Goal: Task Accomplishment & Management: Manage account settings

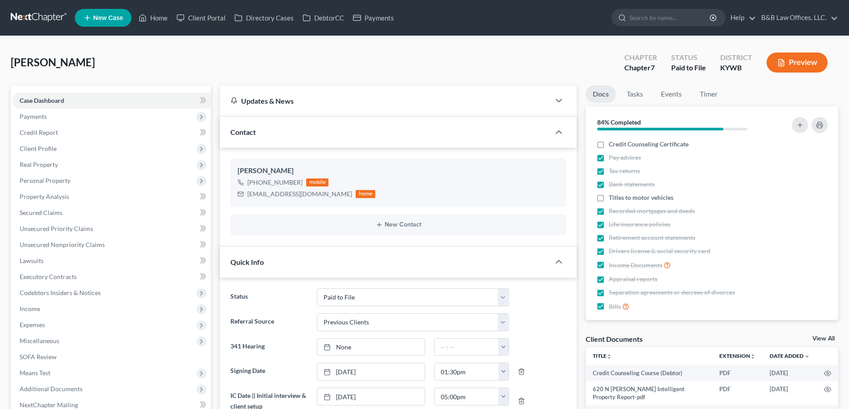
select select "12"
select select "1"
select select "0"
select select "9"
select select "2"
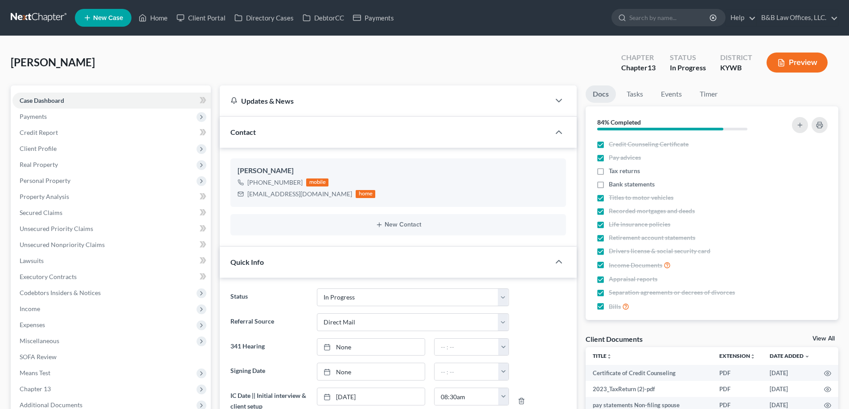
select select "0"
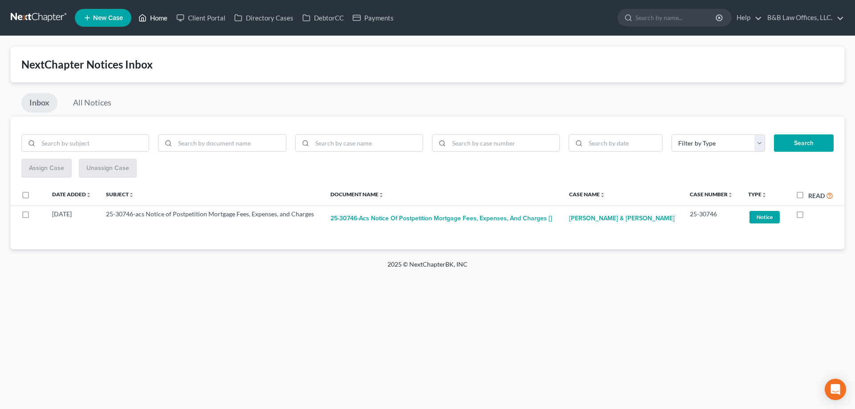
click at [161, 19] on link "Home" at bounding box center [153, 18] width 38 height 16
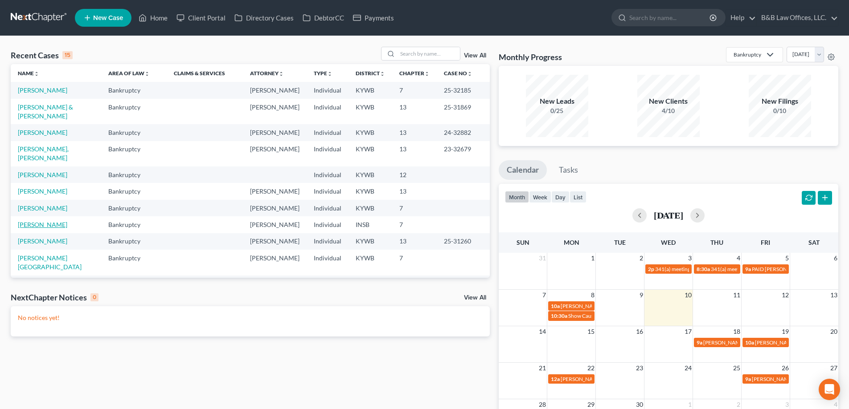
click at [30, 229] on link "Fields-Harris, Christine" at bounding box center [42, 225] width 49 height 8
select select "6"
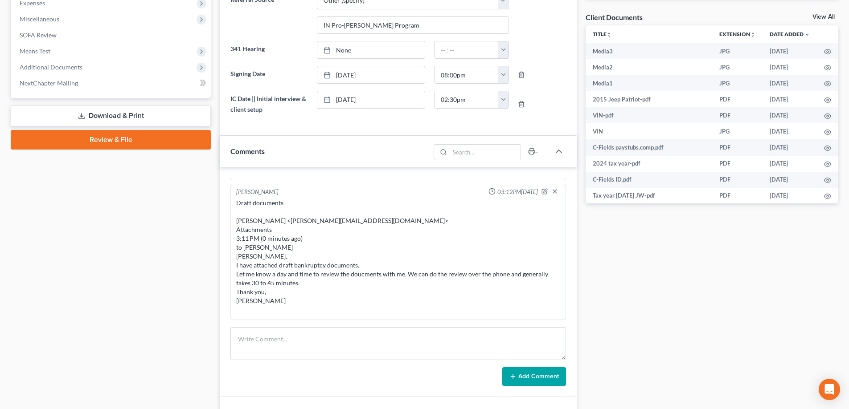
scroll to position [234, 0]
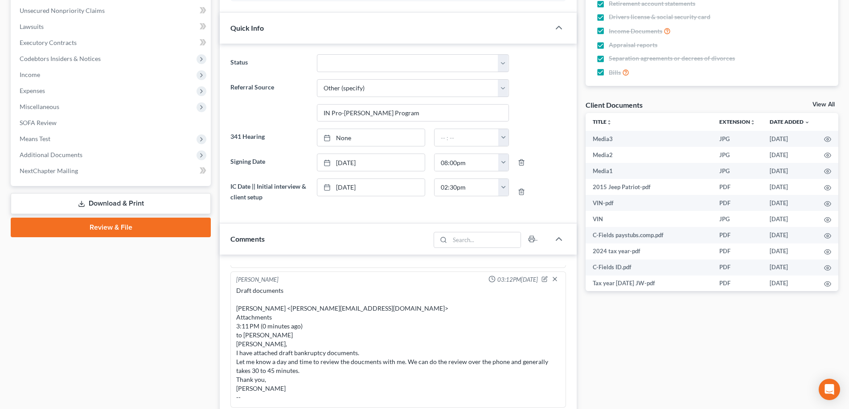
click at [822, 102] on link "View All" at bounding box center [823, 105] width 22 height 6
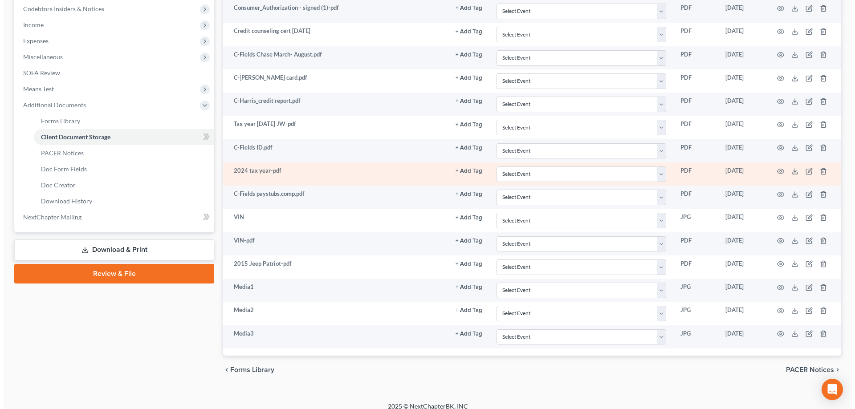
scroll to position [293, 0]
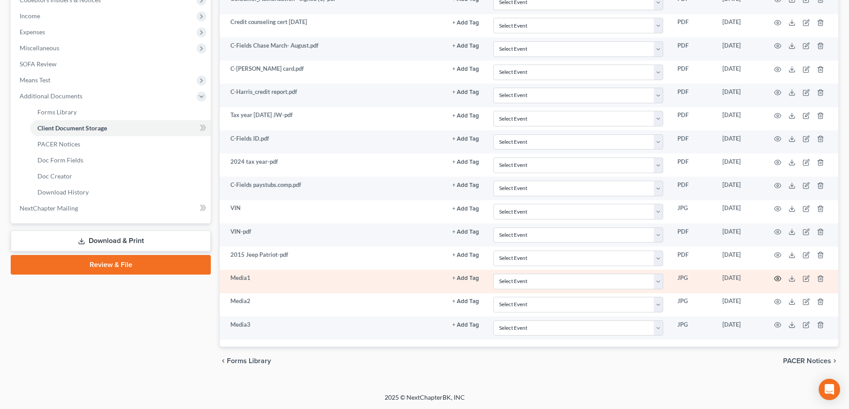
click at [777, 278] on icon "button" at bounding box center [777, 278] width 7 height 7
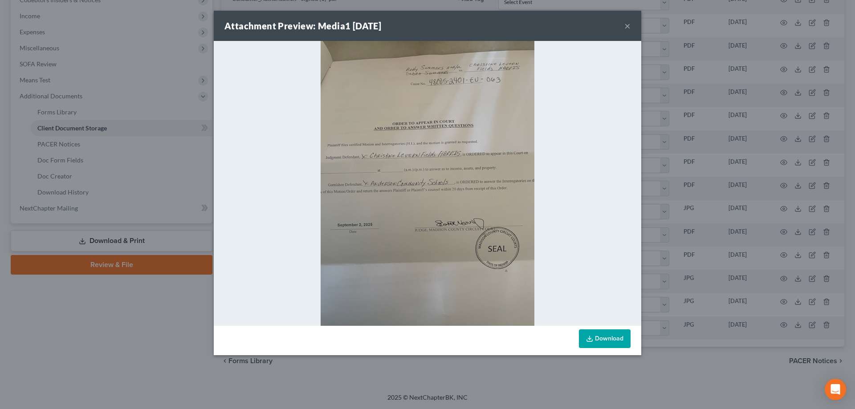
click at [627, 25] on button "×" at bounding box center [628, 25] width 6 height 11
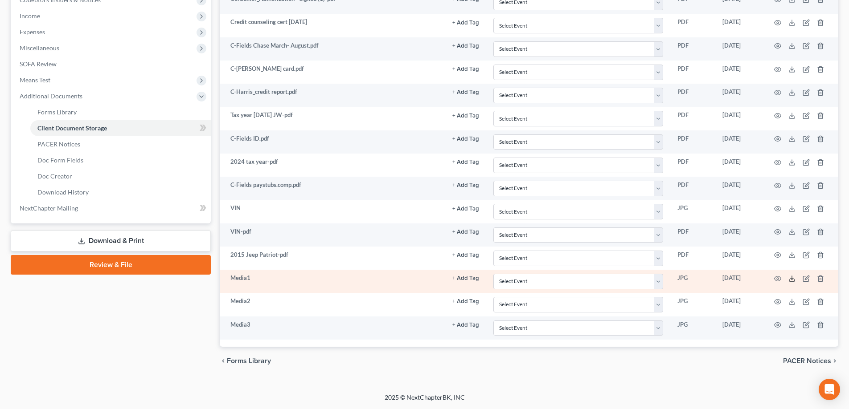
click at [790, 279] on icon at bounding box center [791, 278] width 7 height 7
click at [806, 281] on icon "button" at bounding box center [805, 278] width 7 height 7
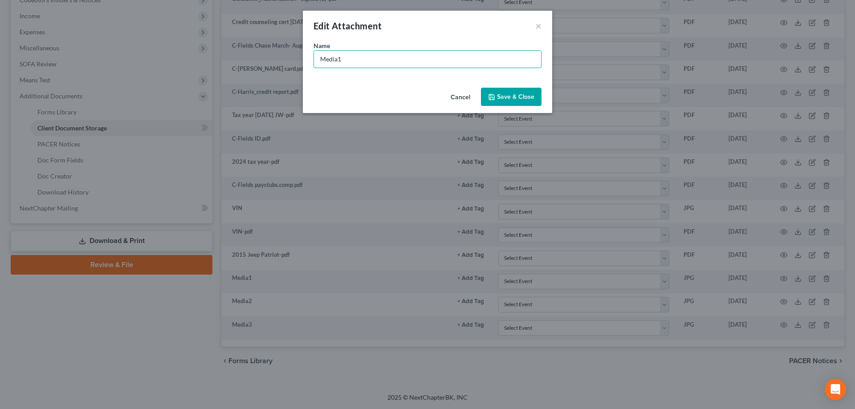
drag, startPoint x: 384, startPoint y: 67, endPoint x: 205, endPoint y: 74, distance: 179.2
click at [203, 76] on div "Edit Attachment × Name * Media1 Cancel Save & Close" at bounding box center [427, 204] width 855 height 409
type input "Order to Appear"
click at [519, 102] on button "Save & Close" at bounding box center [511, 97] width 61 height 19
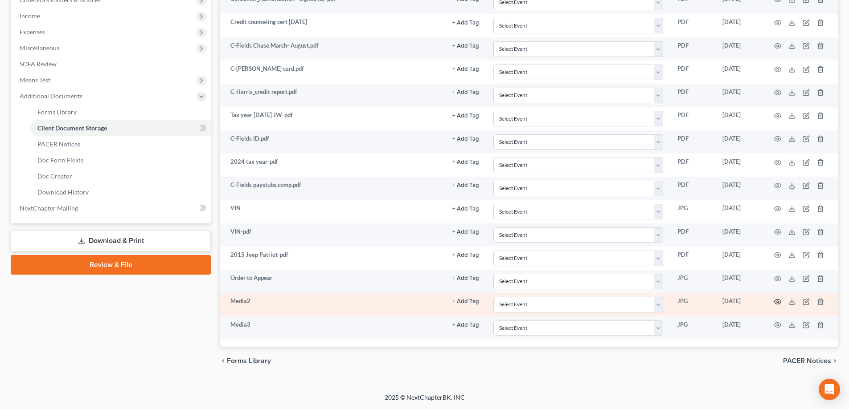
click at [778, 300] on icon "button" at bounding box center [777, 302] width 7 height 7
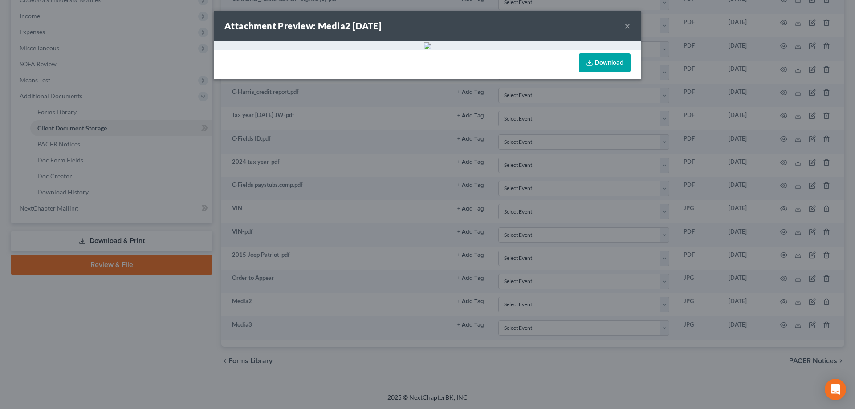
click at [628, 25] on button "×" at bounding box center [628, 25] width 6 height 11
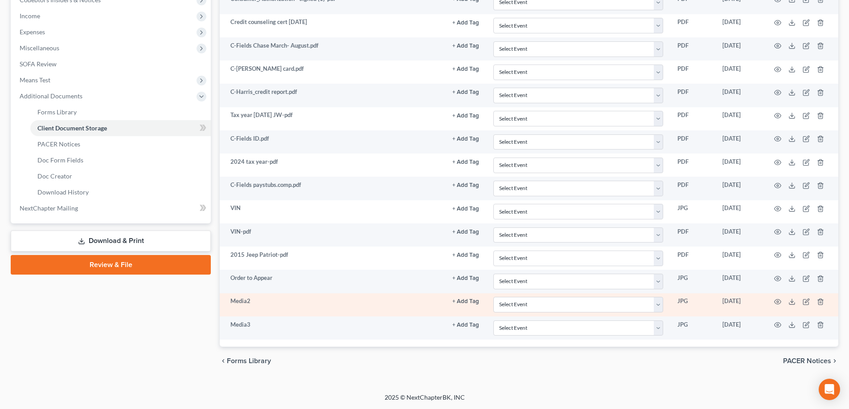
click at [822, 306] on td at bounding box center [800, 305] width 75 height 23
click at [823, 301] on icon "button" at bounding box center [820, 302] width 7 height 7
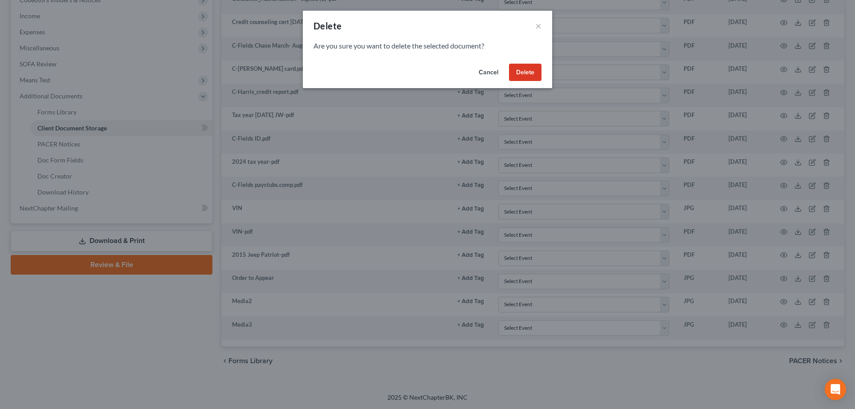
click at [519, 71] on button "Delete" at bounding box center [525, 73] width 33 height 18
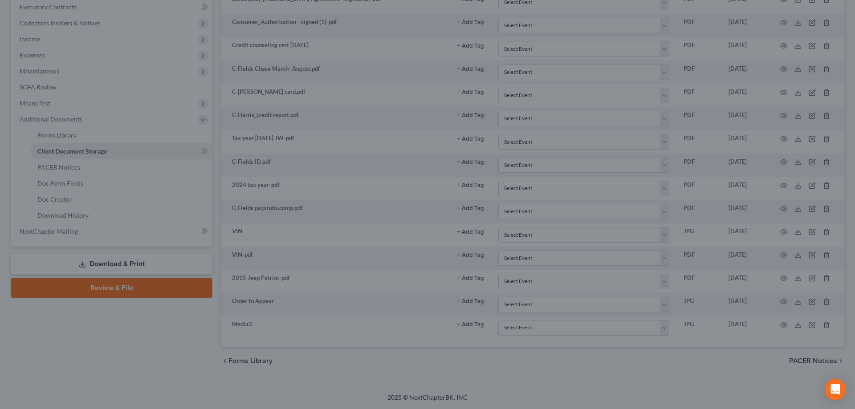
scroll to position [270, 0]
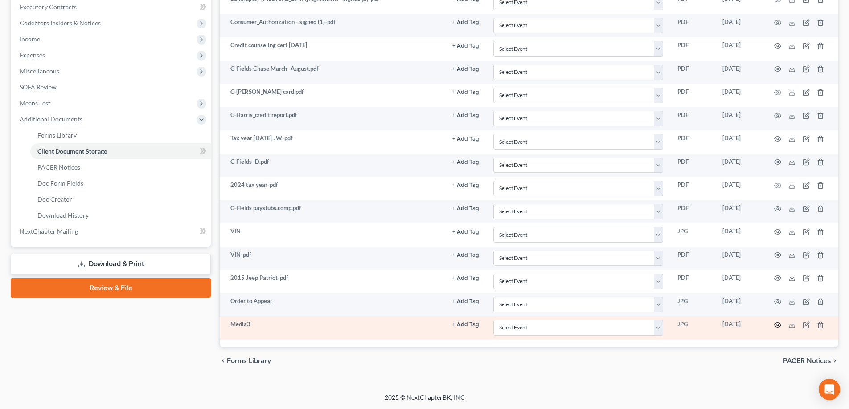
click at [775, 326] on icon "button" at bounding box center [777, 325] width 7 height 5
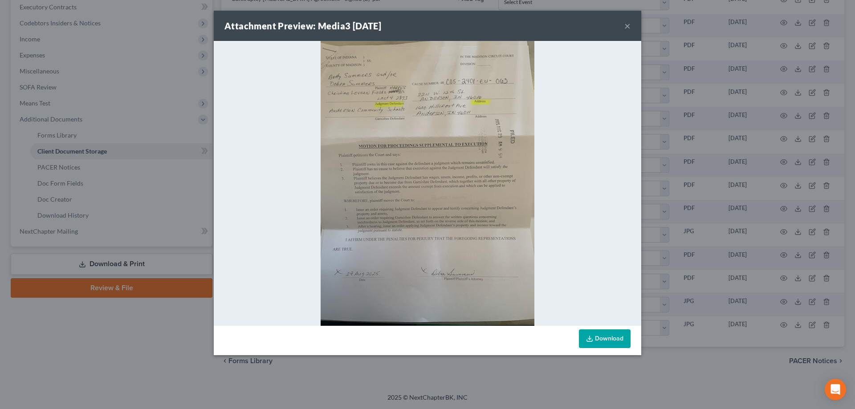
click at [629, 24] on button "×" at bounding box center [628, 25] width 6 height 11
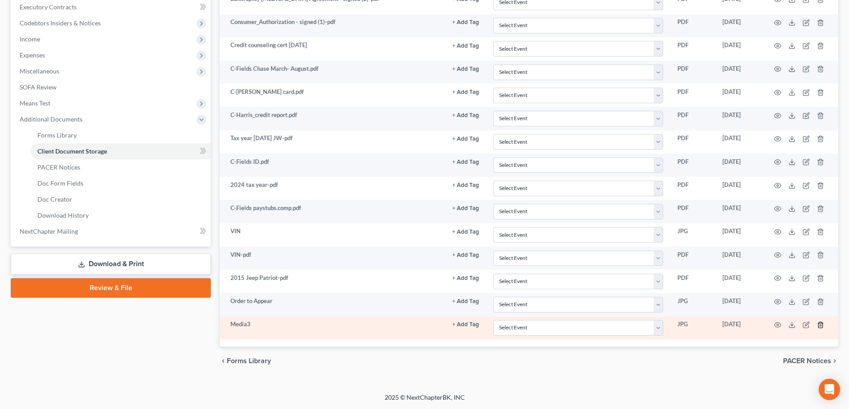
click at [822, 323] on icon "button" at bounding box center [820, 325] width 7 height 7
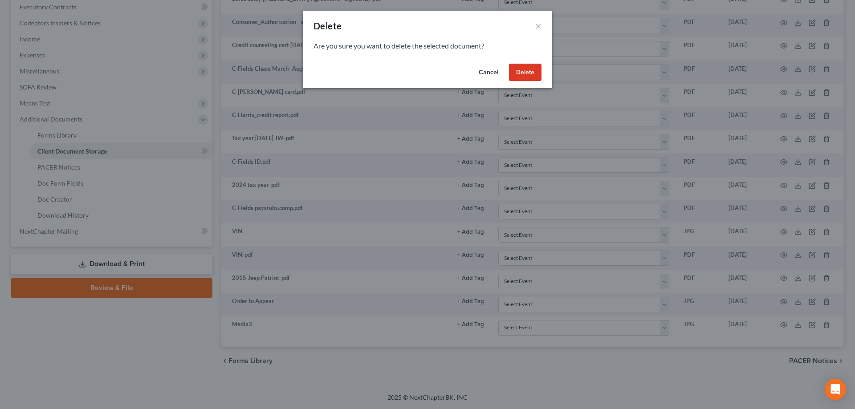
click at [518, 70] on button "Delete" at bounding box center [525, 73] width 33 height 18
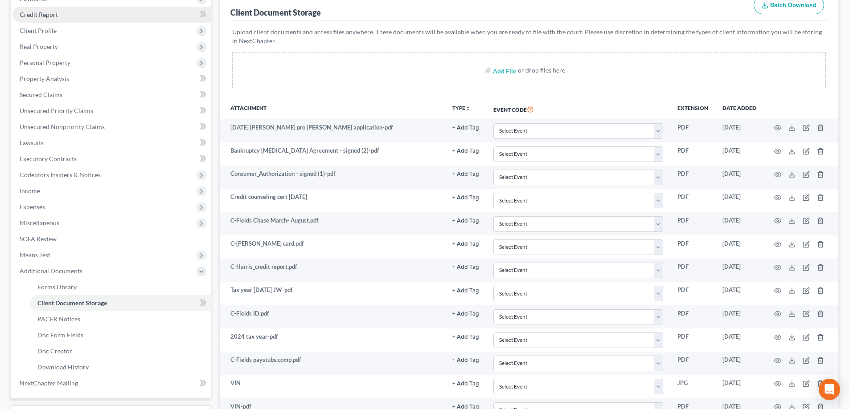
scroll to position [0, 0]
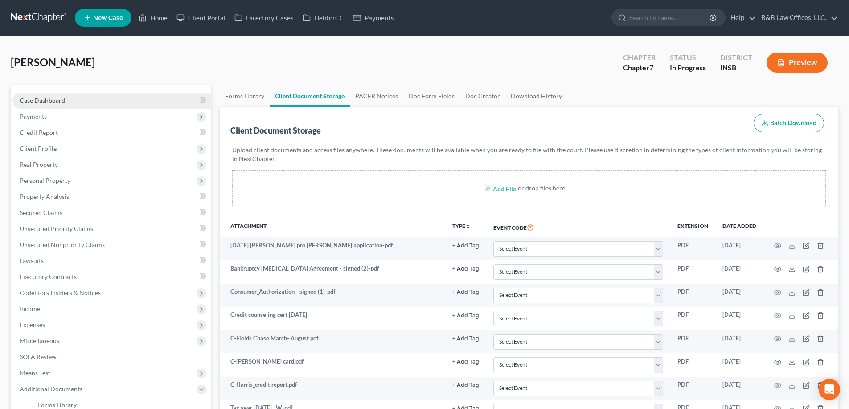
click at [74, 98] on link "Case Dashboard" at bounding box center [111, 101] width 198 height 16
select select "6"
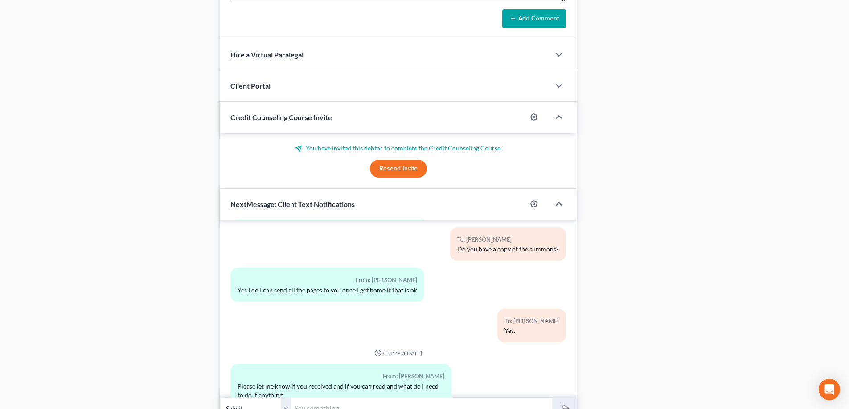
scroll to position [724, 0]
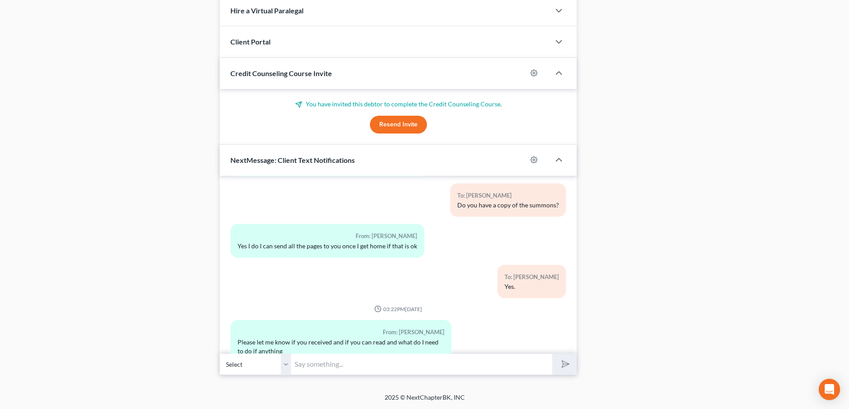
click at [322, 369] on input "text" at bounding box center [421, 365] width 261 height 22
click at [327, 366] on input "Received. can call you around 3:00" at bounding box center [421, 365] width 261 height 22
type input "Received. I can call you around 3:00"
click at [565, 369] on button "submit" at bounding box center [564, 364] width 25 height 21
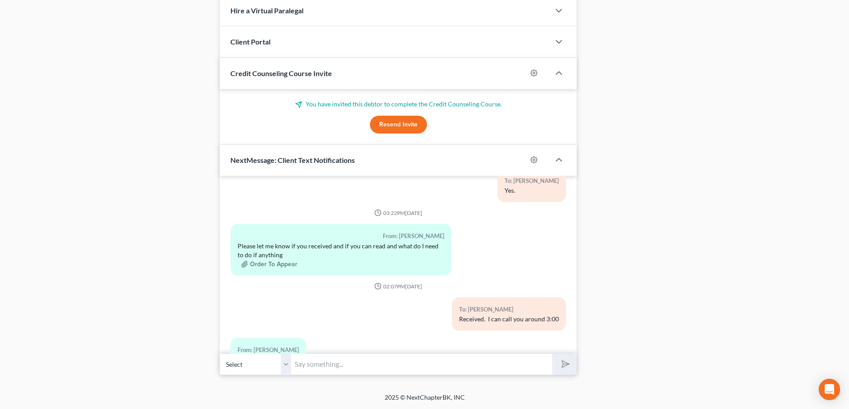
scroll to position [546, 0]
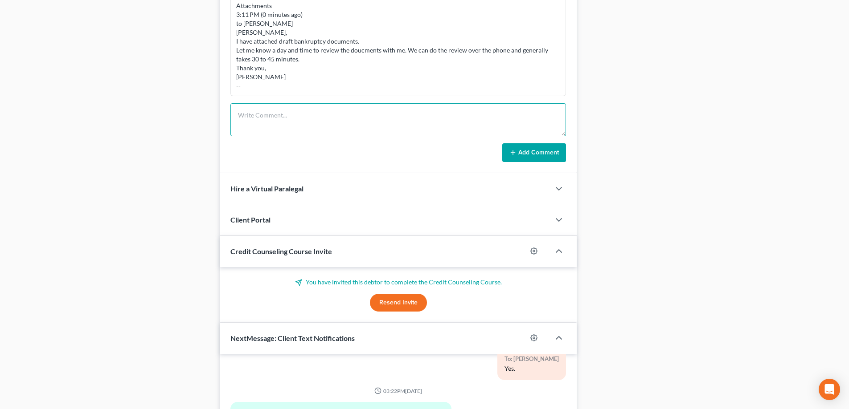
click at [306, 126] on textarea at bounding box center [397, 119] width 335 height 33
paste textarea "04/12/2024 Final Judgment entered Judicial Officer:Norrick, Scott A Monetary Aw…"
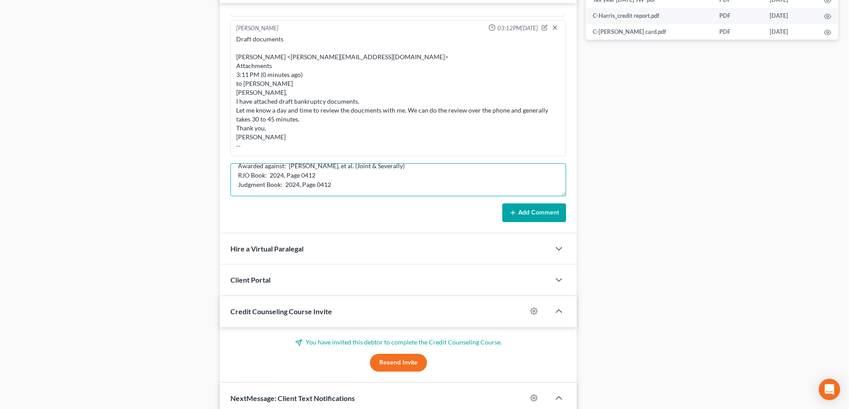
scroll to position [502, 0]
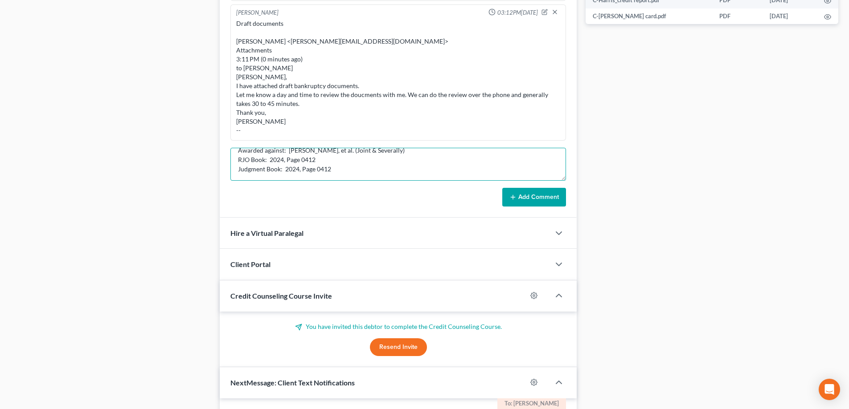
type textarea "04/12/2024 Final Judgment entered Judicial Officer:Norrick, Scott A Monetary Aw…"
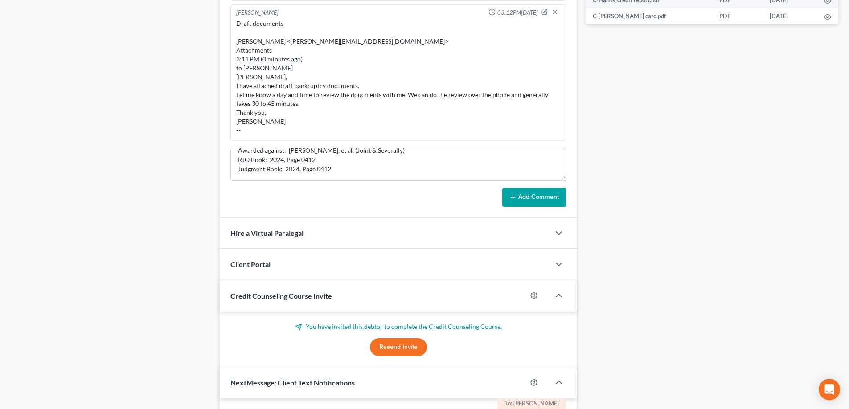
click at [539, 198] on button "Add Comment" at bounding box center [534, 197] width 64 height 19
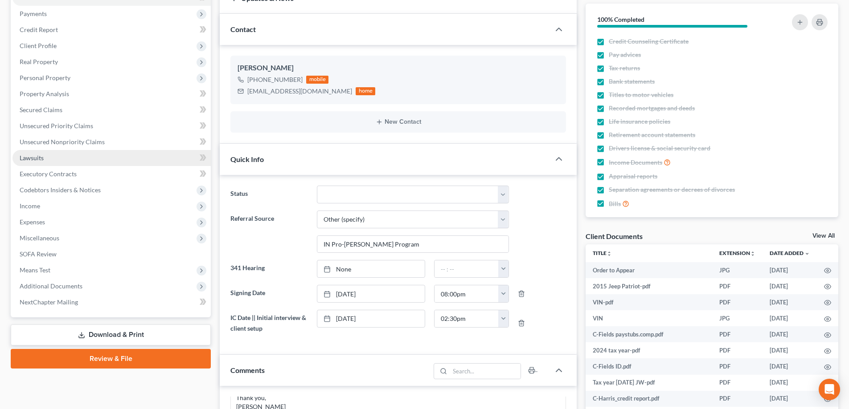
scroll to position [101, 0]
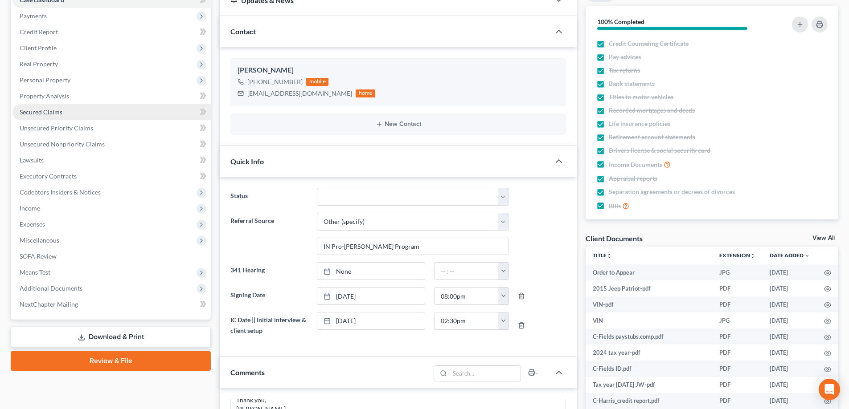
click at [93, 112] on link "Secured Claims" at bounding box center [111, 112] width 198 height 16
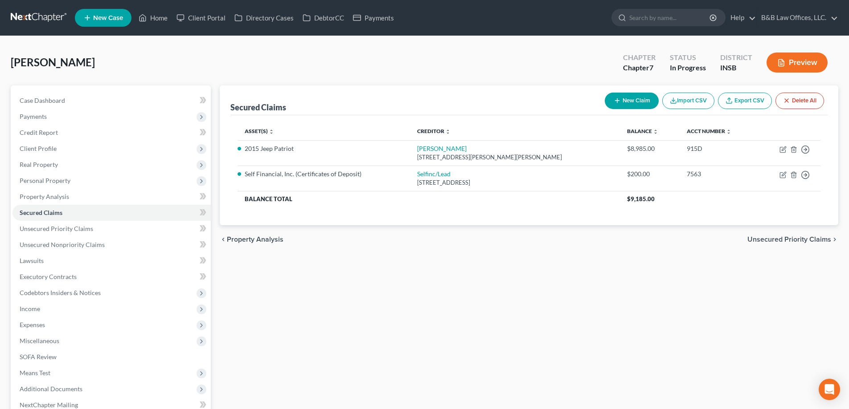
click at [634, 104] on button "New Claim" at bounding box center [632, 101] width 54 height 16
select select "0"
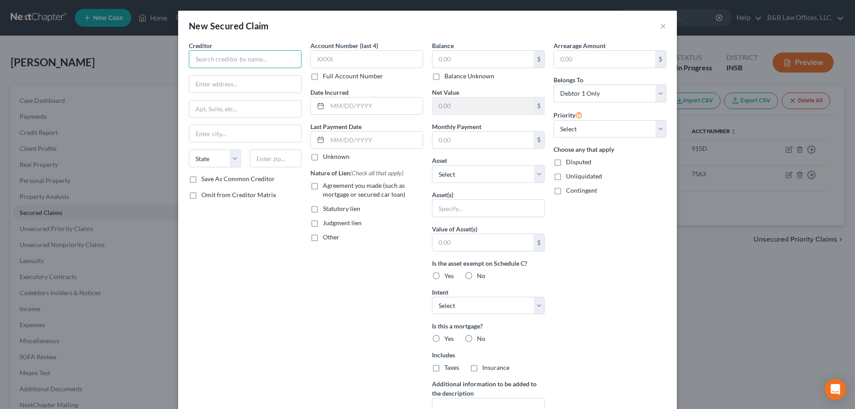
click at [227, 61] on input "text" at bounding box center [245, 59] width 113 height 18
type input "Betty & Debra Summers"
paste input "1127 Forest Drive Anderson, IN 46011"
drag, startPoint x: 235, startPoint y: 85, endPoint x: 272, endPoint y: 88, distance: 36.7
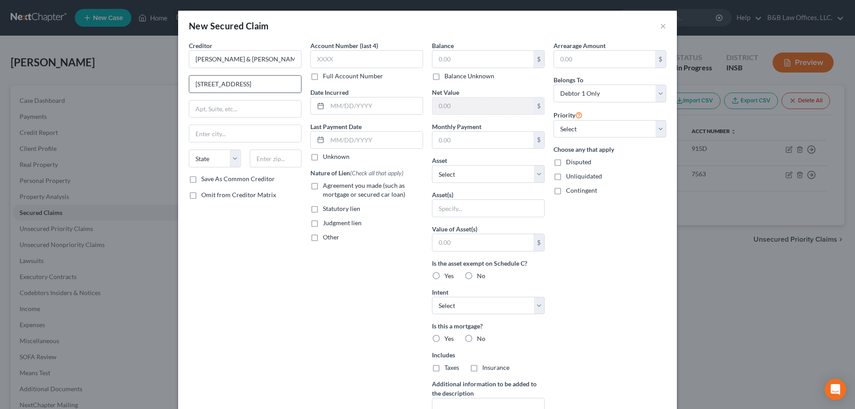
click at [272, 88] on input "1127 Forest Drive Anderson, IN 46011" at bounding box center [245, 84] width 112 height 17
click at [243, 84] on input "1127 Forest Drive 46011" at bounding box center [245, 84] width 112 height 17
type input "1127 Forest Drive 46011"
click at [271, 161] on input "text" at bounding box center [276, 159] width 52 height 18
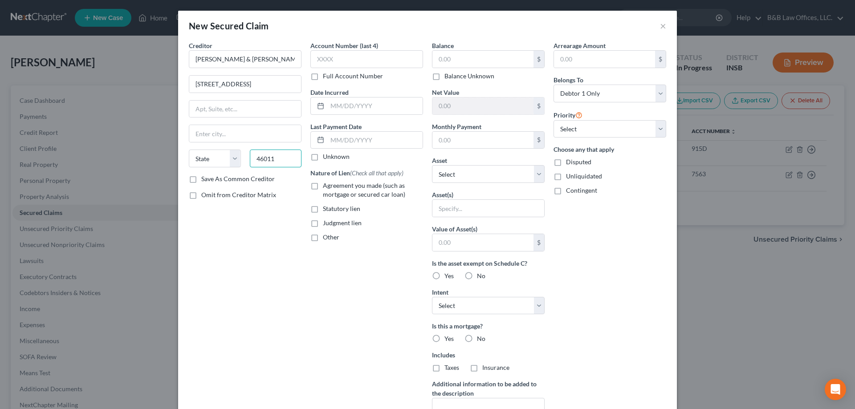
type input "46011"
type input "Anderson"
select select "15"
click at [265, 88] on input "1127 Forest Drive 46011" at bounding box center [245, 84] width 112 height 17
type input "1127 Forest Drive"
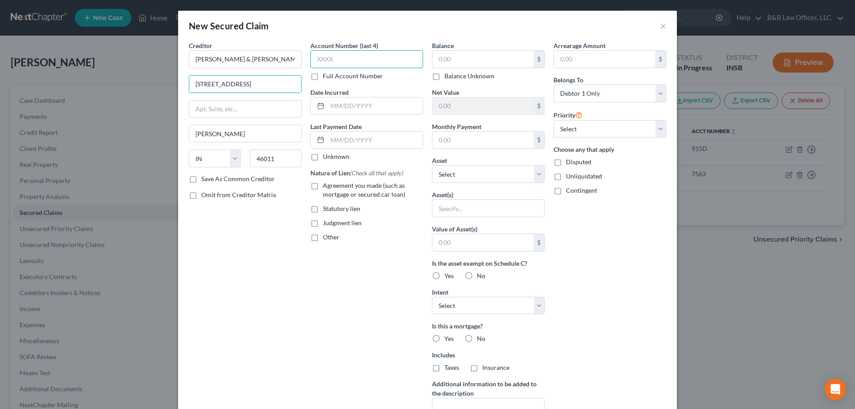
click at [333, 57] on input "text" at bounding box center [367, 59] width 113 height 18
click at [323, 77] on label "Full Account Number" at bounding box center [353, 76] width 60 height 9
click at [327, 77] on input "Full Account Number" at bounding box center [330, 75] width 6 height 6
click at [316, 66] on input "text" at bounding box center [367, 59] width 113 height 18
paste input "48C05-2401-EV-000063"
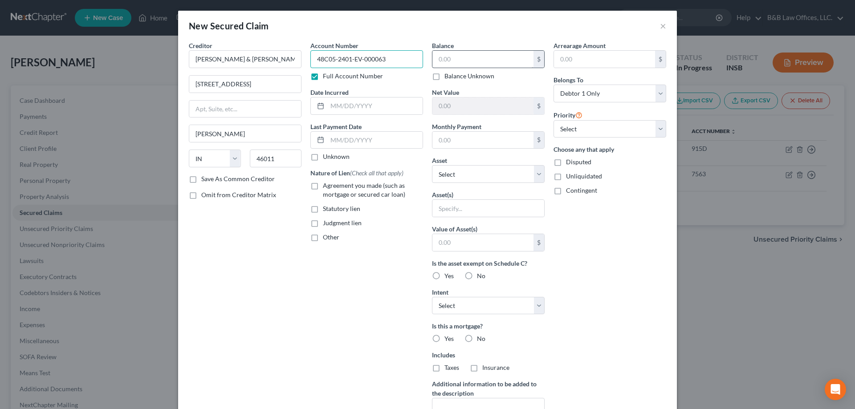
type input "48C05-2401-EV-000063"
click at [468, 62] on input "text" at bounding box center [483, 59] width 101 height 17
type input "6,068.20"
click at [323, 226] on label "Judgment lien" at bounding box center [342, 223] width 39 height 9
click at [327, 225] on input "Judgment lien" at bounding box center [330, 222] width 6 height 6
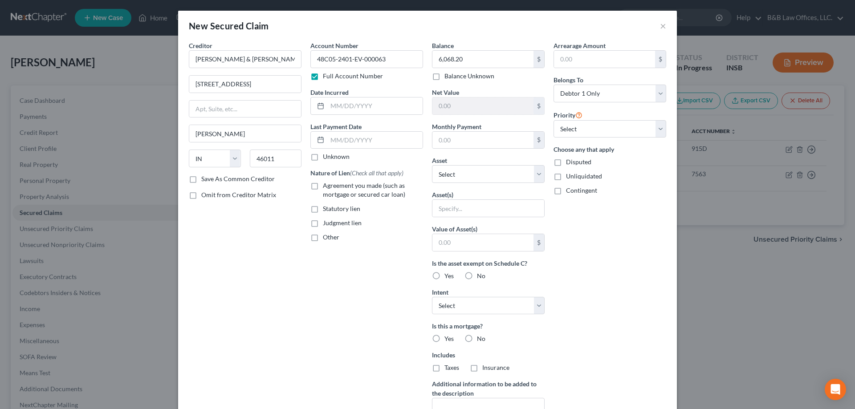
checkbox input "true"
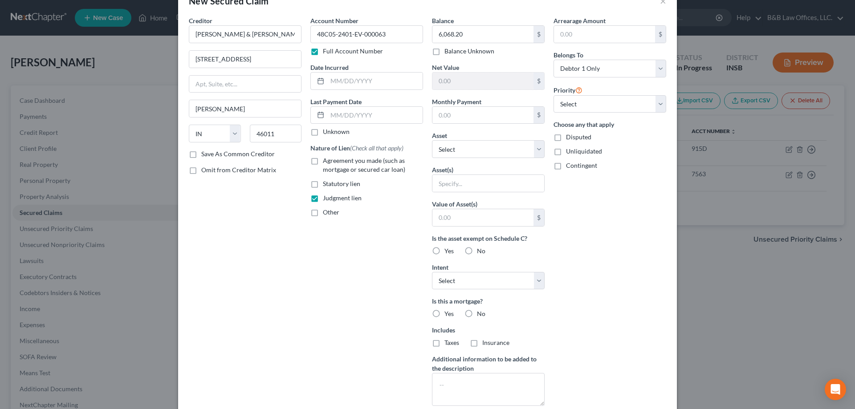
scroll to position [45, 0]
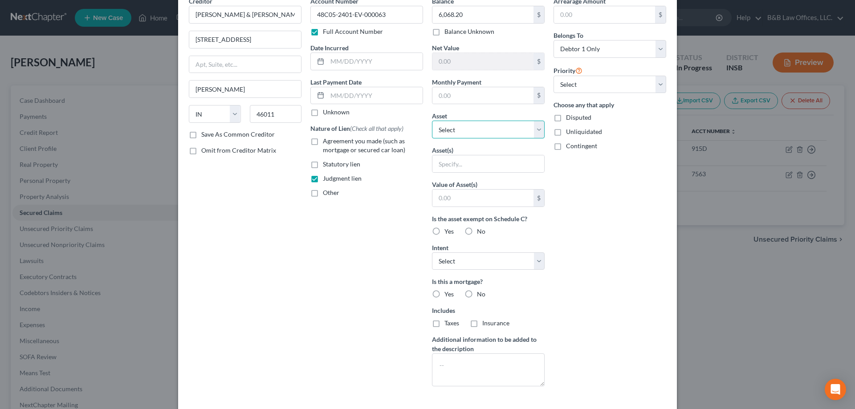
click at [440, 131] on select "Select Other Multiple Assets Self Financial, Inc. (Certificates of Deposit) - $…" at bounding box center [488, 130] width 113 height 18
select select "1"
click at [432, 139] on select "Select Other Multiple Assets Self Financial, Inc. (Certificates of Deposit) - $…" at bounding box center [488, 130] width 113 height 18
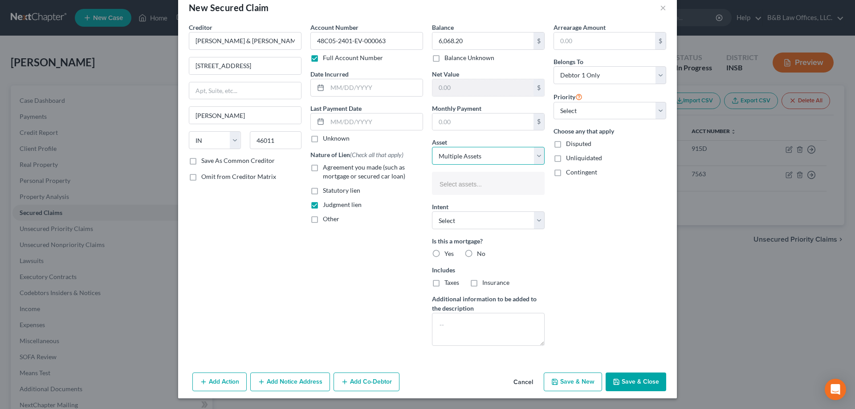
scroll to position [18, 0]
click at [443, 183] on input "text" at bounding box center [488, 184] width 100 height 13
click at [443, 183] on body "Home New Case Client Portal Directory Cases DebtorCC Payments B&B Law Offices, …" at bounding box center [427, 253] width 855 height 506
type input "Select assets..."
click at [436, 225] on select "Select Surrender Redeem Reaffirm Avoid Other" at bounding box center [488, 221] width 113 height 18
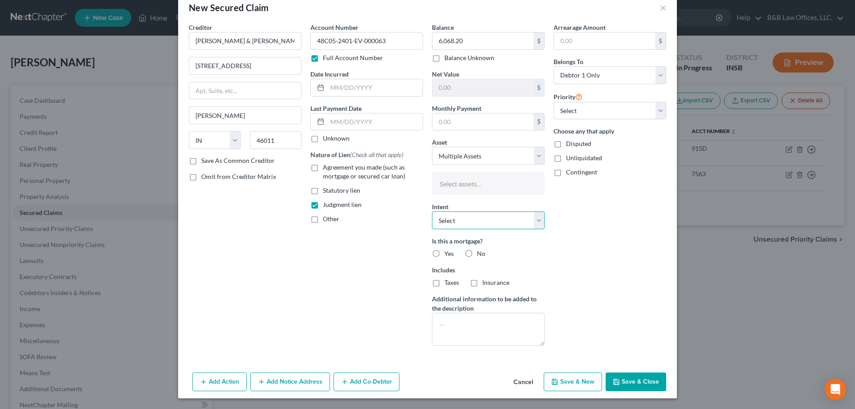
select select "3"
click at [432, 212] on select "Select Surrender Redeem Reaffirm Avoid Other" at bounding box center [488, 221] width 113 height 18
click at [477, 253] on label "No" at bounding box center [481, 254] width 8 height 9
click at [481, 253] on input "No" at bounding box center [484, 253] width 6 height 6
radio input "true"
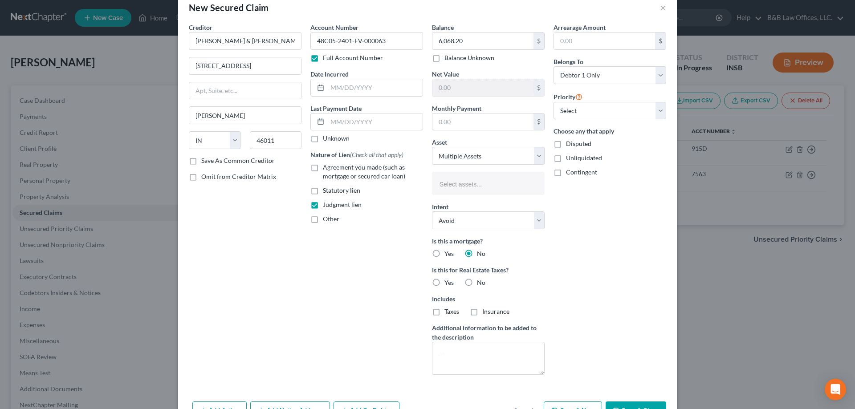
scroll to position [47, 0]
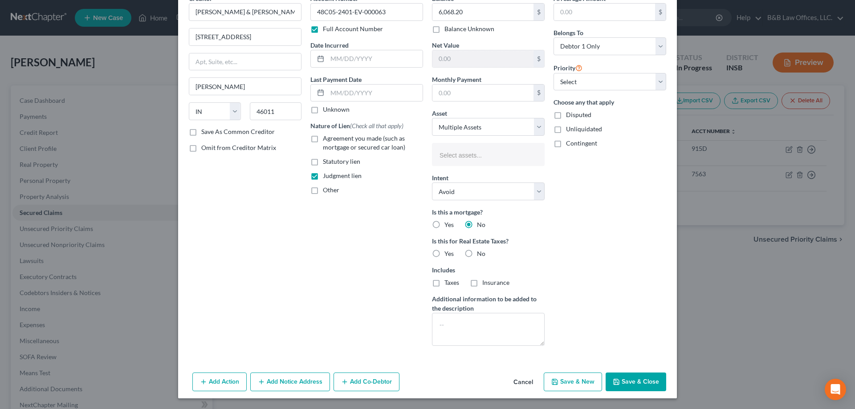
click at [477, 254] on label "No" at bounding box center [481, 254] width 8 height 9
click at [481, 254] on input "No" at bounding box center [484, 253] width 6 height 6
radio input "true"
click at [572, 82] on select "Select 1st 2nd 3rd 4th 5th 6th 7th 8th 9th 10th 11th 12th 13th 14th 15th 16th 1…" at bounding box center [610, 82] width 113 height 18
select select "0"
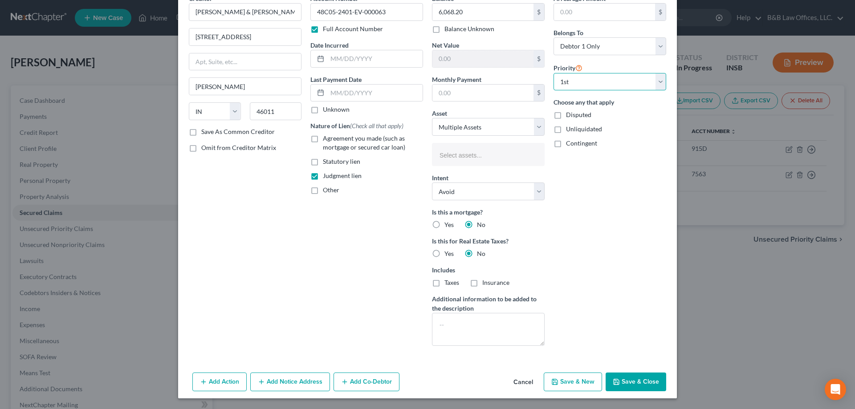
click at [554, 73] on select "Select 1st 2nd 3rd 4th 5th 6th 7th 8th 9th 10th 11th 12th 13th 14th 15th 16th 1…" at bounding box center [610, 82] width 113 height 18
click at [533, 125] on select "Select Other Multiple Assets Self Financial, Inc. (Certificates of Deposit) - $…" at bounding box center [488, 127] width 113 height 18
click at [432, 118] on select "Select Other Multiple Assets Self Financial, Inc. (Certificates of Deposit) - $…" at bounding box center [488, 127] width 113 height 18
click at [641, 386] on button "Save & Close" at bounding box center [636, 382] width 61 height 19
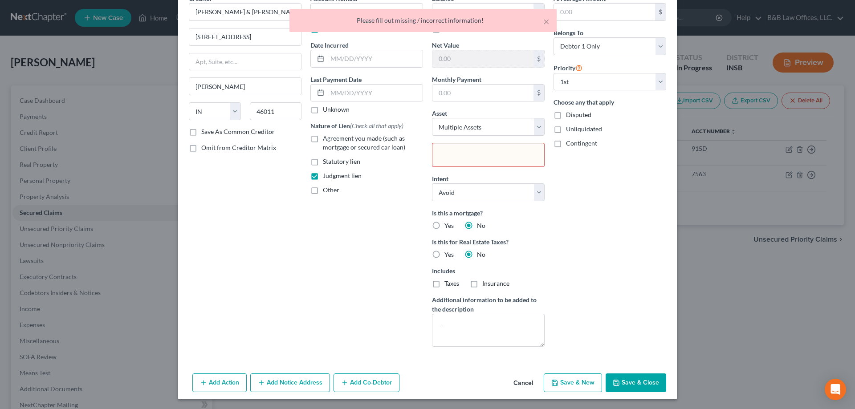
click at [476, 155] on input "text" at bounding box center [487, 155] width 99 height 13
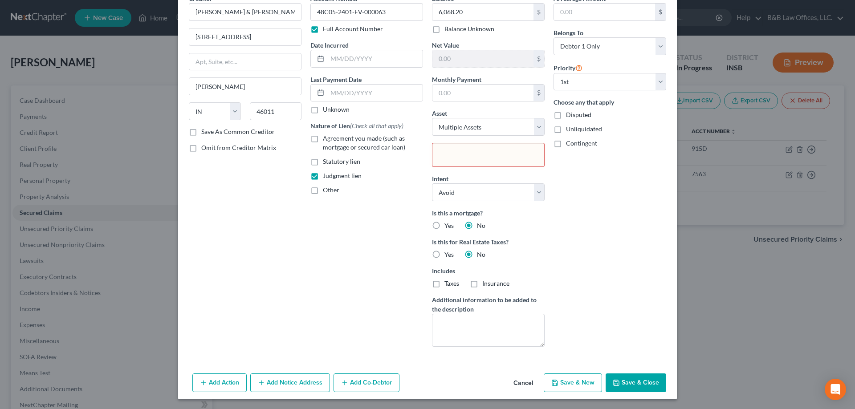
click at [470, 127] on body "Home New Case Client Portal Directory Cases DebtorCC Payments B&B Law Offices, …" at bounding box center [427, 253] width 855 height 506
type input "Select assets..."
click at [540, 129] on select "Select Other Multiple Assets Self Financial, Inc. (Certificates of Deposit) - $…" at bounding box center [488, 127] width 113 height 18
select select "0"
click at [432, 118] on select "Select Other Multiple Assets Self Financial, Inc. (Certificates of Deposit) - $…" at bounding box center [488, 127] width 113 height 18
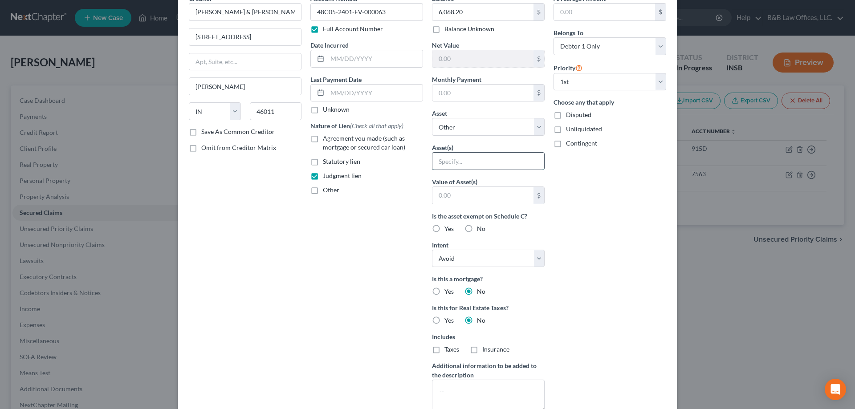
click at [478, 157] on input "text" at bounding box center [489, 161] width 112 height 17
type input "Misc personal property"
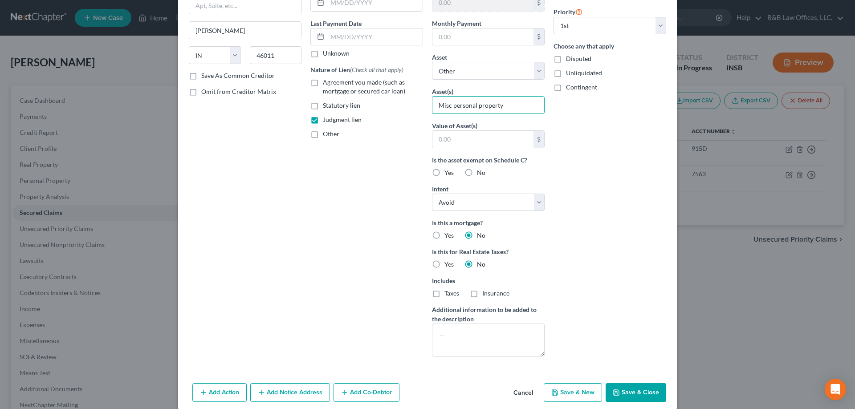
scroll to position [114, 0]
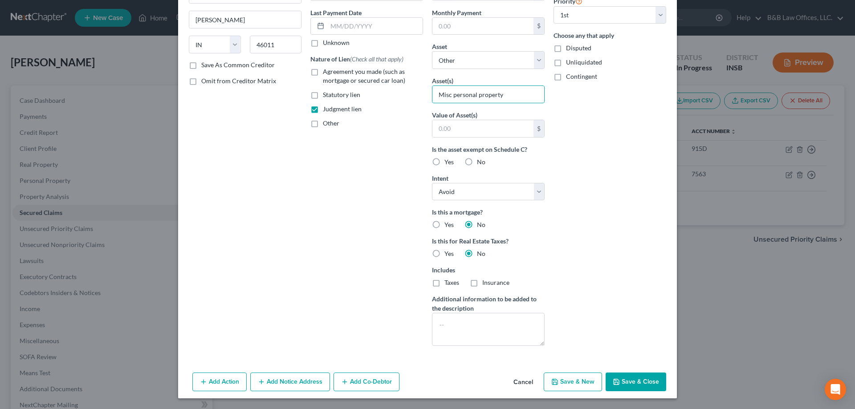
click at [445, 161] on label "Yes" at bounding box center [449, 162] width 9 height 9
click at [448, 161] on input "Yes" at bounding box center [451, 161] width 6 height 6
radio input "true"
click at [469, 143] on div "Balance 6,068.20 $ Balance Unknown Balance Undetermined 6,068.20 $ Balance Unkn…" at bounding box center [489, 140] width 122 height 426
click at [470, 133] on input "text" at bounding box center [483, 128] width 101 height 17
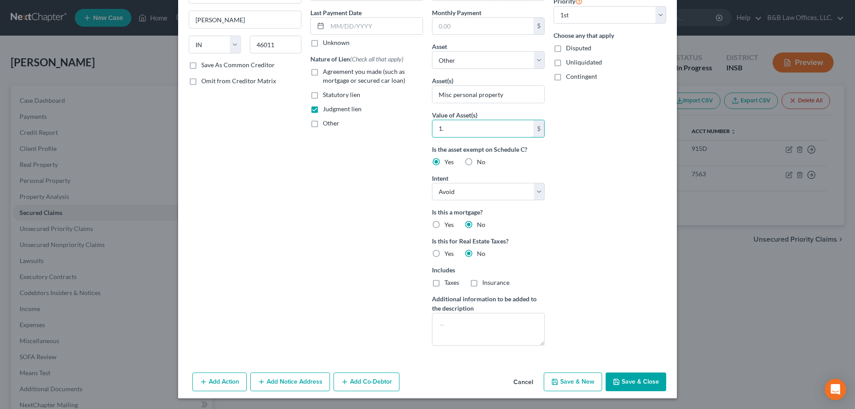
type input "1."
click at [615, 381] on polyline "button" at bounding box center [616, 380] width 2 height 1
select select
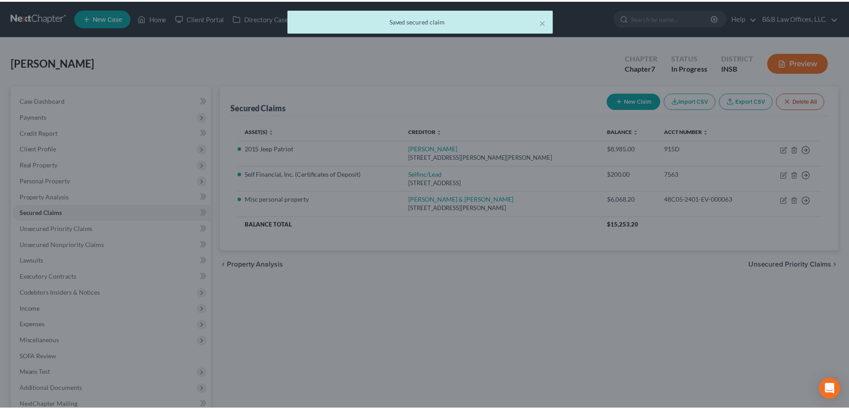
scroll to position [0, 0]
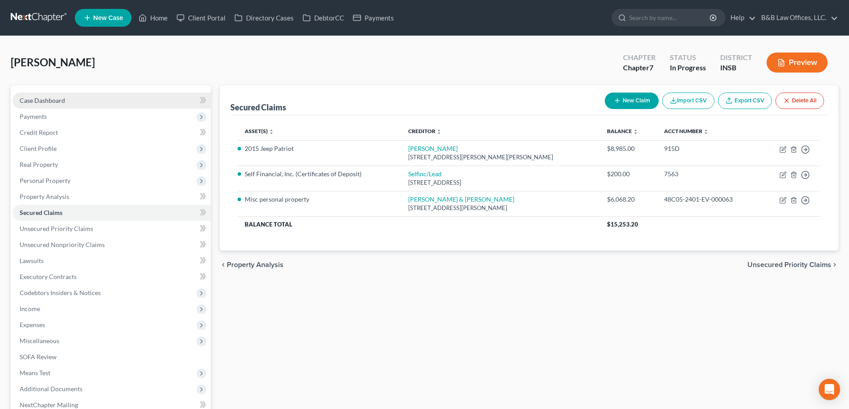
click at [50, 101] on span "Case Dashboard" at bounding box center [42, 101] width 45 height 8
select select "6"
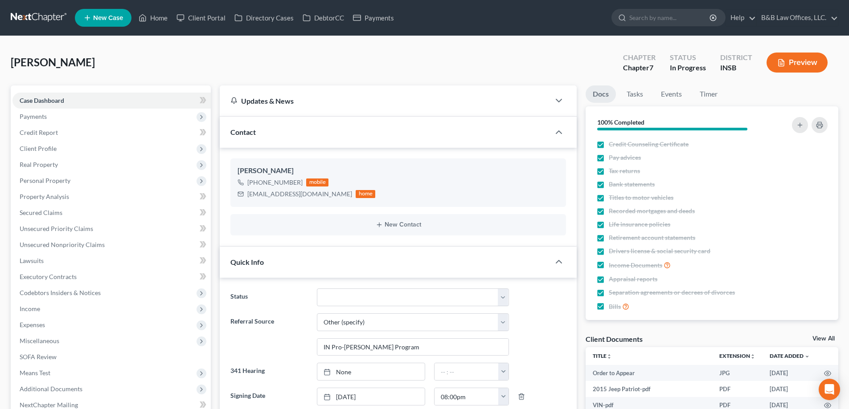
scroll to position [2855, 0]
click at [818, 338] on link "View All" at bounding box center [823, 339] width 22 height 6
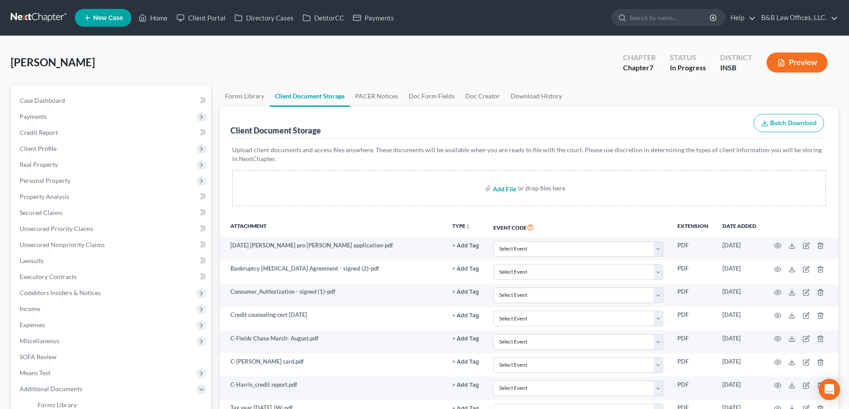
click at [501, 190] on input "file" at bounding box center [503, 188] width 21 height 16
click at [96, 98] on link "Case Dashboard" at bounding box center [111, 101] width 198 height 16
select select "6"
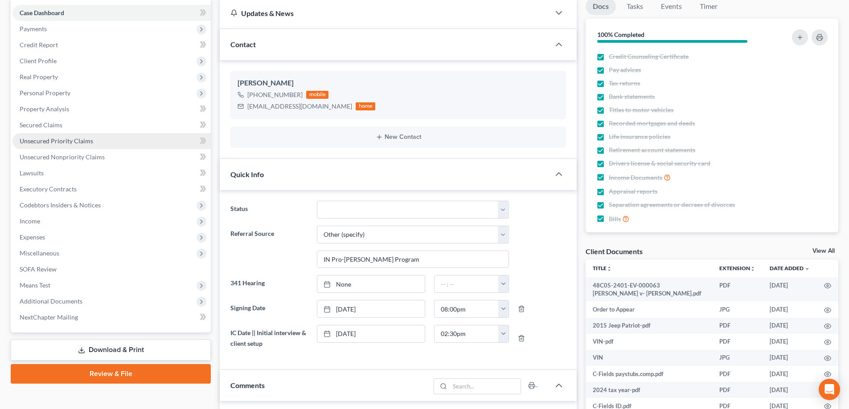
scroll to position [89, 0]
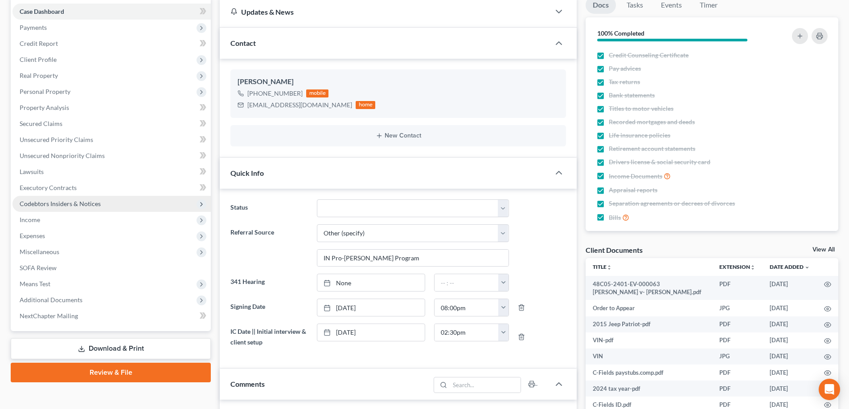
click at [44, 206] on span "Codebtors Insiders & Notices" at bounding box center [60, 204] width 81 height 8
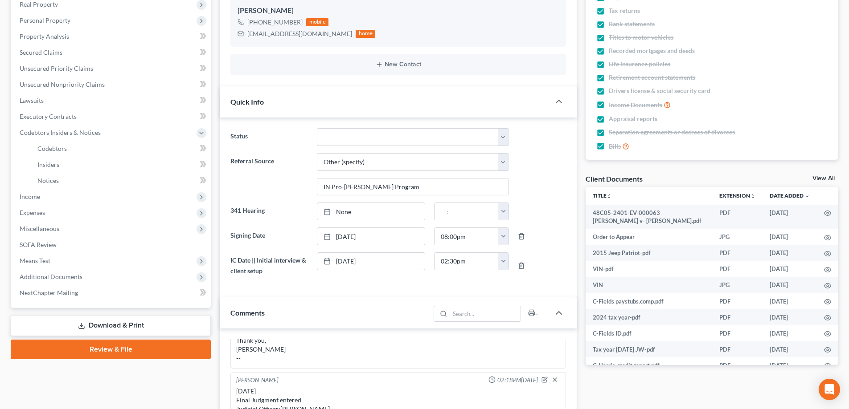
scroll to position [267, 0]
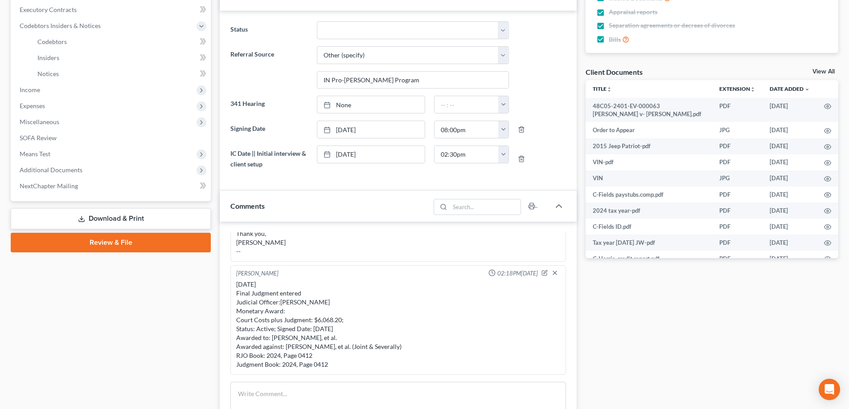
click at [123, 220] on link "Download & Print" at bounding box center [111, 219] width 200 height 21
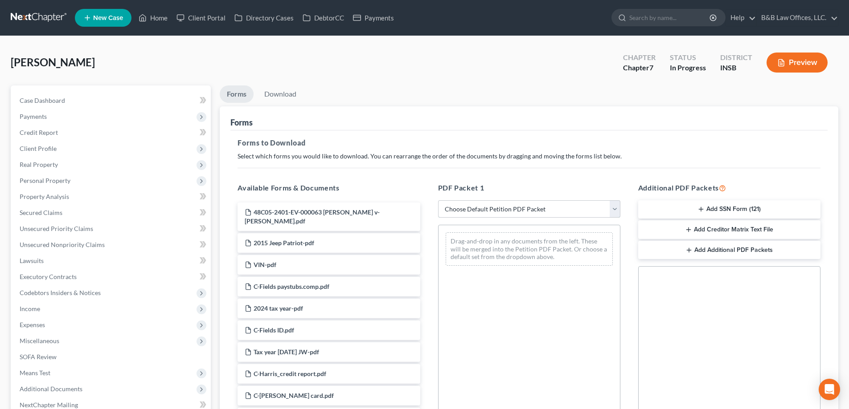
click at [516, 207] on select "Choose Default Petition PDF Packet Complete Bankruptcy Petition (all forms and …" at bounding box center [529, 209] width 182 height 18
select select "0"
click at [438, 200] on select "Choose Default Petition PDF Packet Complete Bankruptcy Petition (all forms and …" at bounding box center [529, 209] width 182 height 18
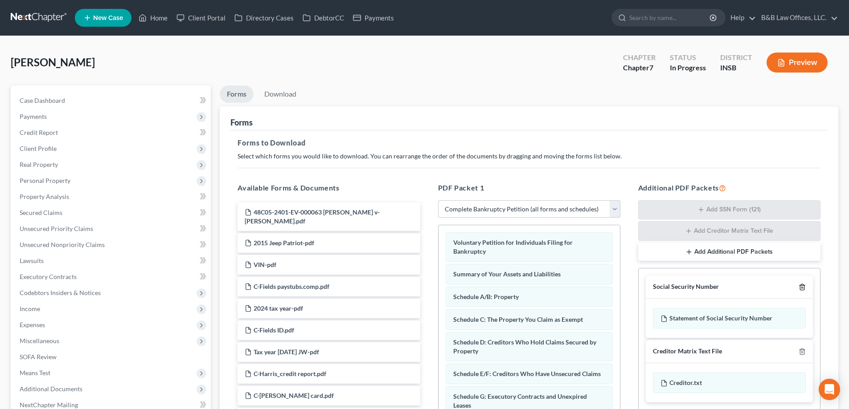
click at [805, 287] on icon "button" at bounding box center [801, 287] width 7 height 7
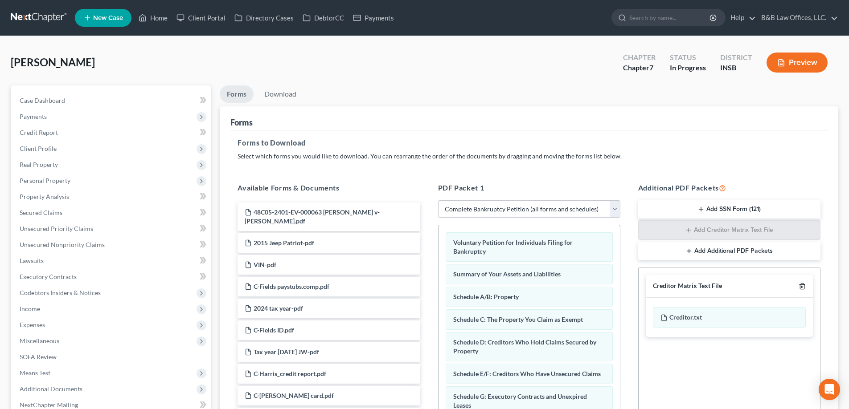
click at [804, 289] on icon "button" at bounding box center [802, 287] width 4 height 6
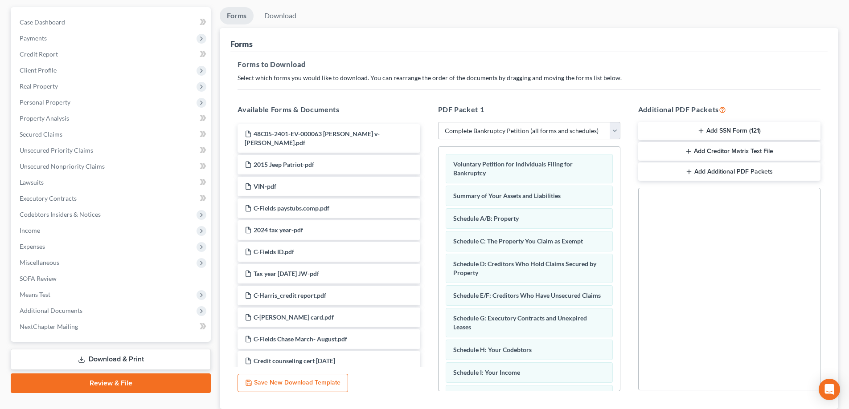
scroll to position [141, 0]
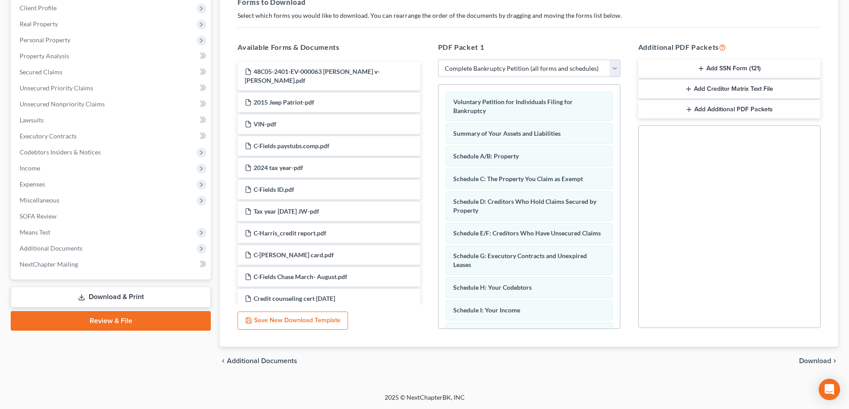
click at [811, 362] on span "Download" at bounding box center [815, 361] width 32 height 7
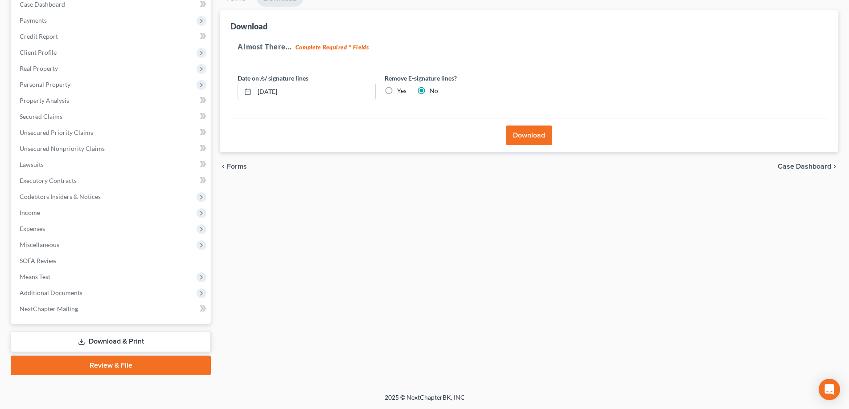
click at [397, 93] on label "Yes" at bounding box center [401, 90] width 9 height 9
click at [401, 92] on input "Yes" at bounding box center [404, 89] width 6 height 6
radio input "true"
radio input "false"
click at [514, 135] on button "Download" at bounding box center [529, 136] width 46 height 20
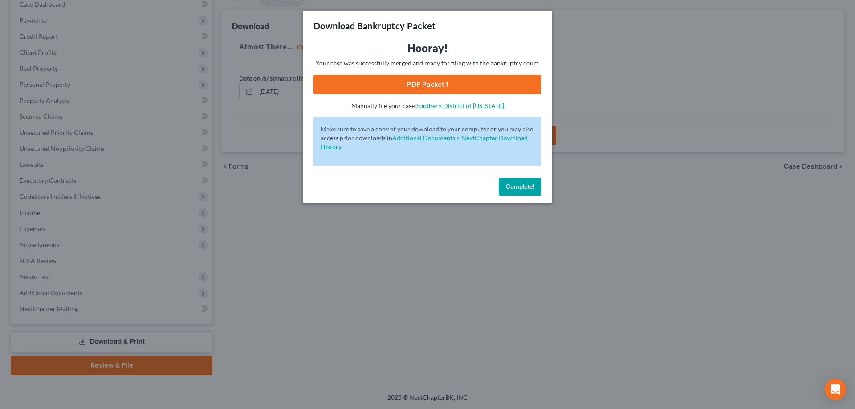
click at [397, 82] on link "PDF Packet 1" at bounding box center [428, 85] width 228 height 20
drag, startPoint x: 530, startPoint y: 185, endPoint x: 525, endPoint y: 185, distance: 4.9
click at [530, 185] on span "Complete!" at bounding box center [520, 187] width 29 height 8
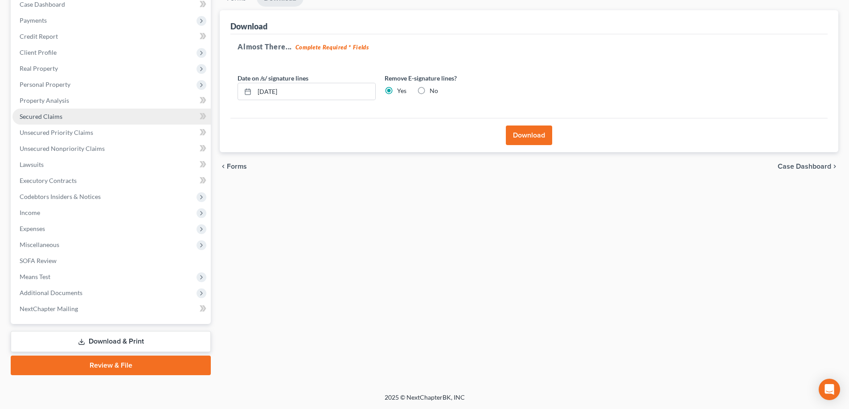
click at [38, 110] on link "Secured Claims" at bounding box center [111, 117] width 198 height 16
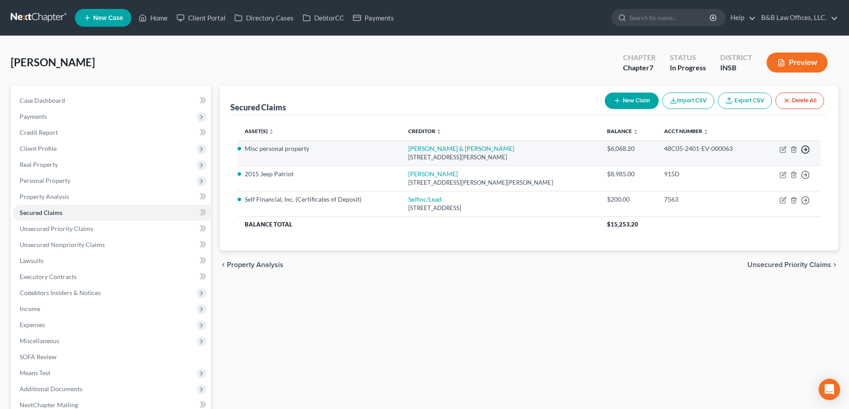
click at [804, 148] on icon "button" at bounding box center [805, 149] width 9 height 9
click at [755, 167] on link "Move to F" at bounding box center [764, 171] width 74 height 15
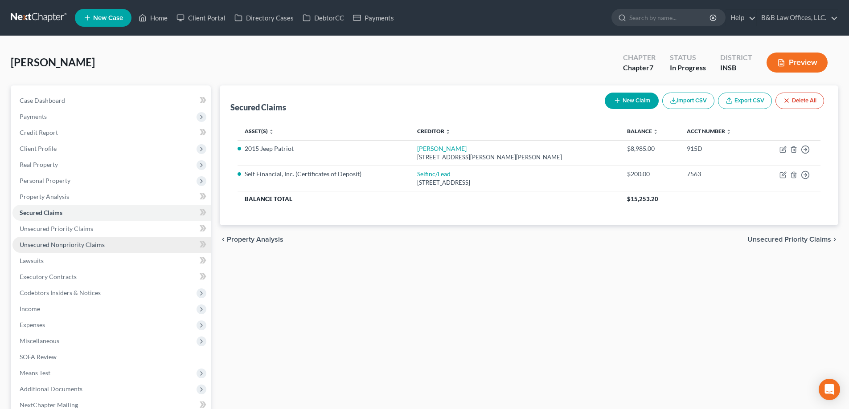
click at [45, 248] on span "Unsecured Nonpriority Claims" at bounding box center [62, 245] width 85 height 8
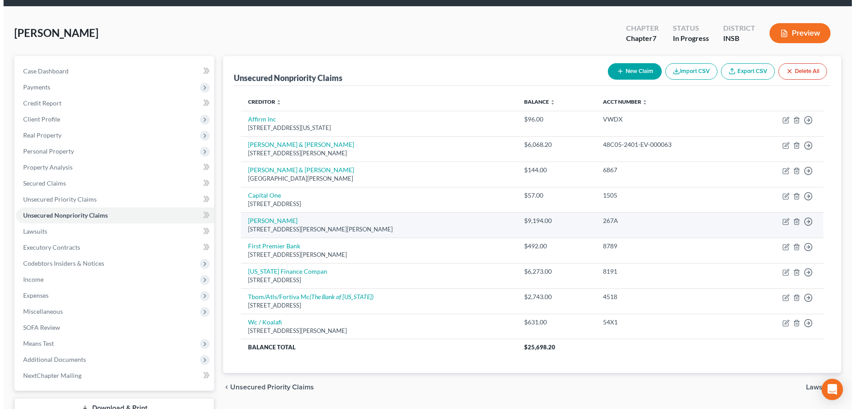
scroll to position [45, 0]
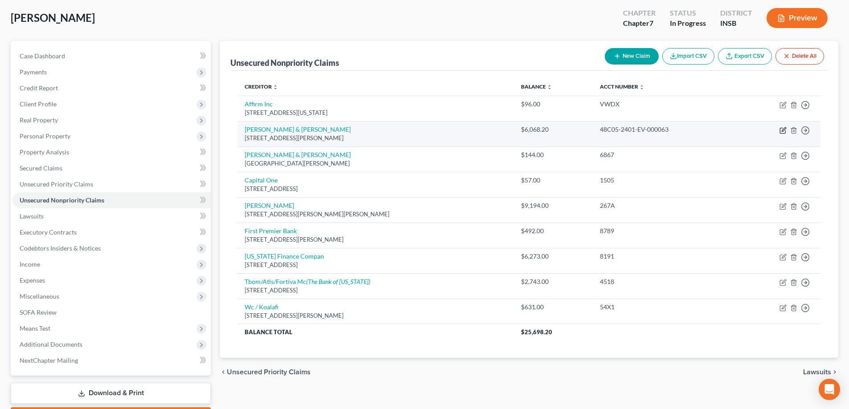
click at [781, 130] on icon "button" at bounding box center [782, 130] width 7 height 7
select select "15"
select select "0"
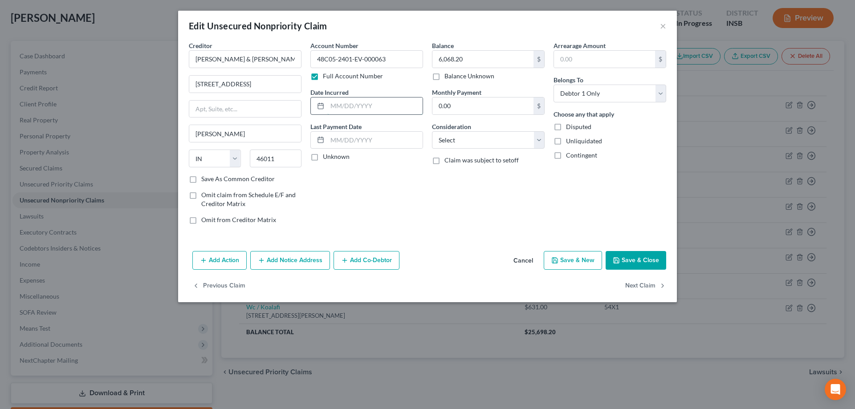
click at [331, 106] on input "text" at bounding box center [374, 106] width 95 height 17
type input "4/12/2024"
click at [549, 136] on div "Balance 6,068.20 $ Balance Unknown Balance Undetermined 6,068.20 $ Balance Unkn…" at bounding box center [489, 136] width 122 height 191
click at [541, 137] on select "Select Cable / Satellite Services Collection Agency Credit Card Debt Debt Couns…" at bounding box center [488, 140] width 113 height 18
select select "8"
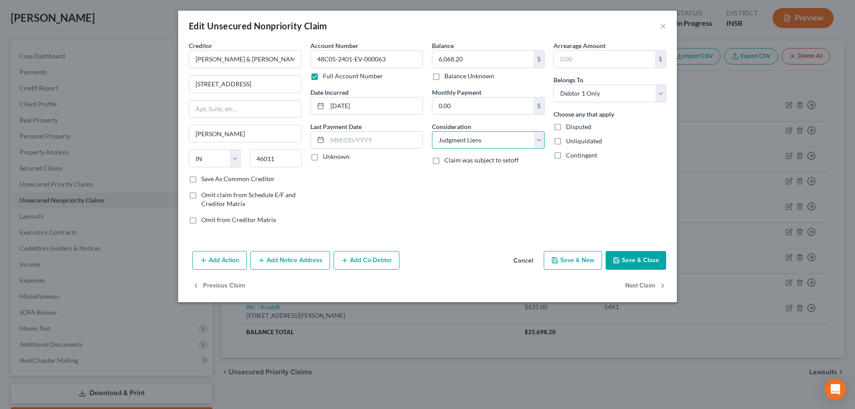
click at [432, 131] on select "Select Cable / Satellite Services Collection Agency Credit Card Debt Debt Couns…" at bounding box center [488, 140] width 113 height 18
click at [302, 263] on button "Add Notice Address" at bounding box center [290, 260] width 80 height 19
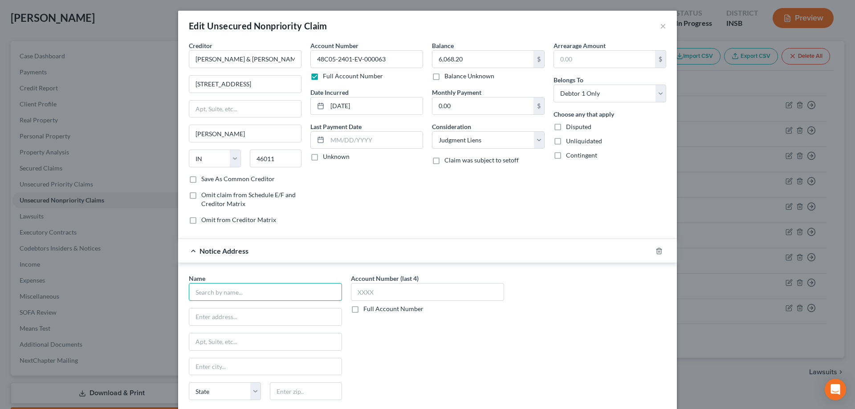
click at [210, 295] on input "text" at bounding box center [265, 292] width 153 height 18
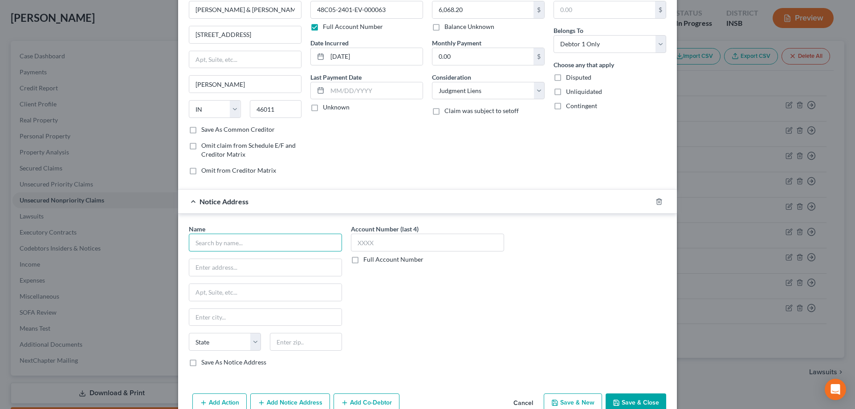
scroll to position [96, 0]
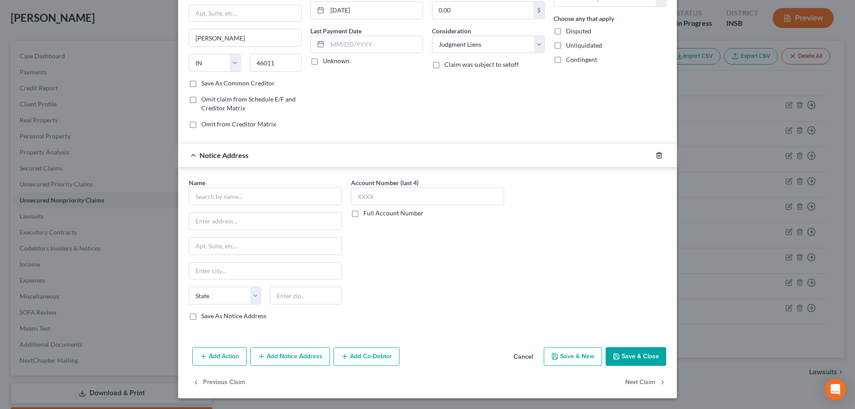
click at [656, 155] on icon "button" at bounding box center [659, 155] width 7 height 7
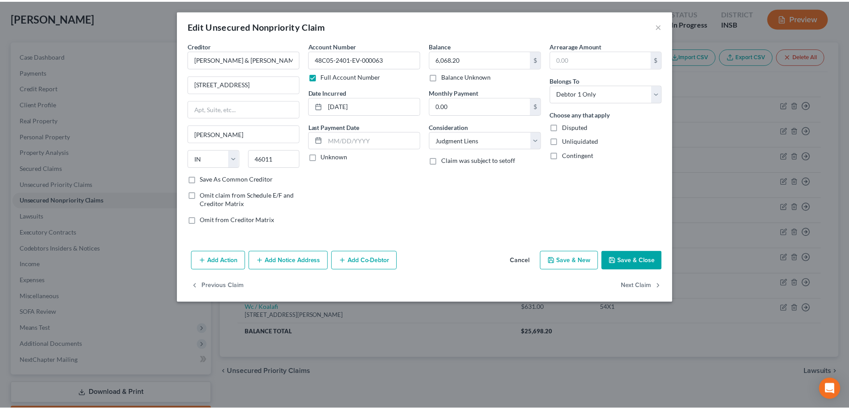
scroll to position [0, 0]
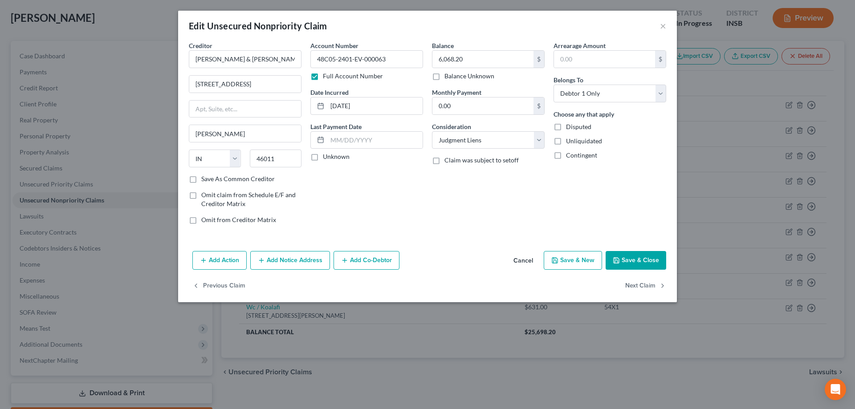
click at [643, 265] on button "Save & Close" at bounding box center [636, 260] width 61 height 19
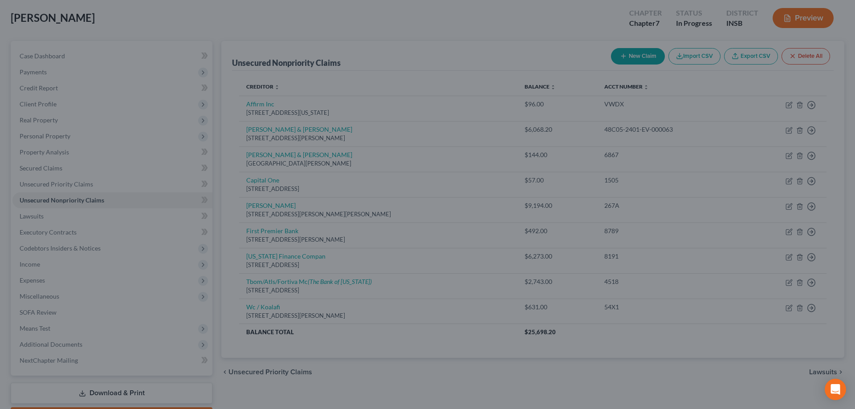
type input "0"
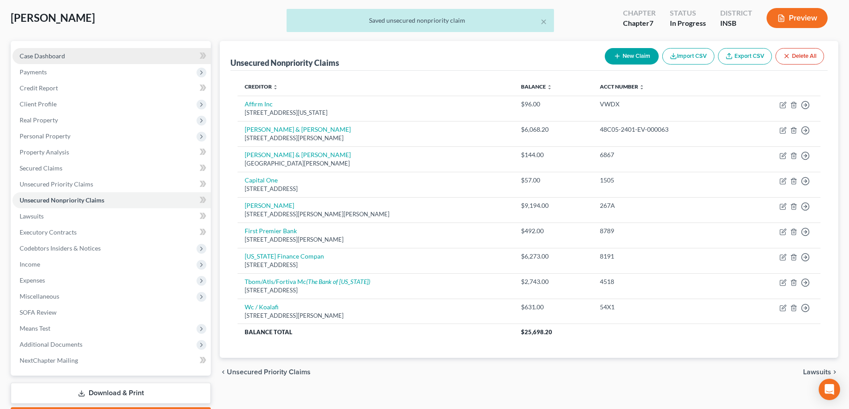
click at [63, 59] on span "Case Dashboard" at bounding box center [42, 56] width 45 height 8
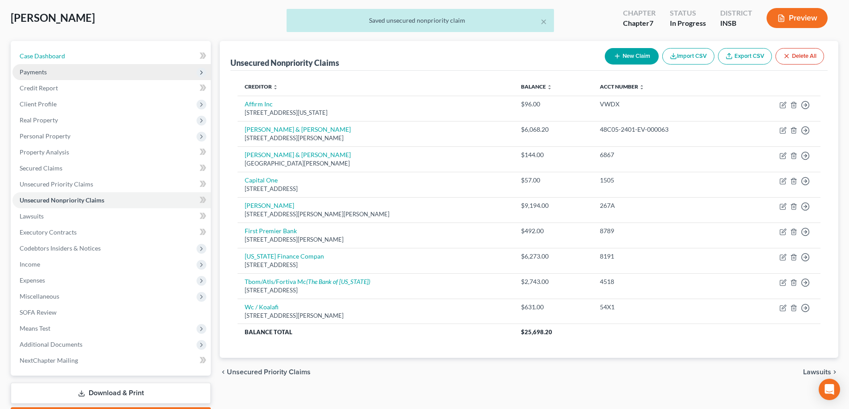
select select "6"
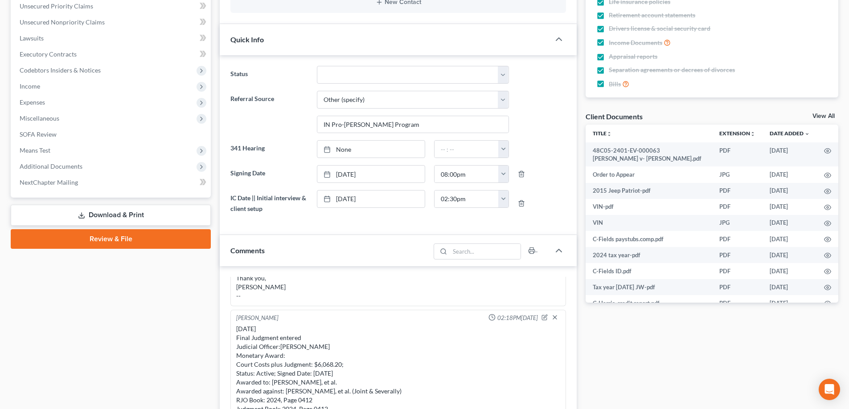
scroll to position [2855, 0]
click at [104, 212] on link "Download & Print" at bounding box center [111, 215] width 200 height 21
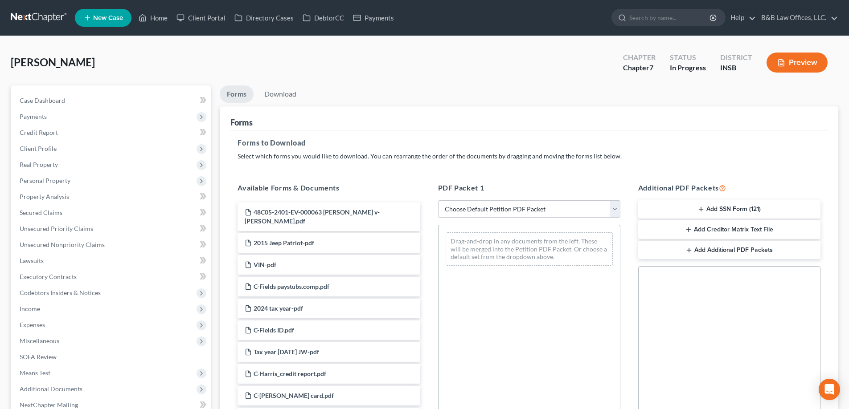
click at [477, 213] on select "Choose Default Petition PDF Packet Complete Bankruptcy Petition (all forms and …" at bounding box center [529, 209] width 182 height 18
select select "0"
click at [438, 200] on select "Choose Default Petition PDF Packet Complete Bankruptcy Petition (all forms and …" at bounding box center [529, 209] width 182 height 18
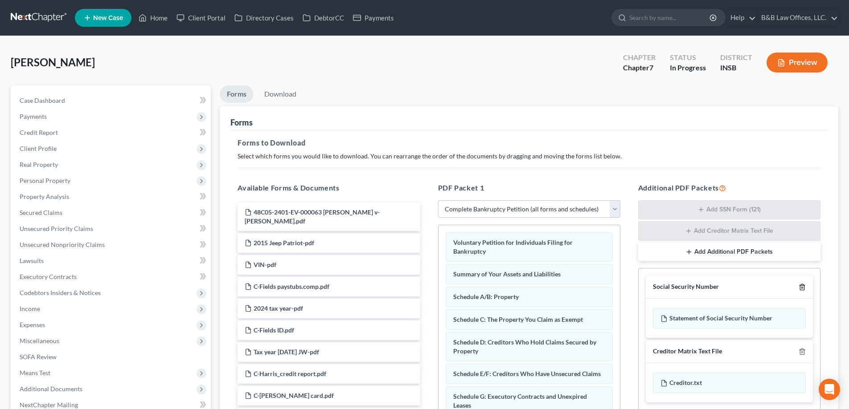
click at [801, 286] on icon "button" at bounding box center [802, 288] width 4 height 6
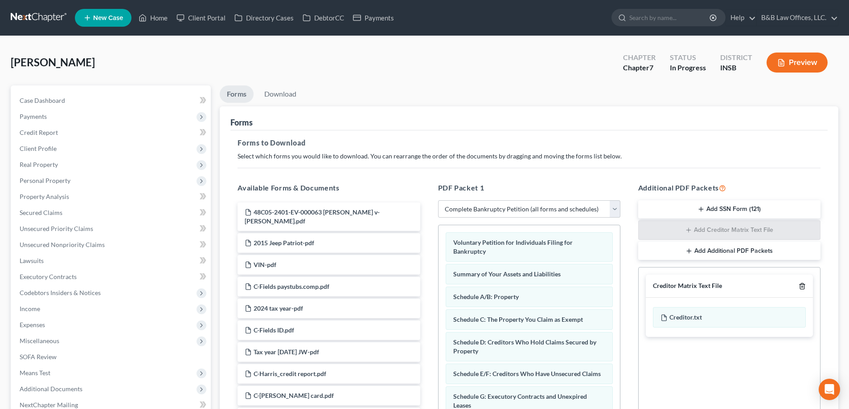
click at [802, 288] on line "button" at bounding box center [802, 287] width 0 height 2
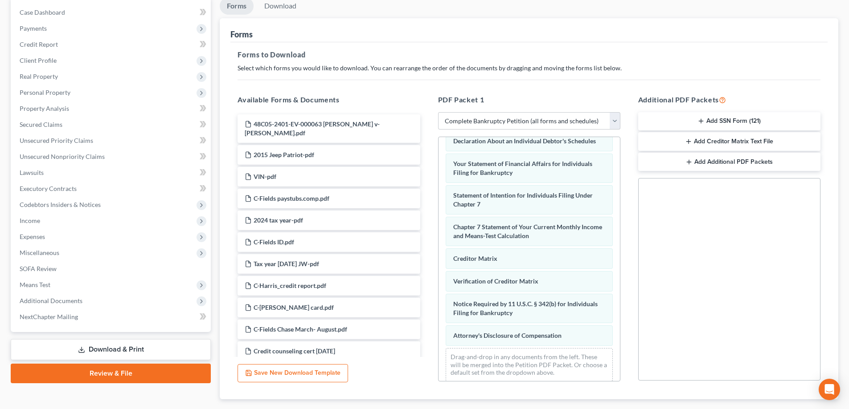
scroll to position [141, 0]
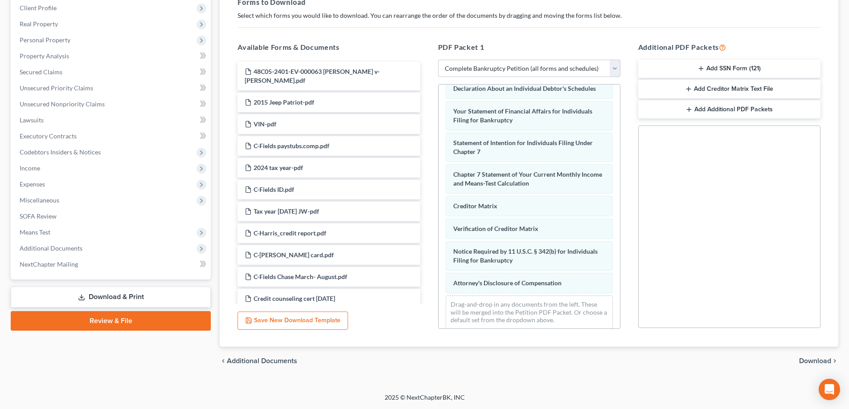
click at [813, 362] on span "Download" at bounding box center [815, 361] width 32 height 7
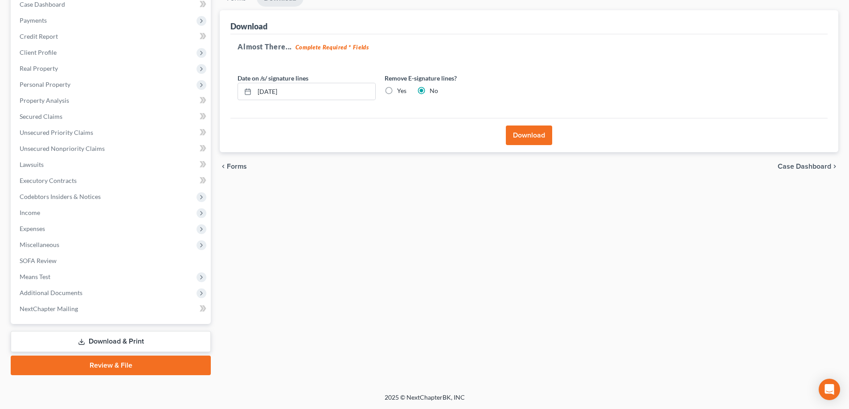
click at [397, 92] on label "Yes" at bounding box center [401, 90] width 9 height 9
click at [401, 92] on input "Yes" at bounding box center [404, 89] width 6 height 6
radio input "true"
radio input "false"
click at [526, 138] on button "Download" at bounding box center [529, 136] width 46 height 20
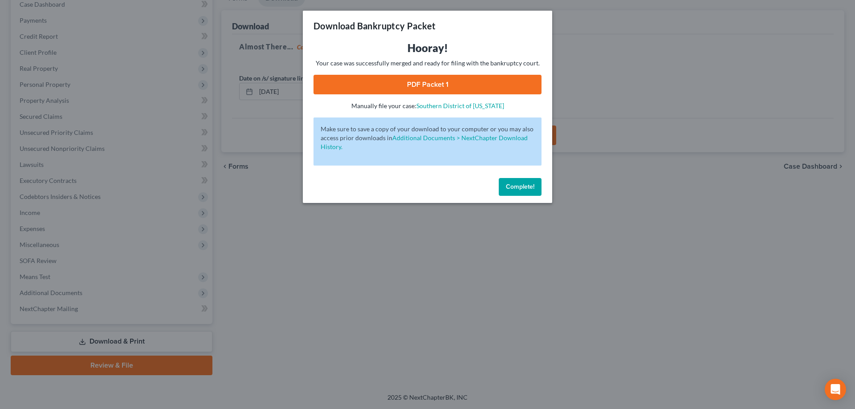
click at [479, 76] on link "PDF Packet 1" at bounding box center [428, 85] width 228 height 20
click at [529, 188] on span "Complete!" at bounding box center [520, 187] width 29 height 8
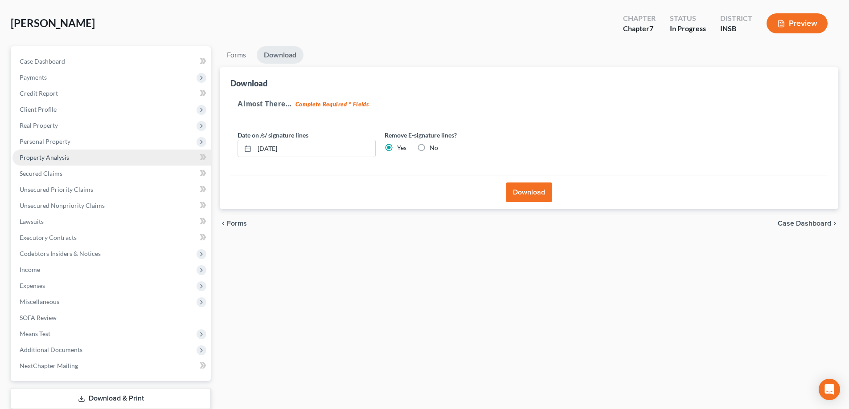
scroll to position [0, 0]
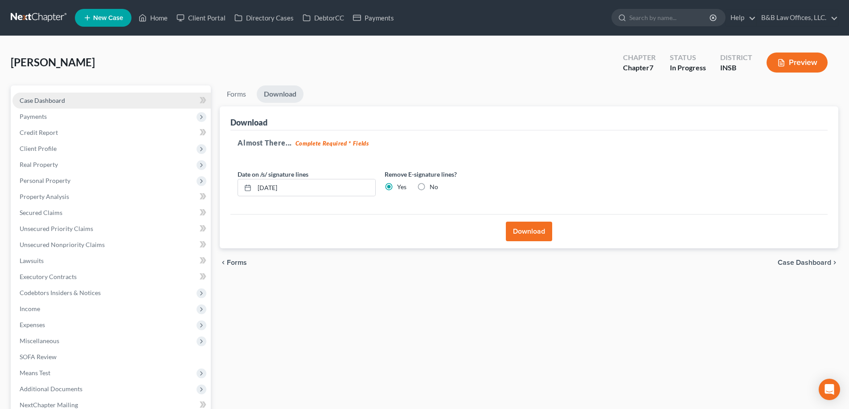
click at [35, 98] on span "Case Dashboard" at bounding box center [42, 101] width 45 height 8
select select "6"
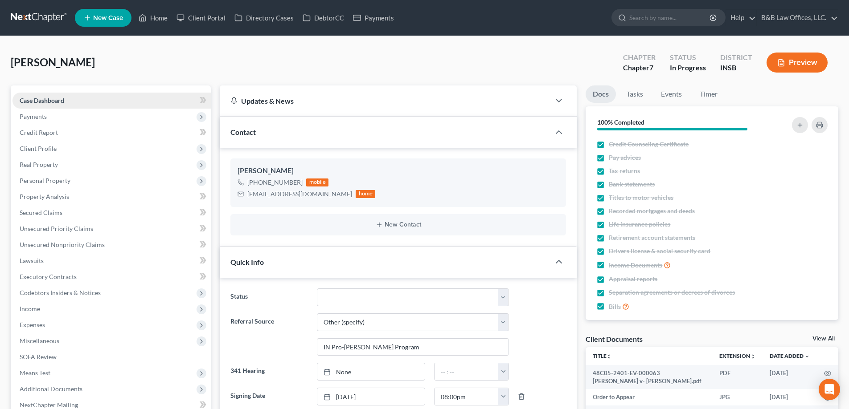
scroll to position [2855, 0]
click at [58, 182] on span "Personal Property" at bounding box center [45, 181] width 51 height 8
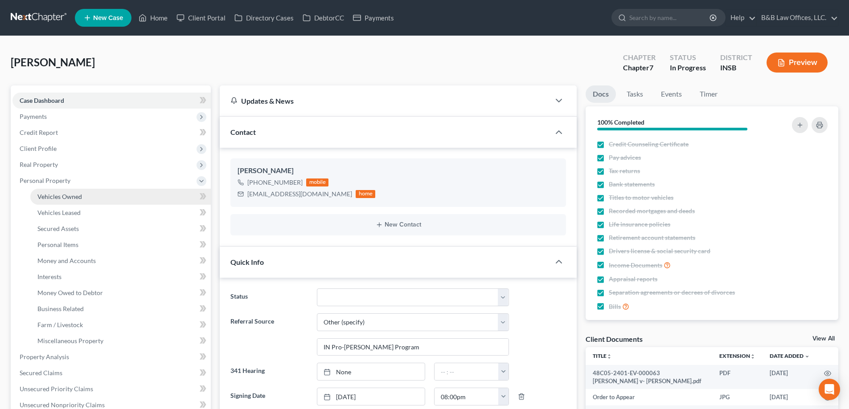
click at [65, 196] on span "Vehicles Owned" at bounding box center [59, 197] width 45 height 8
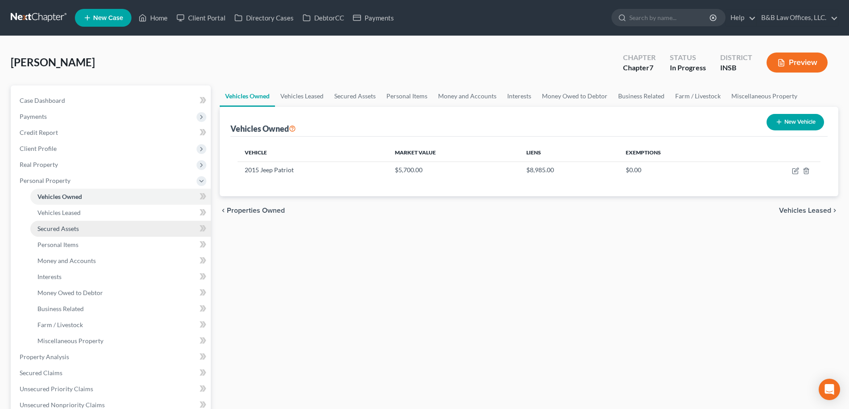
click at [69, 230] on span "Secured Assets" at bounding box center [57, 229] width 41 height 8
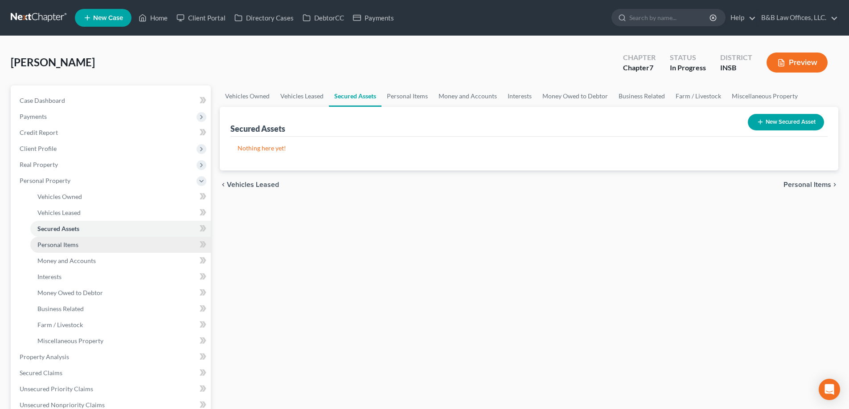
click at [72, 245] on span "Personal Items" at bounding box center [57, 245] width 41 height 8
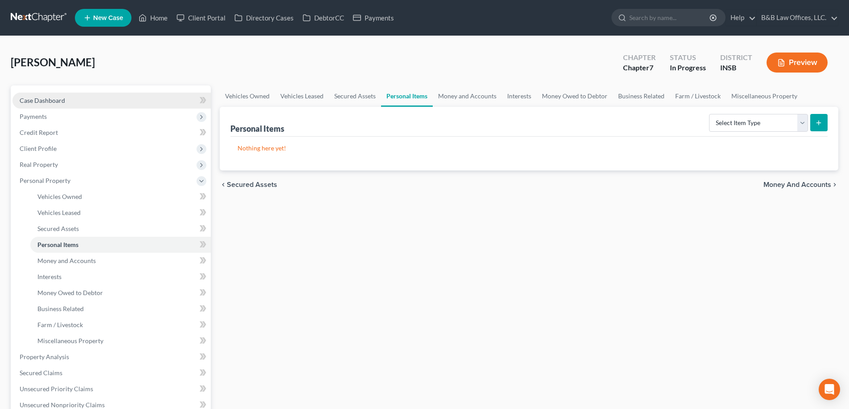
click at [56, 105] on link "Case Dashboard" at bounding box center [111, 101] width 198 height 16
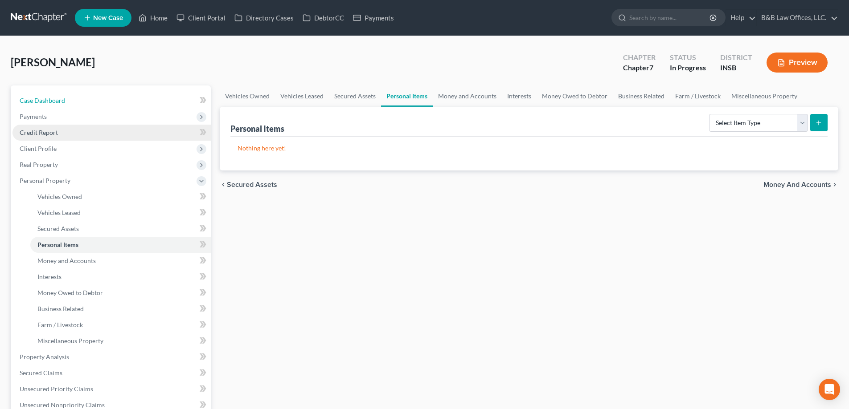
select select "6"
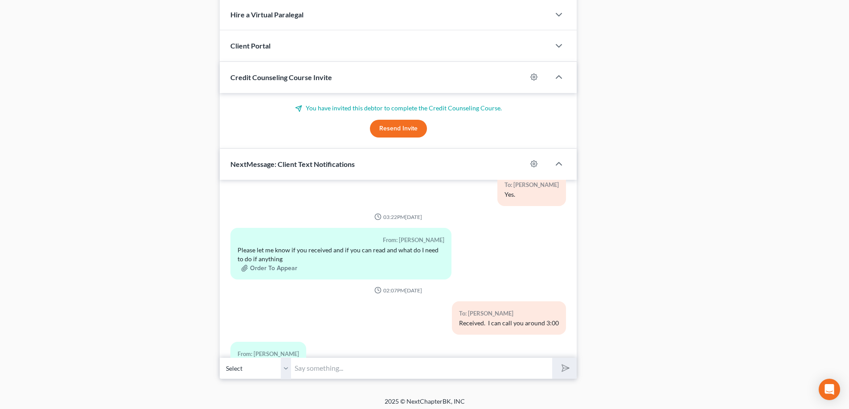
scroll to position [724, 0]
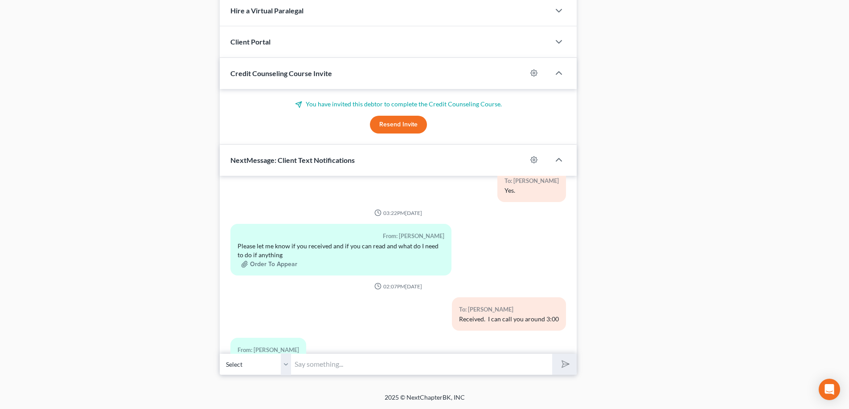
drag, startPoint x: 339, startPoint y: 364, endPoint x: 337, endPoint y: 353, distance: 11.7
click at [339, 364] on input "text" at bounding box center [421, 365] width 261 height 22
type input "I will call in 5"
click at [552, 354] on button "submit" at bounding box center [564, 364] width 25 height 21
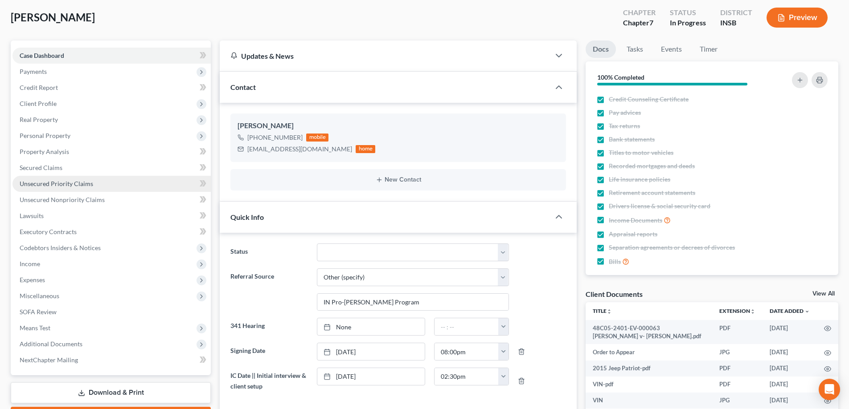
scroll to position [0, 0]
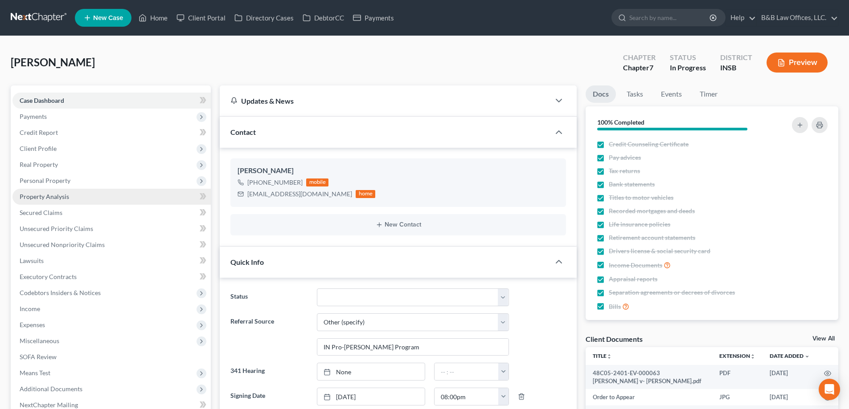
click at [59, 196] on span "Property Analysis" at bounding box center [44, 197] width 49 height 8
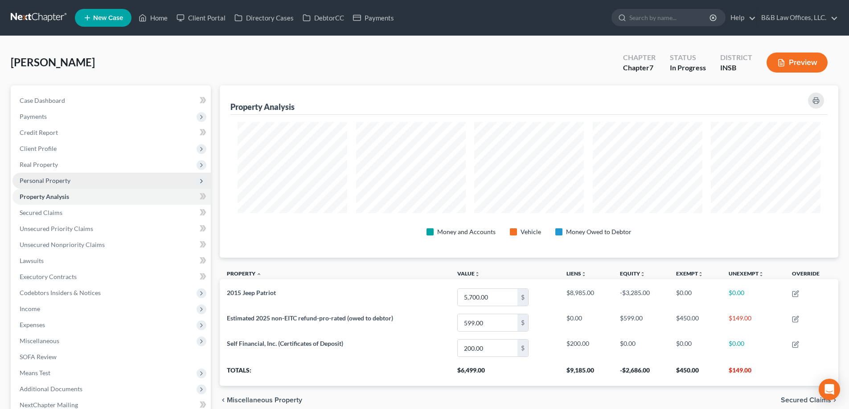
scroll to position [172, 618]
click at [63, 182] on span "Personal Property" at bounding box center [45, 181] width 51 height 8
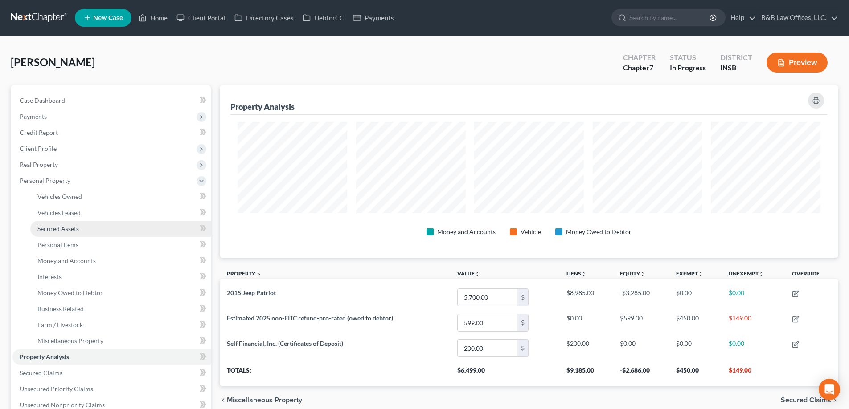
click at [71, 226] on span "Secured Assets" at bounding box center [57, 229] width 41 height 8
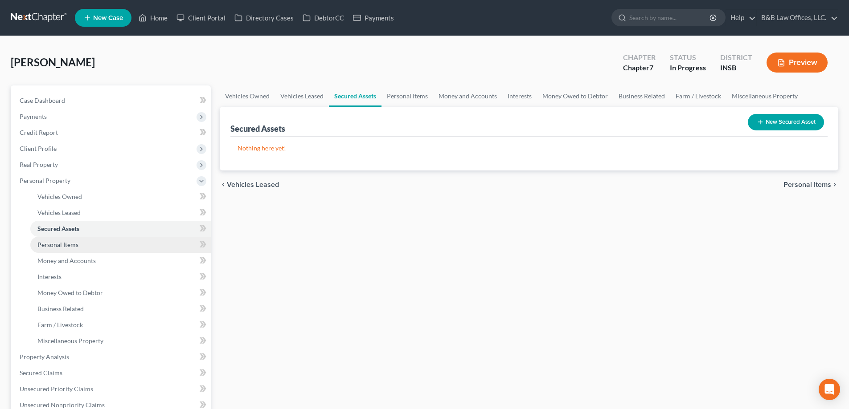
click at [73, 241] on span "Personal Items" at bounding box center [57, 245] width 41 height 8
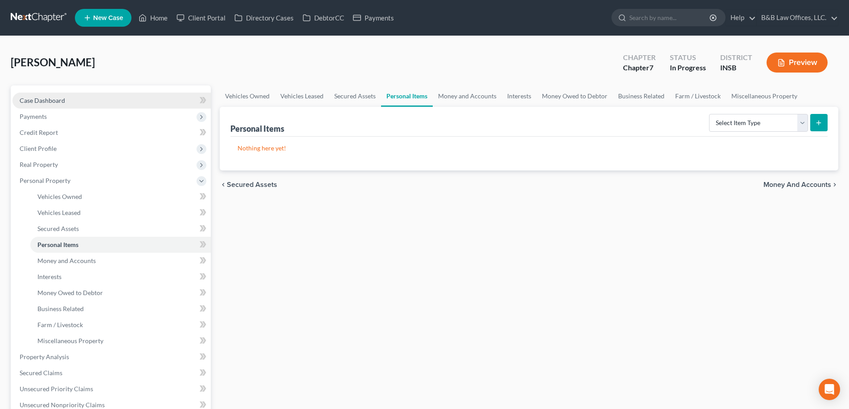
click at [78, 97] on link "Case Dashboard" at bounding box center [111, 101] width 198 height 16
select select "6"
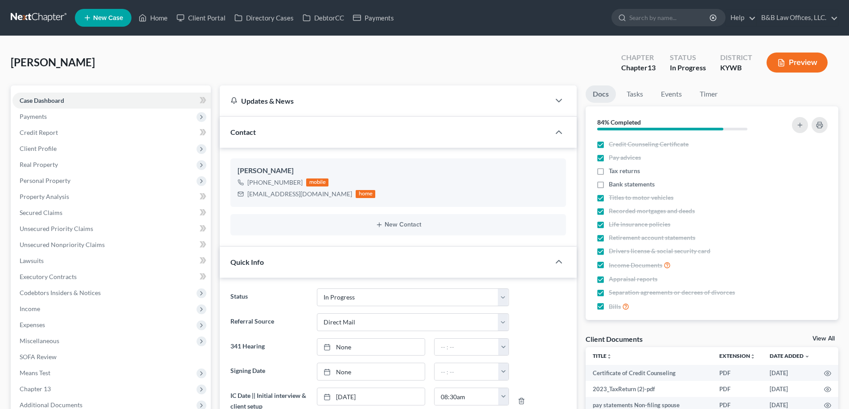
select select "9"
select select "2"
select select "0"
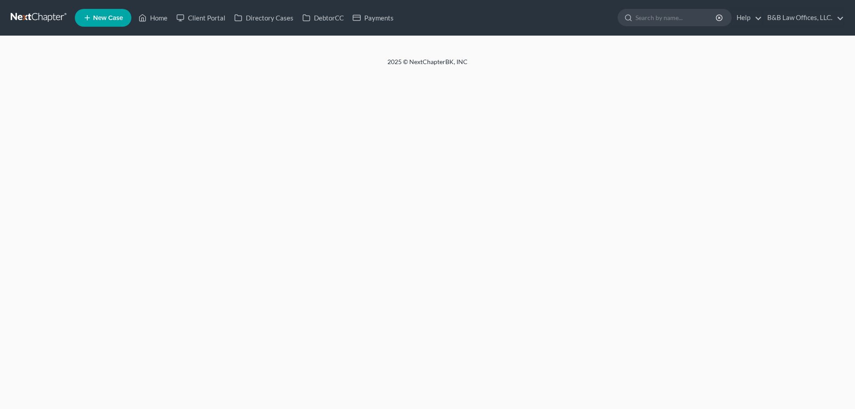
select select "6"
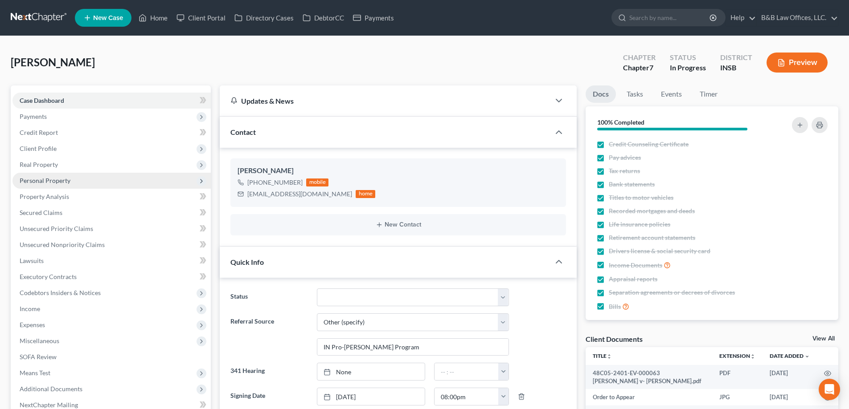
click at [68, 182] on span "Personal Property" at bounding box center [45, 181] width 51 height 8
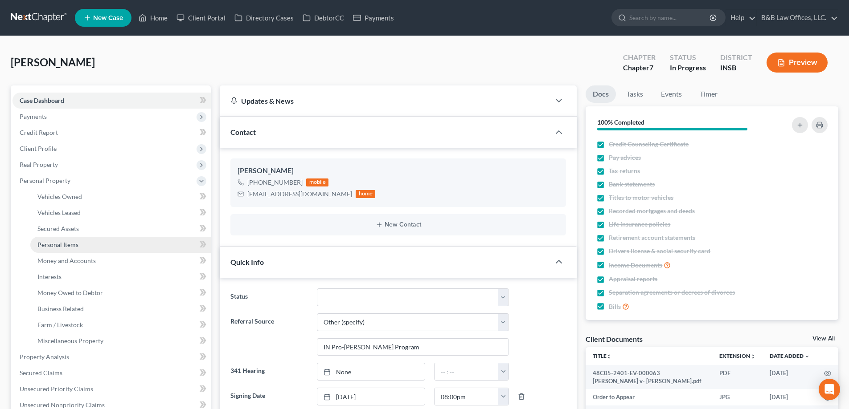
click at [70, 247] on span "Personal Items" at bounding box center [57, 245] width 41 height 8
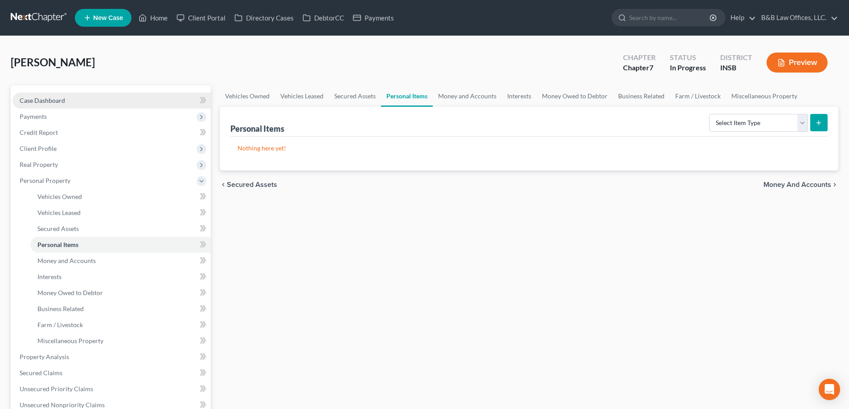
click at [62, 103] on span "Case Dashboard" at bounding box center [42, 101] width 45 height 8
select select "9"
select select "6"
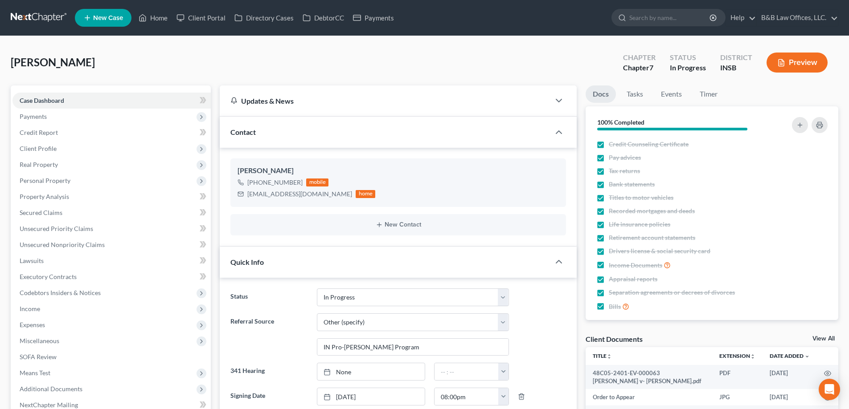
scroll to position [2910, 0]
click at [58, 182] on span "Personal Property" at bounding box center [45, 181] width 51 height 8
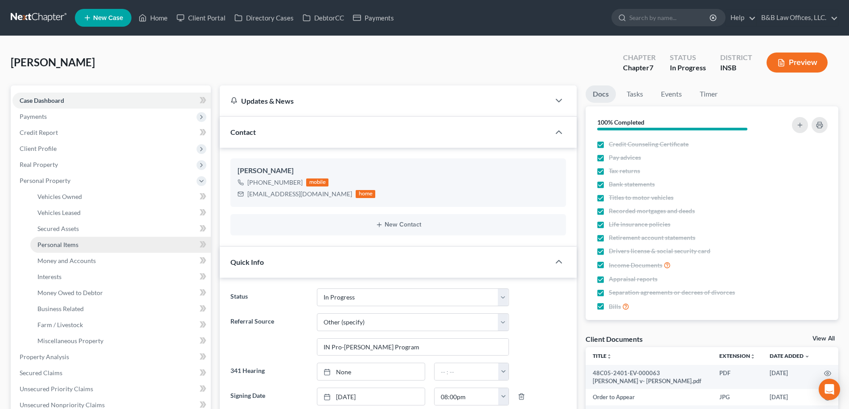
click at [65, 242] on span "Personal Items" at bounding box center [57, 245] width 41 height 8
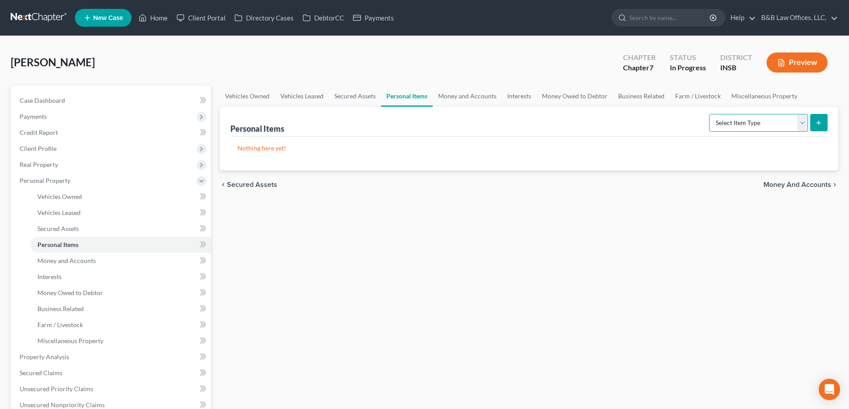
click at [802, 123] on select "Select Item Type Clothing Collectibles Of Value Electronics Firearms Household …" at bounding box center [758, 123] width 99 height 18
select select "clothing"
click at [710, 114] on select "Select Item Type Clothing Collectibles Of Value Electronics Firearms Household …" at bounding box center [758, 123] width 99 height 18
click at [825, 121] on button "submit" at bounding box center [818, 122] width 17 height 17
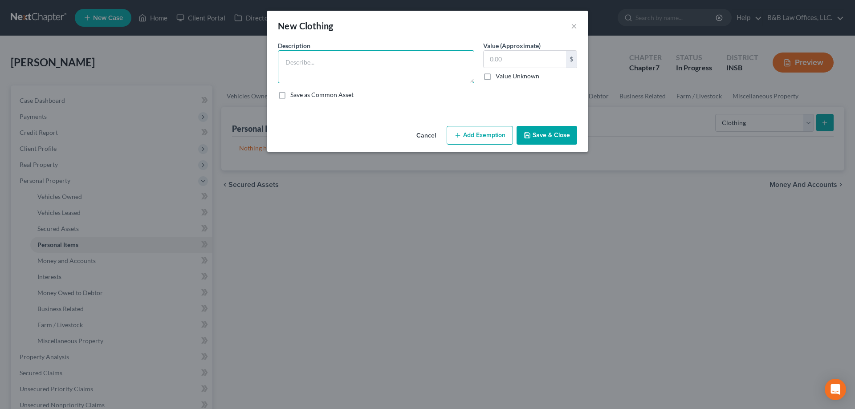
click at [304, 63] on textarea at bounding box center [376, 66] width 196 height 33
type textarea "Miscellaneous clothing"
click at [512, 57] on input "text" at bounding box center [525, 59] width 82 height 17
type input "200"
click at [473, 138] on button "Add Exemption" at bounding box center [480, 135] width 66 height 19
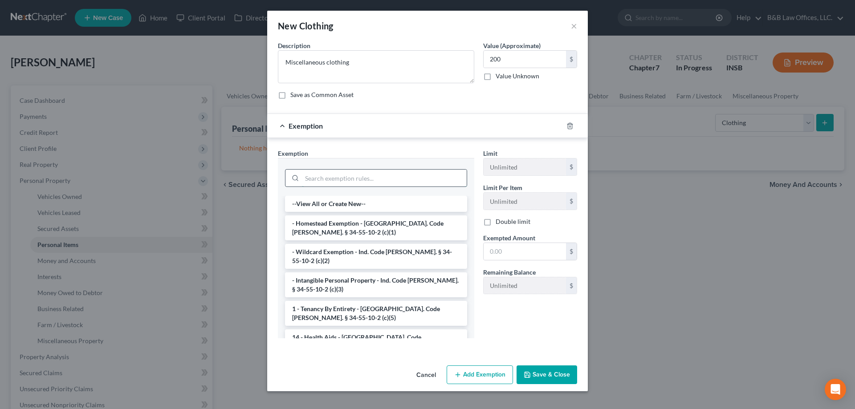
click at [363, 177] on input "search" at bounding box center [384, 178] width 165 height 17
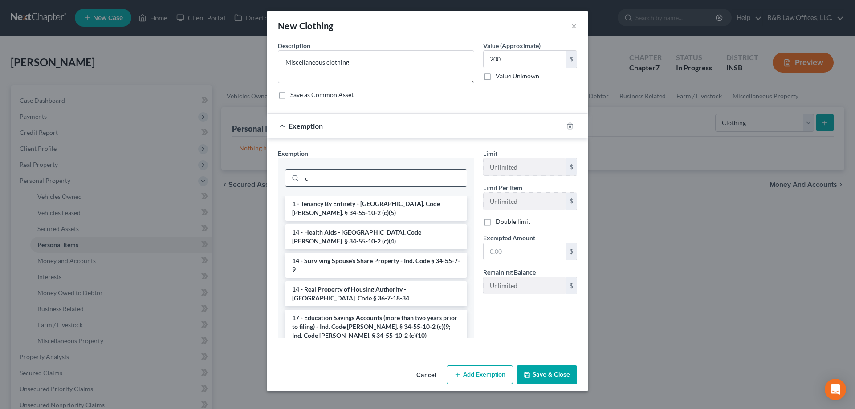
type input "c"
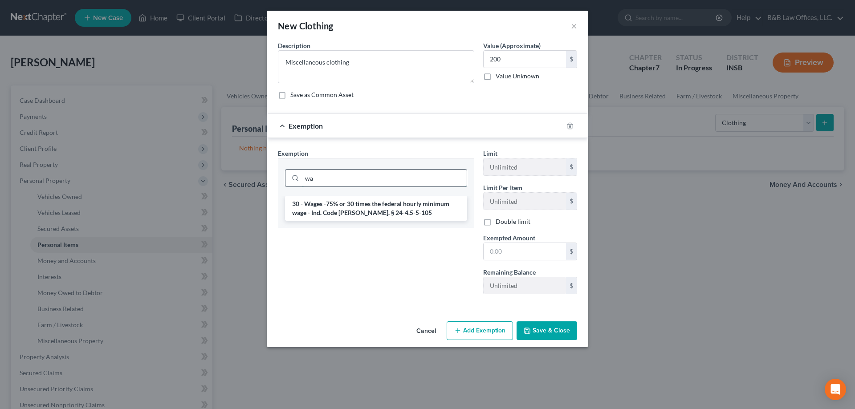
type input "w"
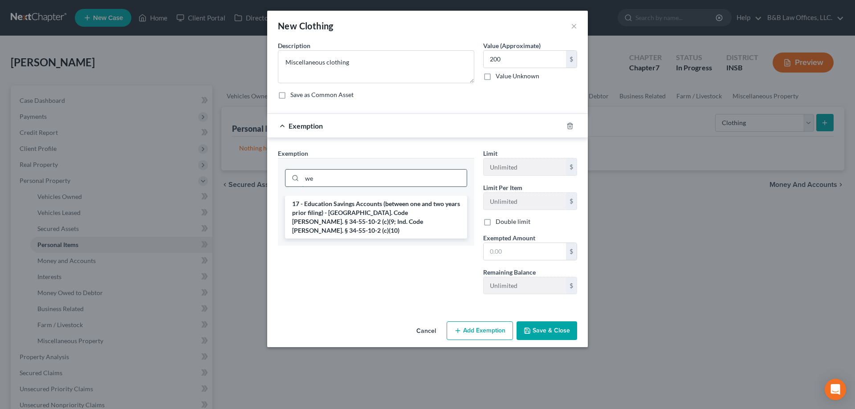
type input "w"
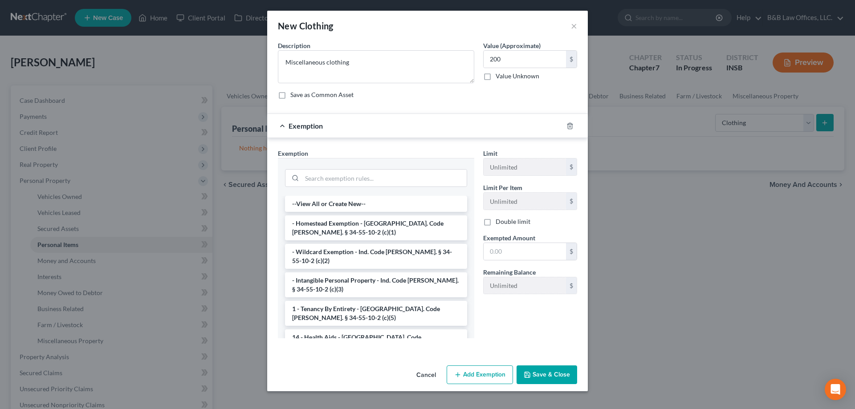
click at [555, 372] on button "Save & Close" at bounding box center [547, 375] width 61 height 19
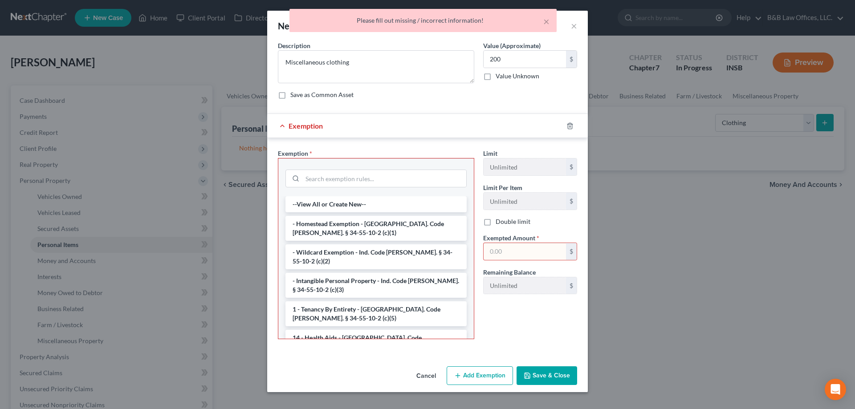
click at [380, 124] on div "Exemption" at bounding box center [415, 126] width 296 height 24
click at [573, 127] on icon "button" at bounding box center [570, 126] width 7 height 7
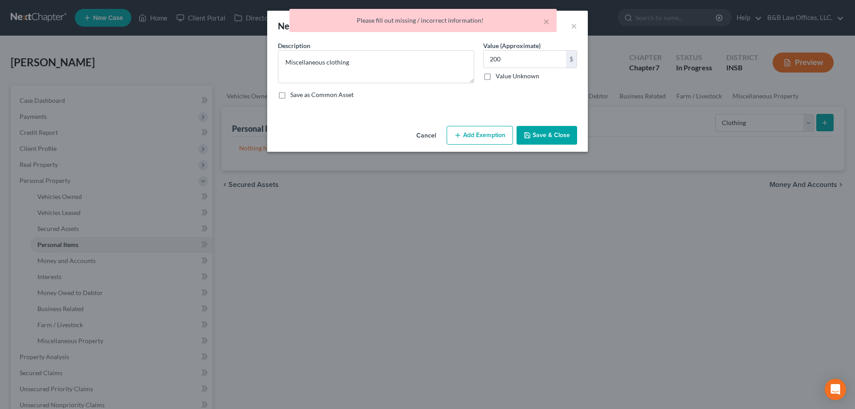
click at [557, 142] on button "Save & Close" at bounding box center [547, 135] width 61 height 19
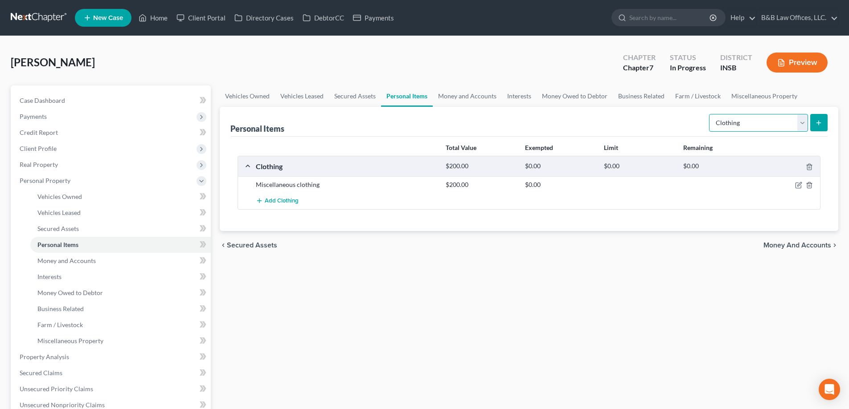
click at [807, 125] on select "Select Item Type Clothing Collectibles Of Value Electronics Firearms Household …" at bounding box center [758, 123] width 99 height 18
select select "electronics"
click at [710, 114] on select "Select Item Type Clothing Collectibles Of Value Electronics Firearms Household …" at bounding box center [758, 123] width 99 height 18
click at [819, 123] on icon "submit" at bounding box center [818, 122] width 7 height 7
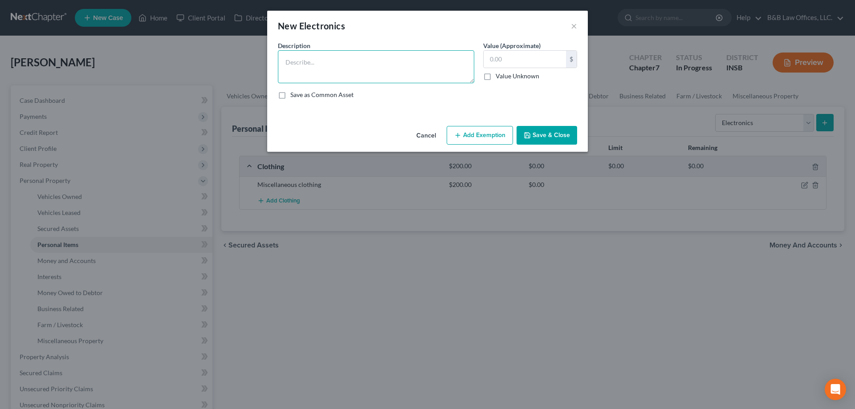
click at [315, 62] on textarea at bounding box center [376, 66] width 196 height 33
type textarea "50' & 72" flat screen tv"
type input "150"
click at [541, 133] on button "Save & Close" at bounding box center [547, 135] width 61 height 19
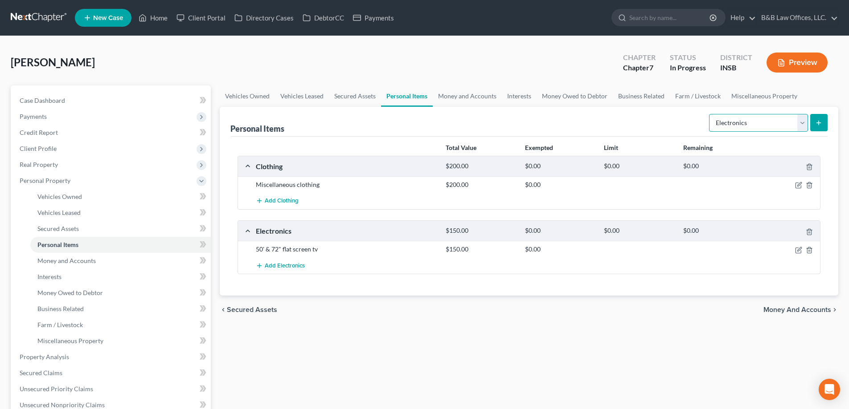
click at [806, 125] on select "Select Item Type Clothing Collectibles Of Value Electronics Firearms Household …" at bounding box center [758, 123] width 99 height 18
select select "household_goods"
click at [710, 114] on select "Select Item Type Clothing Collectibles Of Value Electronics Firearms Household …" at bounding box center [758, 123] width 99 height 18
click at [815, 125] on icon "submit" at bounding box center [818, 122] width 7 height 7
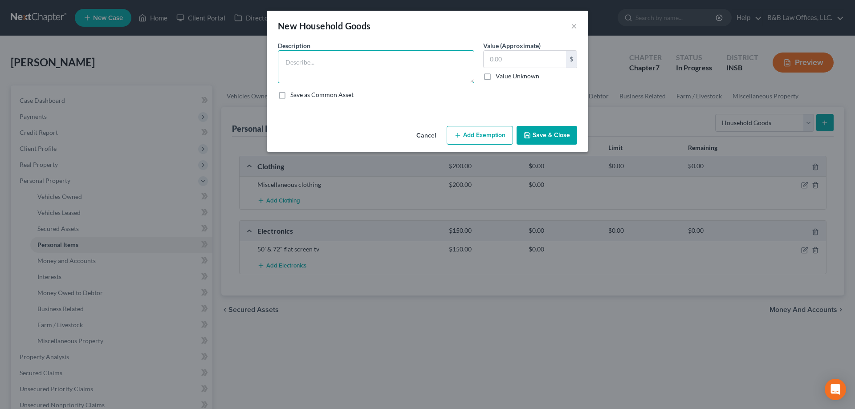
click at [316, 68] on textarea at bounding box center [376, 66] width 196 height 33
type textarea "Bed 1 furnishings"
type input "75"
click at [542, 135] on button "Save & Close" at bounding box center [547, 135] width 61 height 19
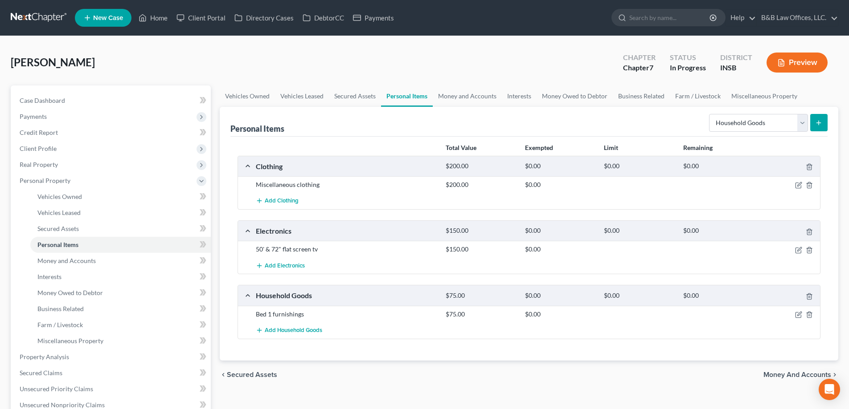
click at [820, 126] on icon "submit" at bounding box center [818, 122] width 7 height 7
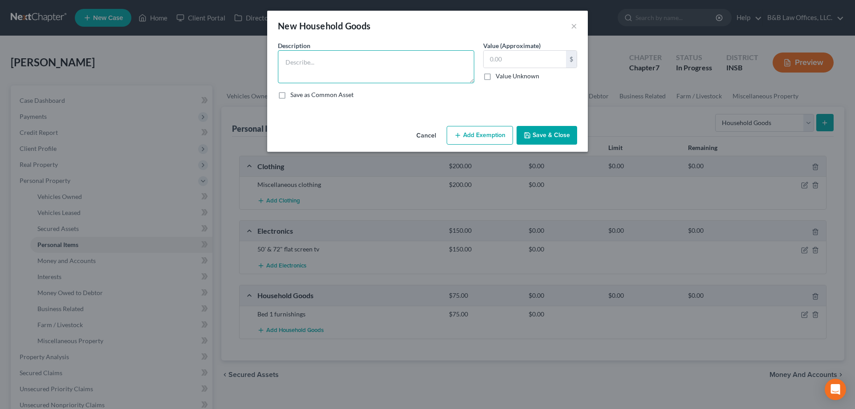
click at [408, 59] on textarea at bounding box center [376, 66] width 196 height 33
type textarea "B"
type textarea "Livingroom & dining room furnishings"
type input "200"
click at [560, 136] on button "Save & Close" at bounding box center [547, 135] width 61 height 19
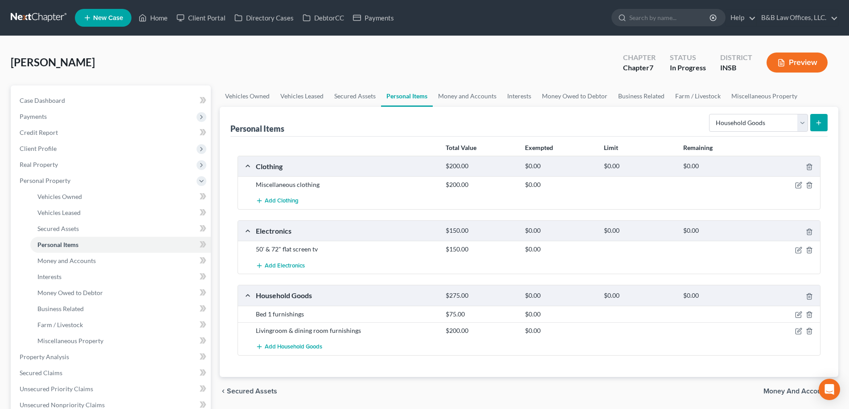
click at [818, 124] on icon "submit" at bounding box center [818, 122] width 7 height 7
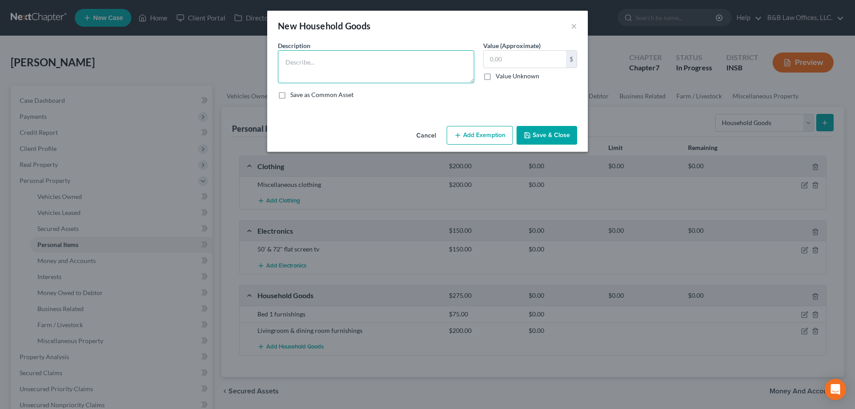
click at [304, 63] on textarea at bounding box center [376, 66] width 196 height 33
type textarea "Kitchen flatware & silverware"
type input "200"
click at [557, 138] on button "Save & Close" at bounding box center [547, 135] width 61 height 19
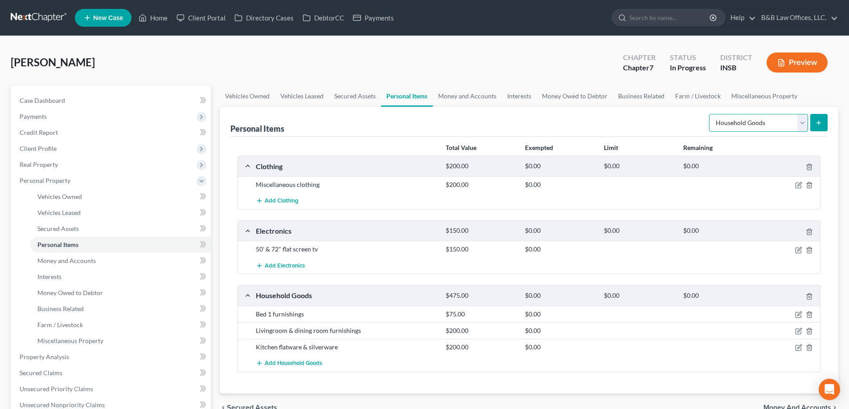
click at [802, 122] on select "Select Item Type Clothing Collectibles Of Value Electronics Firearms Household …" at bounding box center [758, 123] width 99 height 18
select select "jewelry"
click at [710, 114] on select "Select Item Type Clothing Collectibles Of Value Electronics Firearms Household …" at bounding box center [758, 123] width 99 height 18
click at [817, 122] on icon "submit" at bounding box center [818, 122] width 7 height 7
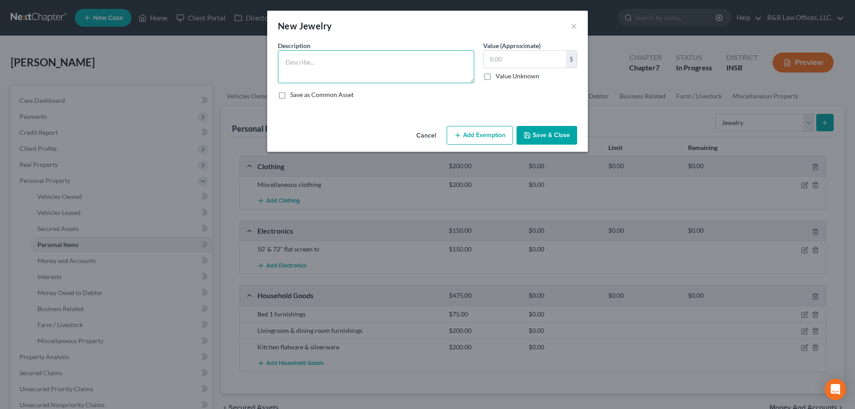
click at [307, 58] on textarea at bounding box center [376, 66] width 196 height 33
type textarea "J"
click at [431, 135] on button "Cancel" at bounding box center [426, 136] width 34 height 18
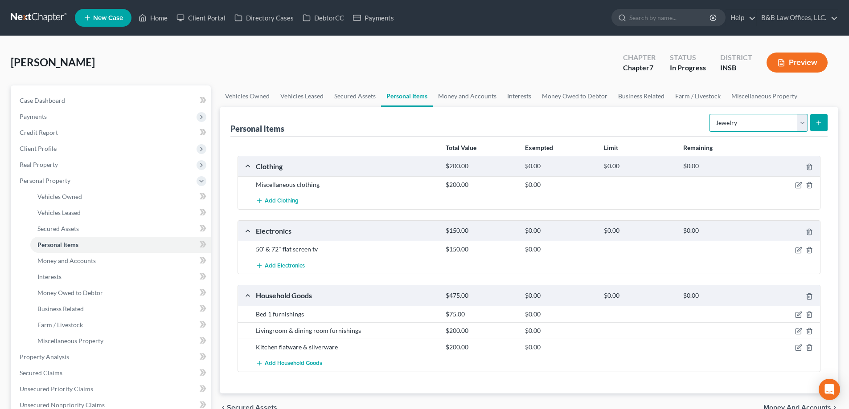
click at [806, 120] on select "Select Item Type Clothing Collectibles Of Value Electronics Firearms Household …" at bounding box center [758, 123] width 99 height 18
click at [625, 128] on div "Personal Items Select Item Type Clothing Collectibles Of Value Electronics Fire…" at bounding box center [528, 122] width 597 height 30
click at [464, 95] on link "Money and Accounts" at bounding box center [467, 96] width 69 height 21
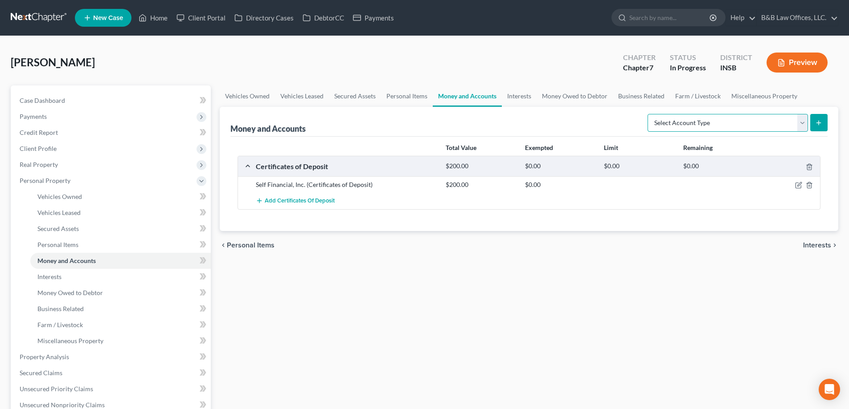
click at [800, 121] on select "Select Account Type Brokerage Cash on Hand Certificates of Deposit Checking Acc…" at bounding box center [727, 123] width 160 height 18
select select "checking"
click at [649, 114] on select "Select Account Type Brokerage Cash on Hand Certificates of Deposit Checking Acc…" at bounding box center [727, 123] width 160 height 18
click at [820, 124] on icon "submit" at bounding box center [818, 122] width 7 height 7
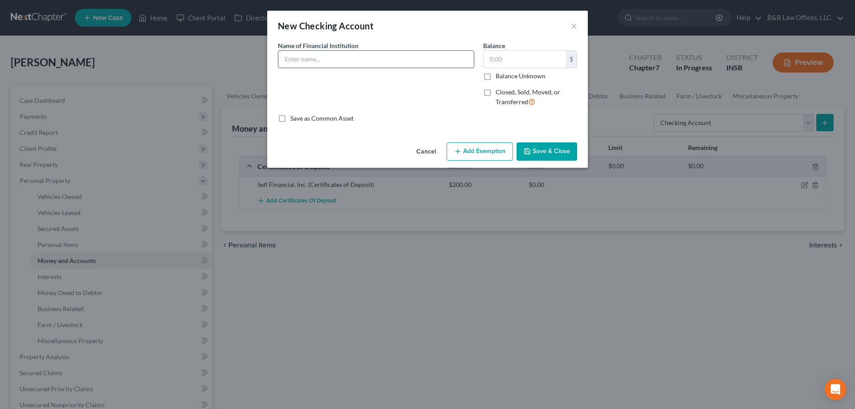
click at [307, 59] on input "text" at bounding box center [376, 59] width 196 height 17
type input "Checking account"
type input "0.01"
click at [540, 155] on button "Save & Close" at bounding box center [547, 152] width 61 height 19
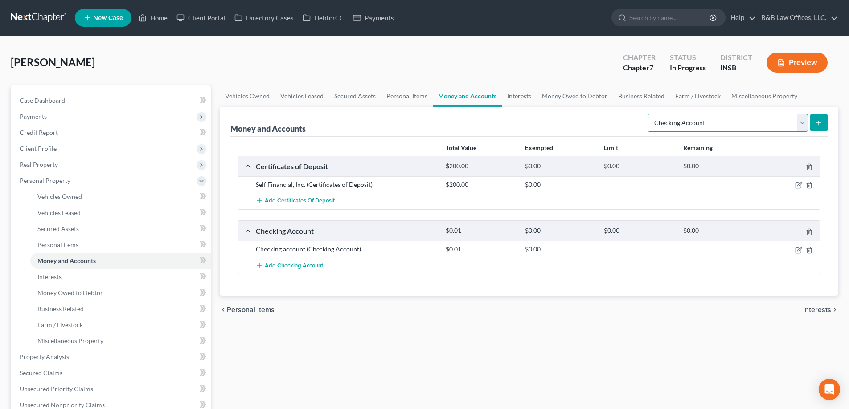
click at [804, 124] on select "Select Account Type Brokerage Cash on Hand Certificates of Deposit Checking Acc…" at bounding box center [727, 123] width 160 height 18
click at [512, 92] on link "Interests" at bounding box center [519, 96] width 35 height 21
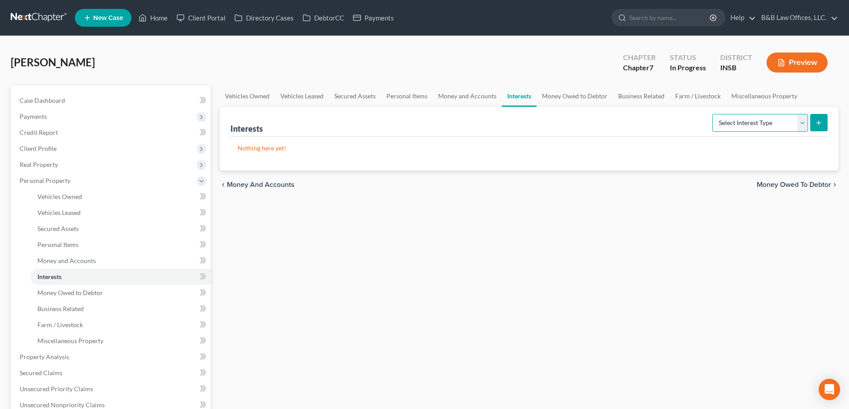
click at [750, 119] on select "Select Interest Type 401K Annuity Bond Education IRA Government Bond Government…" at bounding box center [760, 123] width 96 height 18
click at [568, 95] on link "Money Owed to Debtor" at bounding box center [574, 96] width 76 height 21
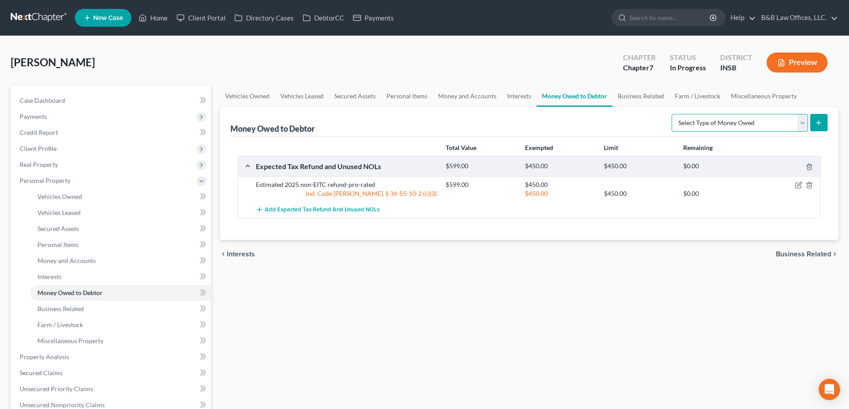
click at [760, 119] on select "Select Type of Money Owed Accounts Receivable Alimony Child Support Claims Agai…" at bounding box center [739, 123] width 136 height 18
click at [636, 98] on link "Business Related" at bounding box center [640, 96] width 57 height 21
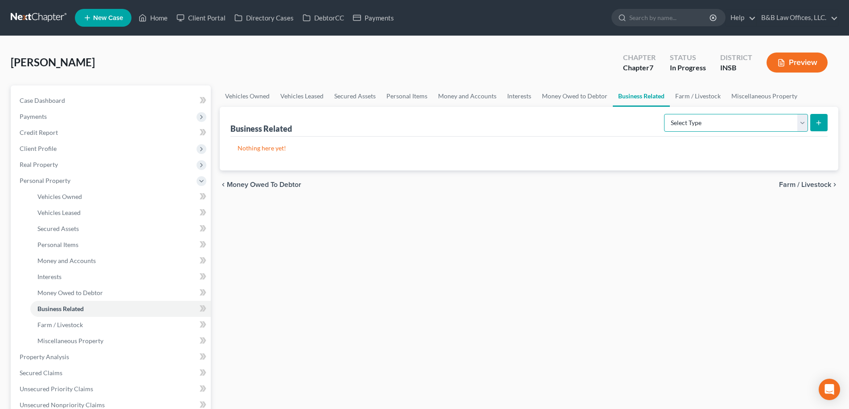
click at [710, 121] on select "Select Type Customer Lists Franchises Inventory Licenses Machinery Office Equip…" at bounding box center [736, 123] width 144 height 18
click at [691, 98] on link "Farm / Livestock" at bounding box center [698, 96] width 56 height 21
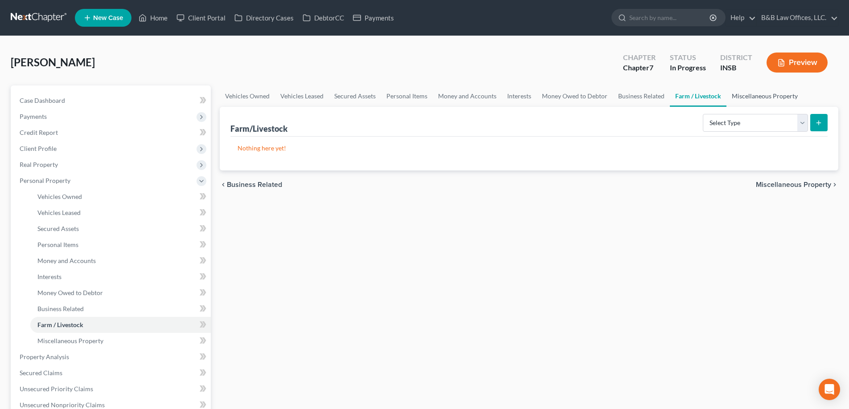
click at [744, 99] on link "Miscellaneous Property" at bounding box center [764, 96] width 77 height 21
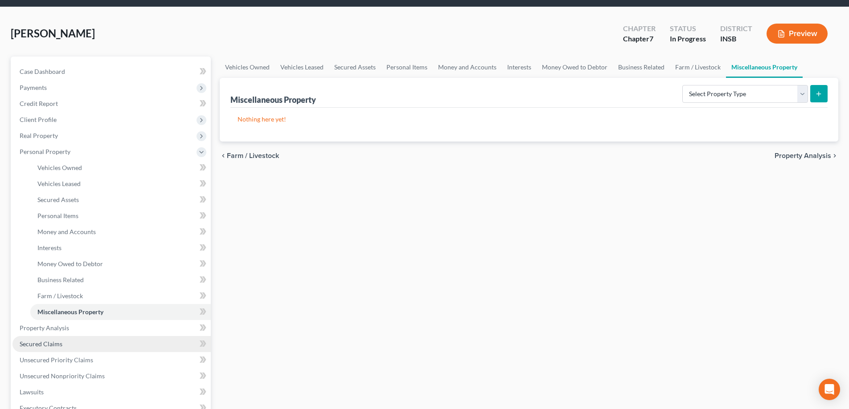
scroll to position [45, 0]
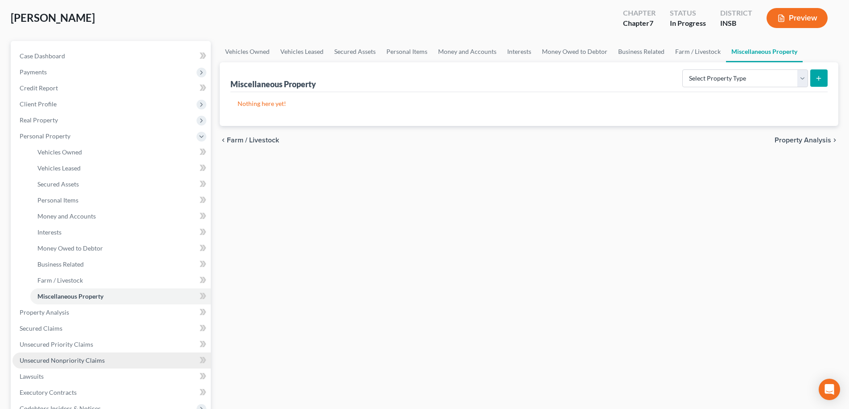
click at [77, 357] on span "Unsecured Nonpriority Claims" at bounding box center [62, 361] width 85 height 8
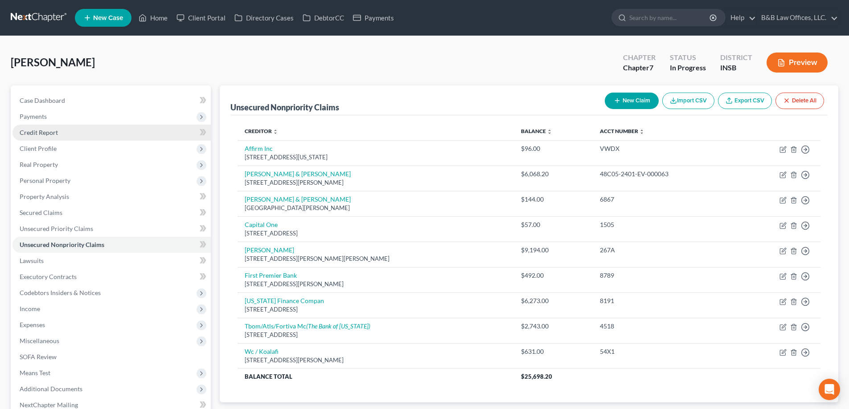
click at [35, 133] on span "Credit Report" at bounding box center [39, 133] width 38 height 8
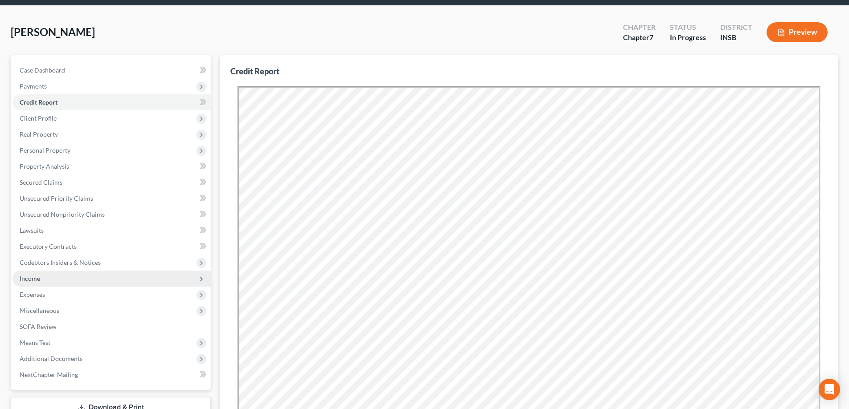
scroll to position [45, 0]
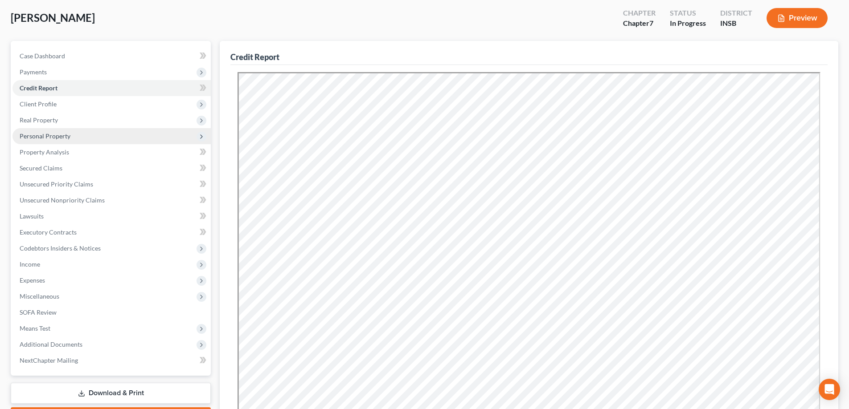
click at [74, 133] on span "Personal Property" at bounding box center [111, 136] width 198 height 16
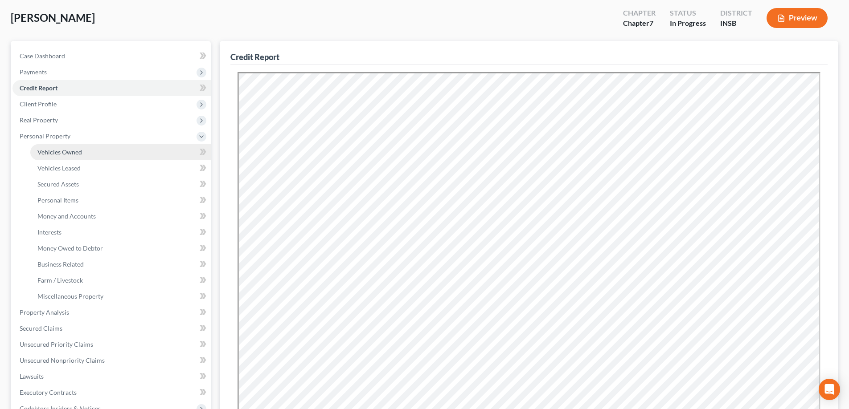
click at [76, 151] on span "Vehicles Owned" at bounding box center [59, 152] width 45 height 8
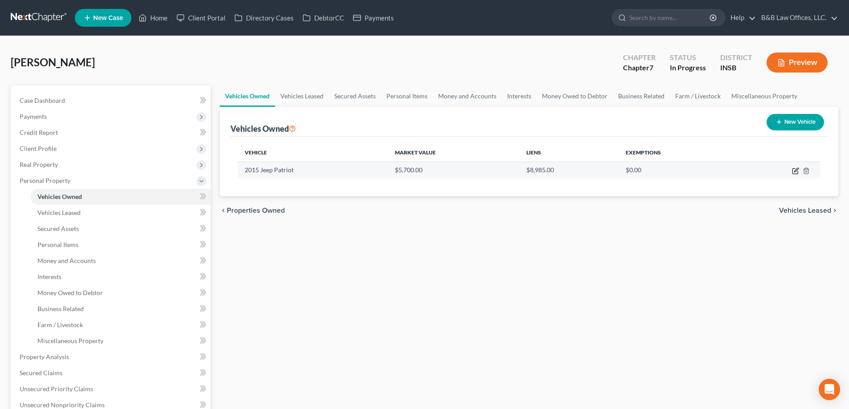
click at [797, 173] on icon "button" at bounding box center [795, 171] width 7 height 7
select select "0"
select select "11"
select select "1"
select select "0"
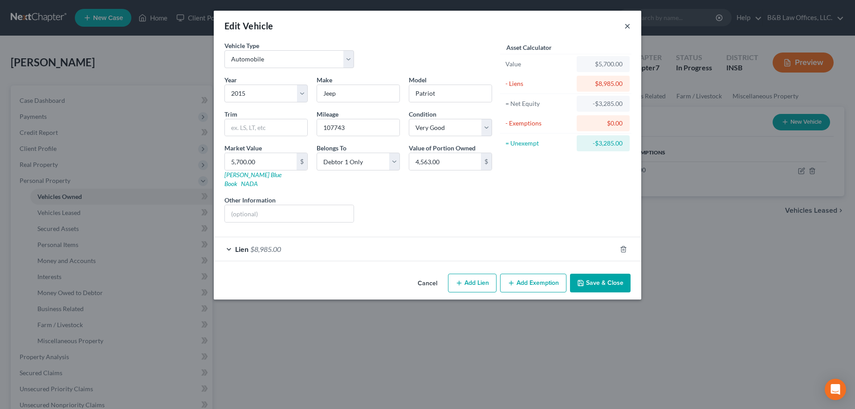
click at [626, 24] on button "×" at bounding box center [628, 25] width 6 height 11
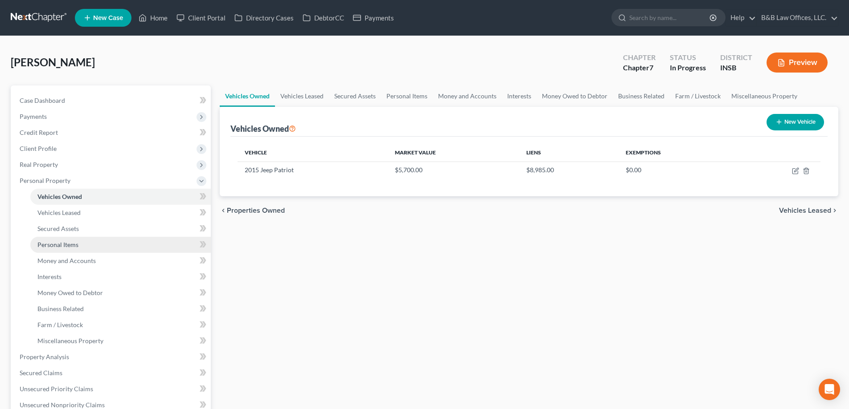
click at [65, 245] on span "Personal Items" at bounding box center [57, 245] width 41 height 8
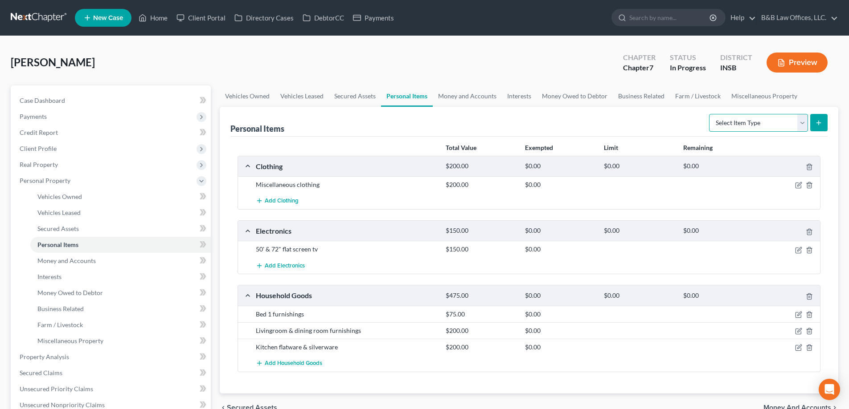
click at [803, 123] on select "Select Item Type Clothing Collectibles Of Value Electronics Firearms Household …" at bounding box center [758, 123] width 99 height 18
select select "household_goods"
click at [710, 114] on select "Select Item Type Clothing Collectibles Of Value Electronics Firearms Household …" at bounding box center [758, 123] width 99 height 18
click at [816, 125] on icon "submit" at bounding box center [818, 122] width 7 height 7
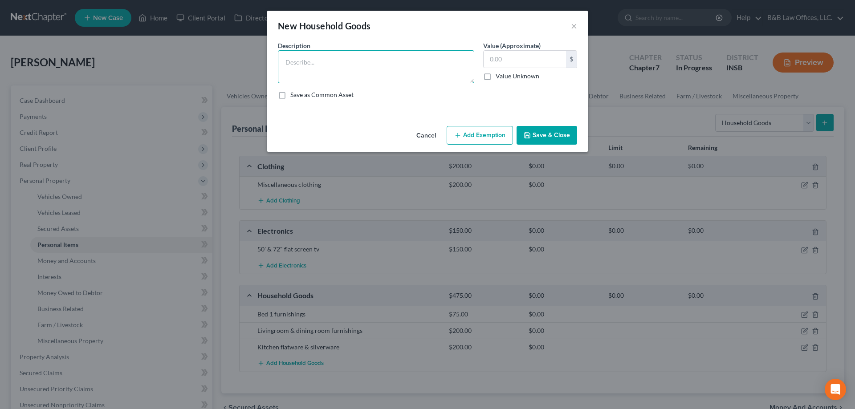
click at [372, 78] on textarea at bounding box center [376, 66] width 196 height 33
type textarea "Samsung Washer & Dryer"
click at [500, 59] on input "text" at bounding box center [525, 59] width 82 height 17
type input "2,000"
click at [547, 140] on button "Save & Close" at bounding box center [547, 135] width 61 height 19
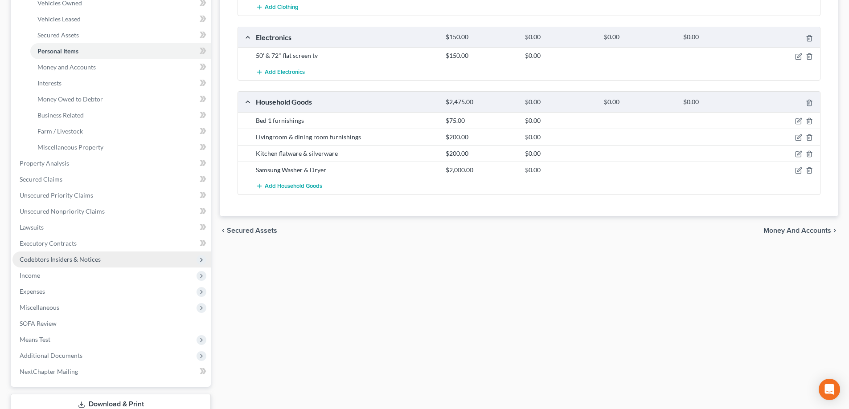
scroll to position [178, 0]
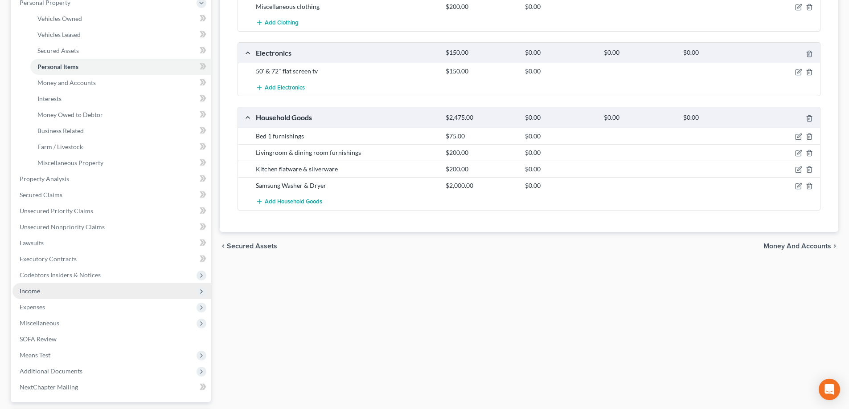
click at [43, 293] on span "Income" at bounding box center [111, 291] width 198 height 16
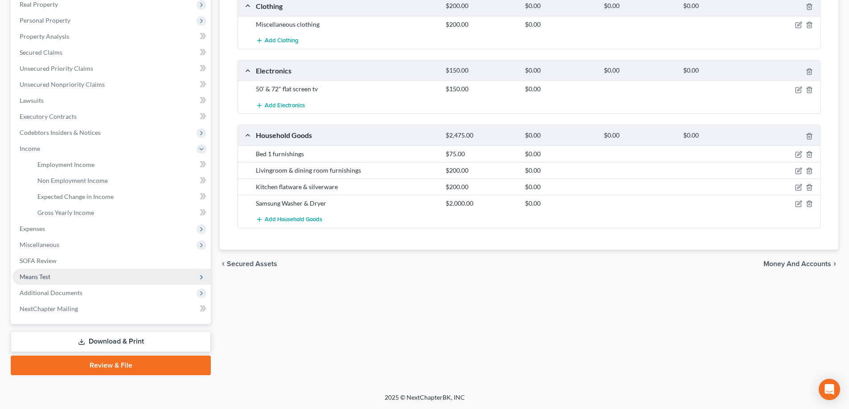
scroll to position [160, 0]
click at [82, 163] on span "Employment Income" at bounding box center [65, 165] width 57 height 8
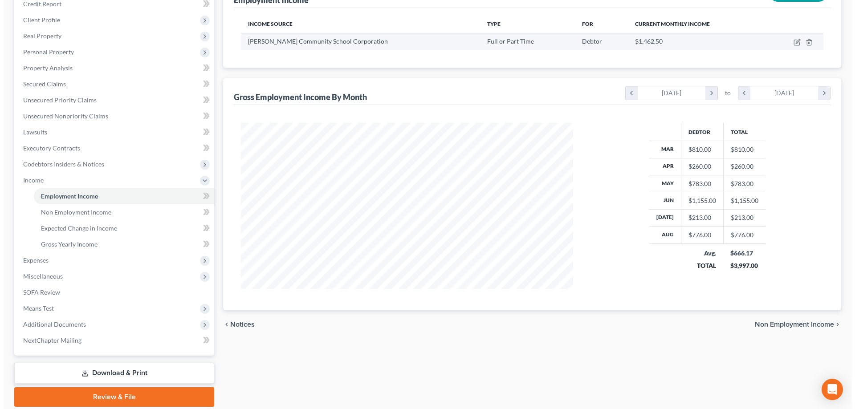
scroll to position [134, 0]
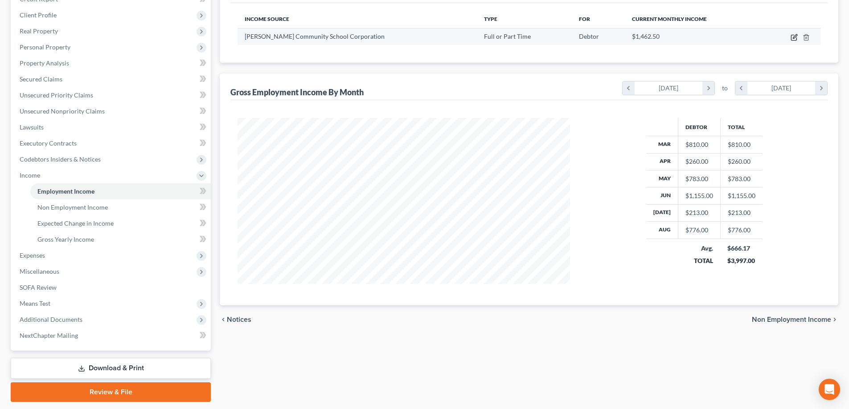
click at [792, 34] on icon "button" at bounding box center [793, 37] width 7 height 7
select select "0"
select select "15"
select select "2"
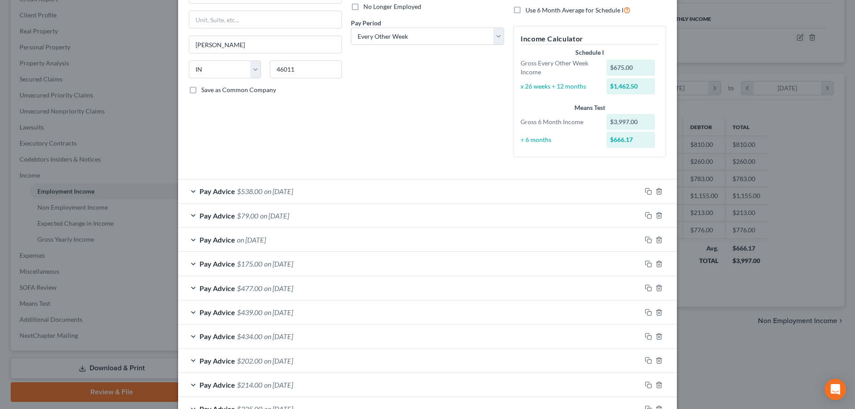
scroll to position [0, 0]
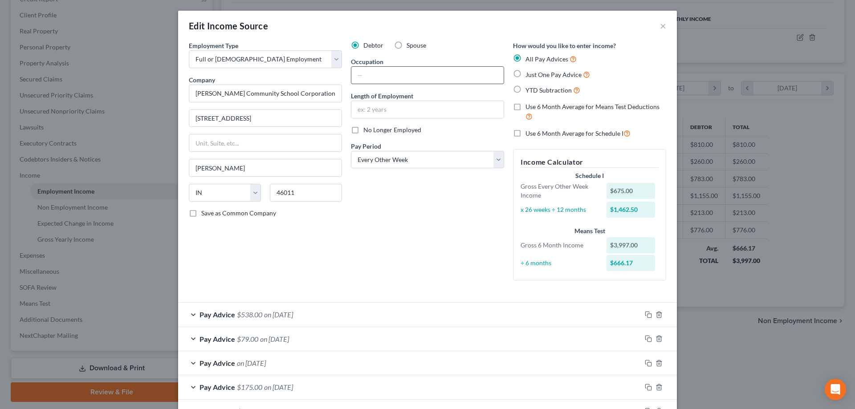
click at [396, 82] on input "text" at bounding box center [428, 75] width 152 height 17
click at [373, 78] on input "Kitche & food service" at bounding box center [428, 75] width 152 height 17
type input "Kitchen & food service"
click at [392, 110] on input "text" at bounding box center [428, 109] width 152 height 17
type input "2 years"
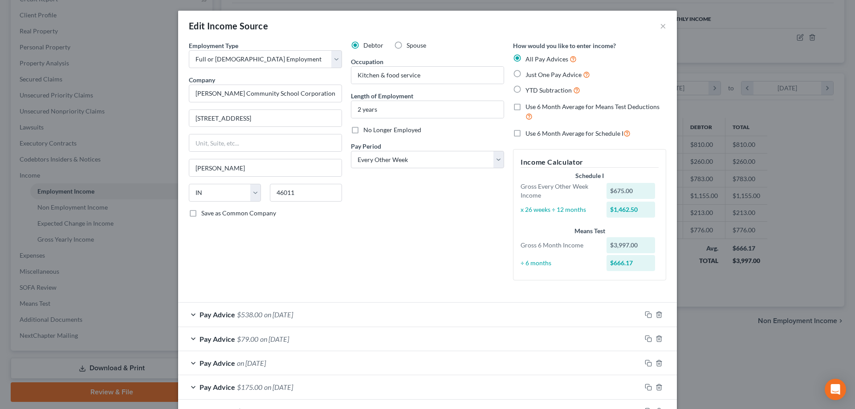
click at [526, 106] on label "Use 6 Month Average for Means Test Deductions" at bounding box center [596, 111] width 141 height 19
click at [529, 106] on input "Use 6 Month Average for Means Test Deductions" at bounding box center [532, 105] width 6 height 6
checkbox input "true"
click at [526, 134] on label "Use 6 Month Average for Schedule I" at bounding box center [578, 133] width 105 height 10
click at [529, 134] on input "Use 6 Month Average for Schedule I" at bounding box center [532, 131] width 6 height 6
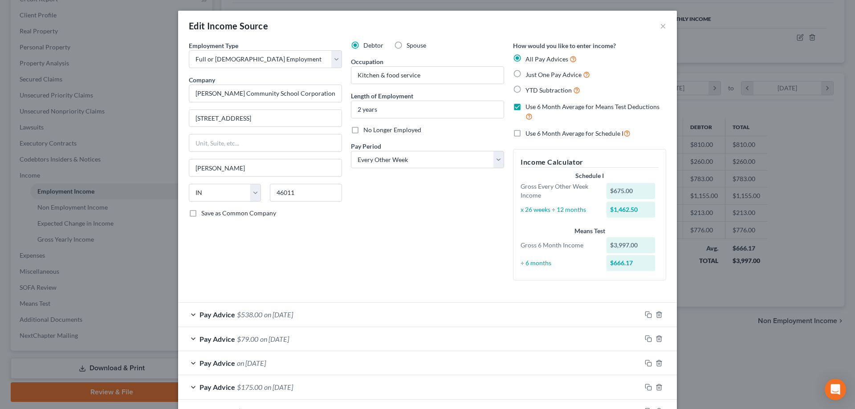
checkbox input "true"
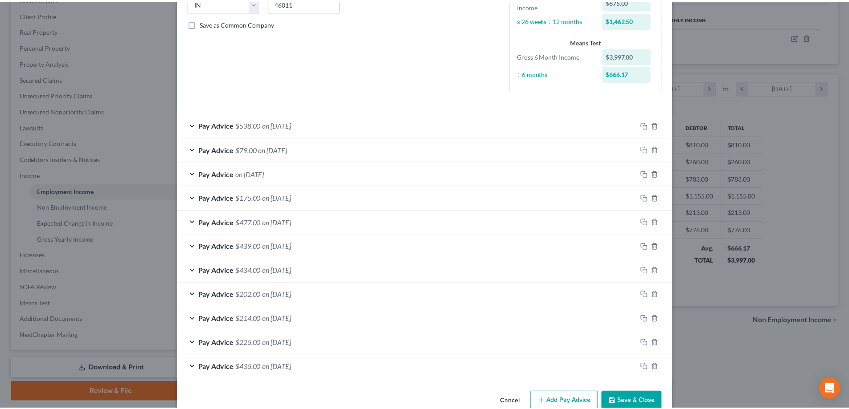
scroll to position [209, 0]
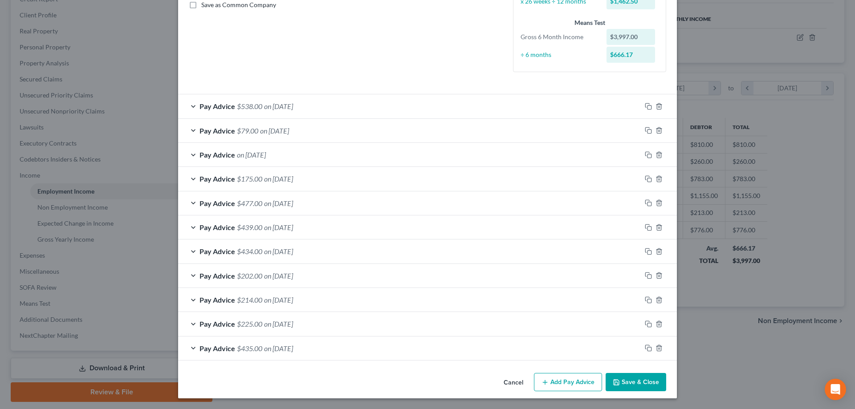
click at [637, 386] on button "Save & Close" at bounding box center [636, 382] width 61 height 19
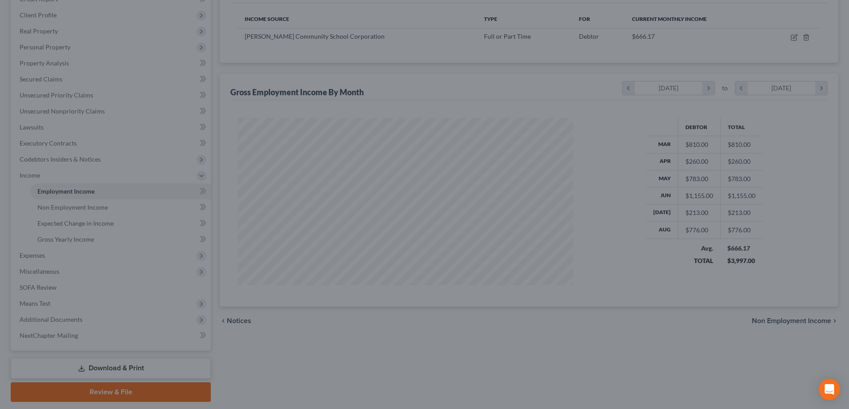
scroll to position [445374, 445190]
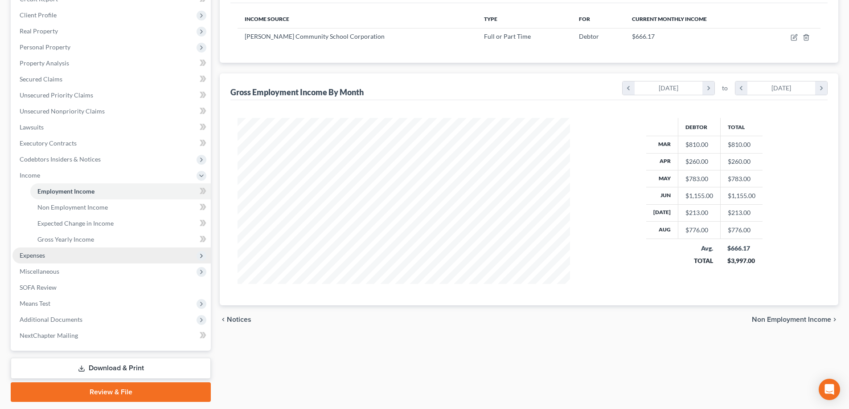
click at [51, 254] on span "Expenses" at bounding box center [111, 256] width 198 height 16
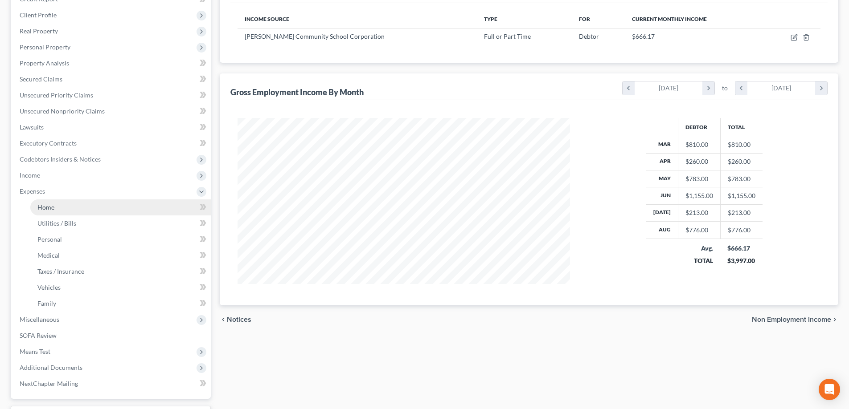
click at [69, 206] on link "Home" at bounding box center [120, 208] width 180 height 16
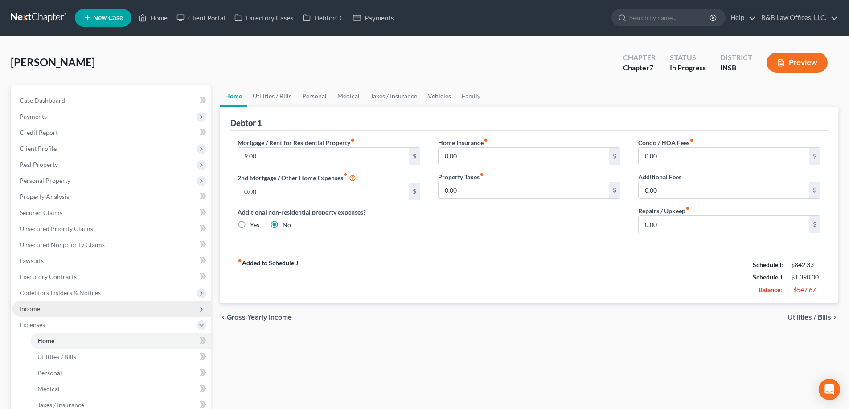
click at [70, 311] on span "Income" at bounding box center [111, 309] width 198 height 16
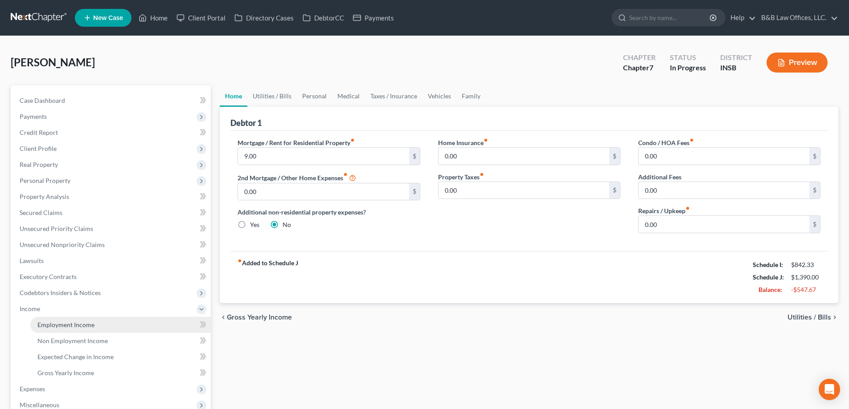
click at [83, 323] on span "Employment Income" at bounding box center [65, 325] width 57 height 8
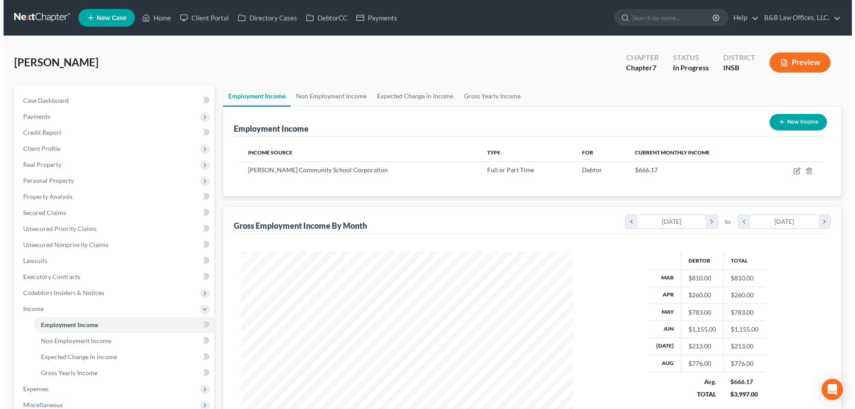
scroll to position [166, 350]
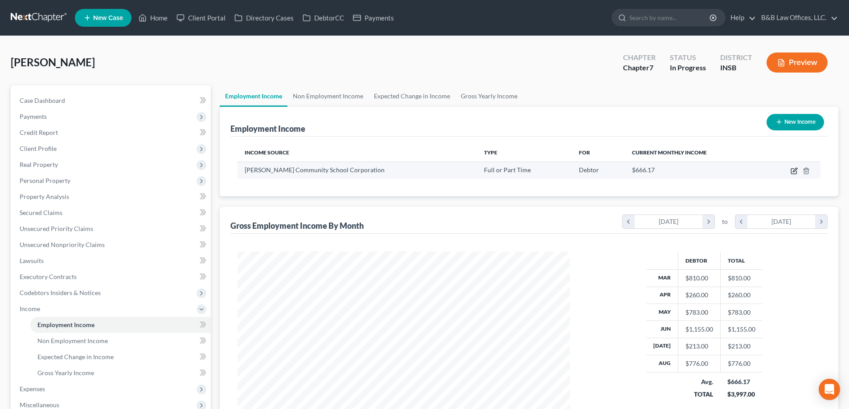
click at [795, 170] on icon "button" at bounding box center [795, 170] width 4 height 4
select select "0"
select select "15"
select select "2"
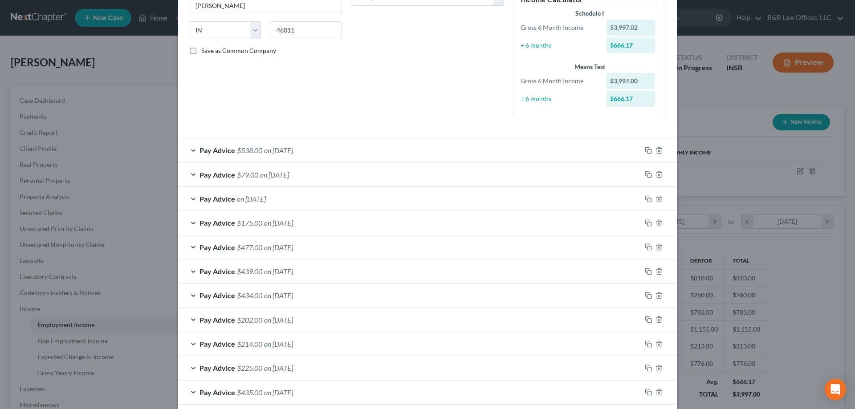
scroll to position [178, 0]
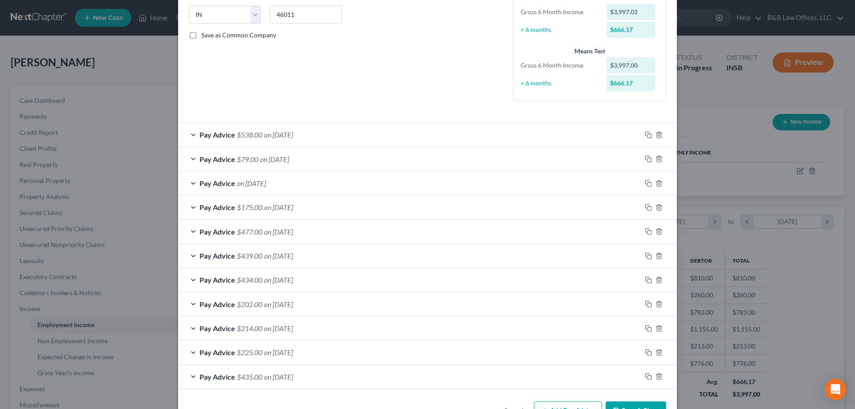
click at [305, 141] on div "Pay Advice $538.00 on 08/15/2025" at bounding box center [409, 135] width 463 height 24
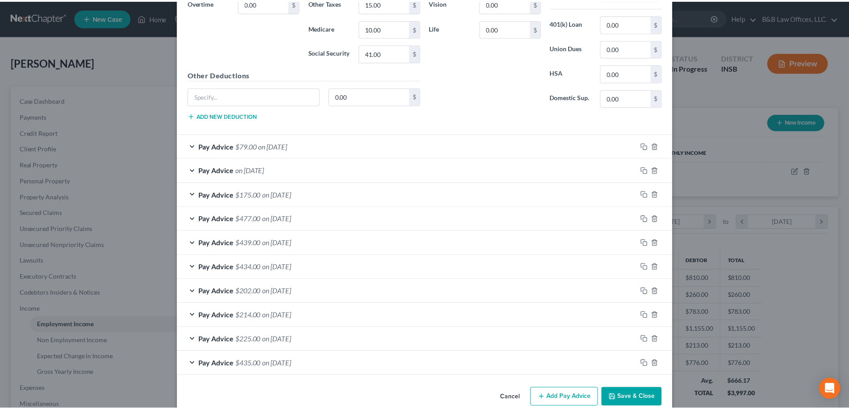
scroll to position [459, 0]
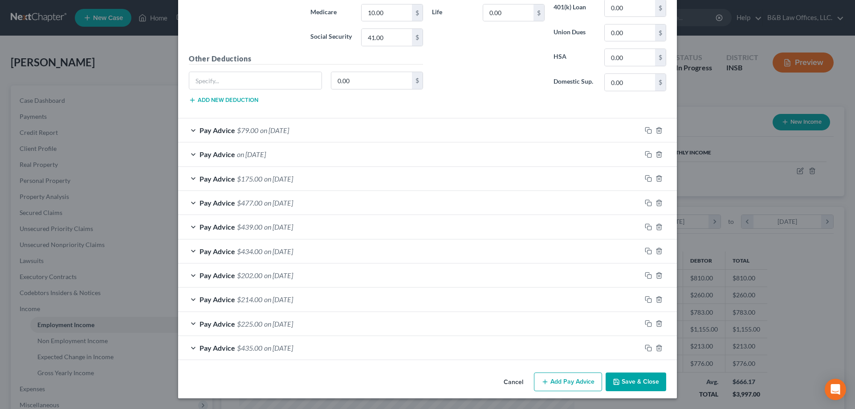
click at [640, 377] on button "Save & Close" at bounding box center [636, 382] width 61 height 19
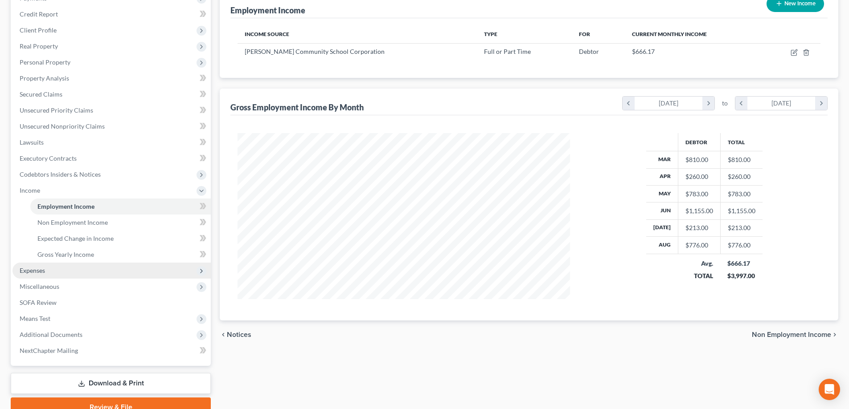
scroll to position [160, 0]
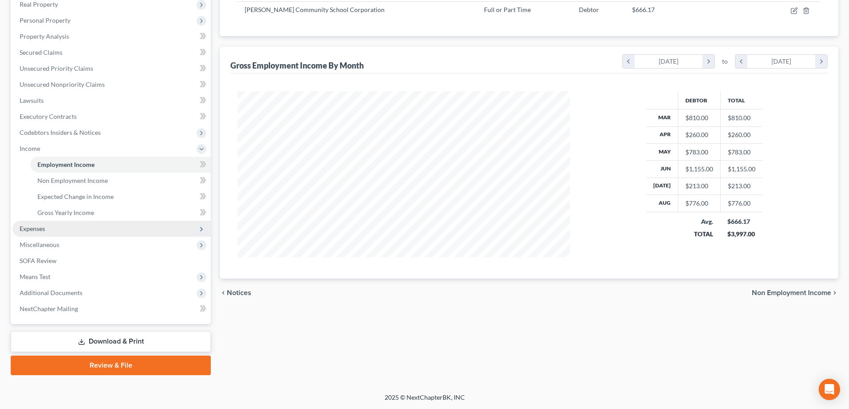
click at [42, 229] on span "Expenses" at bounding box center [32, 229] width 25 height 8
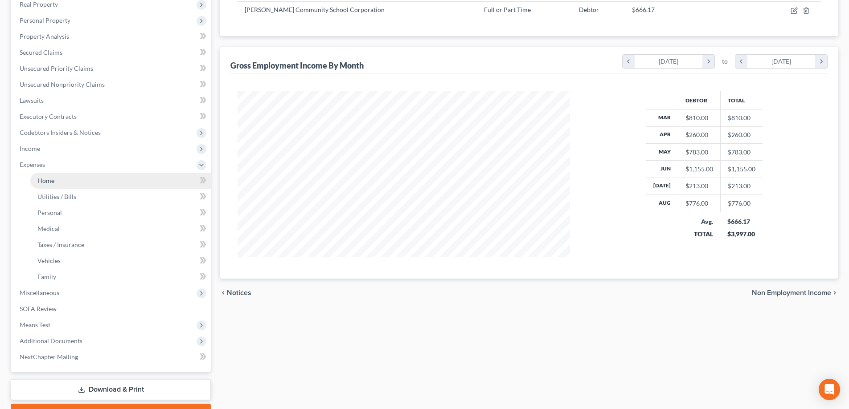
click at [64, 182] on link "Home" at bounding box center [120, 181] width 180 height 16
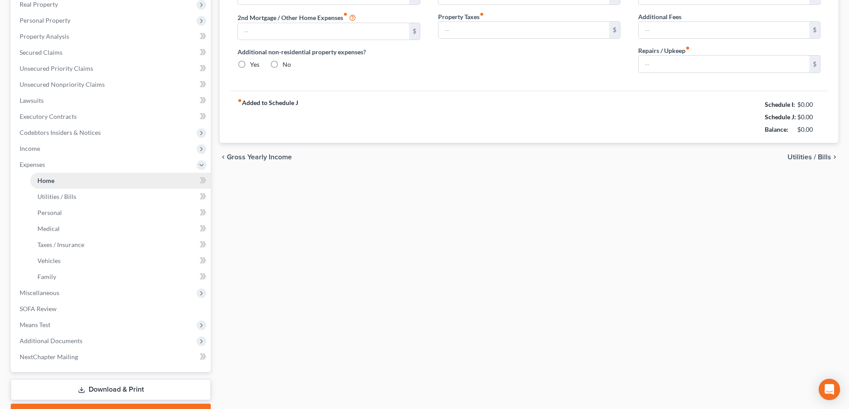
scroll to position [34, 0]
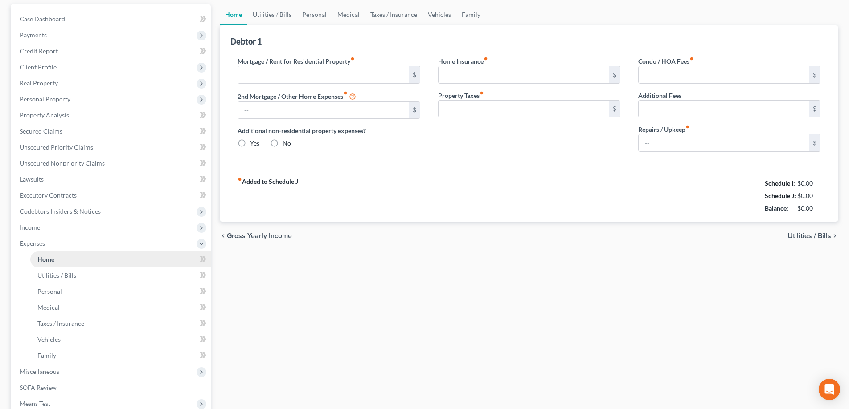
type input "9.00"
type input "0.00"
radio input "true"
type input "0.00"
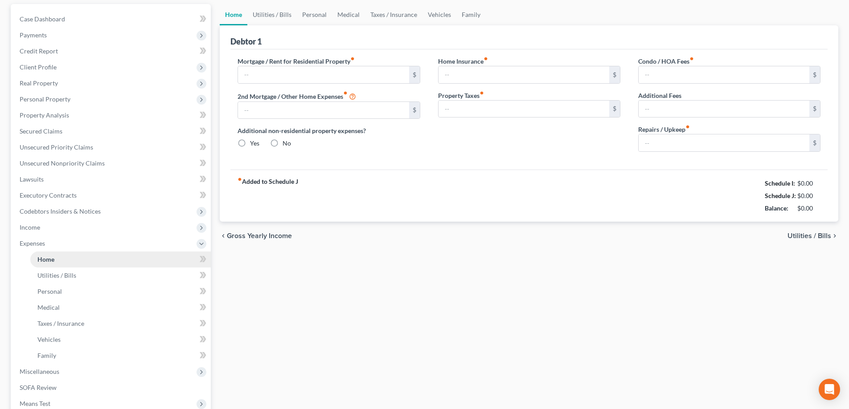
type input "0.00"
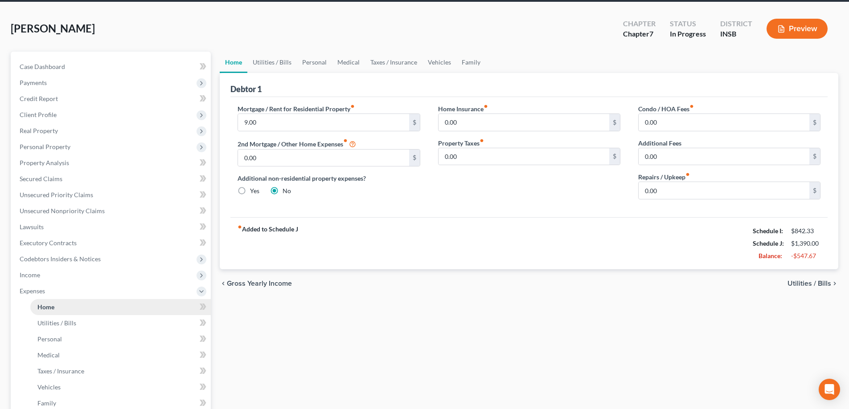
scroll to position [0, 0]
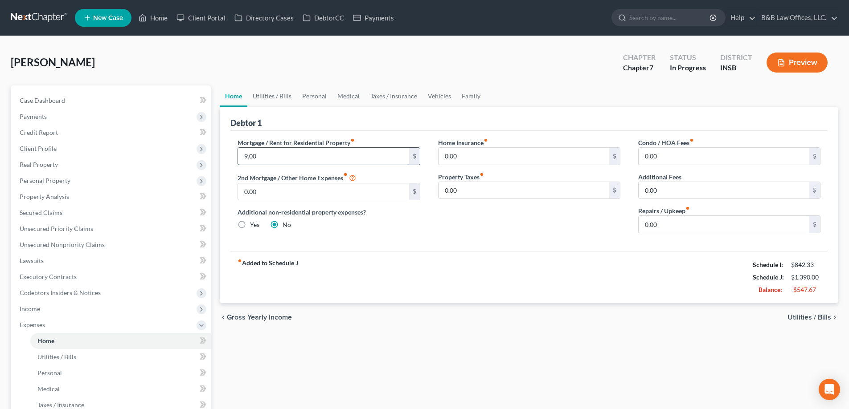
click at [262, 160] on input "9.00" at bounding box center [323, 156] width 171 height 17
click at [298, 156] on input "9.00" at bounding box center [323, 156] width 171 height 17
click at [280, 152] on input "9.00" at bounding box center [323, 156] width 171 height 17
click at [260, 97] on link "Utilities / Bills" at bounding box center [271, 96] width 49 height 21
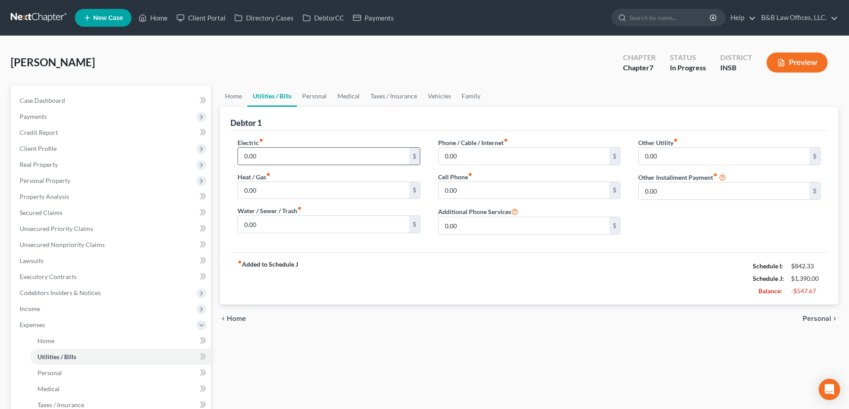
click at [266, 154] on input "0.00" at bounding box center [323, 156] width 171 height 17
type input "300"
click at [295, 189] on input "0.00" at bounding box center [323, 190] width 171 height 17
type input "300"
click at [263, 152] on input "300" at bounding box center [323, 156] width 171 height 17
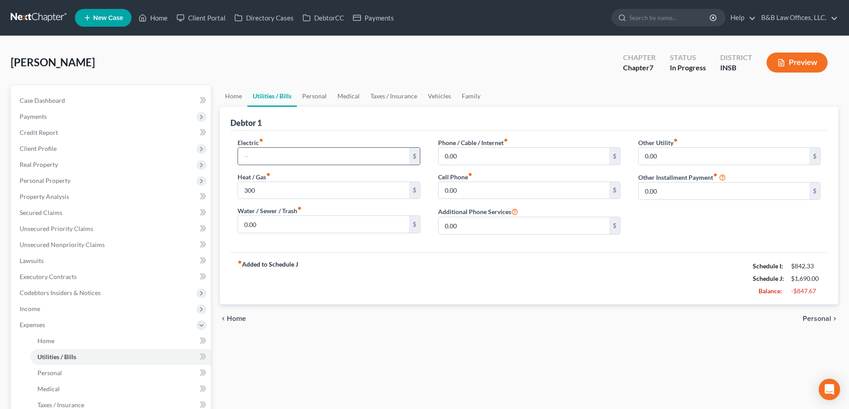
click at [277, 156] on input "text" at bounding box center [323, 156] width 171 height 17
click at [330, 124] on div "Debtor 1" at bounding box center [528, 119] width 597 height 24
click at [261, 157] on input "text" at bounding box center [323, 156] width 171 height 17
click at [313, 94] on link "Personal" at bounding box center [314, 96] width 35 height 21
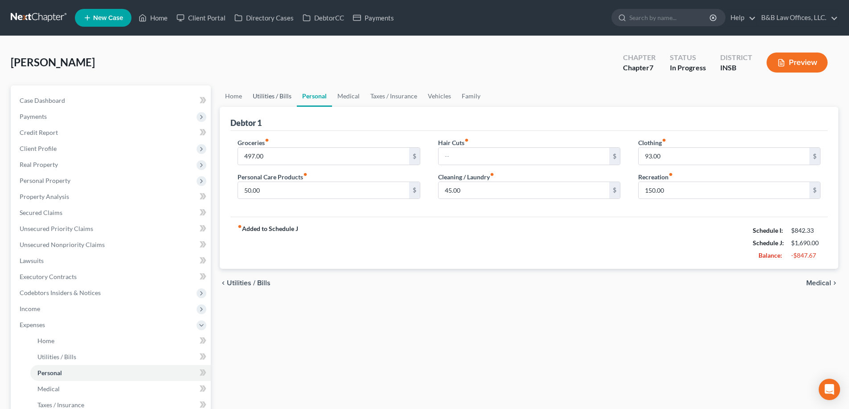
click at [269, 95] on link "Utilities / Bills" at bounding box center [271, 96] width 49 height 21
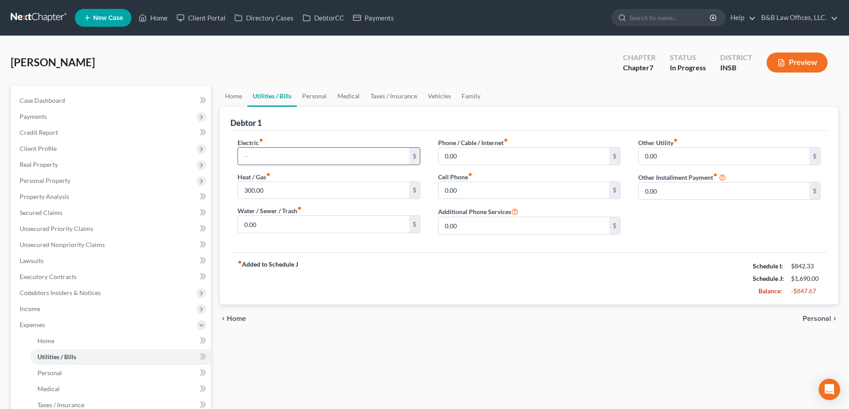
click at [252, 157] on input "text" at bounding box center [323, 156] width 171 height 17
type input "225"
click at [480, 190] on input "0.00" at bounding box center [523, 190] width 171 height 17
type input "5"
type input "25"
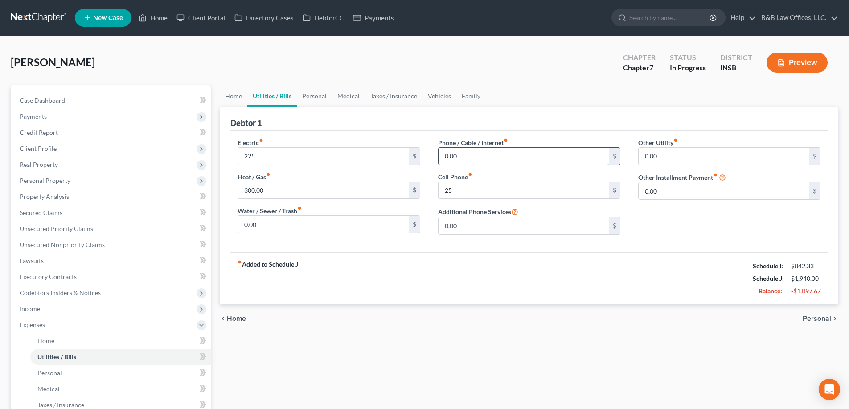
click at [493, 151] on input "0.00" at bounding box center [523, 156] width 171 height 17
type input "30"
click at [327, 98] on link "Personal" at bounding box center [314, 96] width 35 height 21
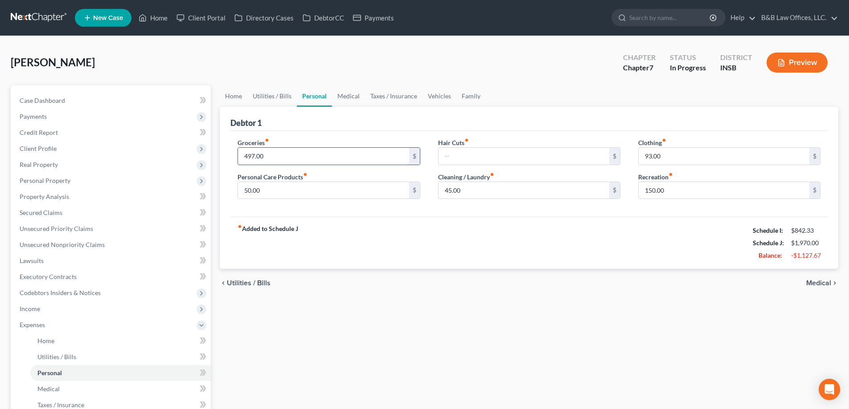
click at [278, 157] on input "497.00" at bounding box center [323, 156] width 171 height 17
type input "6"
type input "160"
click at [466, 154] on input "text" at bounding box center [523, 156] width 171 height 17
click at [681, 155] on input "93.00" at bounding box center [723, 156] width 171 height 17
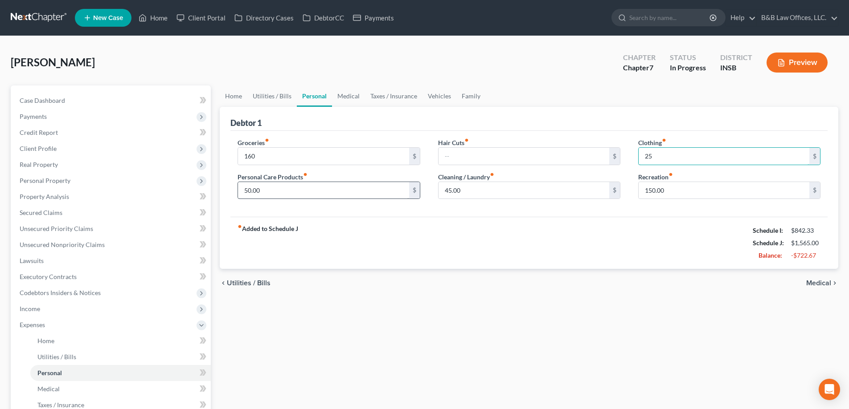
type input "25"
click at [272, 194] on input "50.00" at bounding box center [323, 190] width 171 height 17
click at [295, 192] on input "50.00" at bounding box center [323, 190] width 171 height 17
drag, startPoint x: 295, startPoint y: 188, endPoint x: 229, endPoint y: 184, distance: 66.5
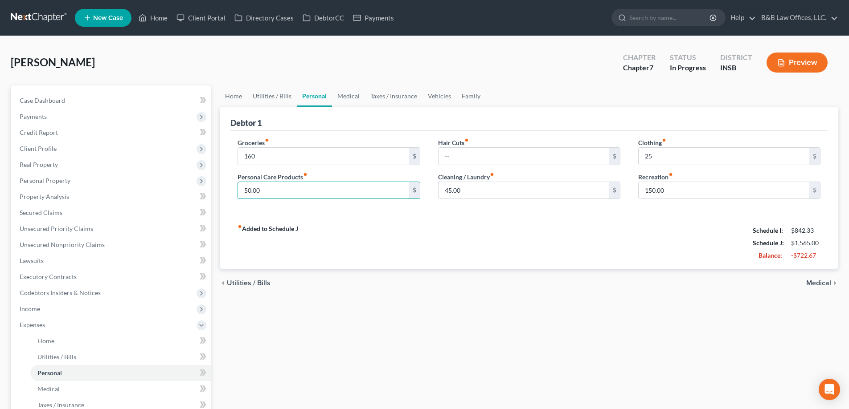
click at [229, 184] on div "Groceries fiber_manual_record 160 $ Personal Care Products fiber_manual_record …" at bounding box center [329, 172] width 200 height 69
type input "30"
type input "28"
click at [350, 98] on link "Medical" at bounding box center [348, 96] width 33 height 21
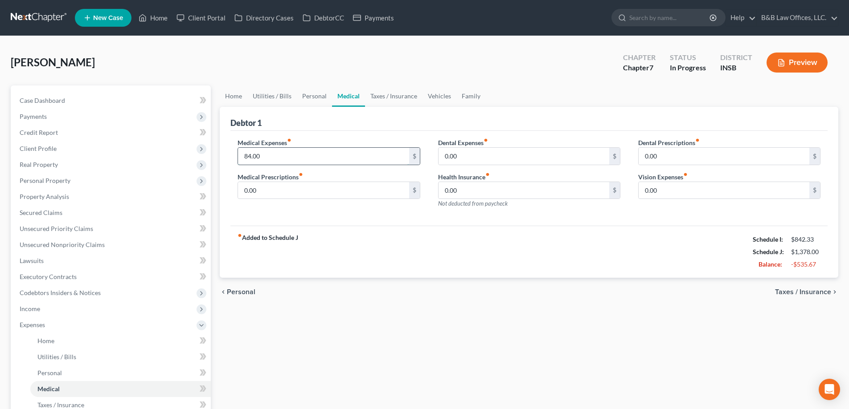
click at [280, 158] on input "84.00" at bounding box center [323, 156] width 171 height 17
click at [397, 97] on link "Taxes / Insurance" at bounding box center [393, 96] width 57 height 21
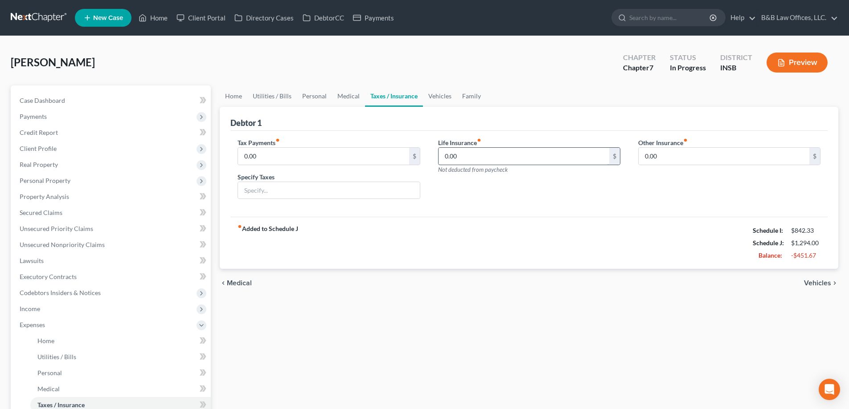
click at [475, 155] on input "0.00" at bounding box center [523, 156] width 171 height 17
click at [439, 96] on link "Vehicles" at bounding box center [440, 96] width 34 height 21
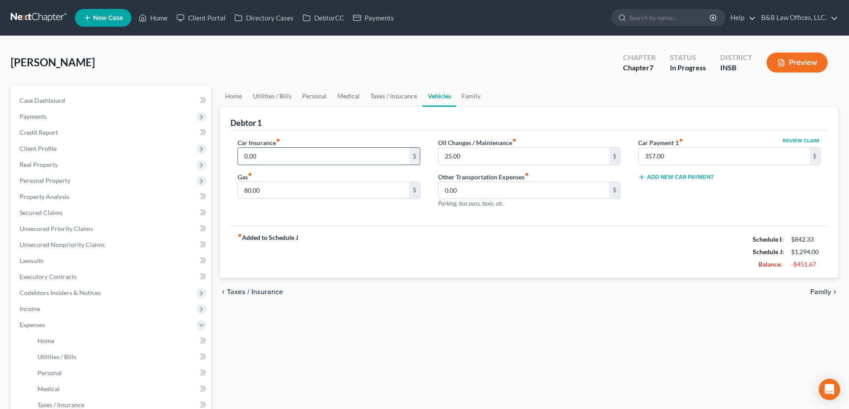
click at [306, 153] on input "0.00" at bounding box center [323, 156] width 171 height 17
click at [280, 155] on input "0.00" at bounding box center [323, 156] width 171 height 17
drag, startPoint x: 278, startPoint y: 151, endPoint x: 227, endPoint y: 164, distance: 52.4
click at [227, 164] on div "Debtor 1 Car Insurance fiber_manual_record 0.00 $ Gas fiber_manual_record 80.00…" at bounding box center [529, 193] width 618 height 172
type input "269"
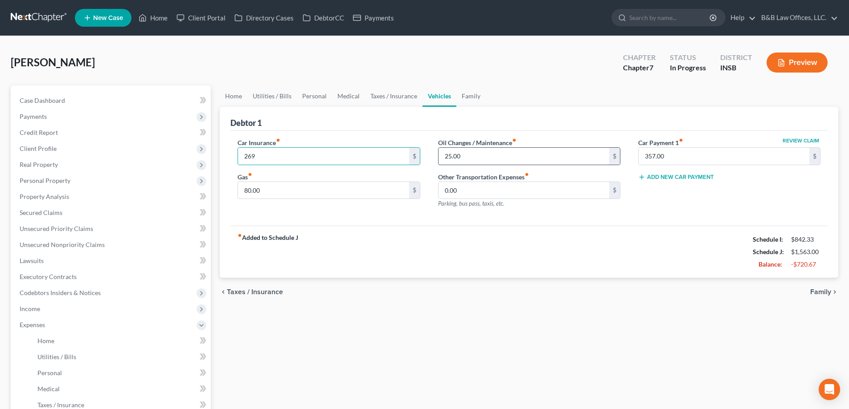
click at [465, 157] on input "25.00" at bounding box center [523, 156] width 171 height 17
type input "15"
click at [278, 188] on input "80.00" at bounding box center [323, 190] width 171 height 17
type input "2"
type input "30"
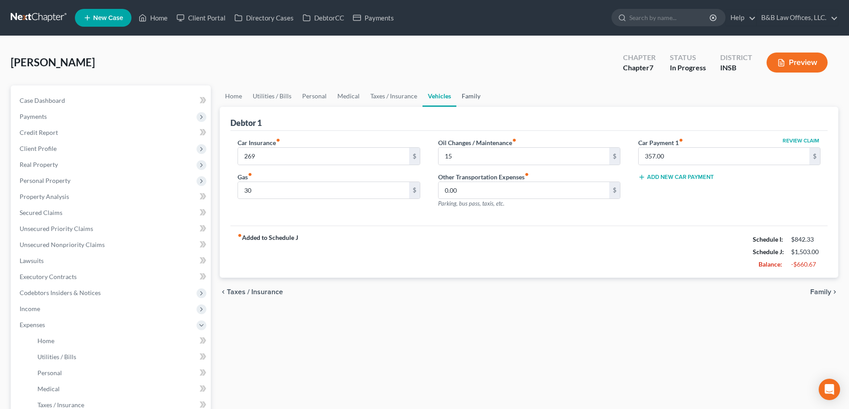
click at [464, 95] on link "Family" at bounding box center [470, 96] width 29 height 21
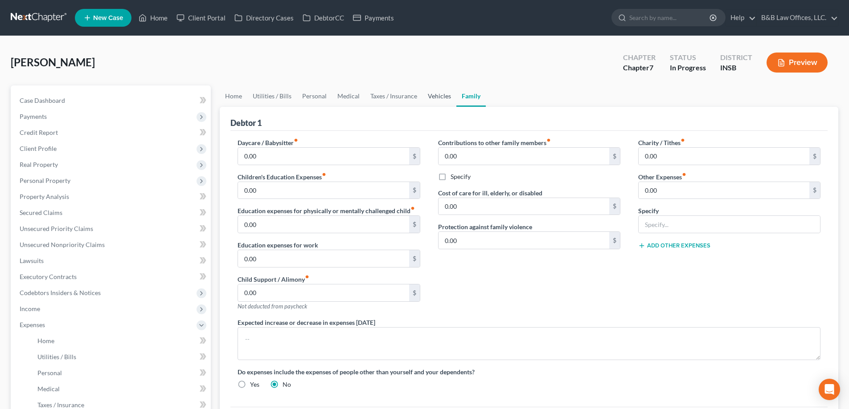
click at [442, 96] on link "Vehicles" at bounding box center [439, 96] width 34 height 21
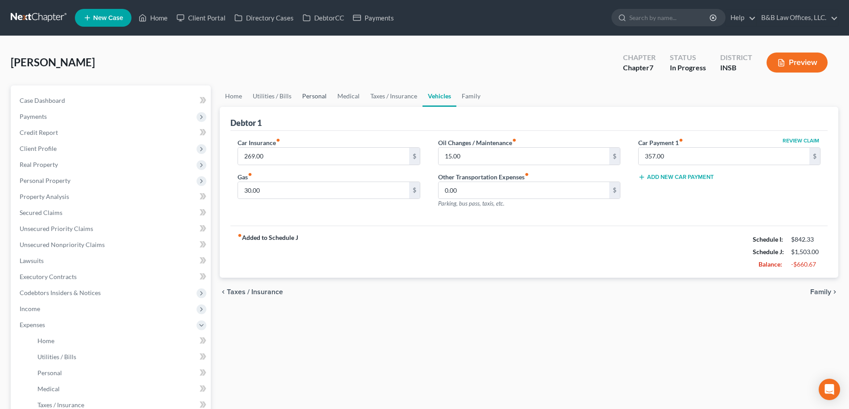
click at [315, 97] on link "Personal" at bounding box center [314, 96] width 35 height 21
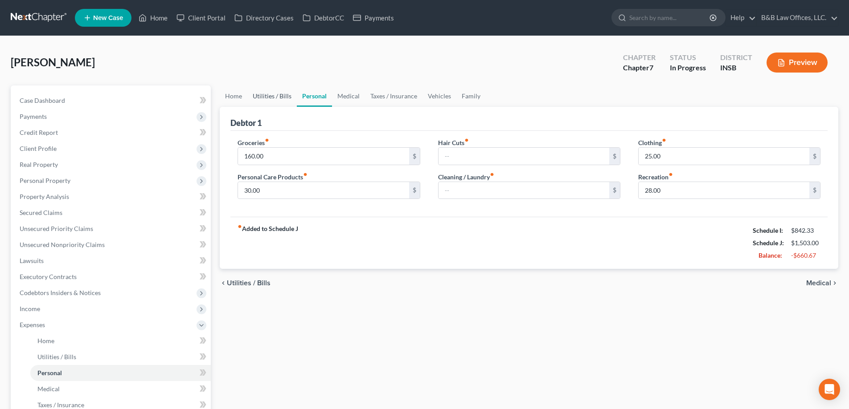
click at [280, 98] on link "Utilities / Bills" at bounding box center [271, 96] width 49 height 21
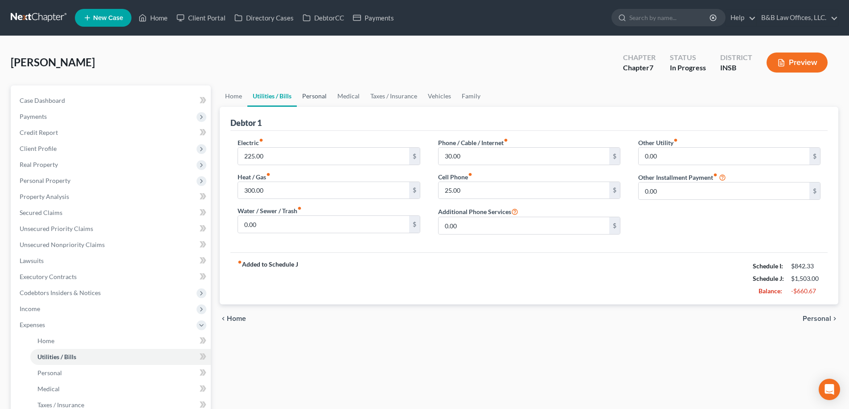
click at [312, 96] on link "Personal" at bounding box center [314, 96] width 35 height 21
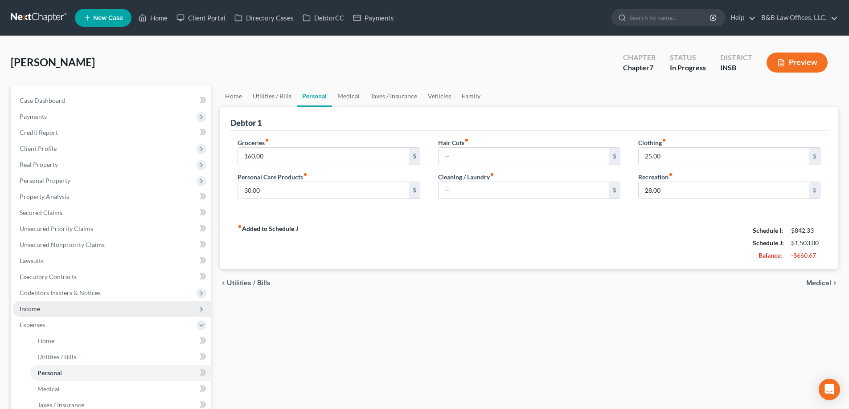
click at [52, 311] on span "Income" at bounding box center [111, 309] width 198 height 16
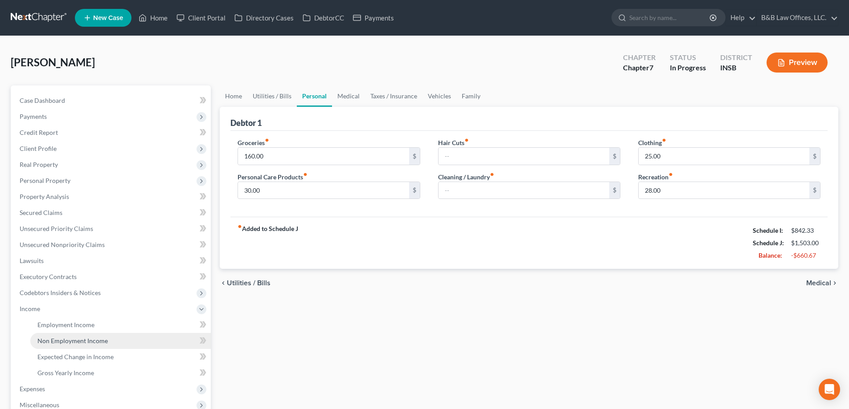
click at [91, 343] on span "Non Employment Income" at bounding box center [72, 341] width 70 height 8
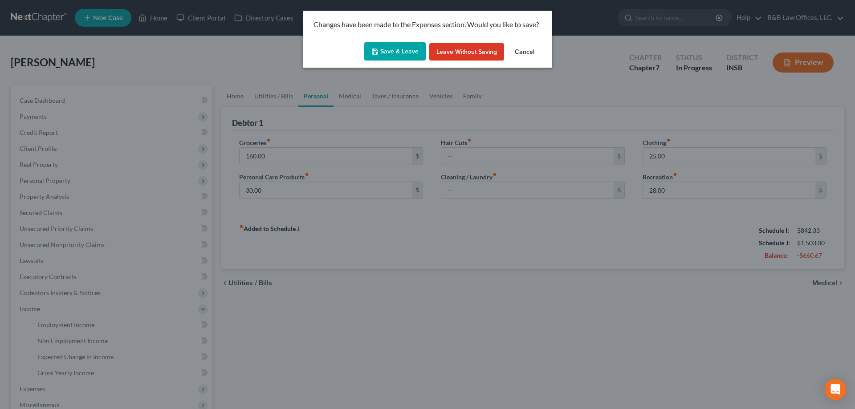
click at [404, 51] on button "Save & Leave" at bounding box center [394, 51] width 61 height 19
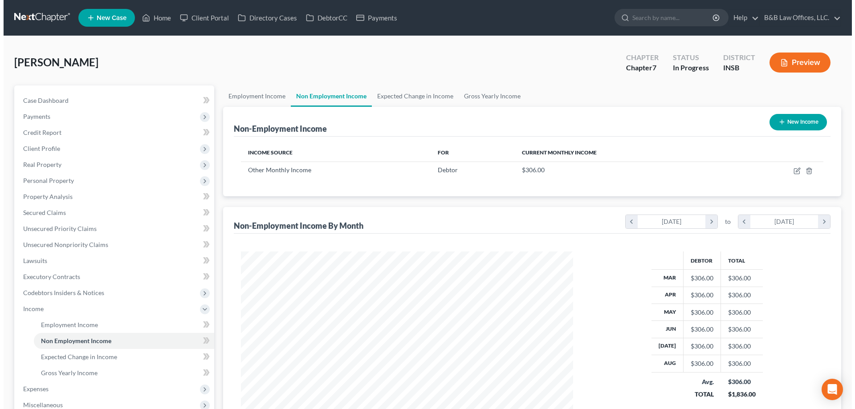
scroll to position [166, 350]
click at [792, 124] on button "New Income" at bounding box center [794, 122] width 57 height 16
select select "0"
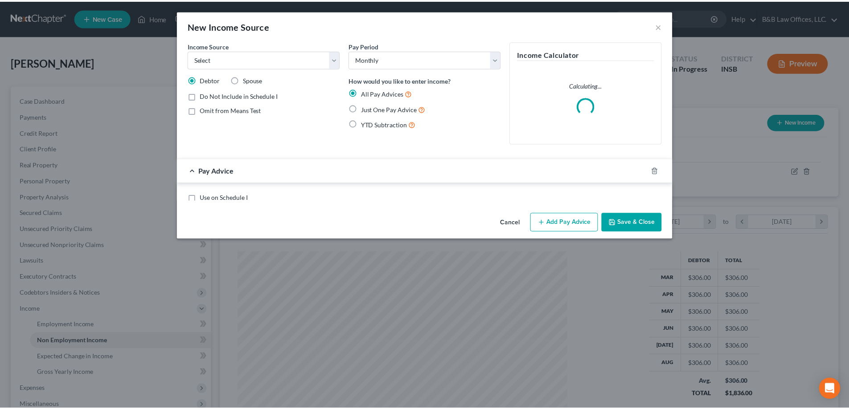
scroll to position [168, 353]
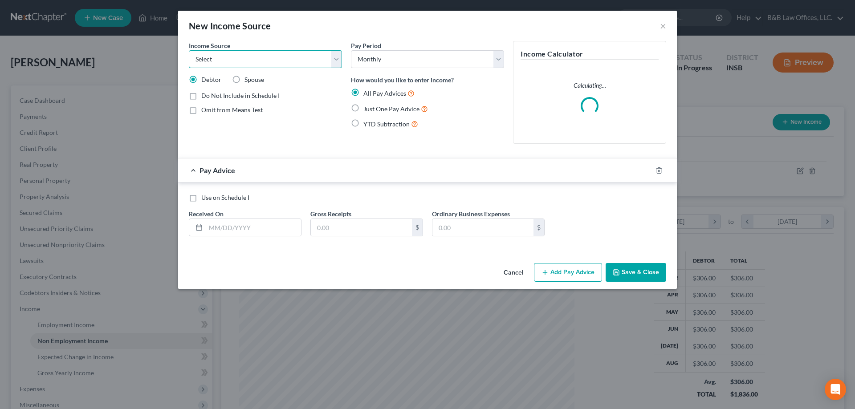
click at [223, 56] on select "Select Unemployment Disability (from employer) Pension Retirement Social Securi…" at bounding box center [265, 59] width 153 height 18
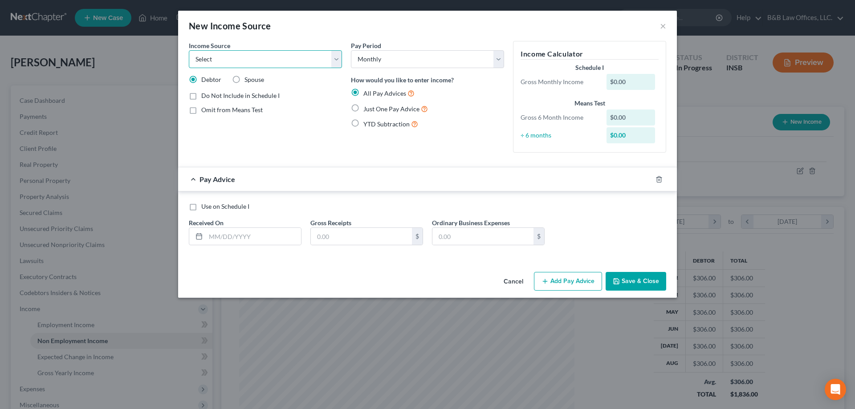
select select "8"
click at [189, 50] on select "Select Unemployment Disability (from employer) Pension Retirement Social Securi…" at bounding box center [265, 59] width 153 height 18
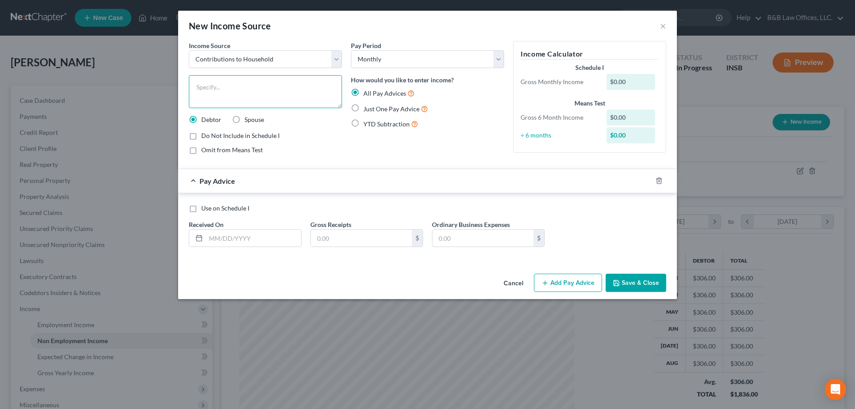
click at [216, 98] on textarea at bounding box center [265, 91] width 153 height 33
type textarea "Contribution to HH from daughter"
drag, startPoint x: 231, startPoint y: 239, endPoint x: 235, endPoint y: 233, distance: 7.7
click at [231, 239] on input "text" at bounding box center [253, 238] width 95 height 17
type input "01/1/2025"
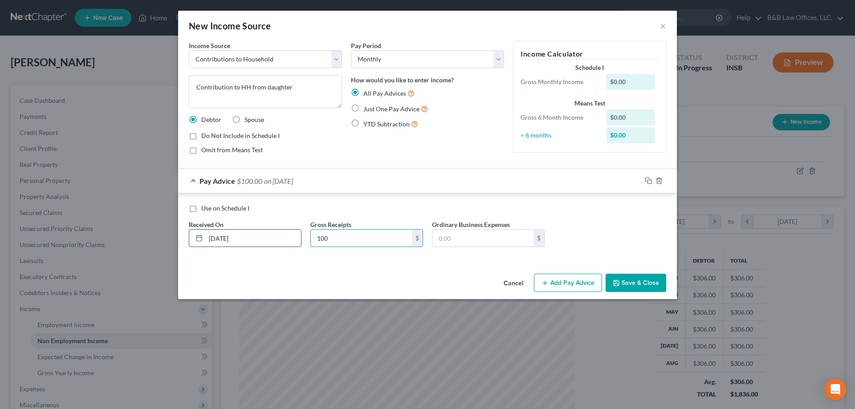
type input "100"
type input "0.00"
click at [364, 107] on label "Just One Pay Advice" at bounding box center [396, 109] width 65 height 10
click at [367, 107] on input "Just One Pay Advice" at bounding box center [370, 107] width 6 height 6
radio input "true"
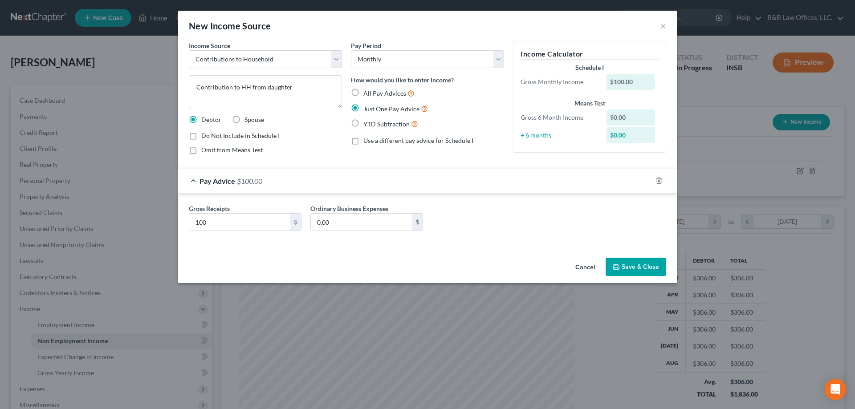
click at [656, 267] on button "Save & Close" at bounding box center [636, 267] width 61 height 19
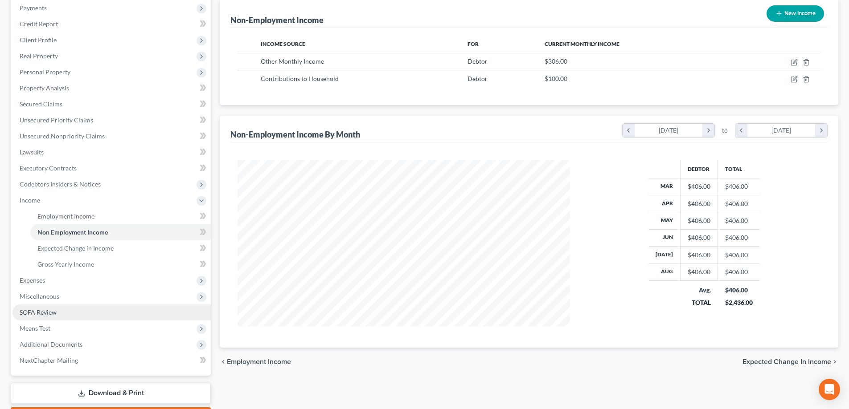
scroll to position [134, 0]
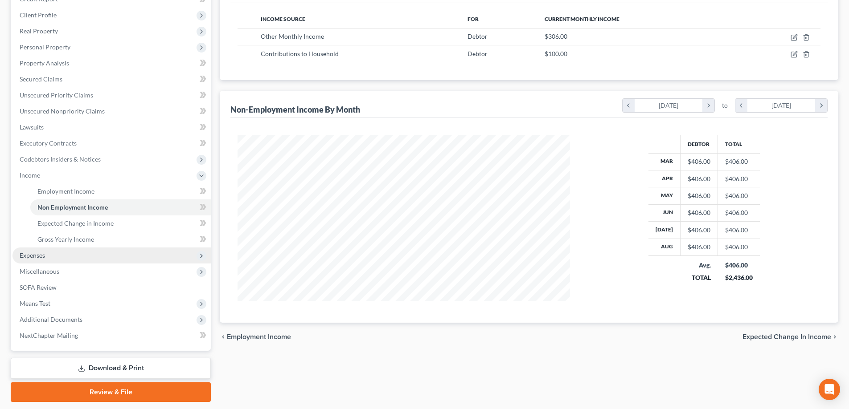
click at [65, 256] on span "Expenses" at bounding box center [111, 256] width 198 height 16
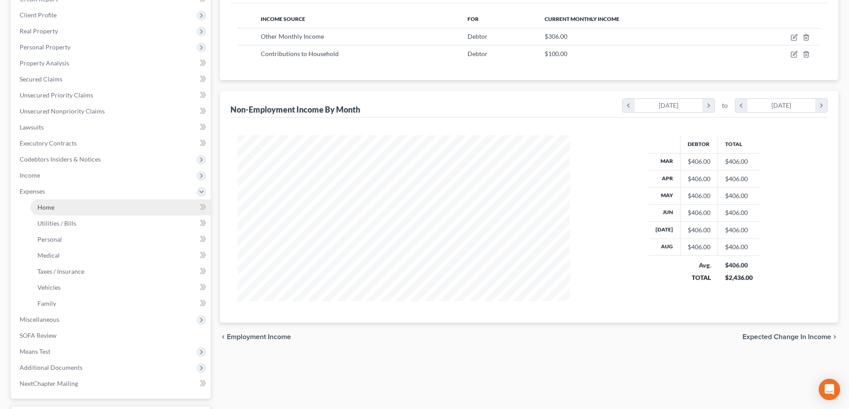
click at [72, 205] on link "Home" at bounding box center [120, 208] width 180 height 16
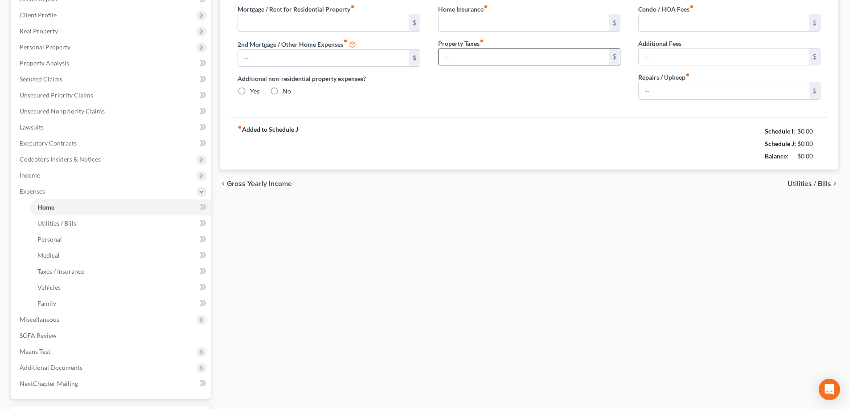
scroll to position [23, 0]
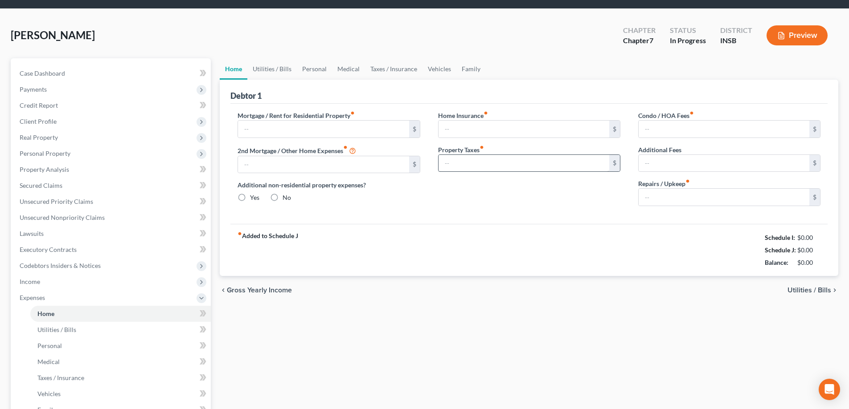
type input "9.00"
type input "0.00"
radio input "true"
type input "0.00"
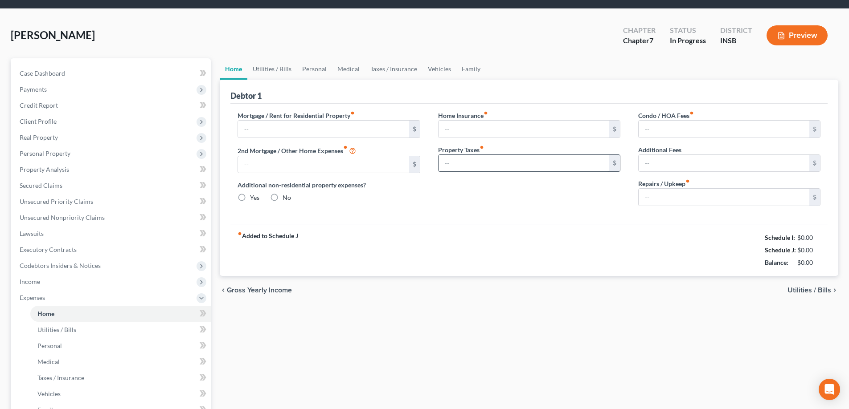
type input "0.00"
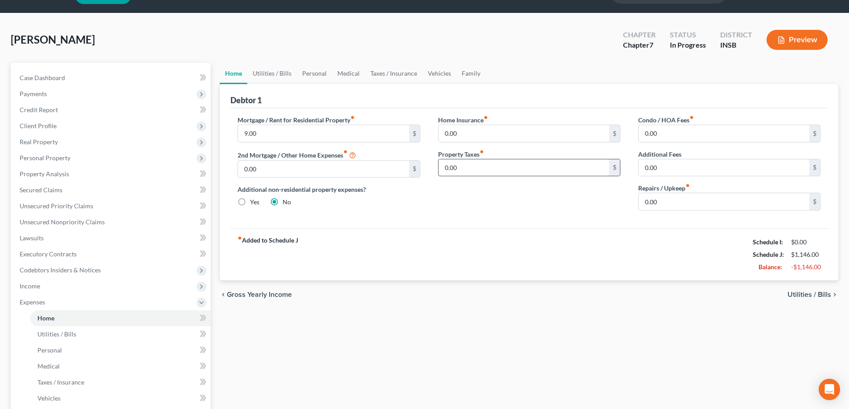
scroll to position [0, 0]
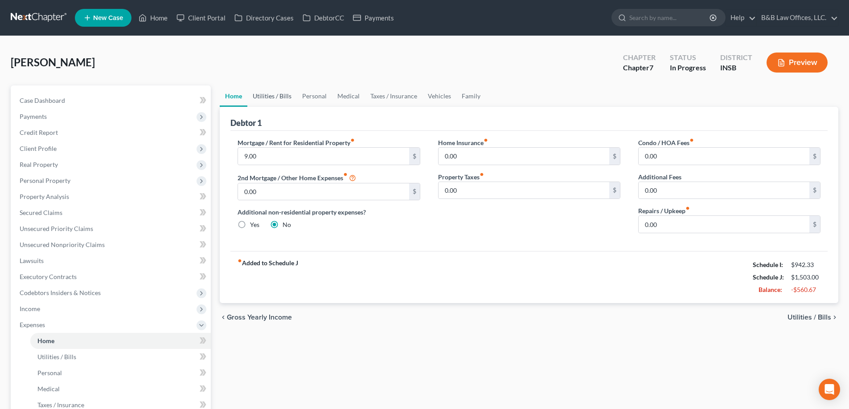
click at [272, 94] on link "Utilities / Bills" at bounding box center [271, 96] width 49 height 21
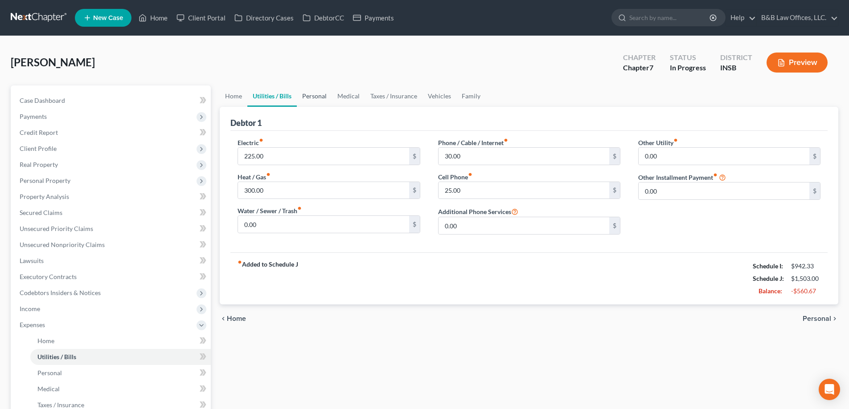
click at [310, 96] on link "Personal" at bounding box center [314, 96] width 35 height 21
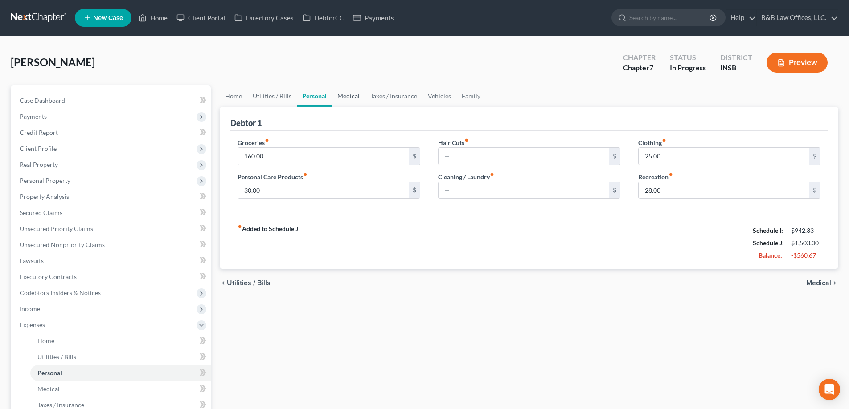
click at [350, 96] on link "Medical" at bounding box center [348, 96] width 33 height 21
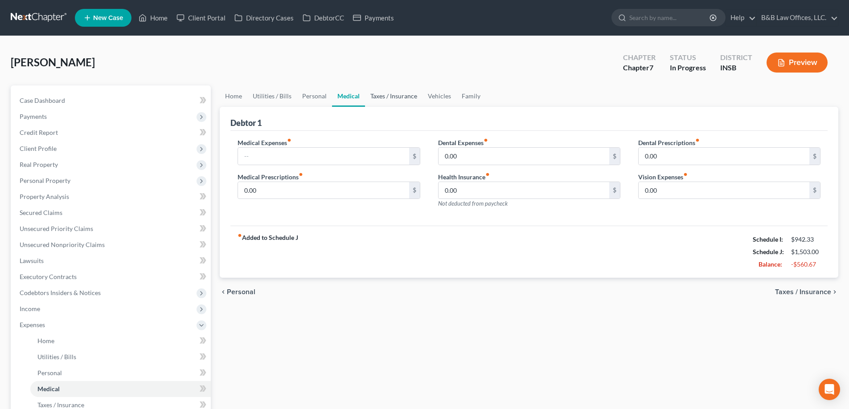
click at [400, 94] on link "Taxes / Insurance" at bounding box center [393, 96] width 57 height 21
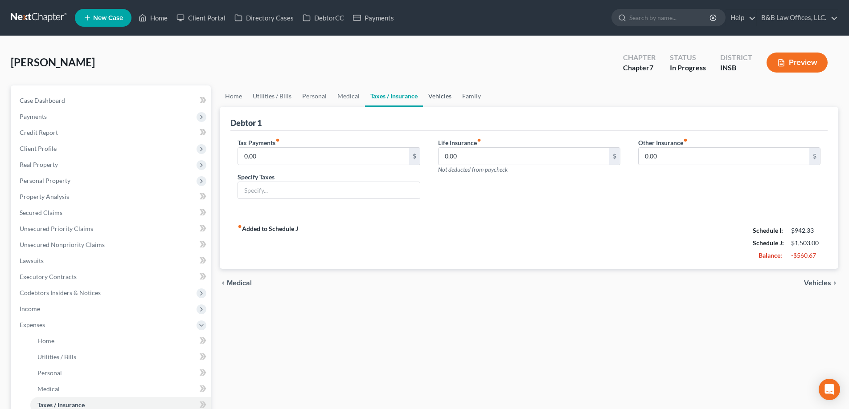
click at [438, 94] on link "Vehicles" at bounding box center [440, 96] width 34 height 21
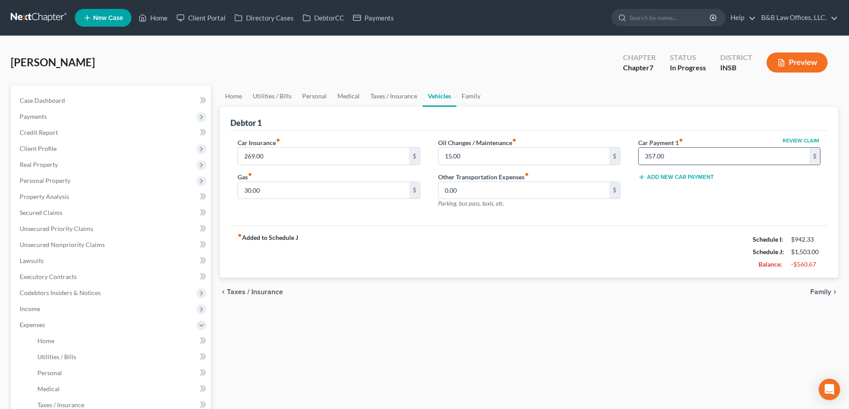
click at [668, 159] on input "357.00" at bounding box center [723, 156] width 171 height 17
click at [270, 97] on link "Utilities / Bills" at bounding box center [271, 96] width 49 height 21
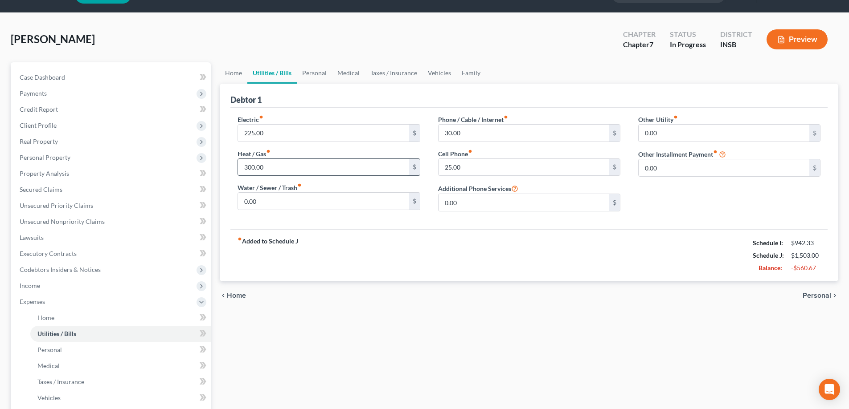
scroll to position [45, 0]
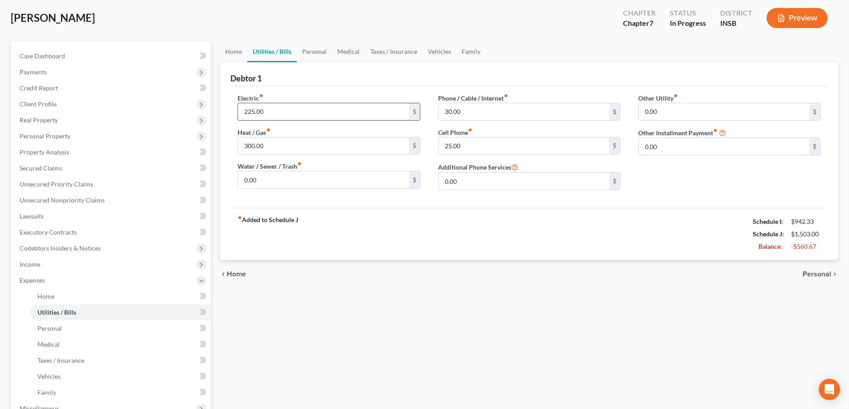
click at [280, 111] on input "225.00" at bounding box center [323, 111] width 171 height 17
click at [273, 142] on input "300.00" at bounding box center [323, 146] width 171 height 17
click at [283, 114] on input "225.00" at bounding box center [323, 111] width 171 height 17
click at [276, 110] on input "225.00" at bounding box center [323, 111] width 171 height 17
click at [279, 144] on input "300.00" at bounding box center [323, 146] width 171 height 17
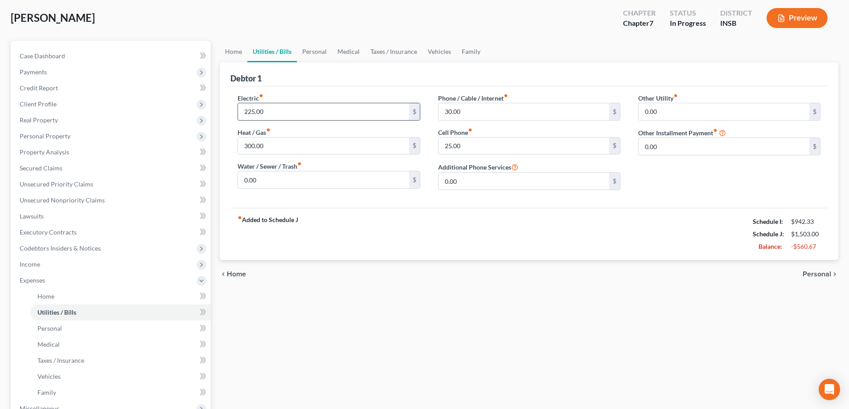
click at [286, 107] on input "225.00" at bounding box center [323, 111] width 171 height 17
click at [287, 143] on input "300.00" at bounding box center [323, 146] width 171 height 17
click at [295, 111] on input "225.00" at bounding box center [323, 111] width 171 height 17
click at [284, 146] on input "300.00" at bounding box center [323, 146] width 171 height 17
click at [284, 111] on input "225.00" at bounding box center [323, 111] width 171 height 17
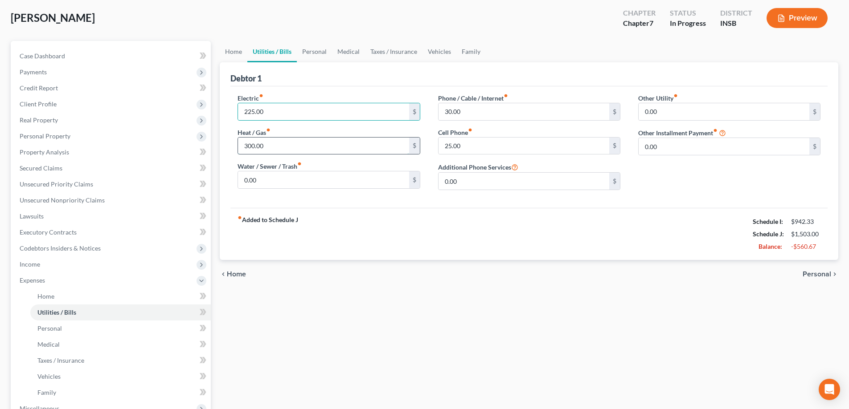
click at [275, 145] on input "300.00" at bounding box center [323, 146] width 171 height 17
click at [282, 113] on input "225.00" at bounding box center [323, 111] width 171 height 17
drag, startPoint x: 279, startPoint y: 144, endPoint x: 281, endPoint y: 136, distance: 8.2
click at [280, 143] on input "300.00" at bounding box center [323, 146] width 171 height 17
click at [287, 113] on input "225.00" at bounding box center [323, 111] width 171 height 17
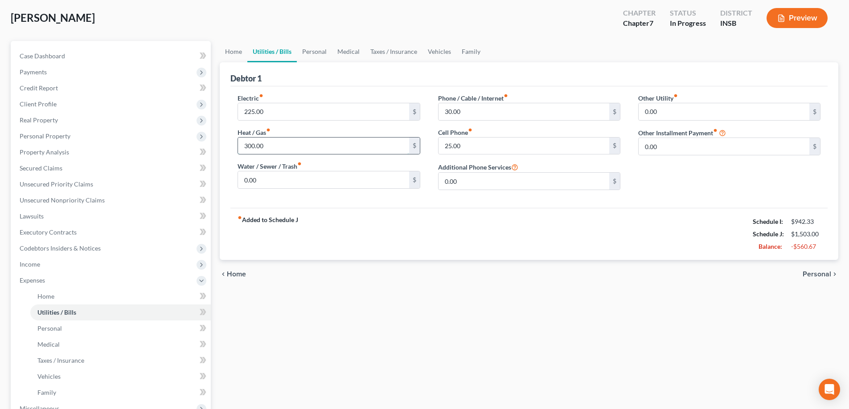
click at [283, 143] on input "300.00" at bounding box center [323, 146] width 171 height 17
click at [292, 109] on input "225.00" at bounding box center [323, 111] width 171 height 17
click at [319, 49] on link "Personal" at bounding box center [314, 51] width 35 height 21
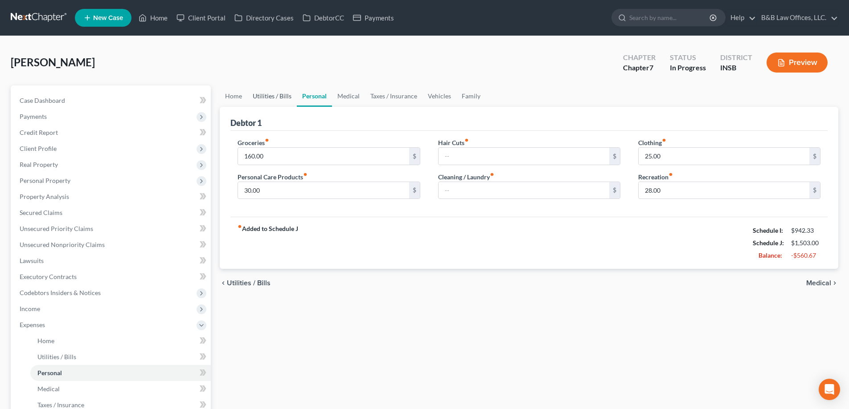
click at [283, 93] on link "Utilities / Bills" at bounding box center [271, 96] width 49 height 21
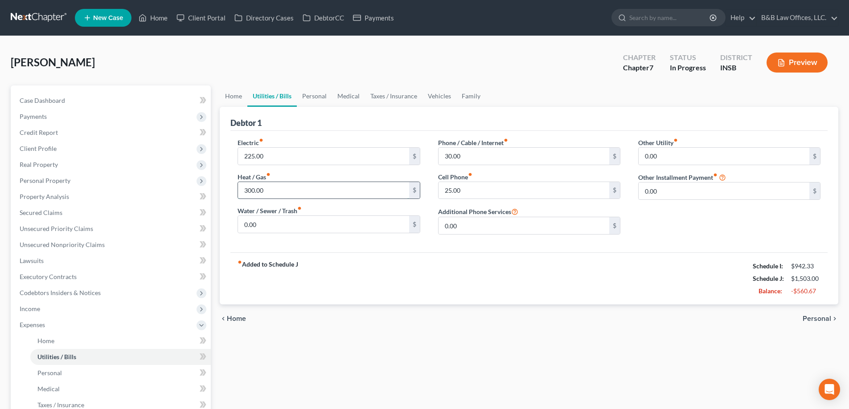
click at [282, 191] on input "300.00" at bounding box center [323, 190] width 171 height 17
click at [284, 160] on input "225.00" at bounding box center [323, 156] width 171 height 17
click at [309, 94] on link "Personal" at bounding box center [314, 96] width 35 height 21
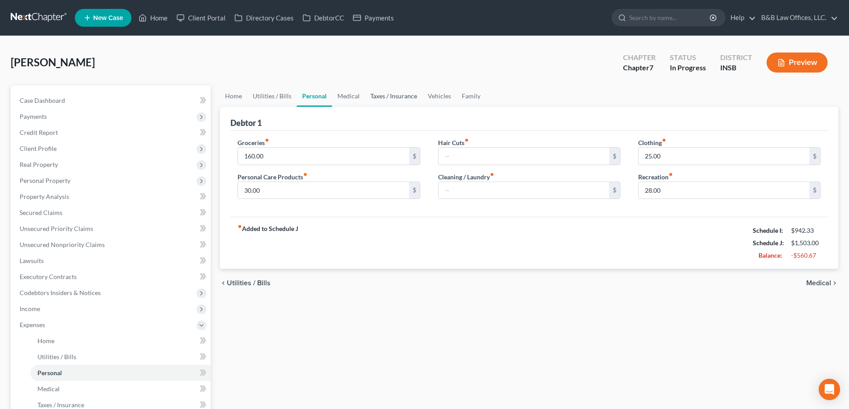
click at [389, 96] on link "Taxes / Insurance" at bounding box center [393, 96] width 57 height 21
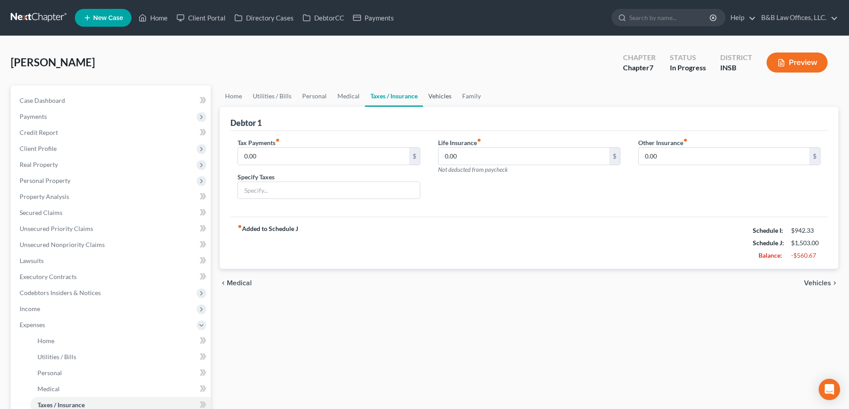
click at [423, 96] on link "Vehicles" at bounding box center [440, 96] width 34 height 21
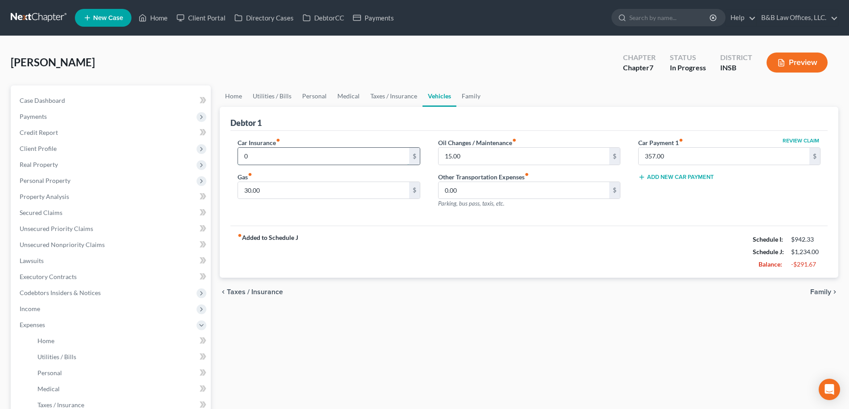
type input "0"
click at [675, 156] on input "357.00" at bounding box center [723, 156] width 171 height 17
click at [268, 98] on link "Utilities / Bills" at bounding box center [271, 96] width 49 height 21
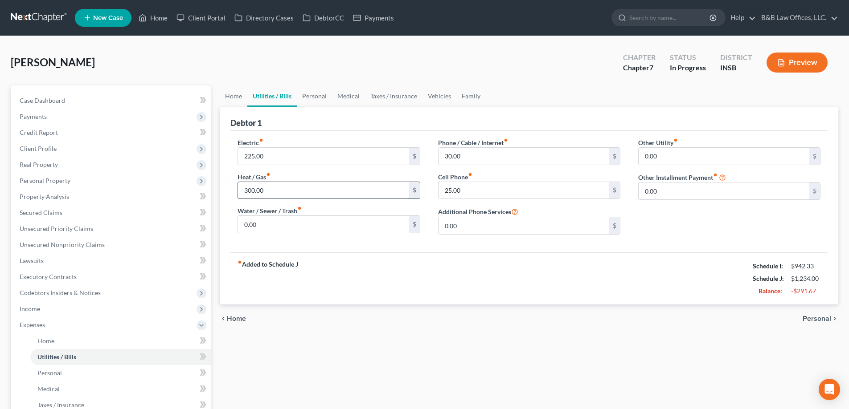
click at [308, 191] on input "300.00" at bounding box center [323, 190] width 171 height 17
click at [311, 153] on input "225.00" at bounding box center [323, 156] width 171 height 17
click at [311, 156] on input "225.00" at bounding box center [323, 156] width 171 height 17
click at [298, 191] on input "300.00" at bounding box center [323, 190] width 171 height 17
click at [296, 162] on input "225.00" at bounding box center [323, 156] width 171 height 17
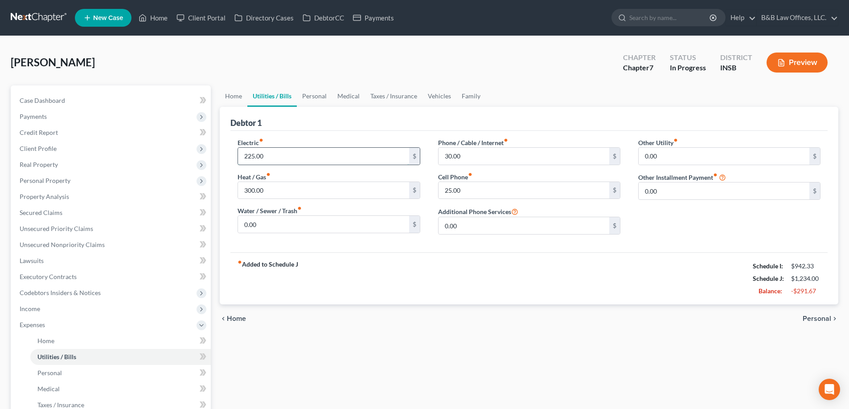
click at [296, 158] on input "225.00" at bounding box center [323, 156] width 171 height 17
click at [287, 188] on input "300.00" at bounding box center [323, 190] width 171 height 17
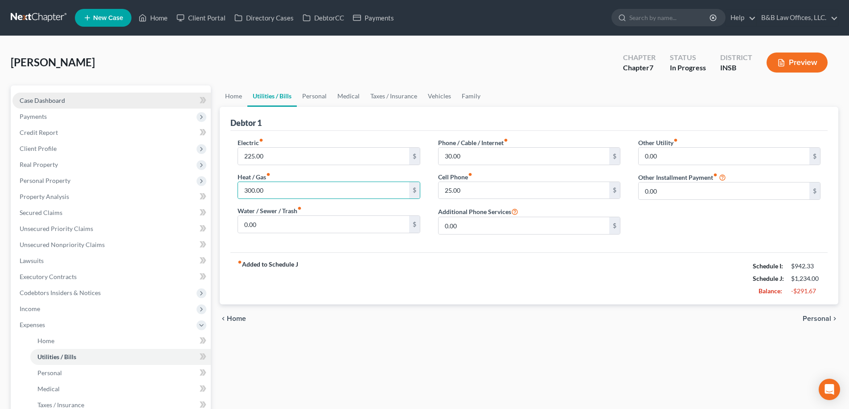
click at [49, 98] on span "Case Dashboard" at bounding box center [42, 101] width 45 height 8
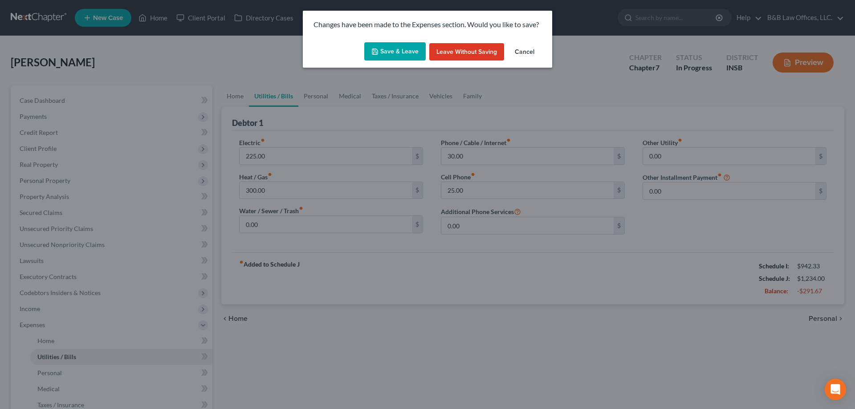
click at [391, 49] on button "Save & Leave" at bounding box center [394, 51] width 61 height 19
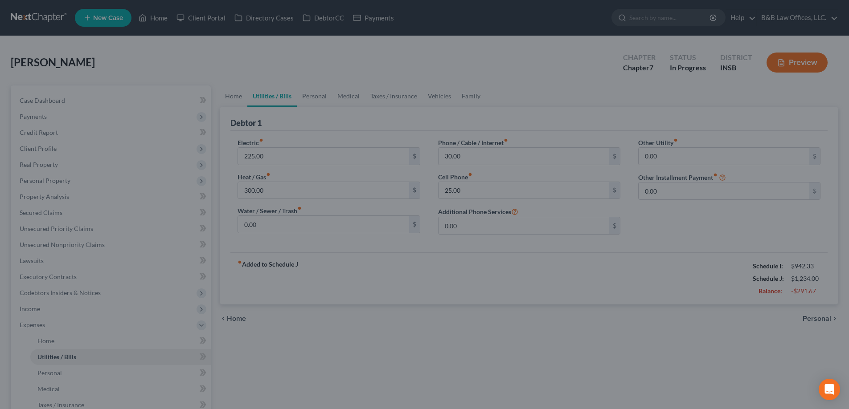
select select "6"
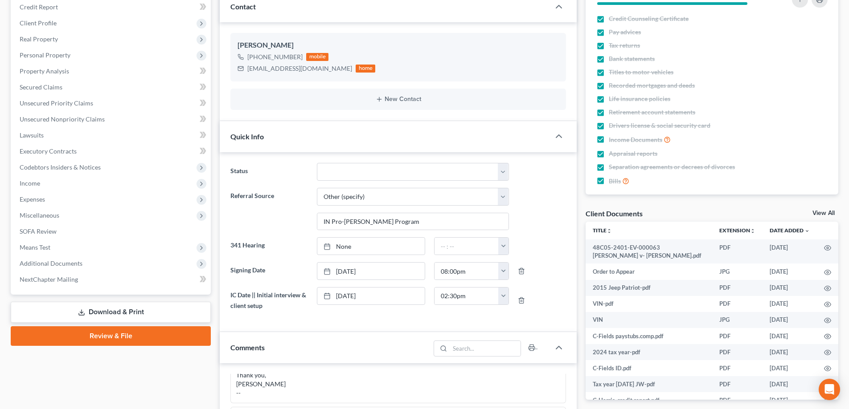
scroll to position [178, 0]
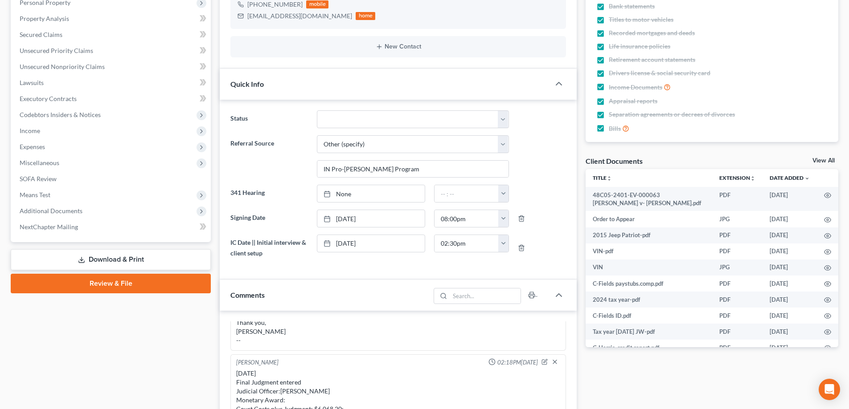
click at [823, 162] on link "View All" at bounding box center [823, 161] width 22 height 6
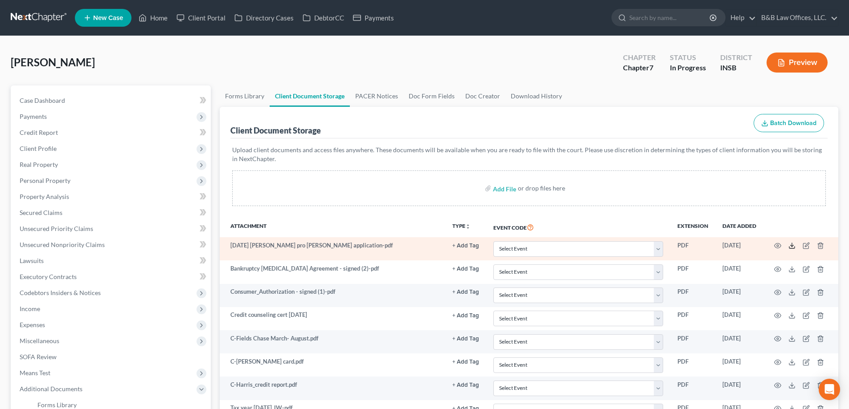
click at [791, 247] on icon at bounding box center [791, 245] width 7 height 7
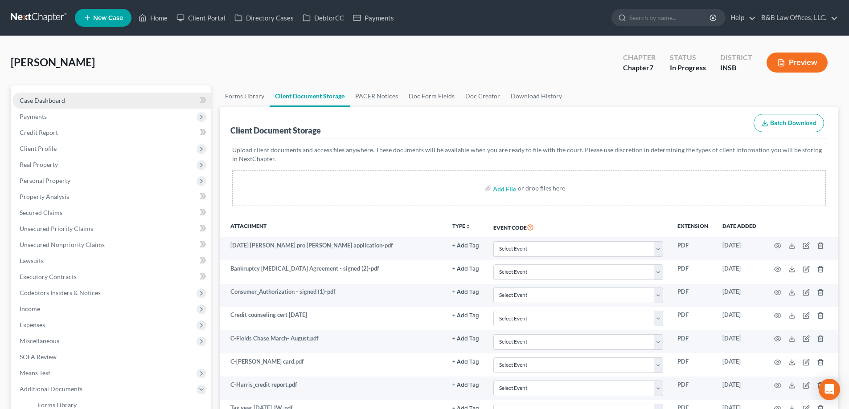
click at [94, 103] on link "Case Dashboard" at bounding box center [111, 101] width 198 height 16
select select "6"
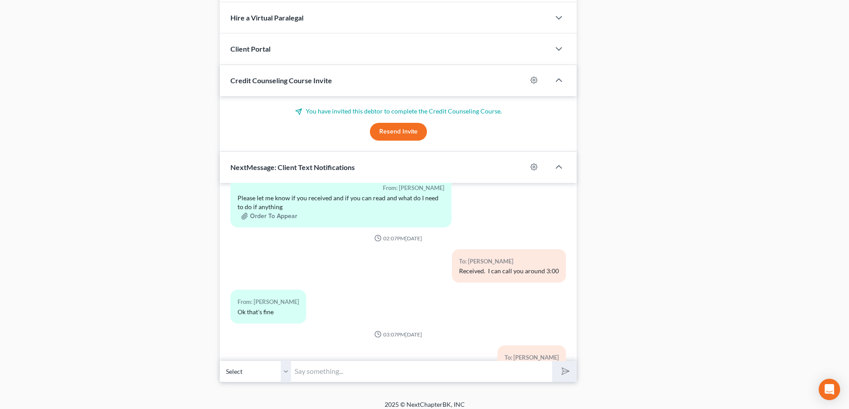
scroll to position [724, 0]
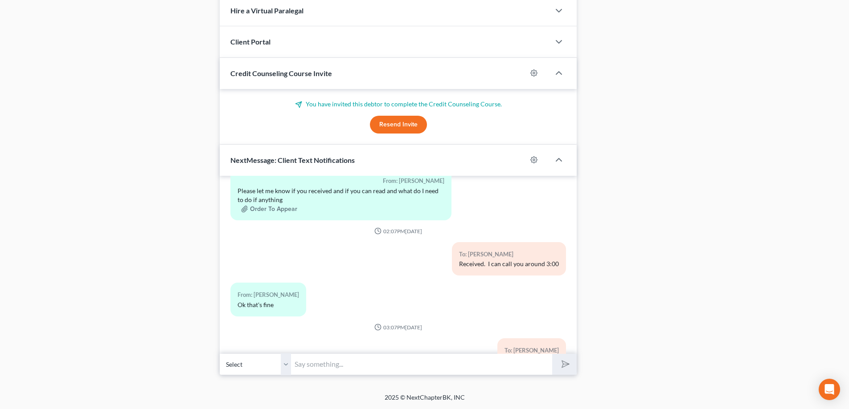
click at [332, 368] on input "text" at bounding box center [421, 365] width 261 height 22
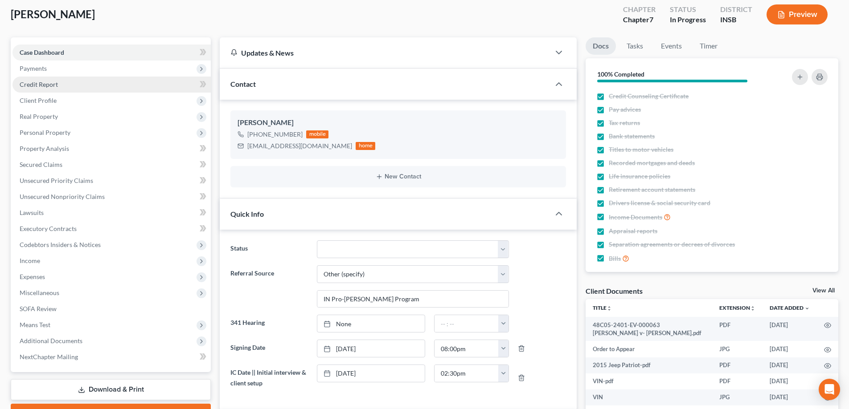
scroll to position [0, 0]
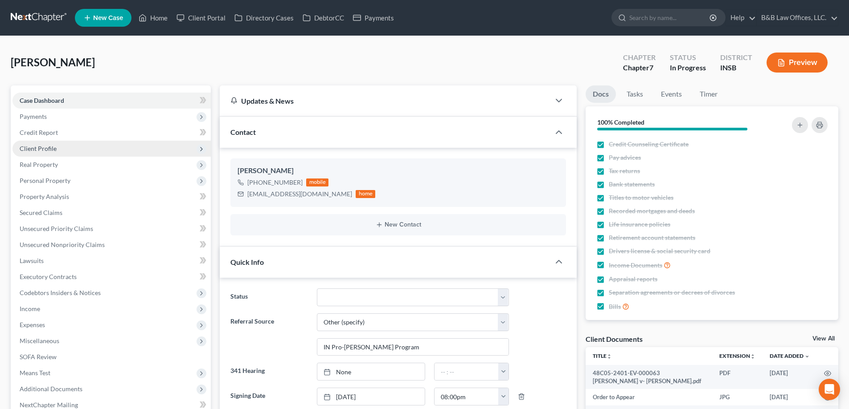
click at [73, 156] on span "Client Profile" at bounding box center [111, 149] width 198 height 16
click at [74, 151] on span "Client Profile" at bounding box center [111, 149] width 198 height 16
click at [65, 149] on span "Client Profile" at bounding box center [111, 149] width 198 height 16
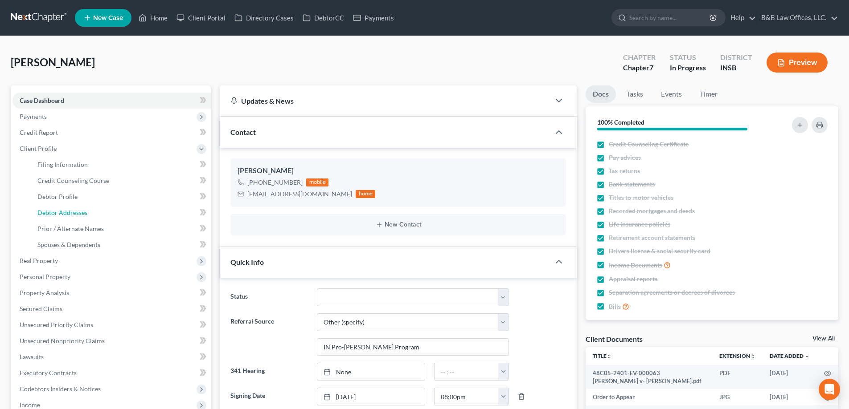
click at [68, 216] on span "Debtor Addresses" at bounding box center [62, 213] width 50 height 8
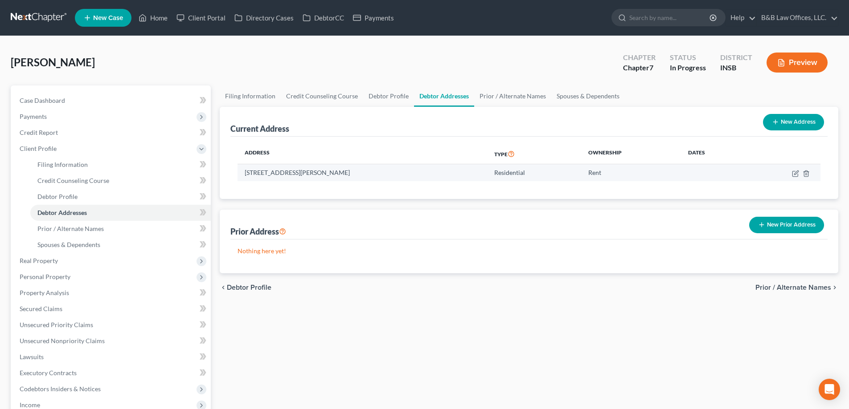
drag, startPoint x: 243, startPoint y: 172, endPoint x: 387, endPoint y: 179, distance: 143.6
click at [387, 179] on td "2211 W 12th Street, Anderson, IN 46016" at bounding box center [362, 172] width 250 height 17
copy td "2211 W 12th Street, Anderson, IN 46016"
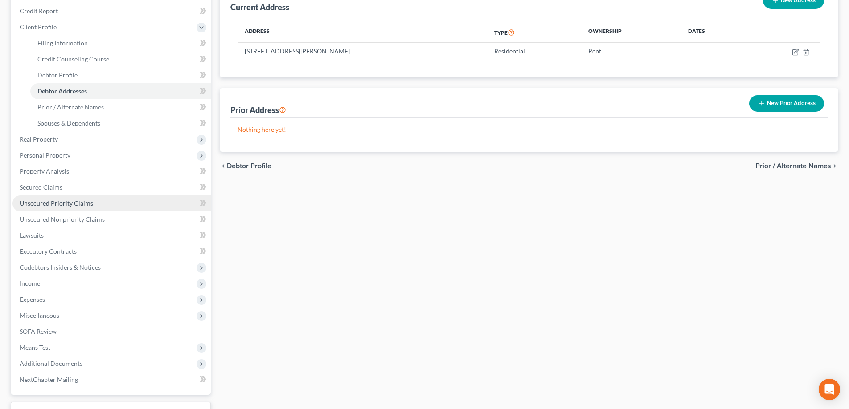
scroll to position [134, 0]
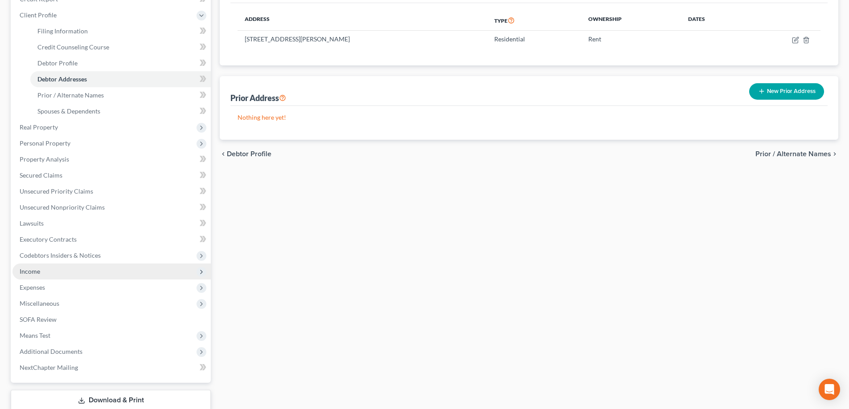
click at [52, 278] on span "Income" at bounding box center [111, 272] width 198 height 16
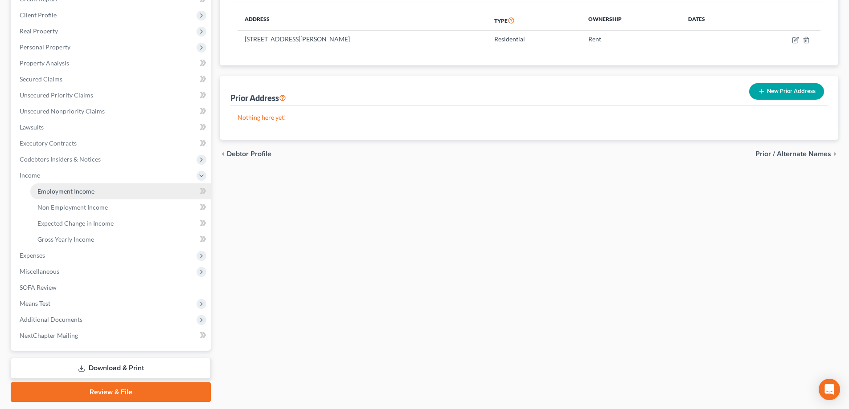
click at [105, 191] on link "Employment Income" at bounding box center [120, 192] width 180 height 16
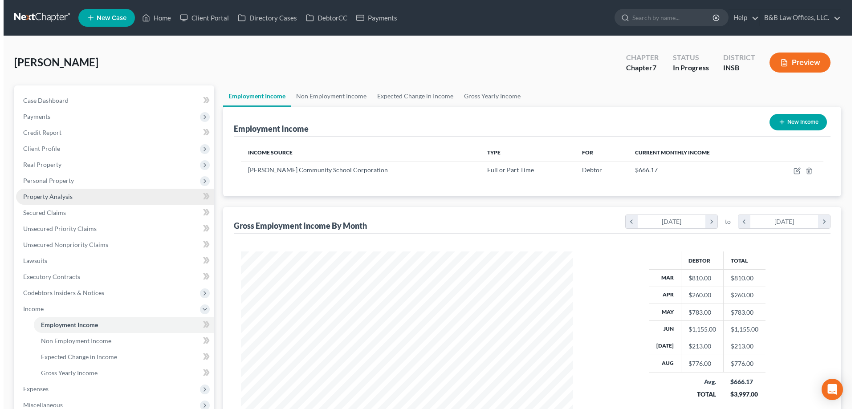
scroll to position [166, 350]
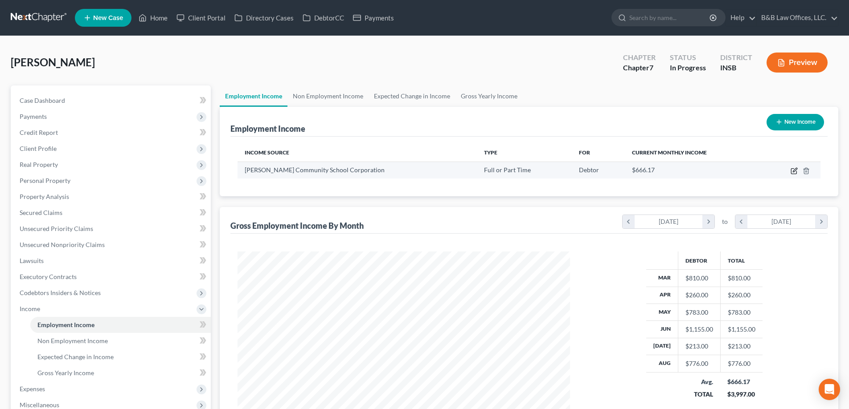
click at [793, 172] on icon "button" at bounding box center [793, 171] width 7 height 7
select select "0"
select select "15"
select select "2"
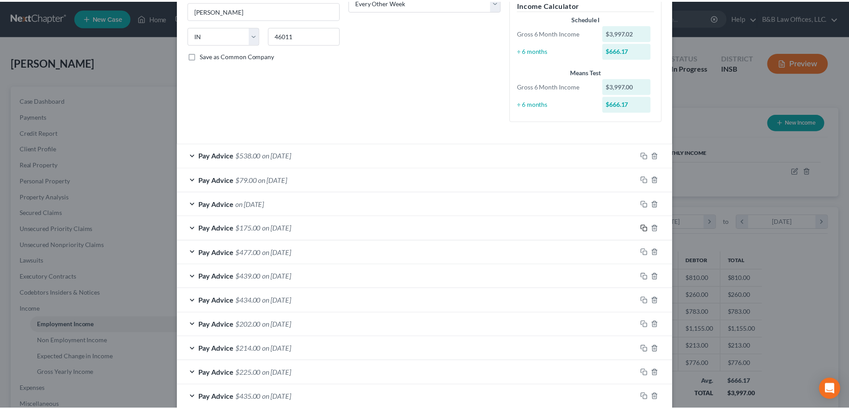
scroll to position [207, 0]
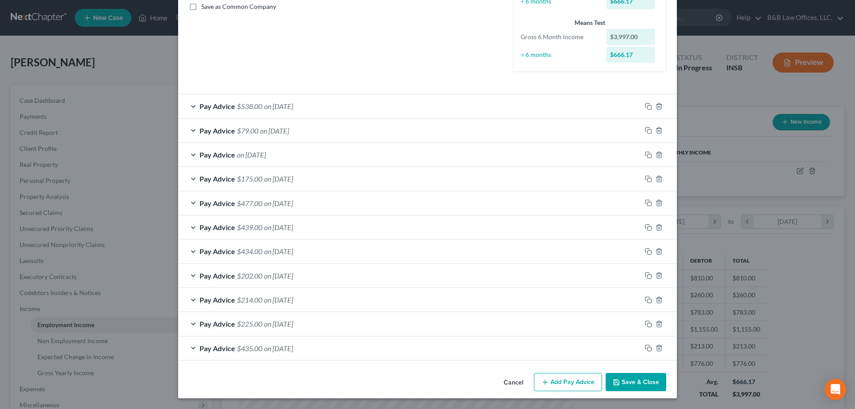
click at [519, 387] on button "Cancel" at bounding box center [514, 383] width 34 height 18
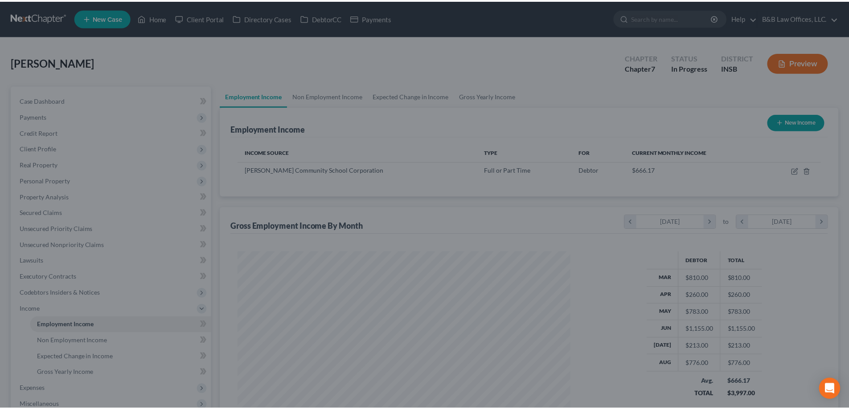
scroll to position [445374, 445190]
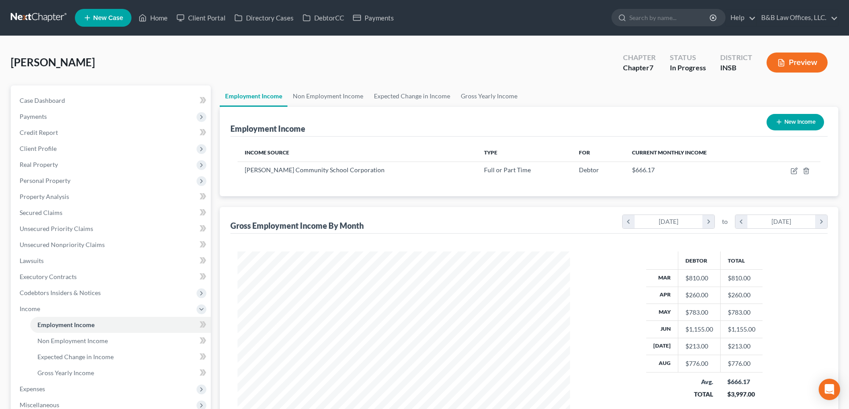
click at [519, 385] on div at bounding box center [424, 204] width 849 height 409
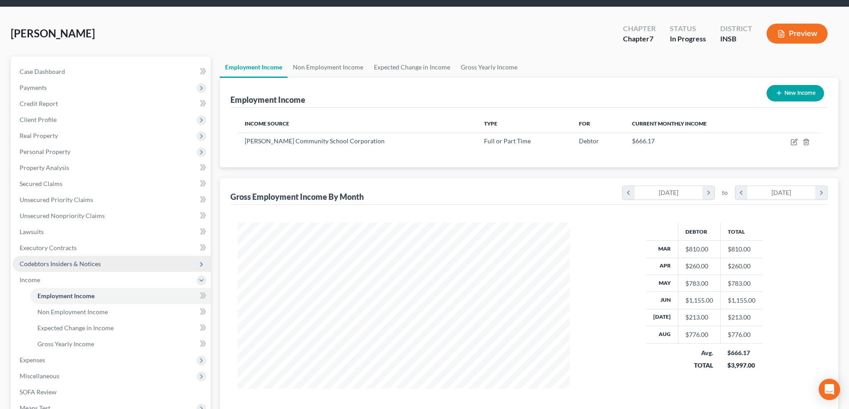
scroll to position [45, 0]
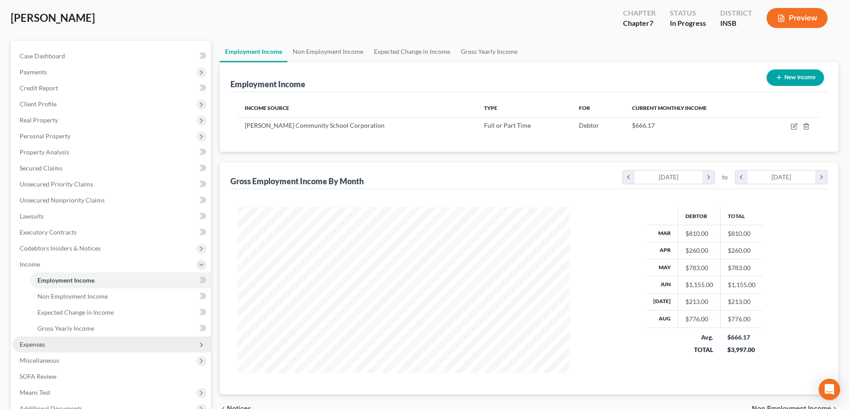
click at [56, 342] on span "Expenses" at bounding box center [111, 345] width 198 height 16
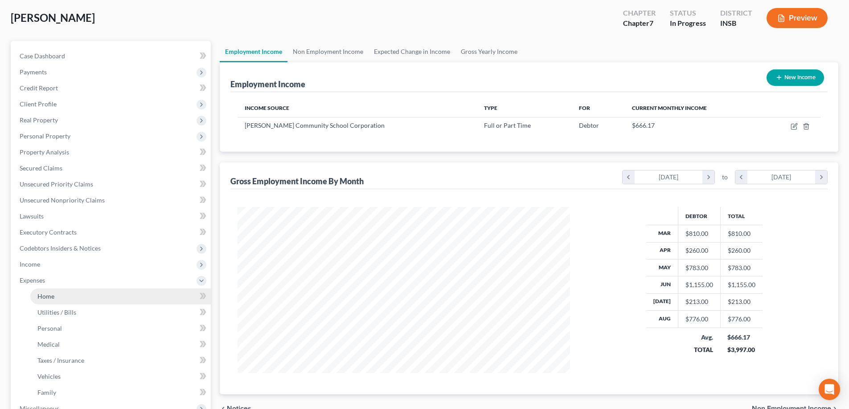
click at [70, 296] on link "Home" at bounding box center [120, 297] width 180 height 16
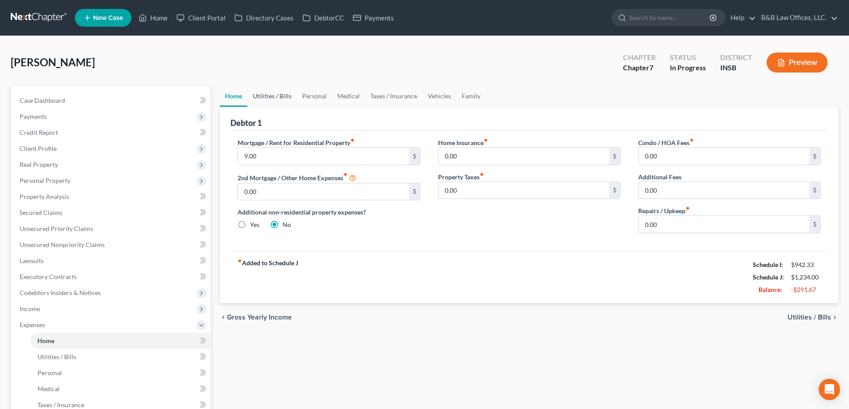
click at [266, 100] on link "Utilities / Bills" at bounding box center [271, 96] width 49 height 21
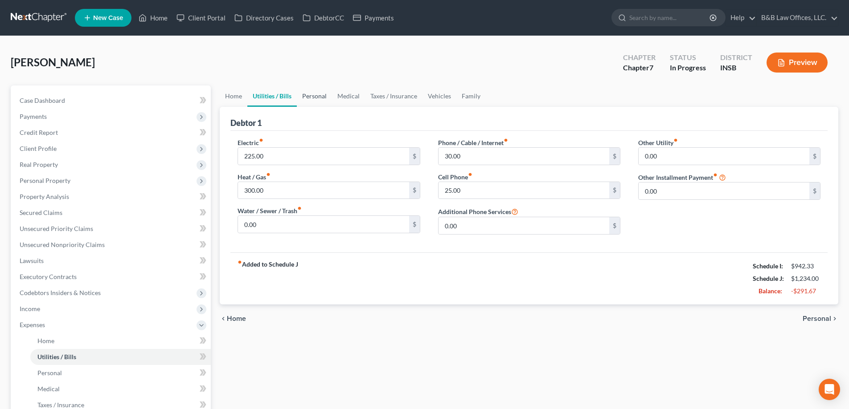
click at [313, 95] on link "Personal" at bounding box center [314, 96] width 35 height 21
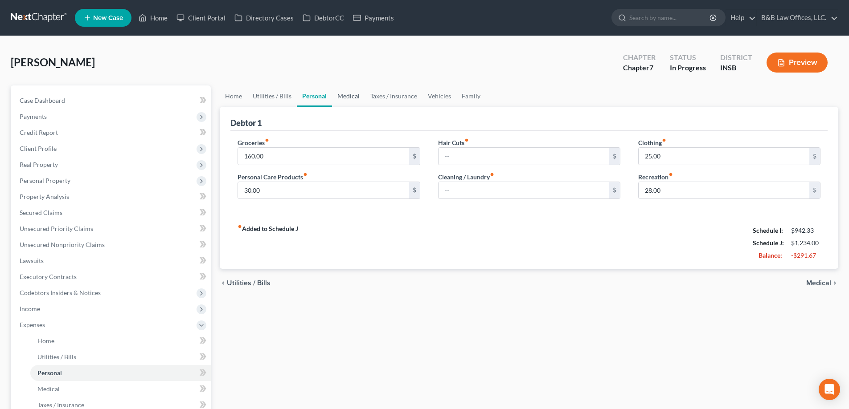
click at [352, 96] on link "Medical" at bounding box center [348, 96] width 33 height 21
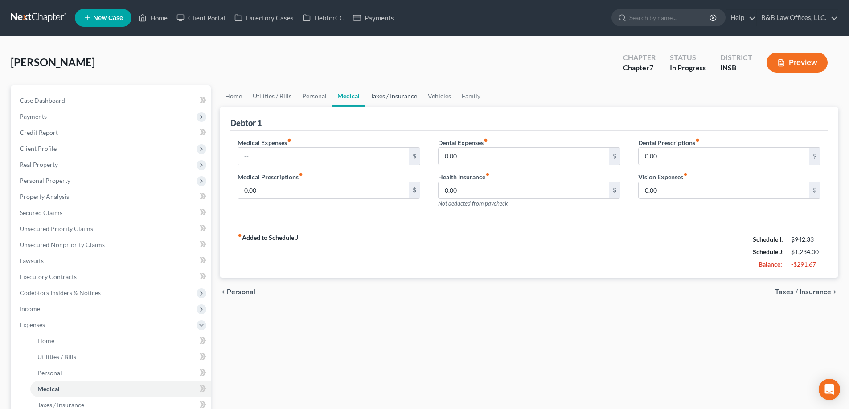
click at [381, 97] on link "Taxes / Insurance" at bounding box center [393, 96] width 57 height 21
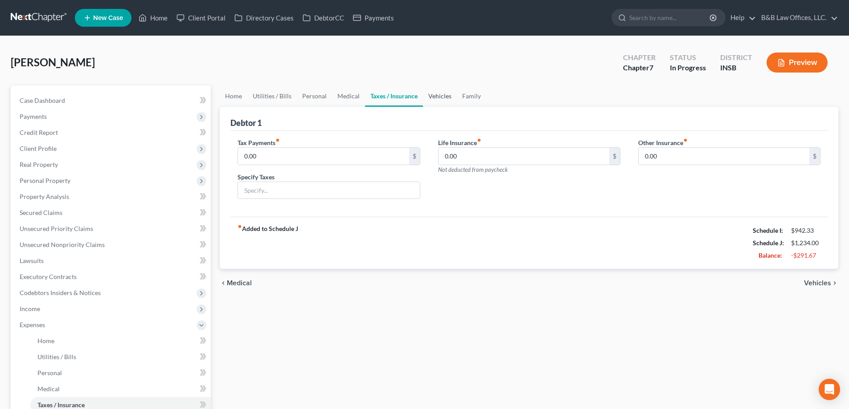
drag, startPoint x: 421, startPoint y: 99, endPoint x: 463, endPoint y: 96, distance: 42.9
click at [423, 99] on link "Vehicles" at bounding box center [440, 96] width 34 height 21
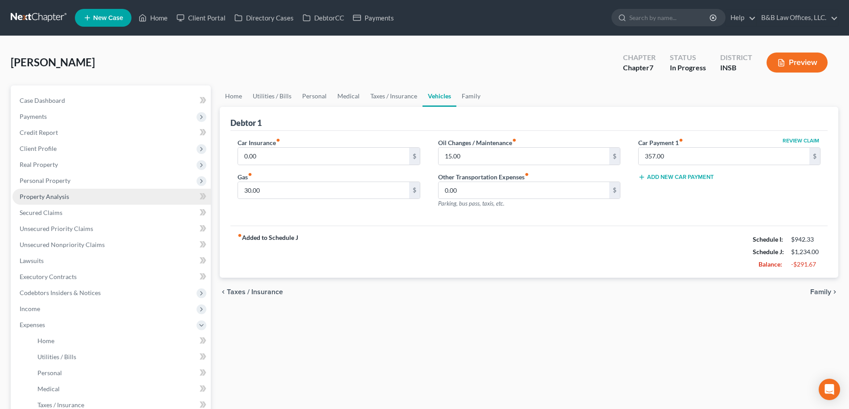
click at [50, 197] on span "Property Analysis" at bounding box center [44, 197] width 49 height 8
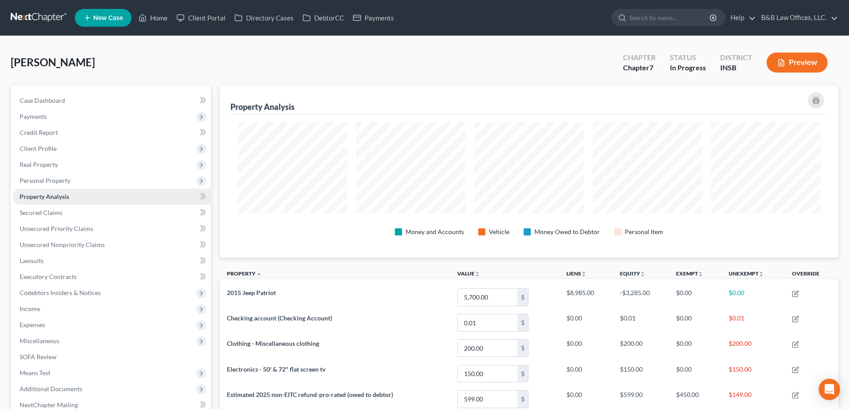
scroll to position [172, 618]
click at [58, 167] on span "Real Property" at bounding box center [111, 165] width 198 height 16
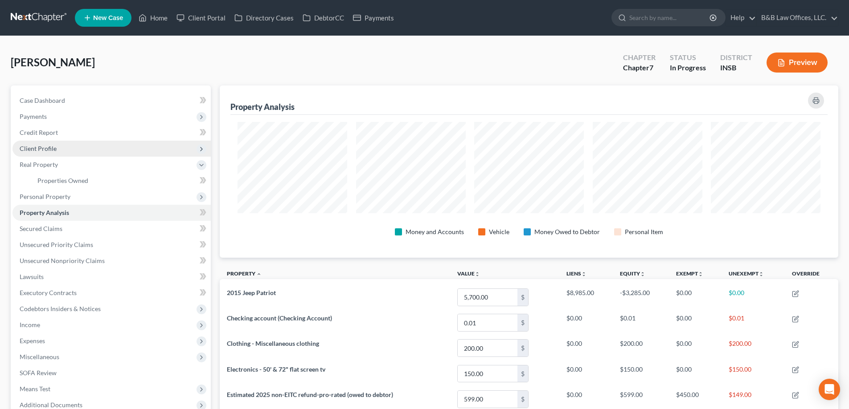
click at [57, 150] on span "Client Profile" at bounding box center [111, 149] width 198 height 16
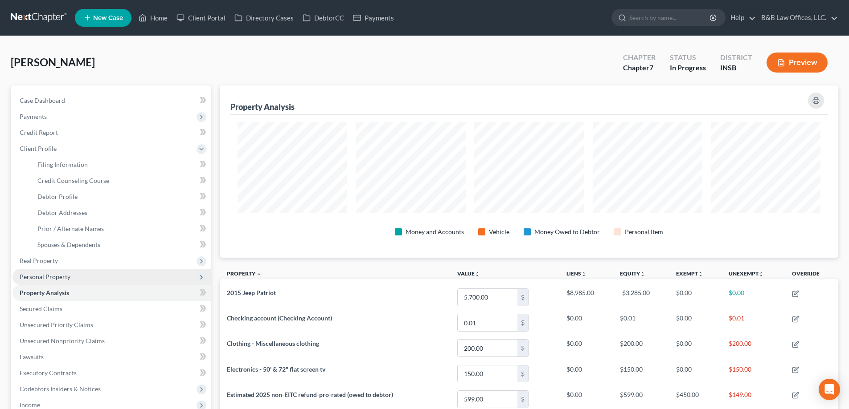
click at [59, 274] on span "Personal Property" at bounding box center [45, 277] width 51 height 8
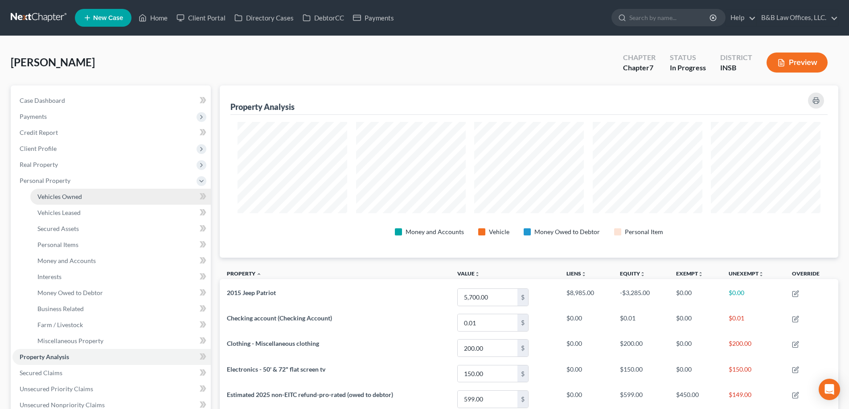
click at [105, 201] on link "Vehicles Owned" at bounding box center [120, 197] width 180 height 16
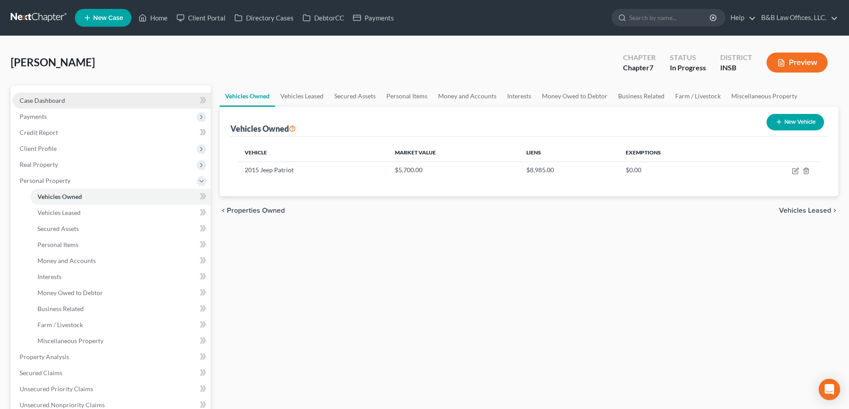
drag, startPoint x: 74, startPoint y: 97, endPoint x: 72, endPoint y: 103, distance: 6.6
click at [74, 97] on link "Case Dashboard" at bounding box center [111, 101] width 198 height 16
select select "6"
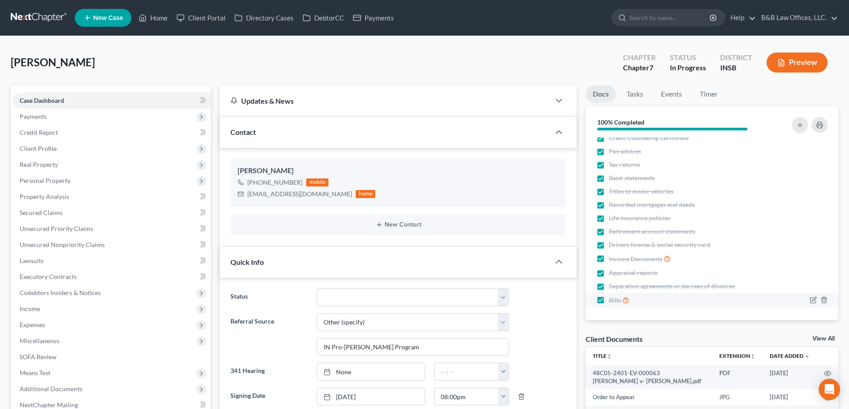
scroll to position [2910, 0]
click at [830, 337] on link "View All" at bounding box center [823, 339] width 22 height 6
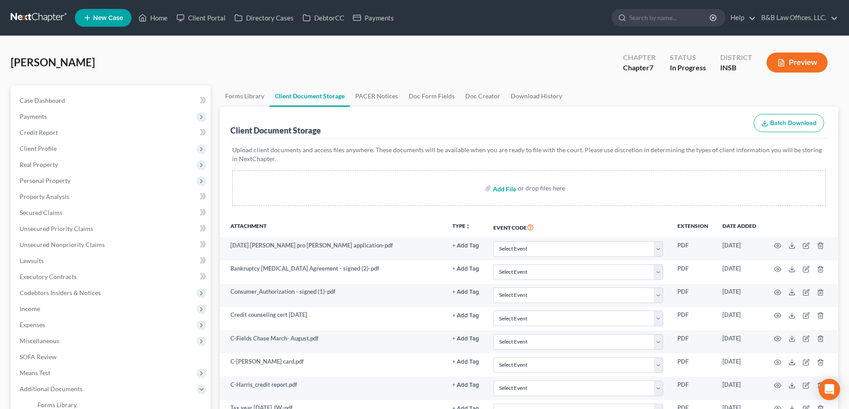
click at [501, 190] on input "file" at bounding box center [503, 188] width 21 height 16
type input "C:\fakepath\IMG_0617.pdf"
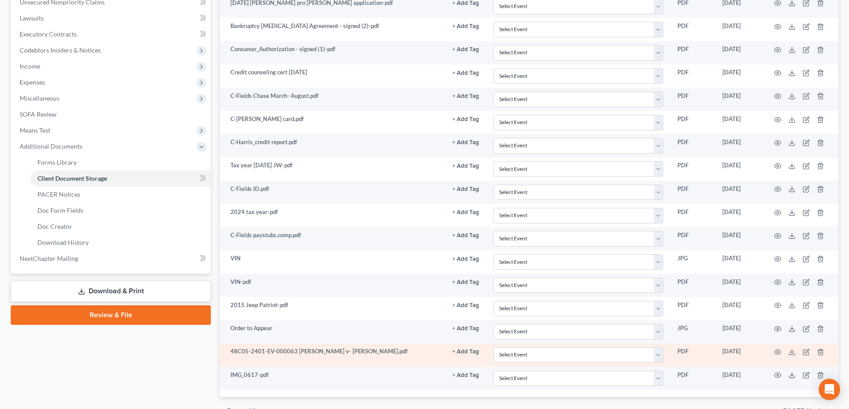
scroll to position [270, 0]
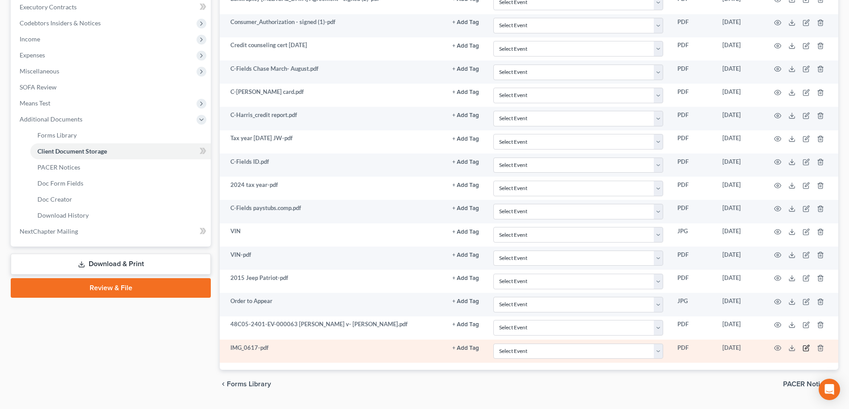
click at [807, 347] on icon "button" at bounding box center [807, 347] width 4 height 4
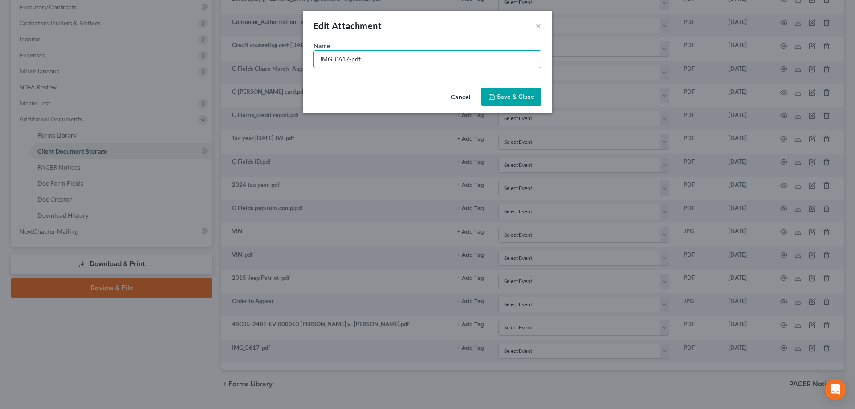
drag, startPoint x: 376, startPoint y: 60, endPoint x: 265, endPoint y: 74, distance: 111.9
click at [265, 74] on div "Edit Attachment × Name * IMG_0617-pdf Cancel Save & Close" at bounding box center [427, 204] width 855 height 409
type input "CenterPoint Gas bill $363.74"
click at [501, 98] on span "Save & Close" at bounding box center [515, 97] width 37 height 8
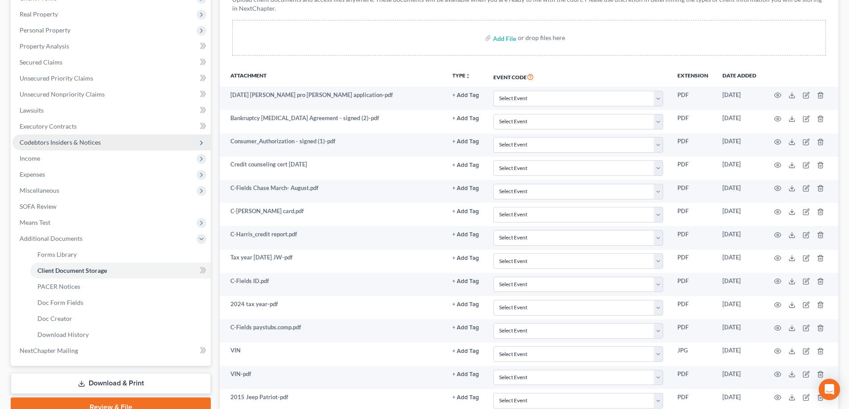
scroll to position [92, 0]
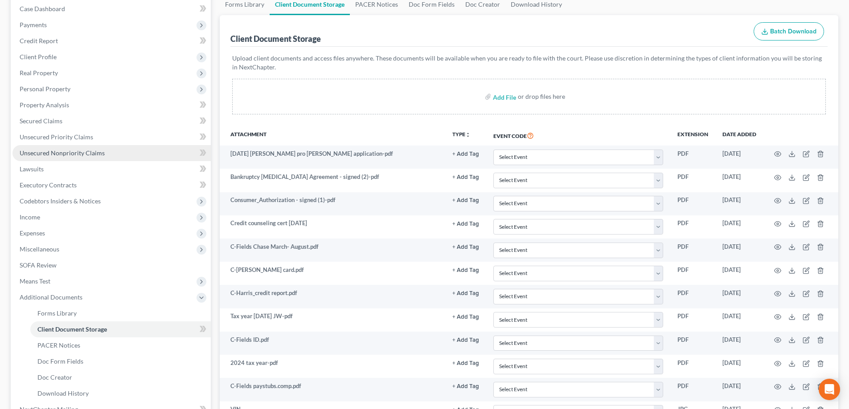
click at [65, 155] on span "Unsecured Nonpriority Claims" at bounding box center [62, 153] width 85 height 8
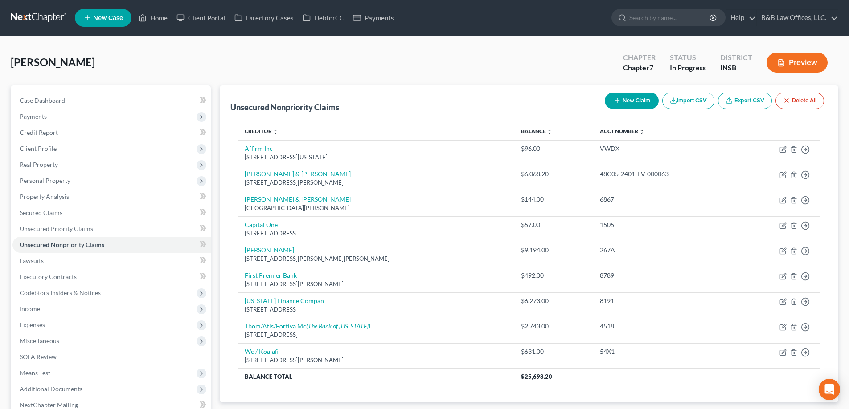
click at [623, 98] on button "New Claim" at bounding box center [632, 101] width 54 height 16
select select "0"
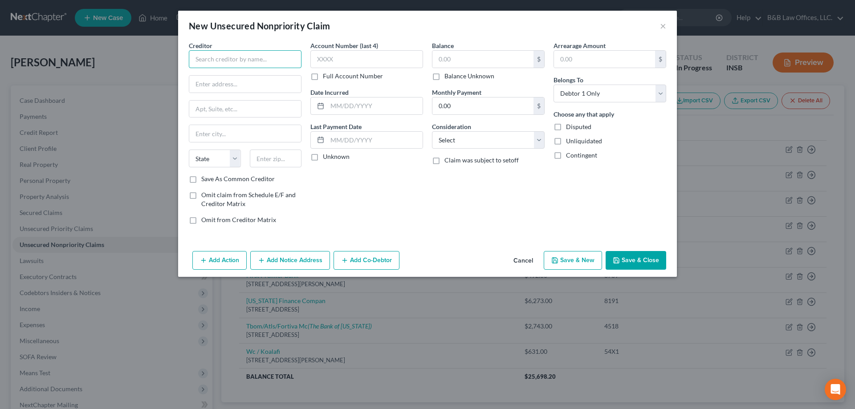
click at [243, 62] on input "text" at bounding box center [245, 59] width 113 height 18
type input "CenterPoint Energy"
click at [221, 82] on input "text" at bounding box center [245, 84] width 112 height 17
paste input "211 NW Riverside Dr"
type input "211 NW Riverside Dr"
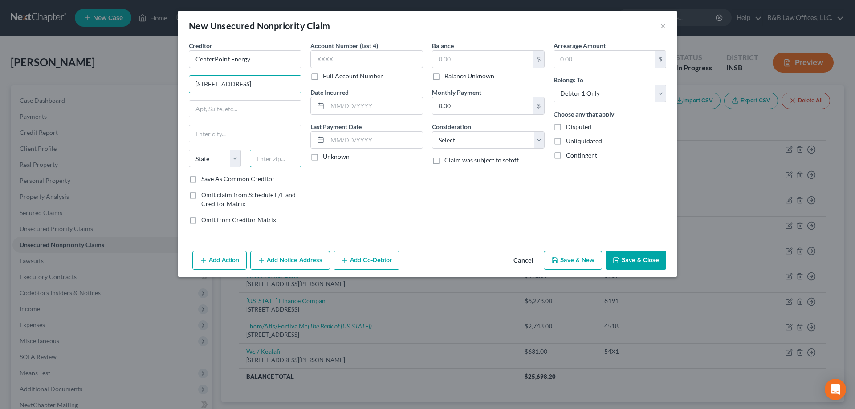
drag, startPoint x: 263, startPoint y: 156, endPoint x: 582, endPoint y: 1, distance: 354.7
click at [263, 156] on input "text" at bounding box center [276, 159] width 52 height 18
type input "47708"
click at [201, 179] on label "Save As Common Creditor" at bounding box center [238, 179] width 74 height 9
click at [205, 179] on input "Save As Common Creditor" at bounding box center [208, 178] width 6 height 6
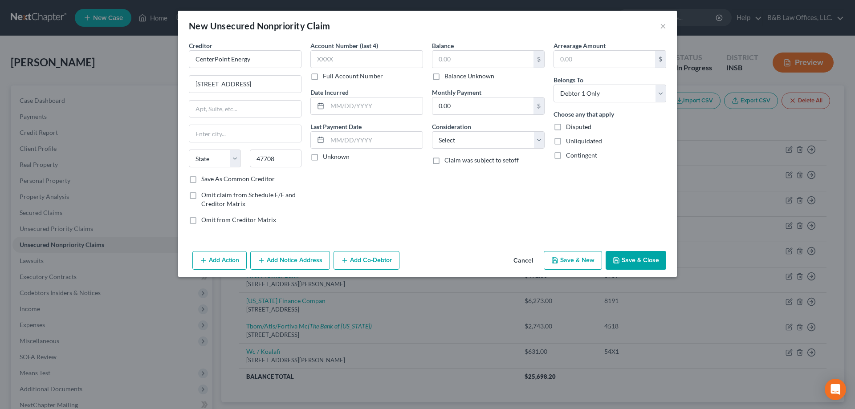
checkbox input "true"
type input "Evansville"
select select "15"
click at [336, 61] on input "text" at bounding box center [367, 59] width 113 height 18
click at [323, 77] on label "Full Account Number" at bounding box center [353, 76] width 60 height 9
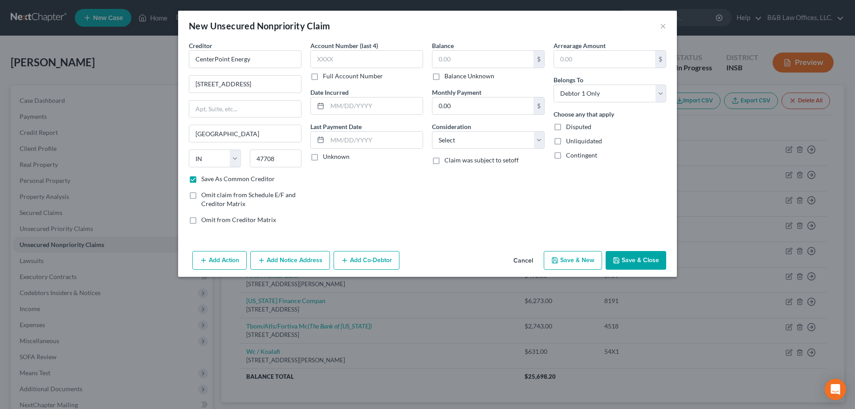
click at [327, 77] on input "Full Account Number" at bounding box center [330, 75] width 6 height 6
type input "13557915-9"
click at [448, 61] on input "text" at bounding box center [483, 59] width 101 height 17
type input "363.74"
click at [484, 139] on select "Select Cable / Satellite Services Collection Agency Credit Card Debt Debt Couns…" at bounding box center [488, 140] width 113 height 18
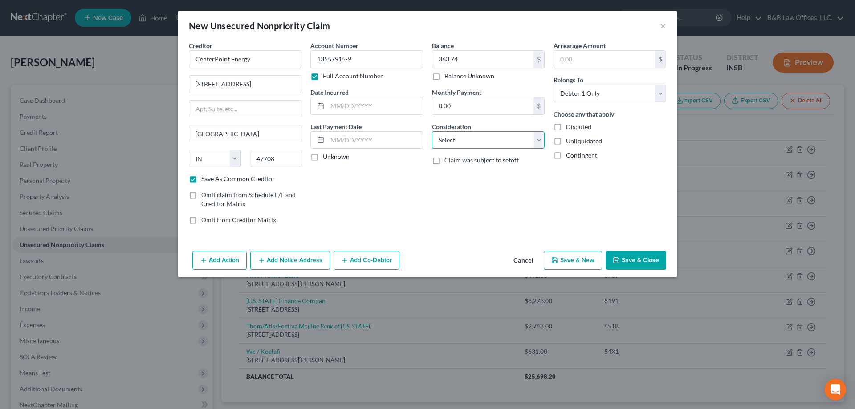
select select "20"
click at [432, 131] on select "Select Cable / Satellite Services Collection Agency Credit Card Debt Debt Couns…" at bounding box center [488, 140] width 113 height 18
click at [629, 256] on button "Save & Close" at bounding box center [636, 260] width 61 height 19
checkbox input "false"
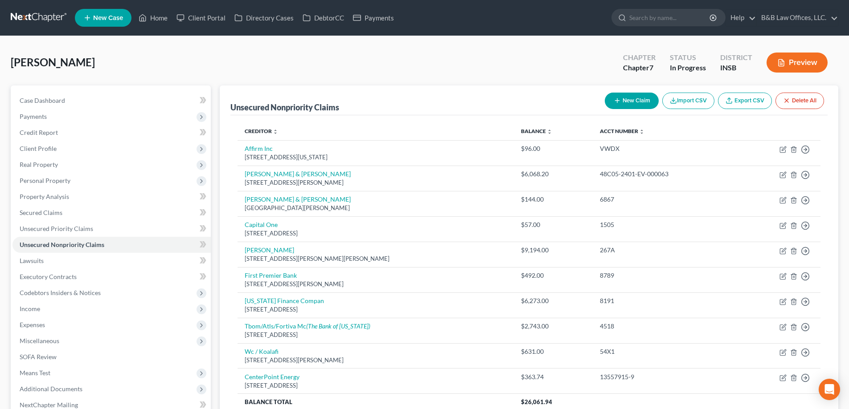
click at [638, 101] on button "New Claim" at bounding box center [632, 101] width 54 height 16
select select "0"
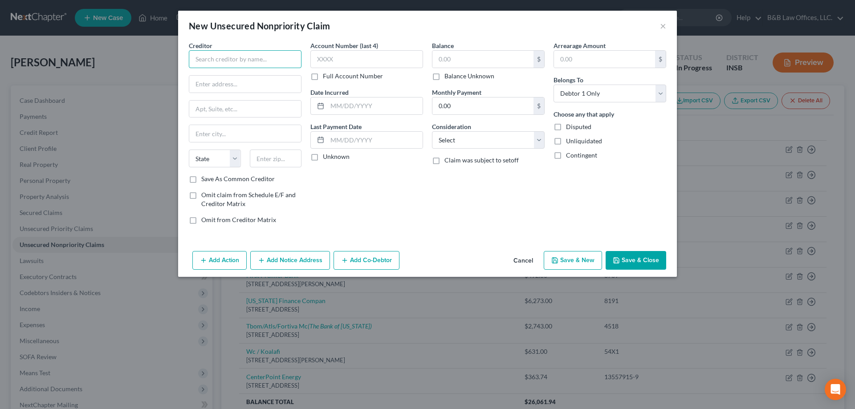
click at [223, 59] on input "text" at bounding box center [245, 59] width 113 height 18
paste input "Anderson Municipal Light & Power"
type input "Anderson Municipal Light & Power"
drag, startPoint x: 263, startPoint y: 83, endPoint x: 280, endPoint y: 82, distance: 17.0
click at [263, 83] on input "text" at bounding box center [245, 84] width 112 height 17
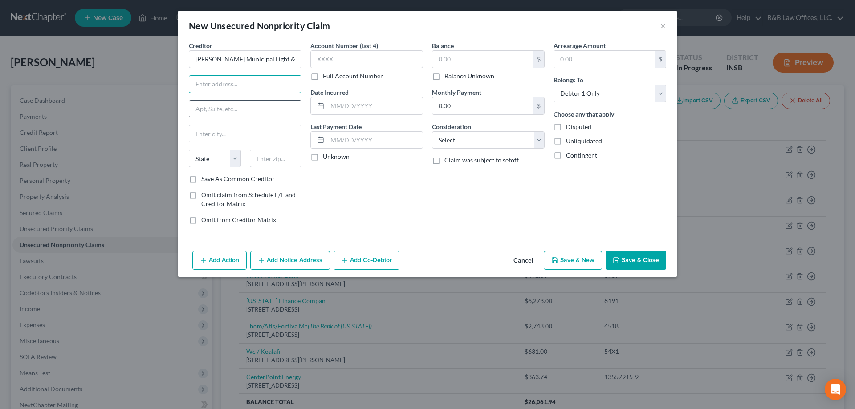
paste input "20 E 8th Street"
type input "20 E 8th Street"
drag, startPoint x: 282, startPoint y: 156, endPoint x: 435, endPoint y: 126, distance: 155.4
click at [282, 156] on input "text" at bounding box center [276, 159] width 52 height 18
type input "46016"
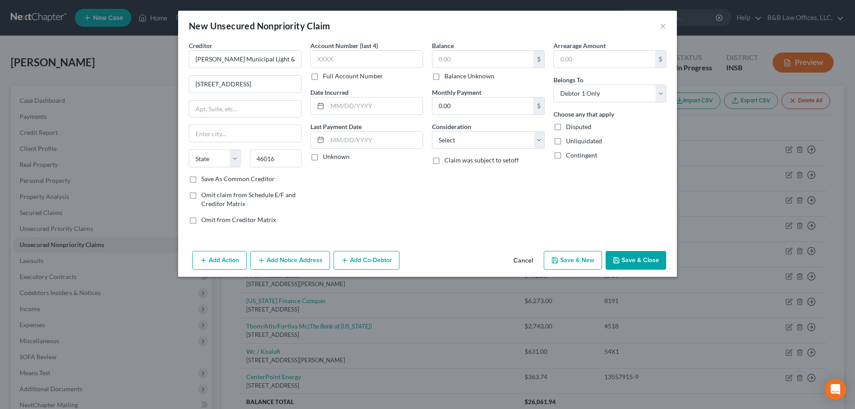
click at [201, 179] on label "Save As Common Creditor" at bounding box center [238, 179] width 74 height 9
click at [205, 179] on input "Save As Common Creditor" at bounding box center [208, 178] width 6 height 6
checkbox input "true"
type input "Anderson"
select select "15"
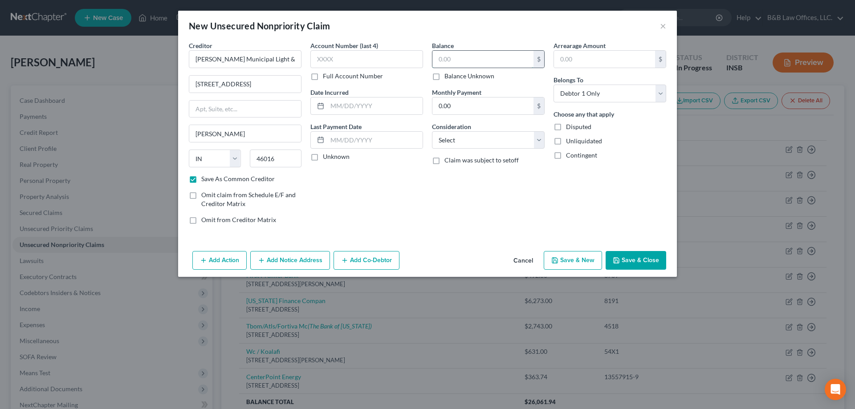
click at [460, 61] on input "text" at bounding box center [483, 59] width 101 height 17
type input "1"
click at [637, 256] on button "Save & Close" at bounding box center [636, 260] width 61 height 19
checkbox input "false"
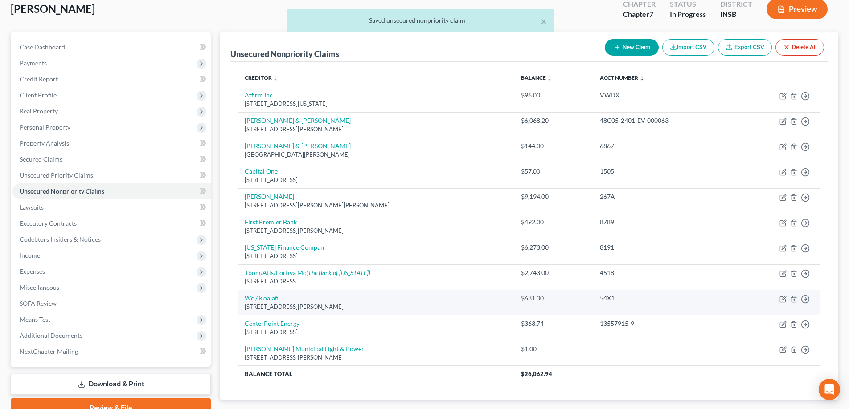
scroll to position [106, 0]
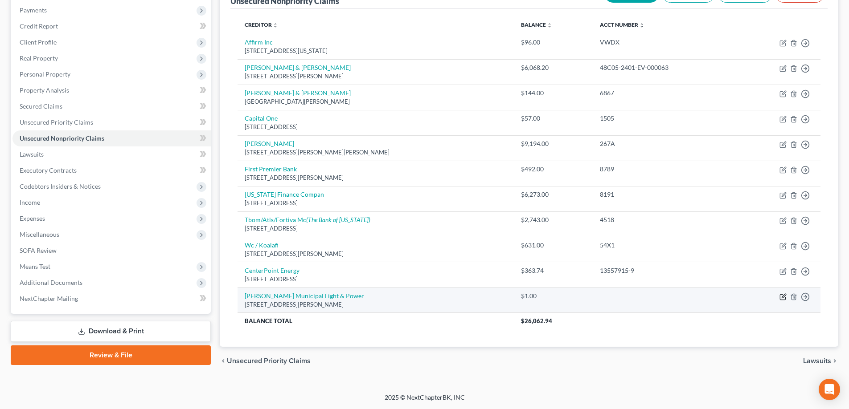
click at [781, 296] on icon "button" at bounding box center [782, 297] width 7 height 7
select select "15"
select select "0"
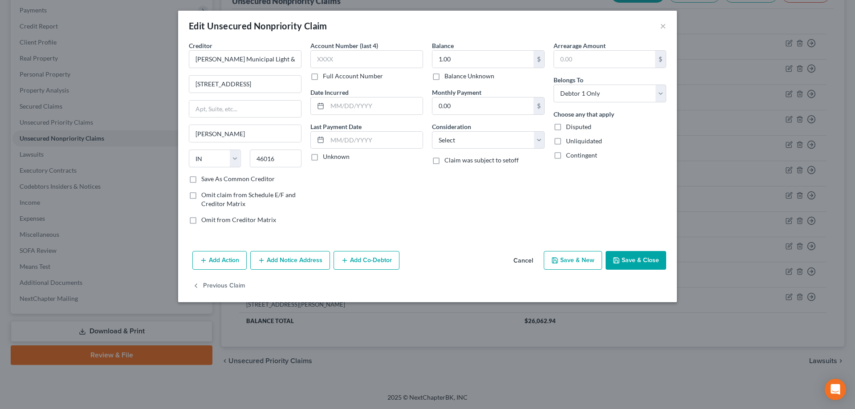
click at [445, 79] on label "Balance Unknown" at bounding box center [470, 76] width 50 height 9
click at [448, 78] on input "Balance Unknown" at bounding box center [451, 75] width 6 height 6
checkbox input "true"
type input "0.00"
click at [647, 259] on button "Save & Close" at bounding box center [636, 260] width 61 height 19
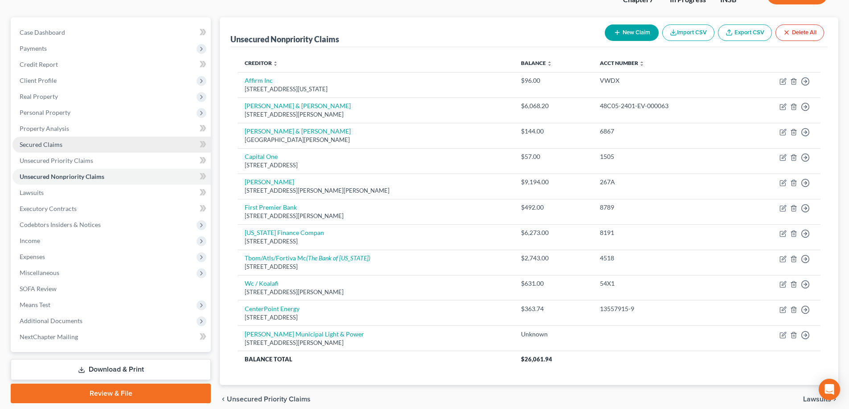
scroll to position [89, 0]
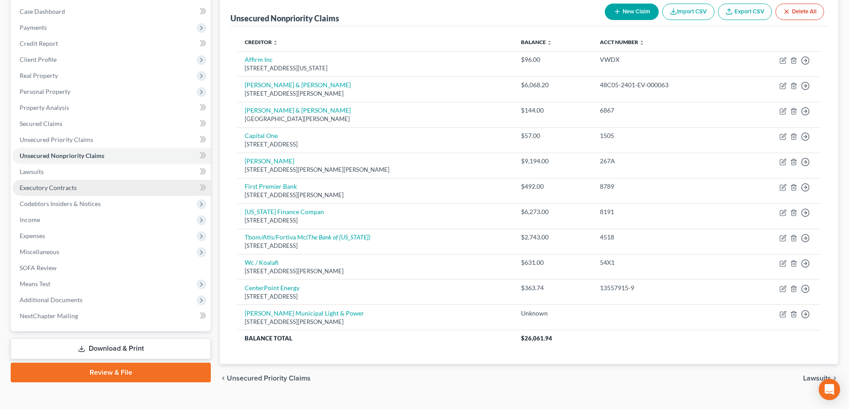
click at [63, 189] on span "Executory Contracts" at bounding box center [48, 188] width 57 height 8
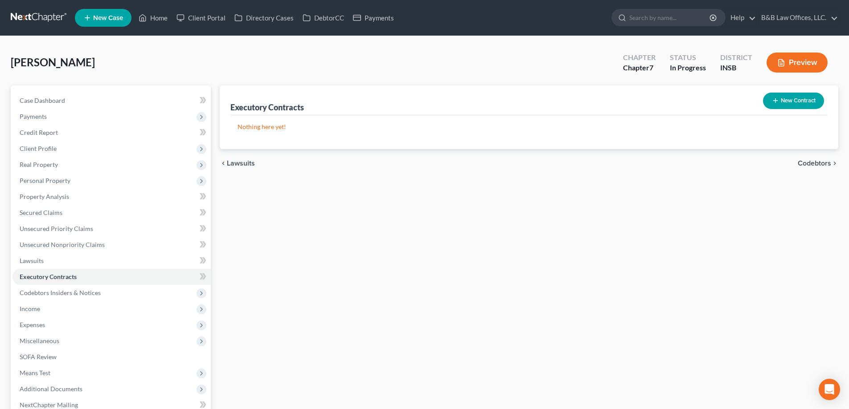
click at [799, 102] on button "New Contract" at bounding box center [793, 101] width 61 height 16
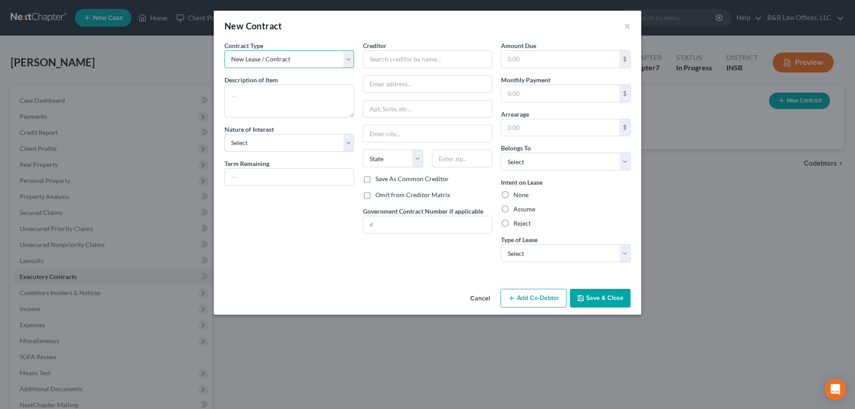
click at [350, 62] on select "New Lease / Contract New Timeshare" at bounding box center [290, 59] width 130 height 18
drag, startPoint x: 350, startPoint y: 62, endPoint x: 340, endPoint y: 71, distance: 13.2
click at [350, 62] on select "New Lease / Contract New Timeshare" at bounding box center [290, 59] width 130 height 18
click at [273, 102] on textarea at bounding box center [290, 101] width 130 height 33
type textarea "Samsung washer & dryer"
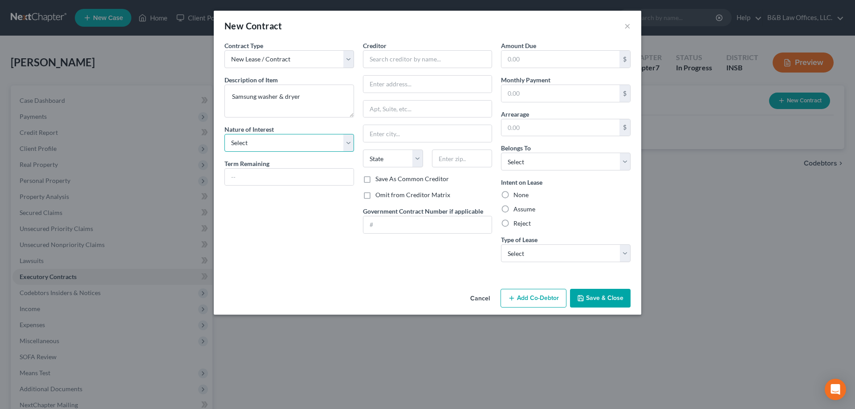
click at [345, 142] on select "Select Purchaser Agent Lessor Lessee" at bounding box center [290, 143] width 130 height 18
select select "3"
click at [225, 134] on select "Select Purchaser Agent Lessor Lessee" at bounding box center [290, 143] width 130 height 18
click at [398, 61] on input "text" at bounding box center [428, 59] width 130 height 18
click at [390, 60] on input "text" at bounding box center [428, 59] width 130 height 18
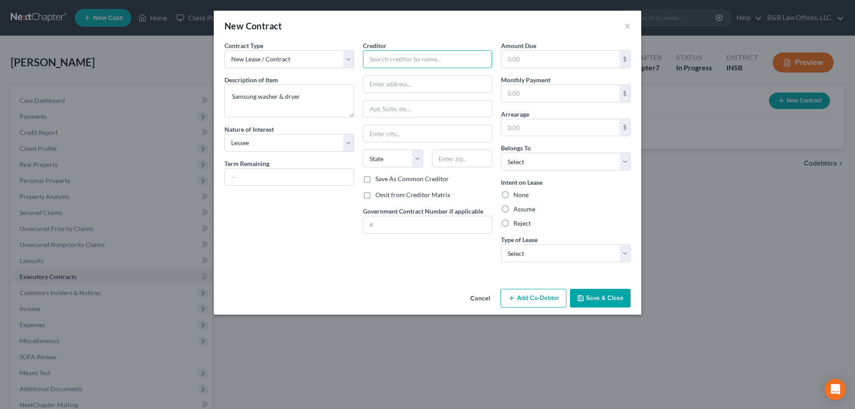
paste input "Progressive Leasing'"
type input "Progressive Leasing"
click at [389, 82] on input "text" at bounding box center [428, 84] width 129 height 17
paste input "256 W Data Drive"
type input "256 W Data Drive"
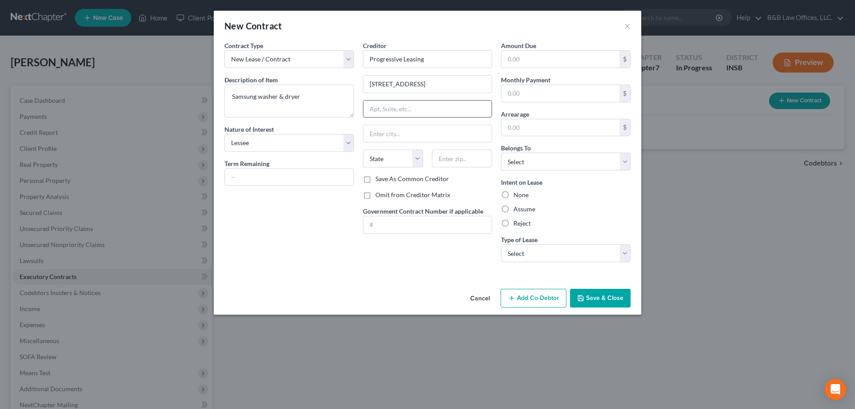
click at [383, 105] on input "text" at bounding box center [428, 109] width 129 height 17
drag, startPoint x: 307, startPoint y: 220, endPoint x: 487, endPoint y: 134, distance: 198.7
click at [308, 219] on div "Contract Type New Lease / Contract New Timeshare Description of non-residential…" at bounding box center [289, 155] width 139 height 229
drag, startPoint x: 469, startPoint y: 159, endPoint x: 591, endPoint y: 4, distance: 197.6
click at [469, 159] on input "text" at bounding box center [462, 159] width 60 height 18
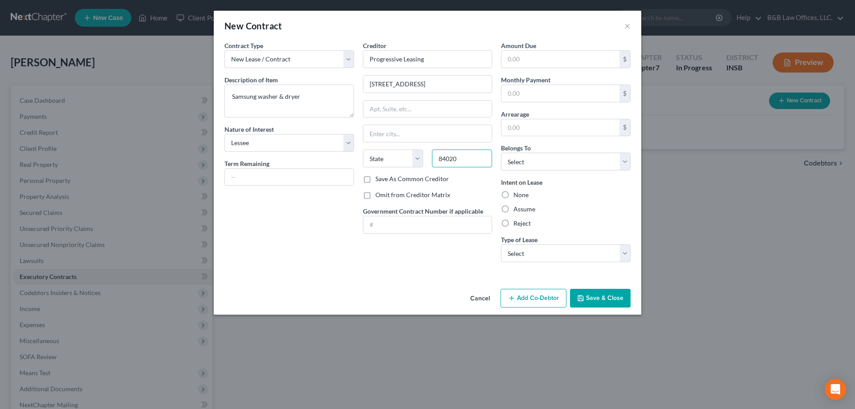
type input "84020"
type input "Draper"
select select "46"
click at [376, 180] on label "Save As Common Creditor" at bounding box center [413, 179] width 74 height 9
click at [379, 180] on input "Save As Common Creditor" at bounding box center [382, 178] width 6 height 6
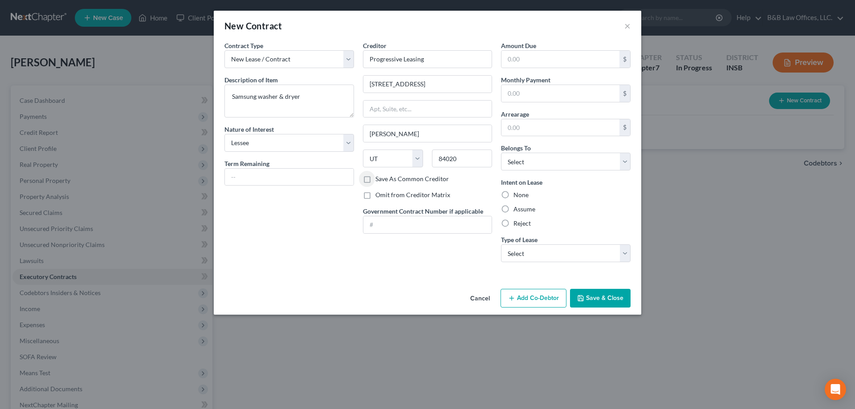
checkbox input "true"
click at [540, 60] on input "text" at bounding box center [561, 59] width 118 height 17
type input "488"
click at [511, 98] on input "text" at bounding box center [561, 93] width 118 height 17
click at [530, 64] on input "488" at bounding box center [561, 59] width 118 height 17
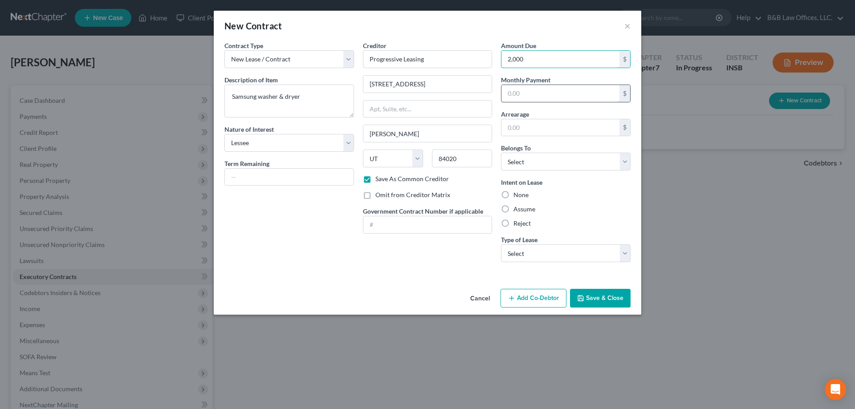
type input "2,000"
drag, startPoint x: 514, startPoint y: 96, endPoint x: 518, endPoint y: 92, distance: 6.0
click at [514, 96] on input "text" at bounding box center [561, 93] width 118 height 17
type input "488"
click at [539, 165] on select "Select Debtor 1 Only Debtor 2 Only Debtor 1 And Debtor 2 Only At Least One Of T…" at bounding box center [566, 162] width 130 height 18
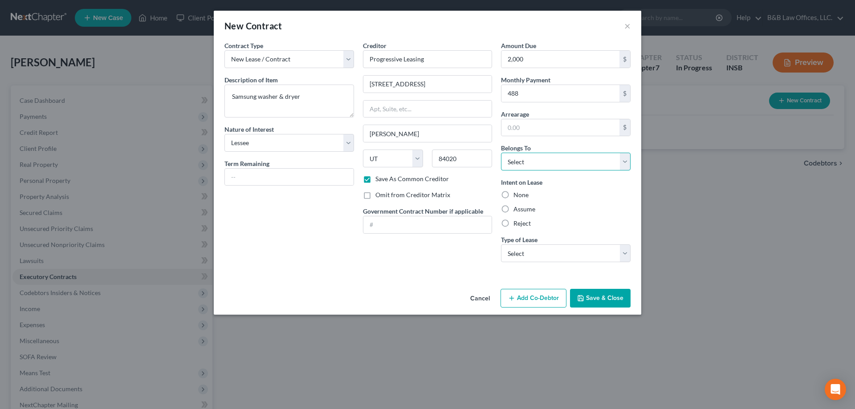
select select "0"
click at [501, 153] on select "Select Debtor 1 Only Debtor 2 Only Debtor 1 And Debtor 2 Only At Least One Of T…" at bounding box center [566, 162] width 130 height 18
click at [514, 228] on label "Reject" at bounding box center [522, 223] width 17 height 9
click at [517, 225] on input "Reject" at bounding box center [520, 222] width 6 height 6
radio input "true"
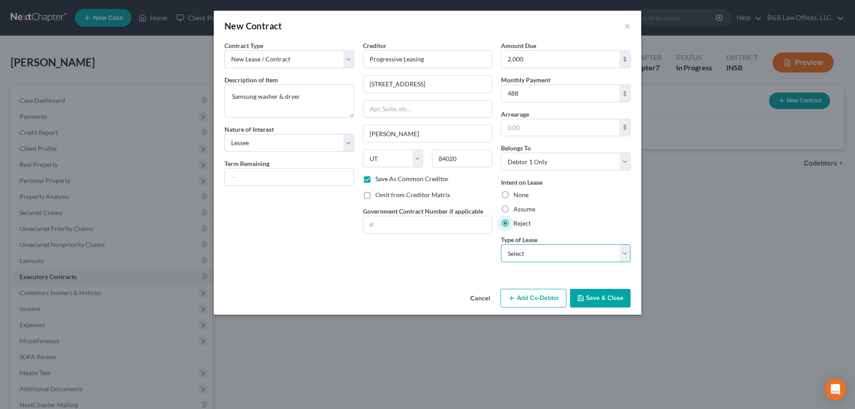
click at [524, 253] on select "Select Real Estate Car Other" at bounding box center [566, 254] width 130 height 18
select select "2"
click at [501, 245] on select "Select Real Estate Car Other" at bounding box center [566, 254] width 130 height 18
click at [266, 178] on input "text" at bounding box center [289, 177] width 129 height 17
type input "Unknown"
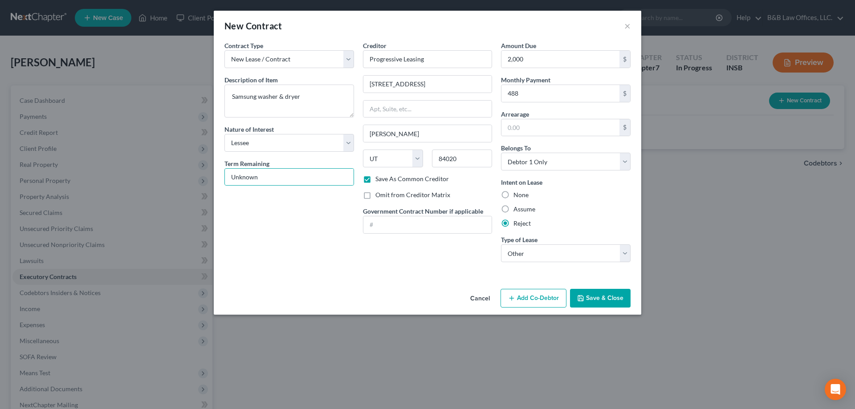
click at [611, 301] on button "Save & Close" at bounding box center [600, 298] width 61 height 19
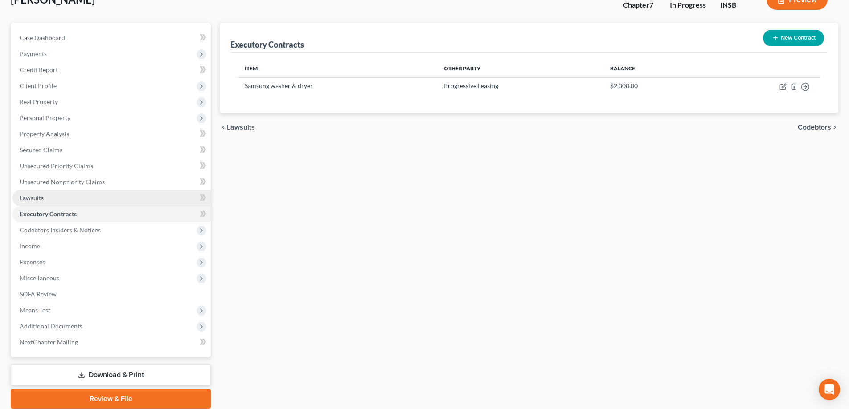
scroll to position [89, 0]
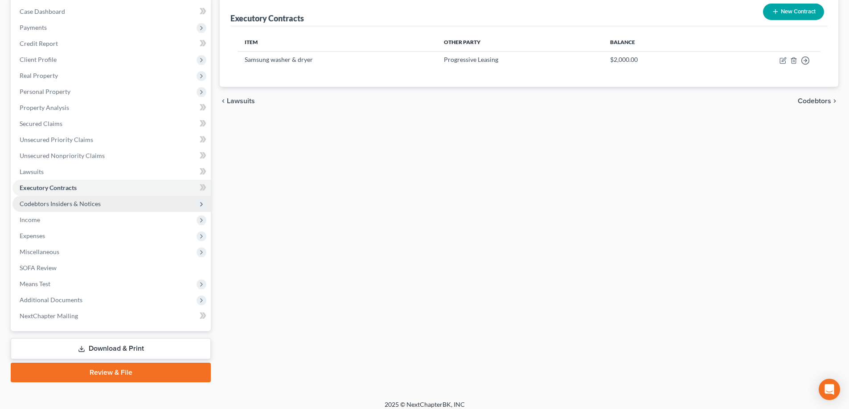
click at [53, 205] on span "Codebtors Insiders & Notices" at bounding box center [60, 204] width 81 height 8
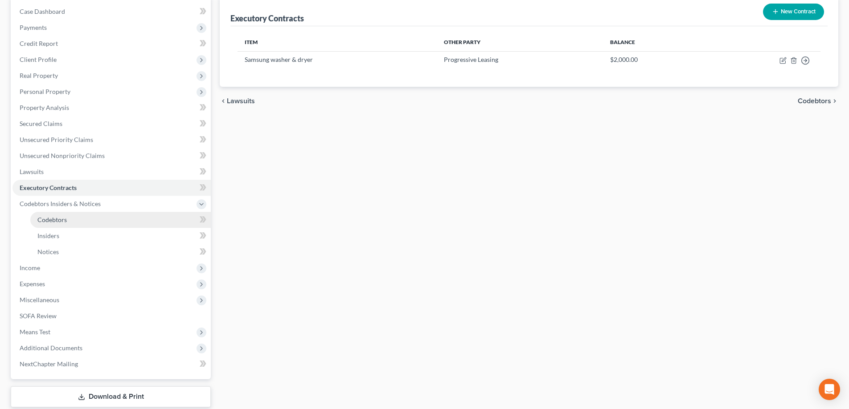
click at [41, 222] on span "Codebtors" at bounding box center [51, 220] width 29 height 8
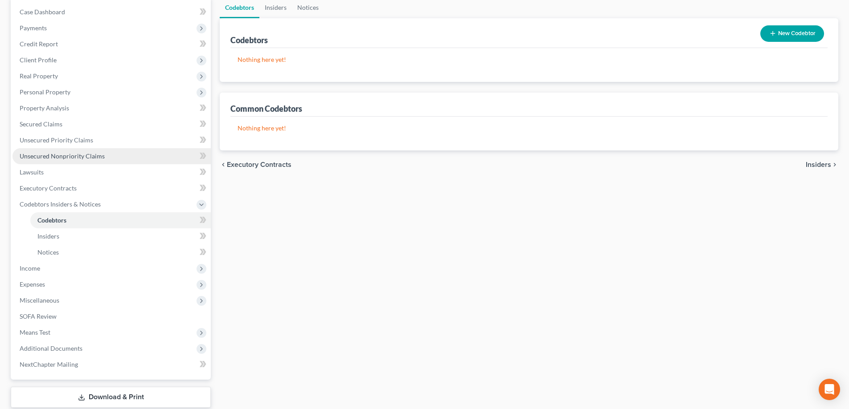
scroll to position [89, 0]
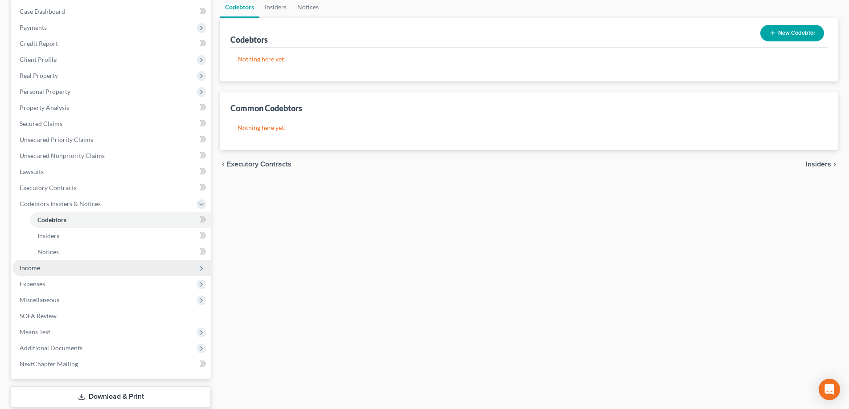
click at [42, 265] on span "Income" at bounding box center [111, 268] width 198 height 16
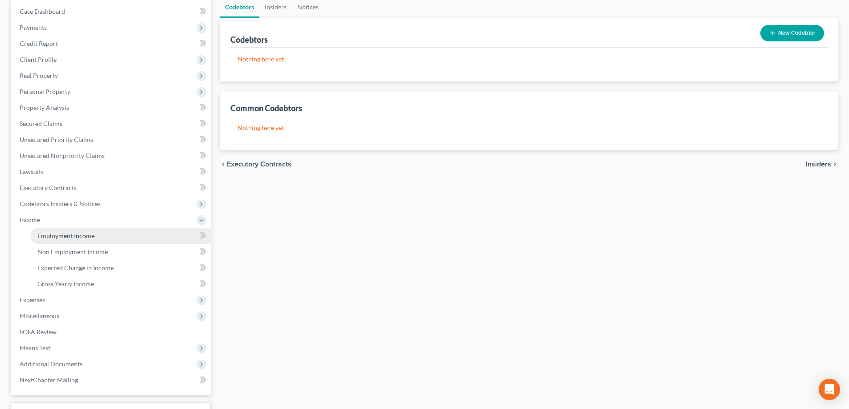
click at [69, 240] on link "Employment Income" at bounding box center [120, 236] width 180 height 16
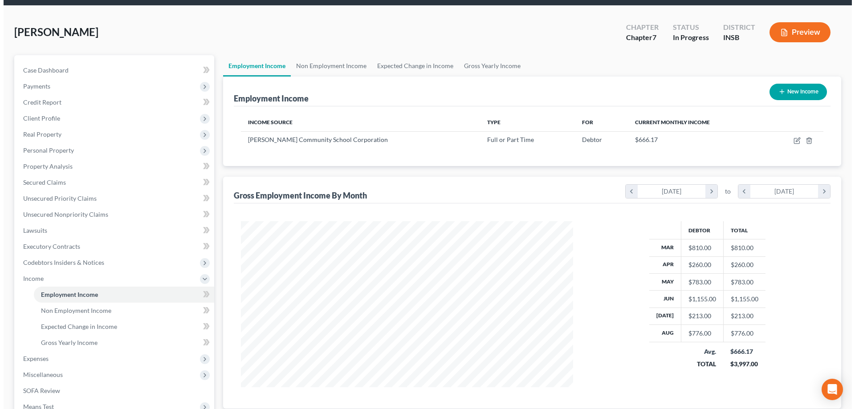
scroll to position [89, 0]
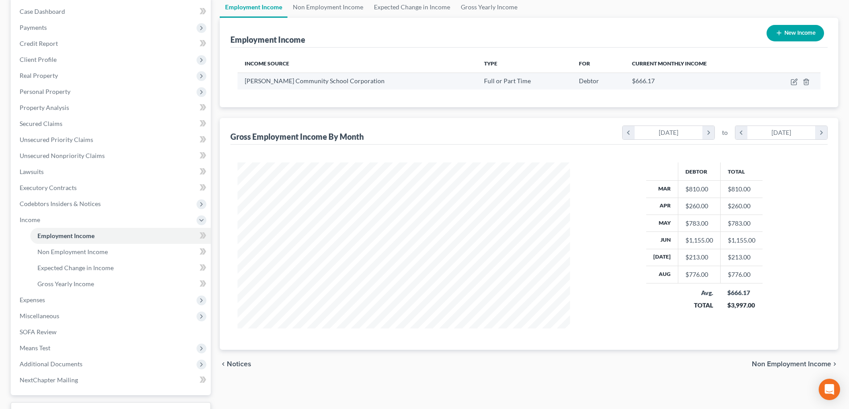
click at [794, 75] on td at bounding box center [791, 81] width 57 height 17
click at [794, 81] on icon "button" at bounding box center [793, 81] width 7 height 7
select select "0"
select select "15"
select select "2"
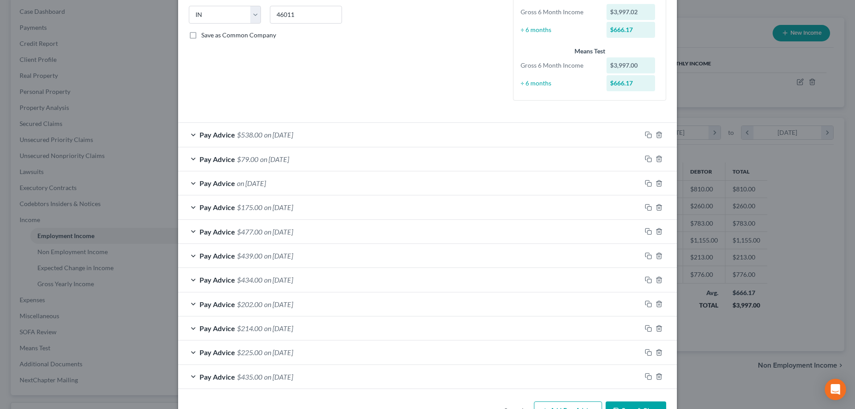
scroll to position [207, 0]
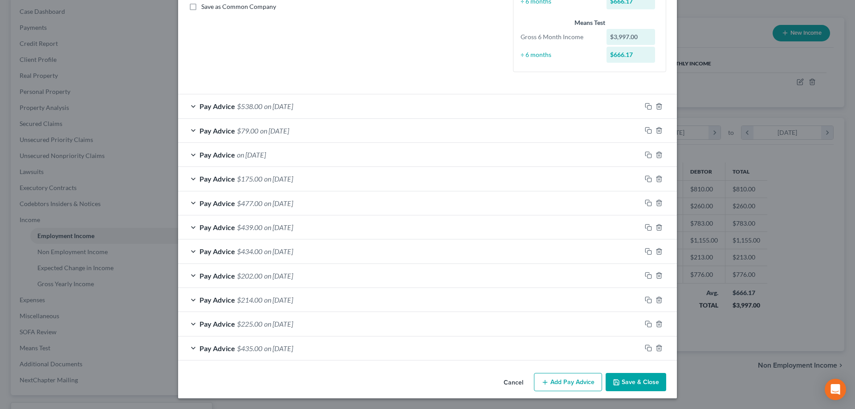
click at [642, 106] on div at bounding box center [660, 106] width 36 height 14
click at [645, 108] on icon "button" at bounding box center [648, 106] width 7 height 7
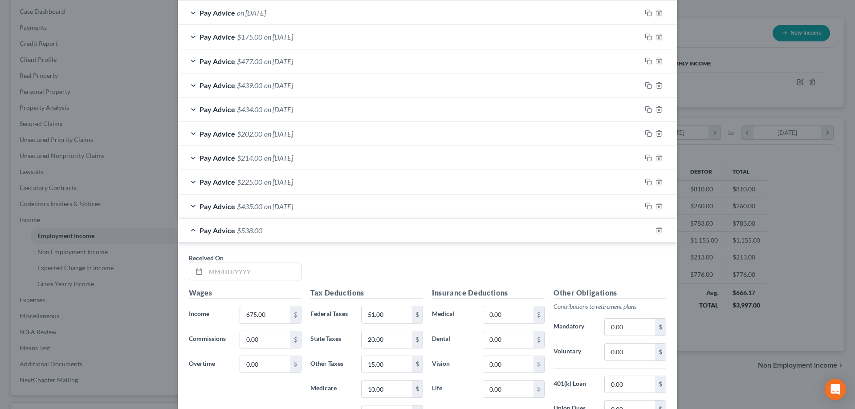
scroll to position [385, 0]
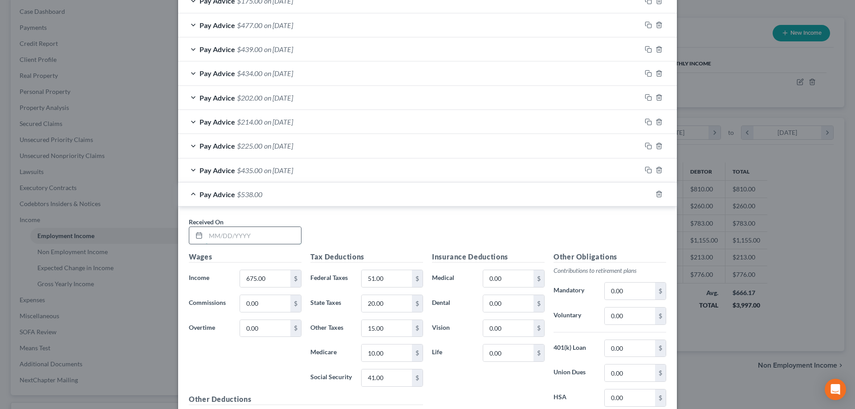
click at [259, 243] on input "text" at bounding box center [253, 235] width 95 height 17
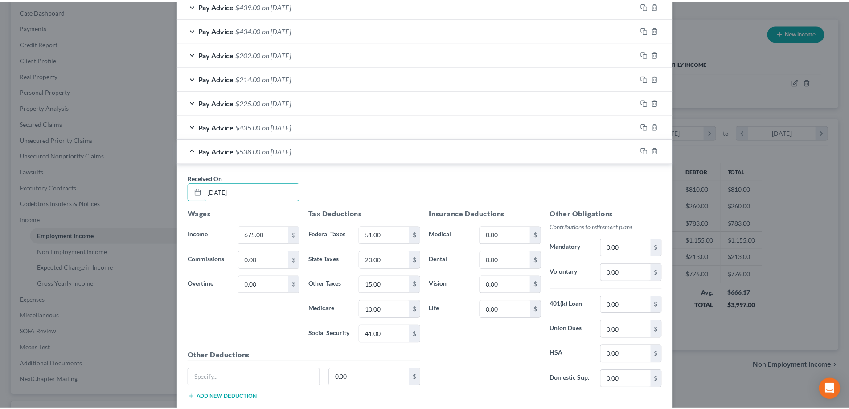
scroll to position [483, 0]
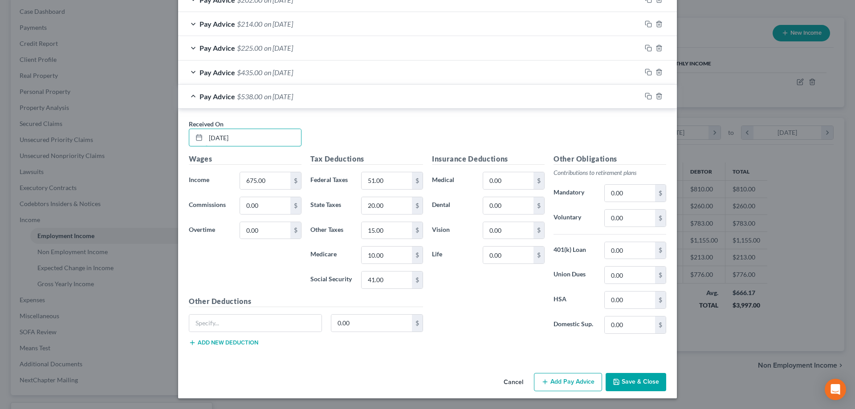
type input "08/29/2025"
click at [654, 383] on button "Save & Close" at bounding box center [636, 382] width 61 height 19
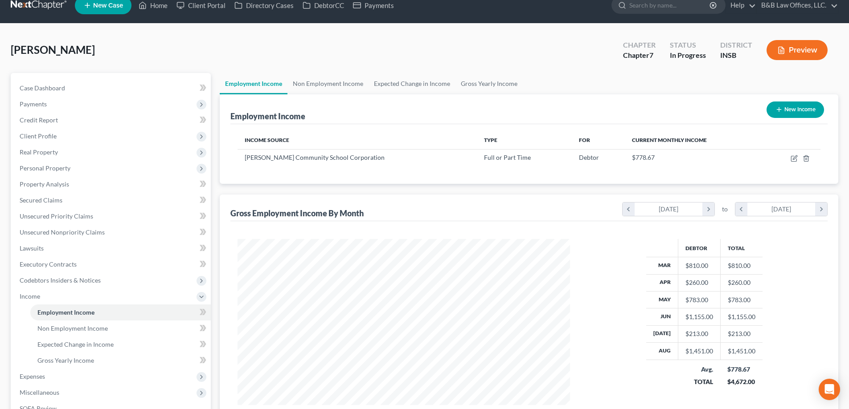
scroll to position [0, 0]
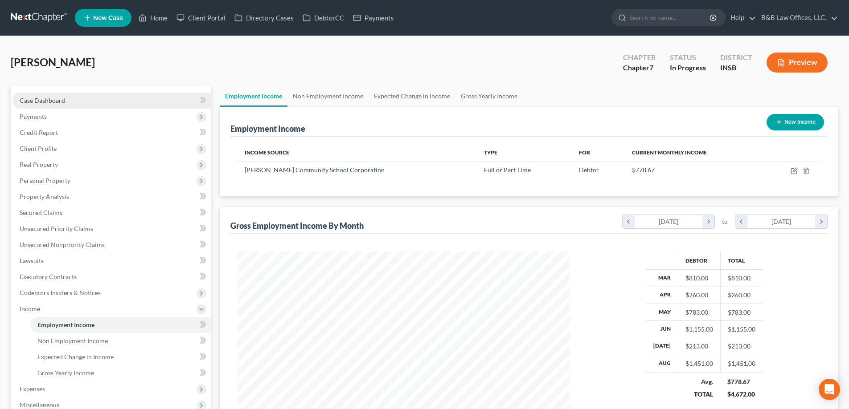
click at [78, 100] on link "Case Dashboard" at bounding box center [111, 101] width 198 height 16
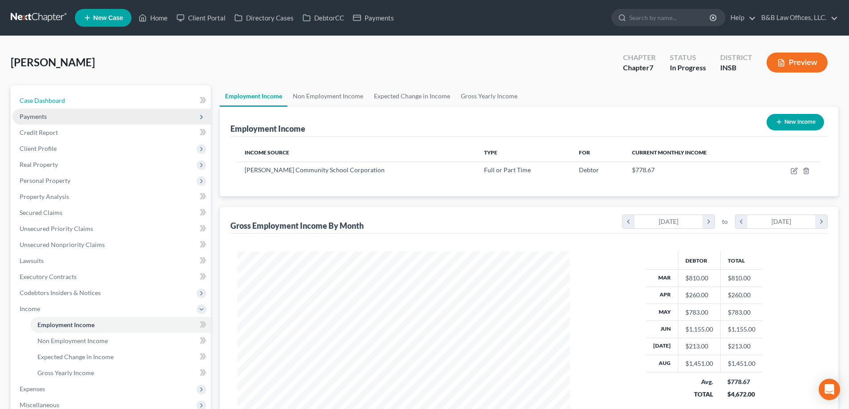
select select "6"
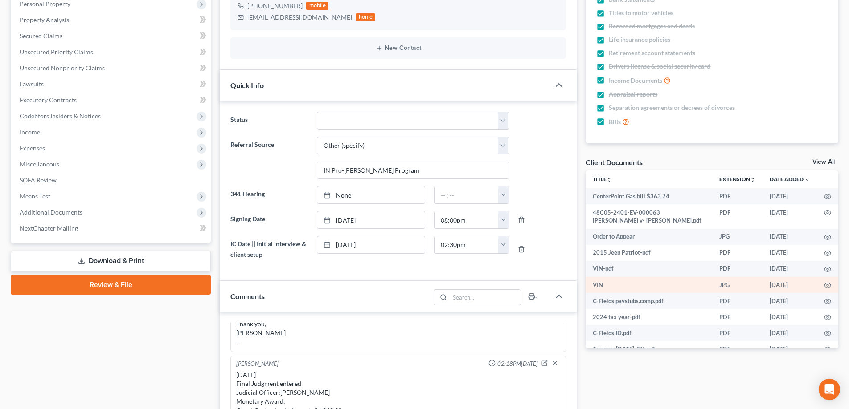
scroll to position [178, 0]
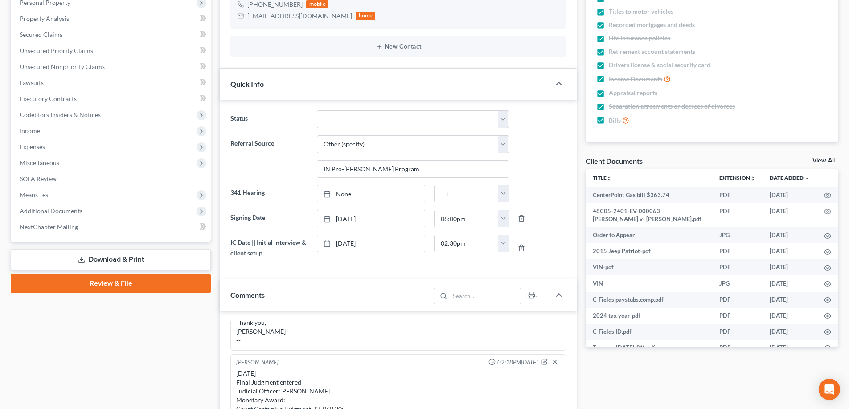
click at [833, 160] on link "View All" at bounding box center [823, 161] width 22 height 6
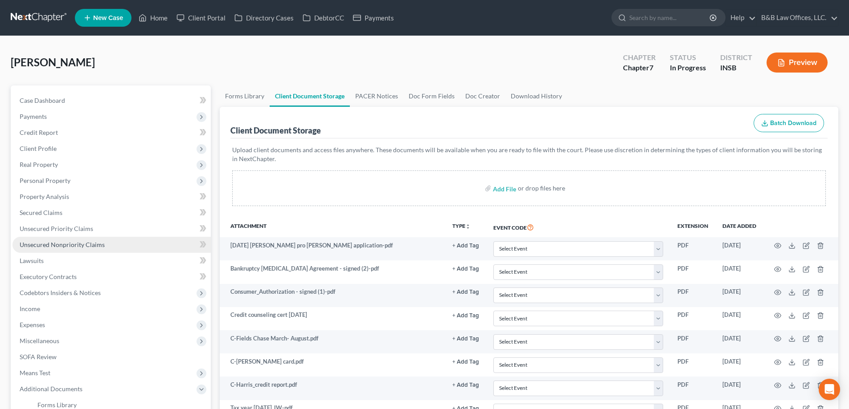
click at [78, 247] on span "Unsecured Nonpriority Claims" at bounding box center [62, 245] width 85 height 8
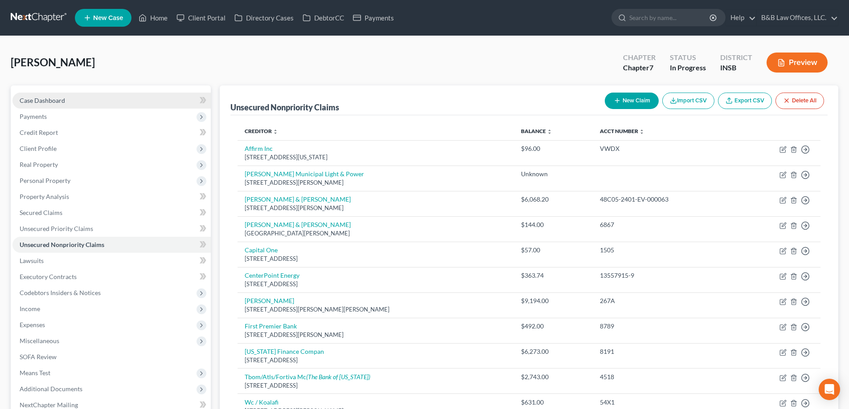
click at [47, 95] on link "Case Dashboard" at bounding box center [111, 101] width 198 height 16
select select "6"
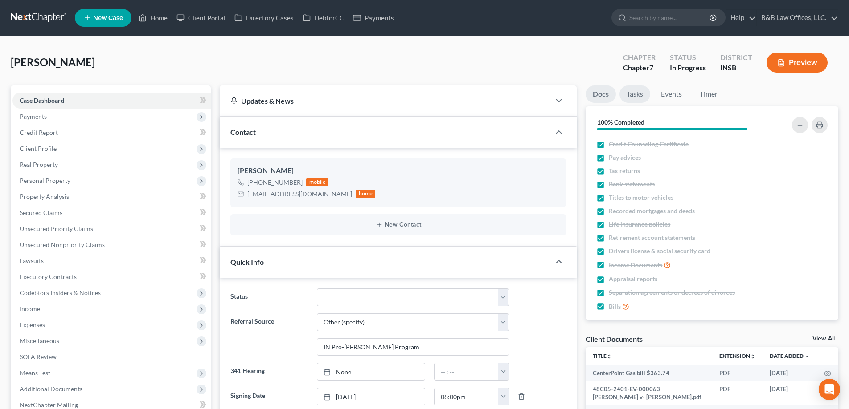
click at [637, 95] on link "Tasks" at bounding box center [634, 94] width 31 height 17
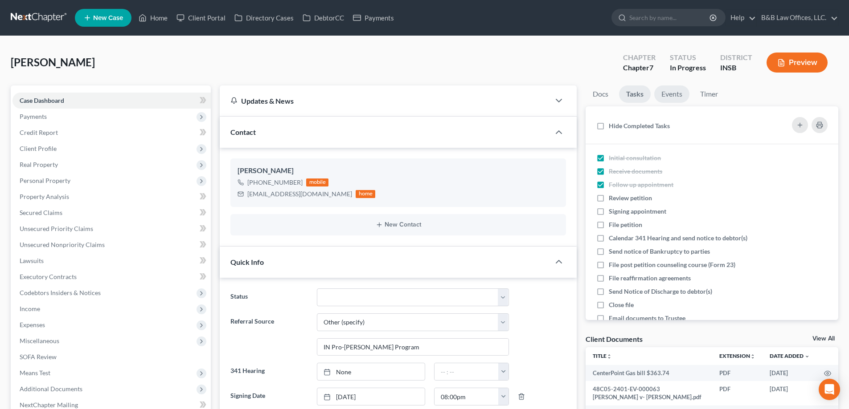
click at [680, 94] on link "Events" at bounding box center [671, 94] width 35 height 17
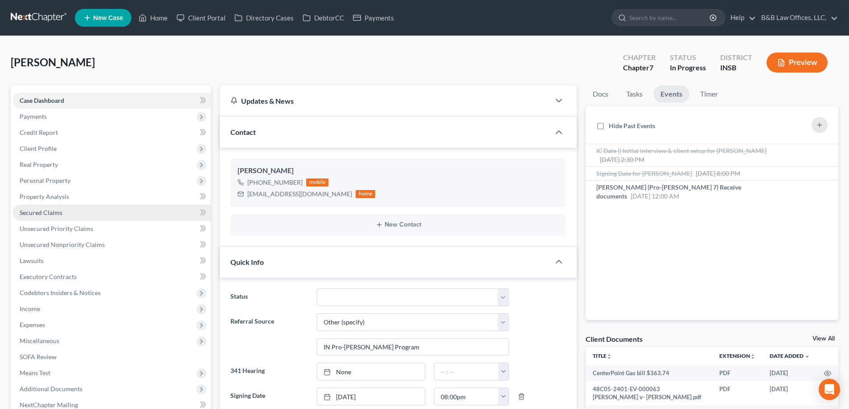
click at [180, 205] on link "Secured Claims" at bounding box center [111, 213] width 198 height 16
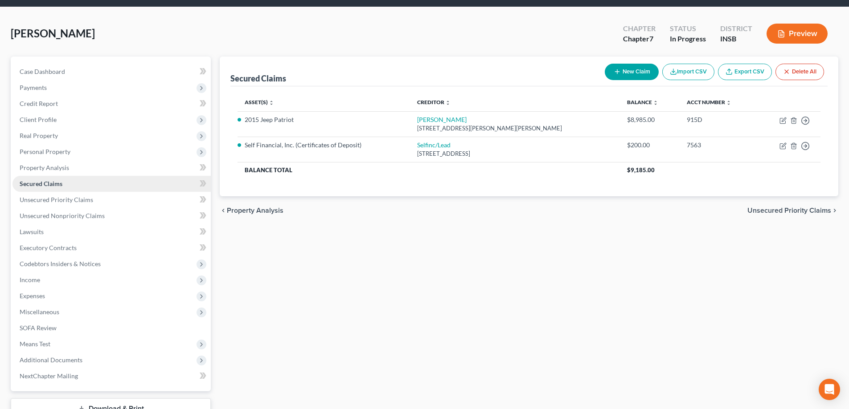
scroll to position [45, 0]
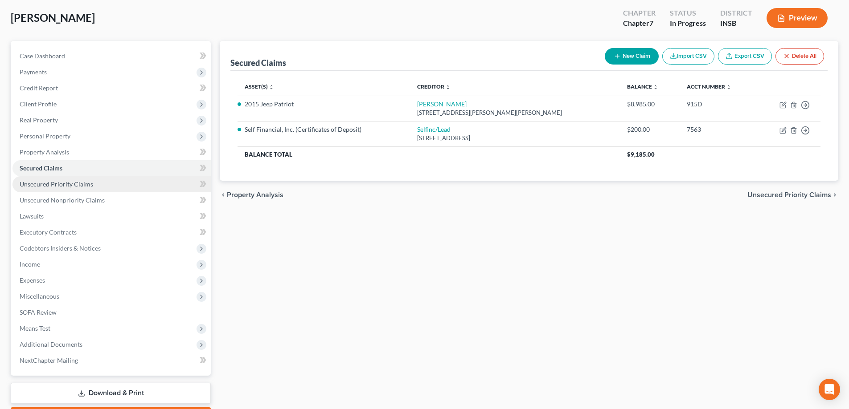
click at [86, 185] on span "Unsecured Priority Claims" at bounding box center [57, 184] width 74 height 8
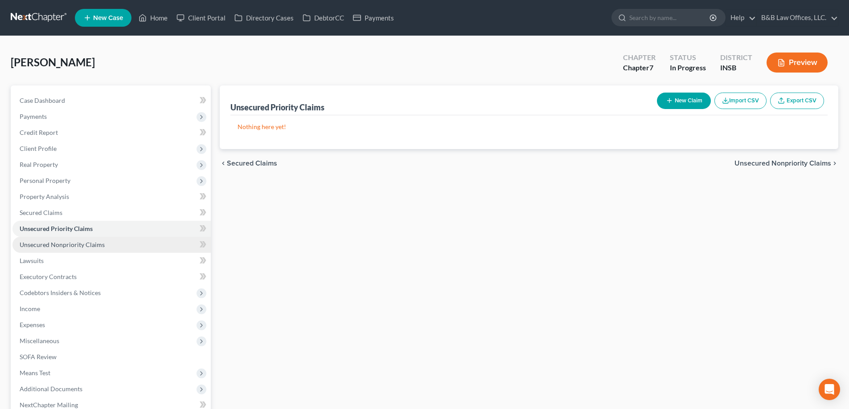
click at [59, 241] on span "Unsecured Nonpriority Claims" at bounding box center [62, 245] width 85 height 8
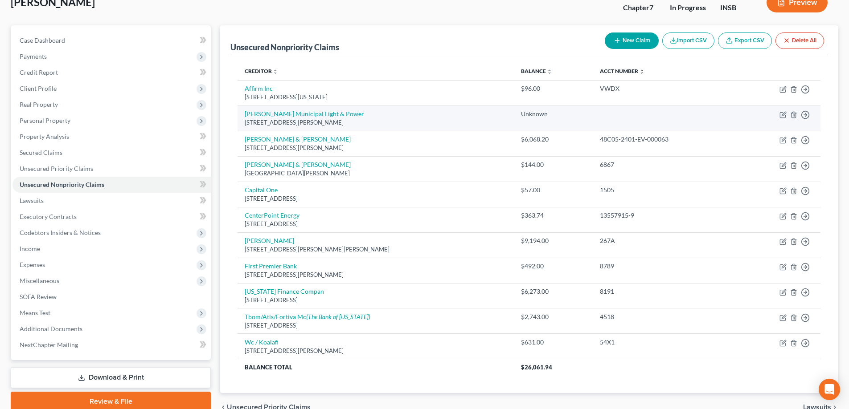
scroll to position [45, 0]
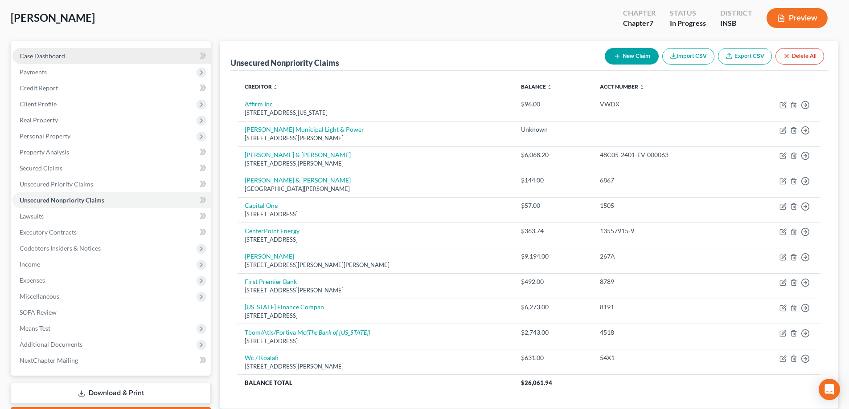
click at [72, 59] on link "Case Dashboard" at bounding box center [111, 56] width 198 height 16
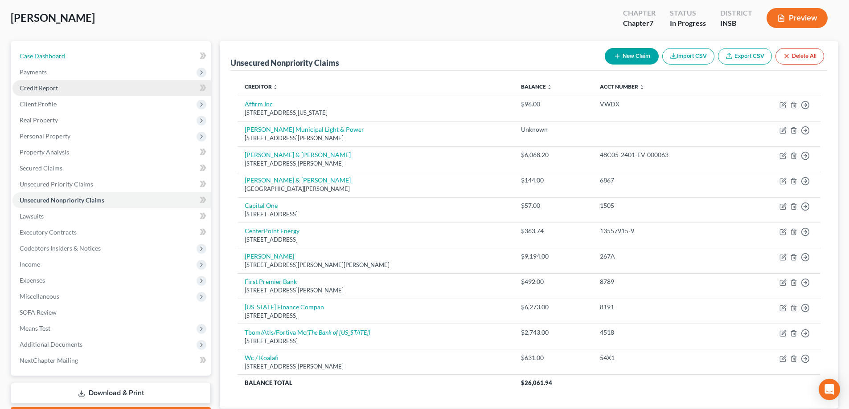
select select "6"
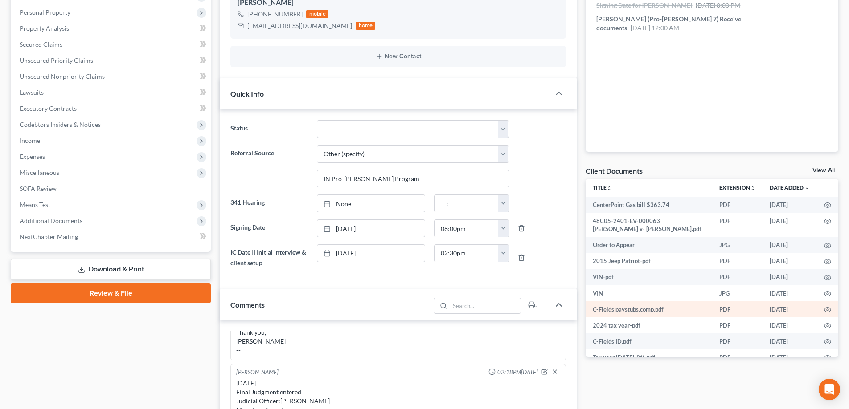
scroll to position [178, 0]
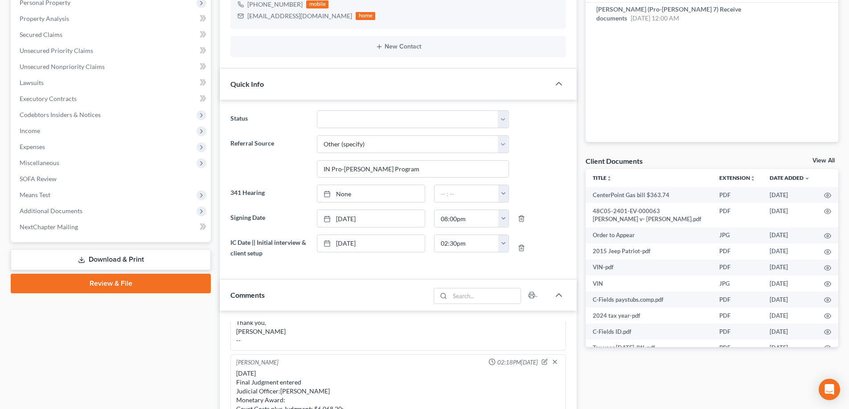
click at [818, 161] on link "View All" at bounding box center [823, 161] width 22 height 6
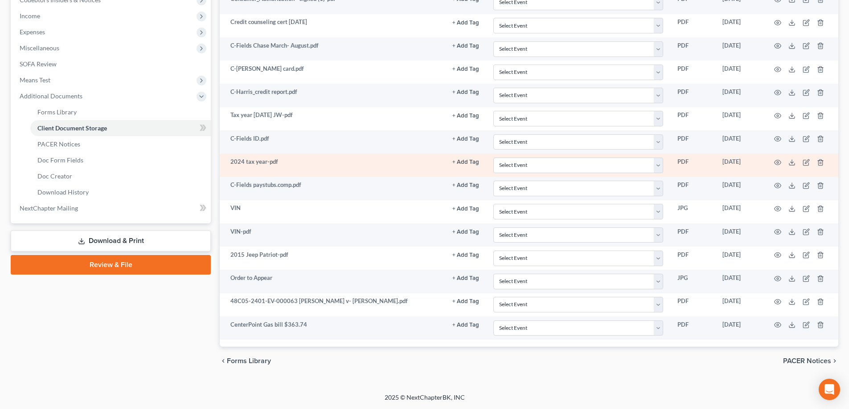
scroll to position [249, 0]
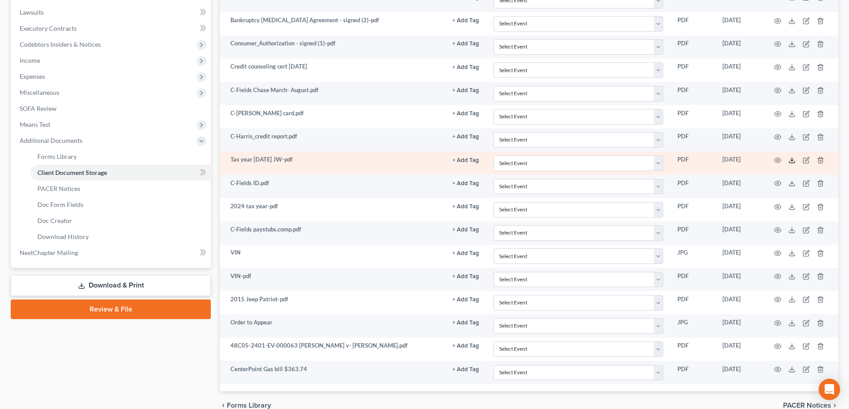
click at [789, 160] on icon at bounding box center [791, 160] width 7 height 7
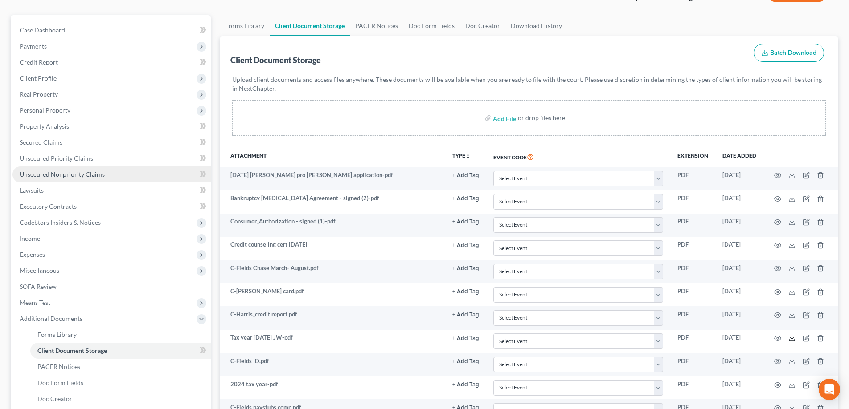
scroll to position [0, 0]
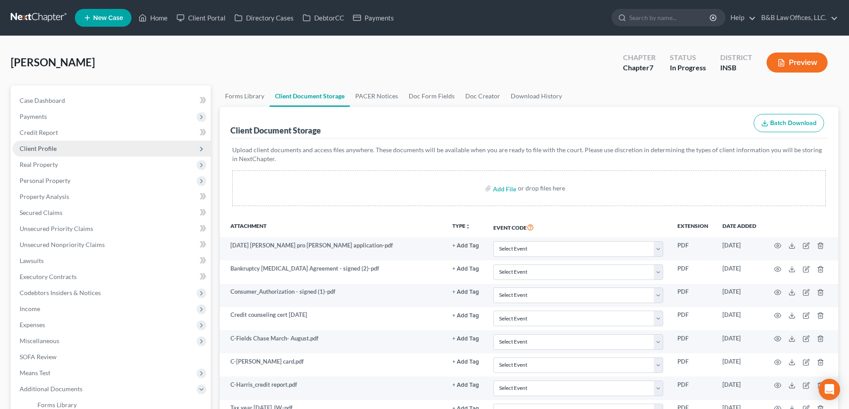
click at [62, 148] on span "Client Profile" at bounding box center [111, 149] width 198 height 16
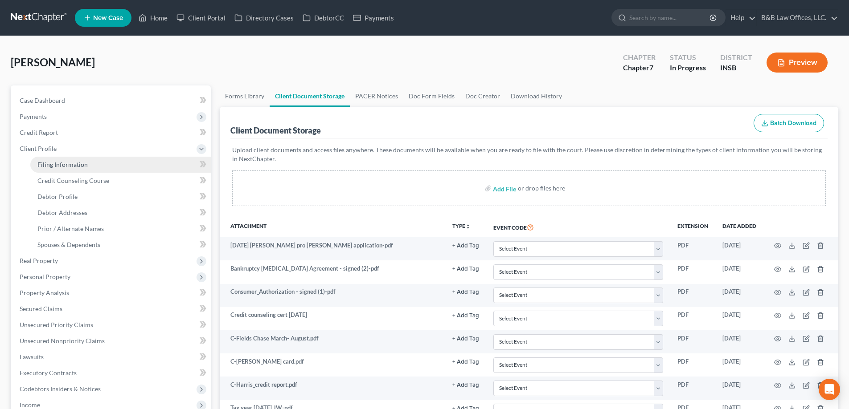
click at [61, 161] on span "Filing Information" at bounding box center [62, 165] width 50 height 8
select select "1"
select select "0"
select select "15"
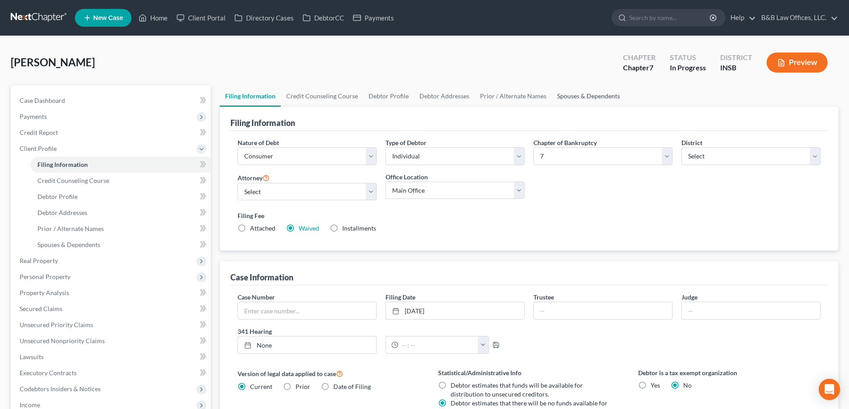
click at [578, 92] on link "Spouses & Dependents" at bounding box center [589, 96] width 74 height 21
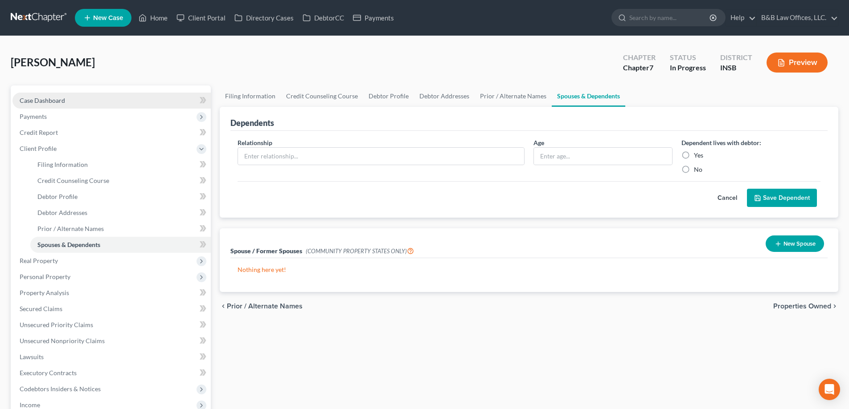
click at [73, 99] on link "Case Dashboard" at bounding box center [111, 101] width 198 height 16
select select "6"
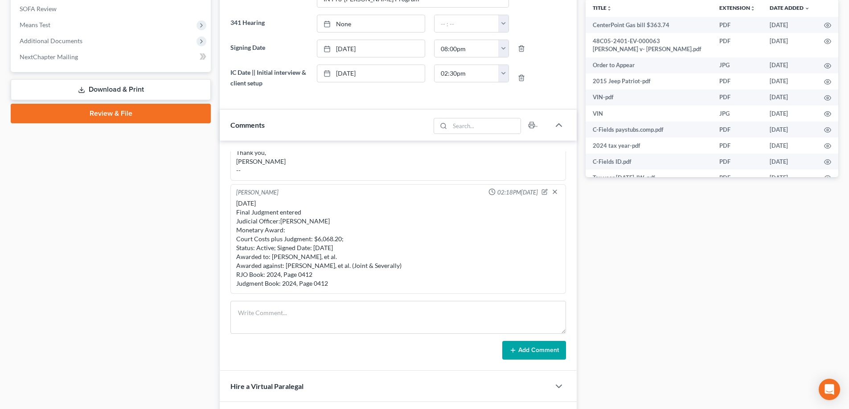
scroll to position [223, 0]
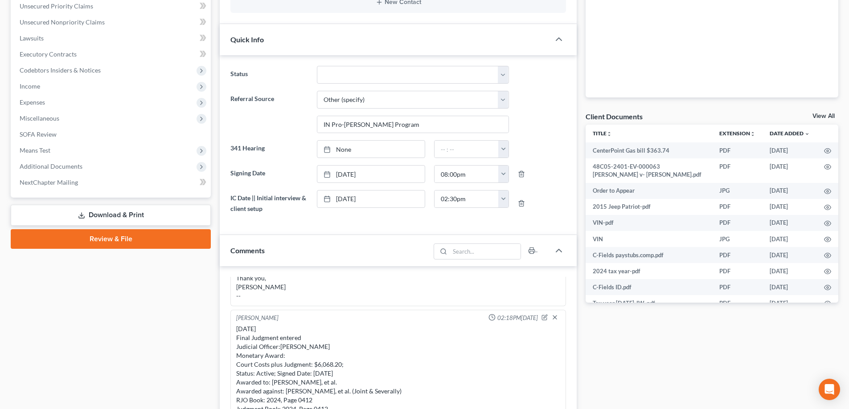
click at [838, 116] on div "Docs Tasks Events Timer 100% Completed Nothing here yet! Credit Counseling Cert…" at bounding box center [712, 370] width 262 height 1014
click at [833, 117] on link "View All" at bounding box center [823, 116] width 22 height 6
click at [821, 118] on link "View All" at bounding box center [823, 116] width 22 height 6
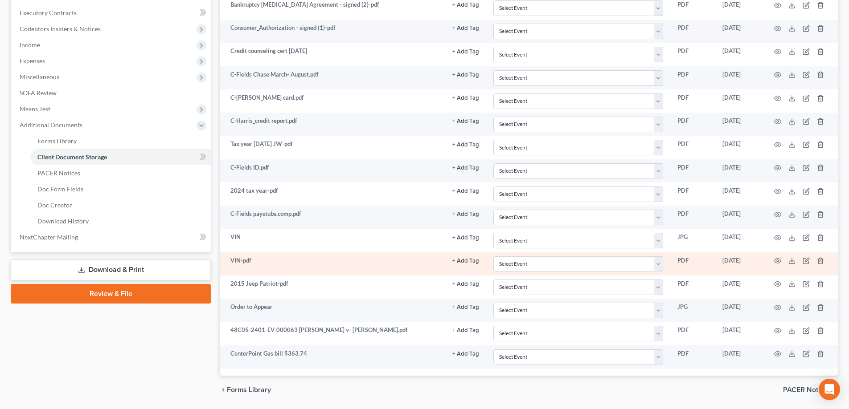
scroll to position [249, 0]
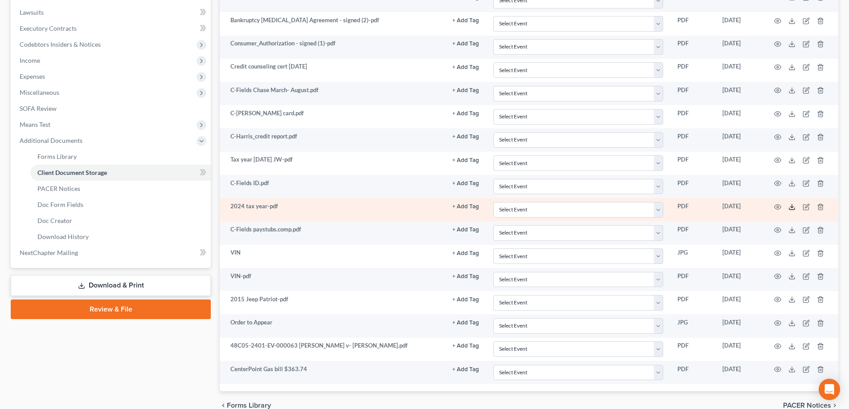
click at [792, 206] on icon at bounding box center [791, 207] width 7 height 7
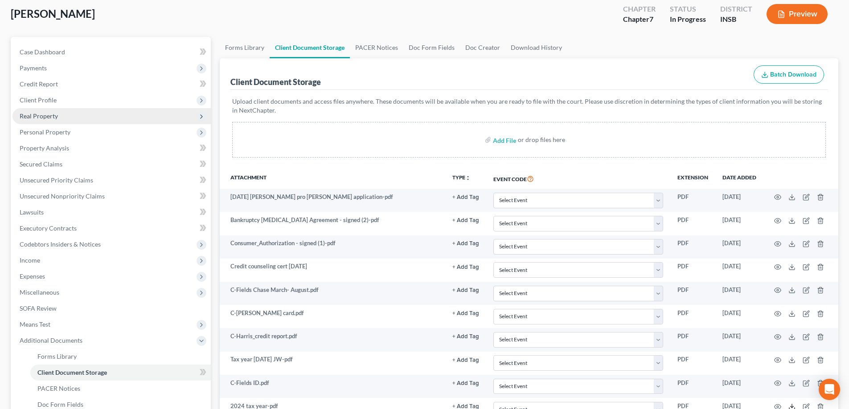
scroll to position [26, 0]
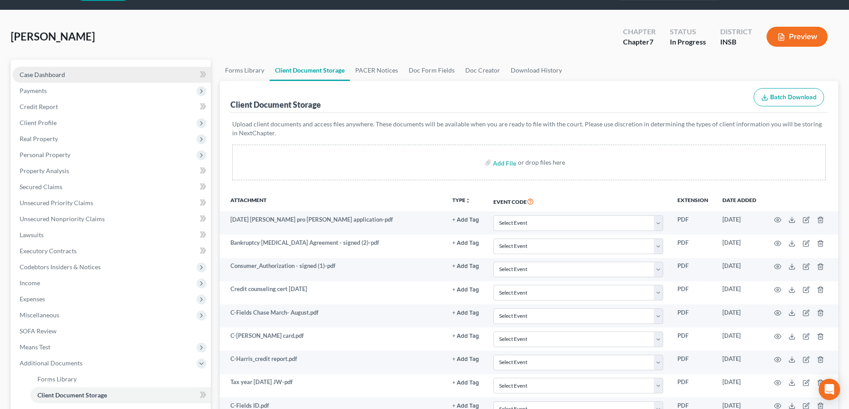
click at [46, 72] on span "Case Dashboard" at bounding box center [42, 75] width 45 height 8
select select "6"
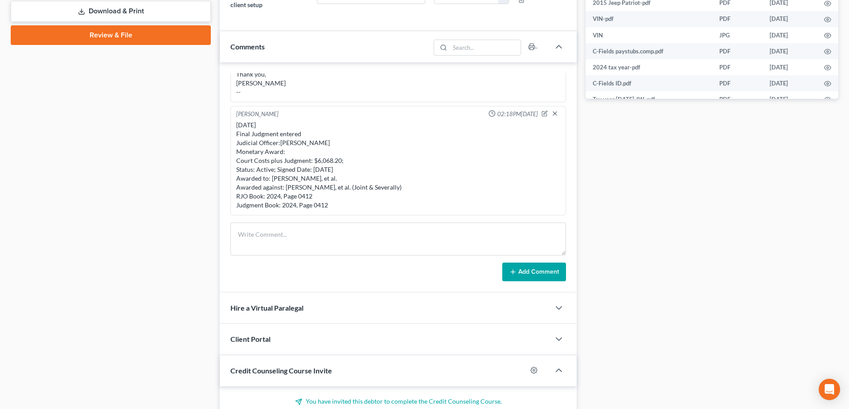
scroll to position [490, 0]
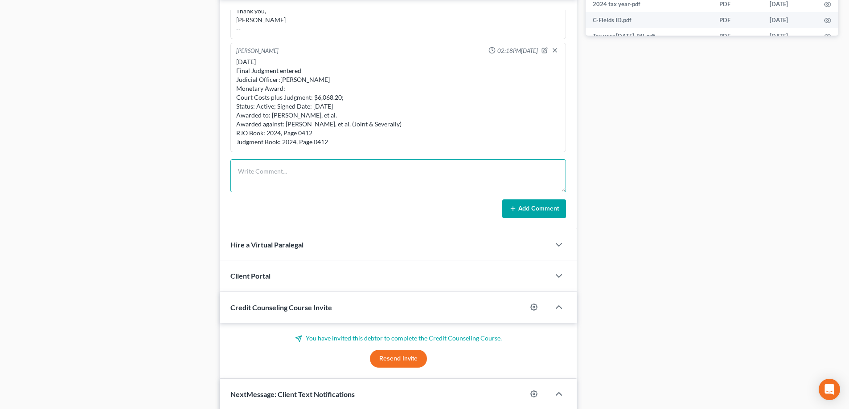
click at [277, 169] on textarea at bounding box center [397, 176] width 335 height 33
type textarea "WHAT IS THE CHILD TAX CREDIT FOR ON THE 2024 RETURN?"
drag, startPoint x: 559, startPoint y: 214, endPoint x: 536, endPoint y: 200, distance: 27.2
click at [559, 213] on button "Add Comment" at bounding box center [534, 209] width 64 height 19
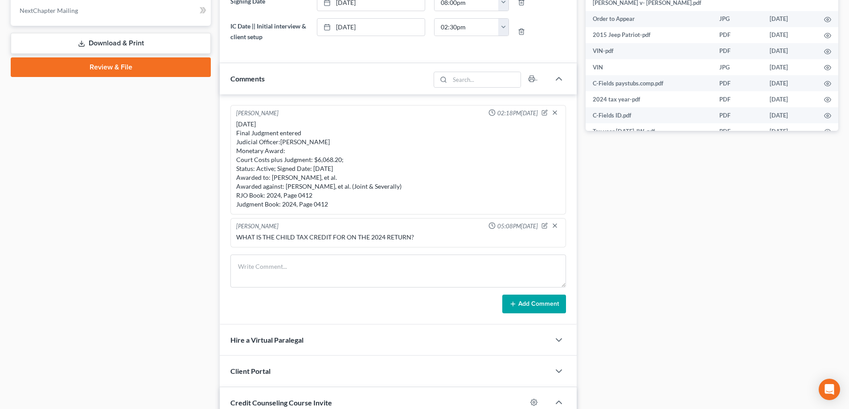
scroll to position [446, 0]
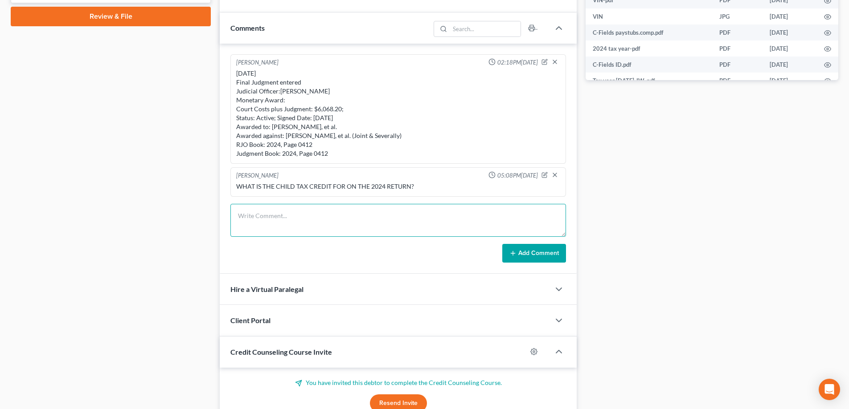
click at [292, 232] on textarea at bounding box center [397, 220] width 335 height 33
click at [335, 217] on textarea "OBC to Christine. Reviewed" at bounding box center [397, 220] width 335 height 33
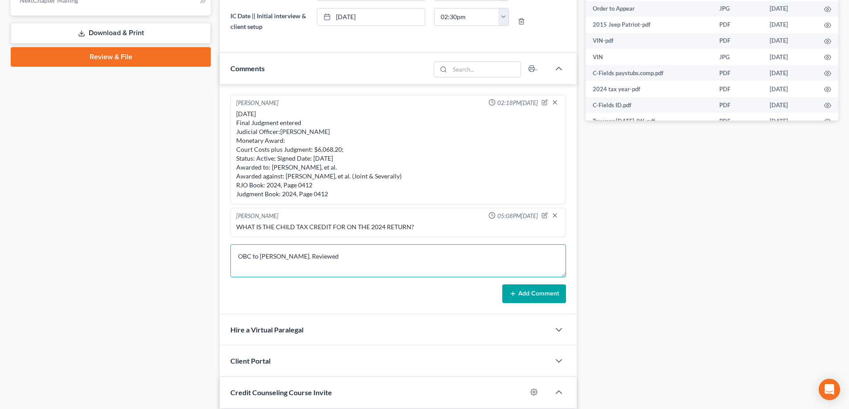
scroll to position [490, 0]
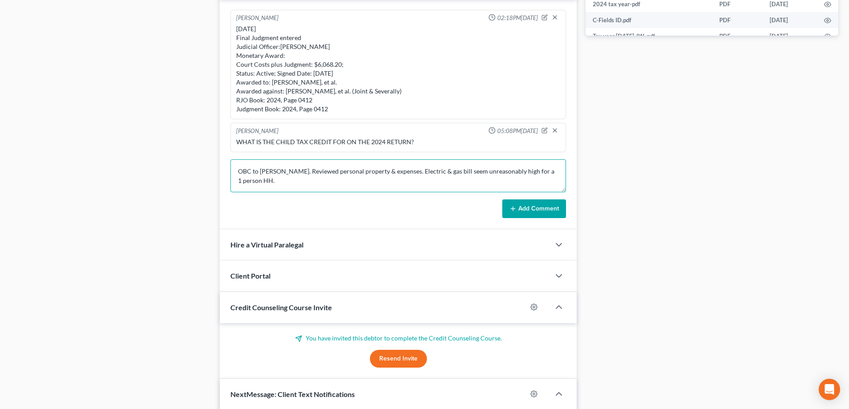
click at [277, 181] on textarea "OBC to Christine. Reviewed personal property & expenses. Electric & gas bill se…" at bounding box center [397, 176] width 335 height 33
type textarea "OBC to Christine. Reviewed personal property & expenses. Electric & gas bill se…"
click at [524, 208] on button "Add Comment" at bounding box center [534, 209] width 64 height 19
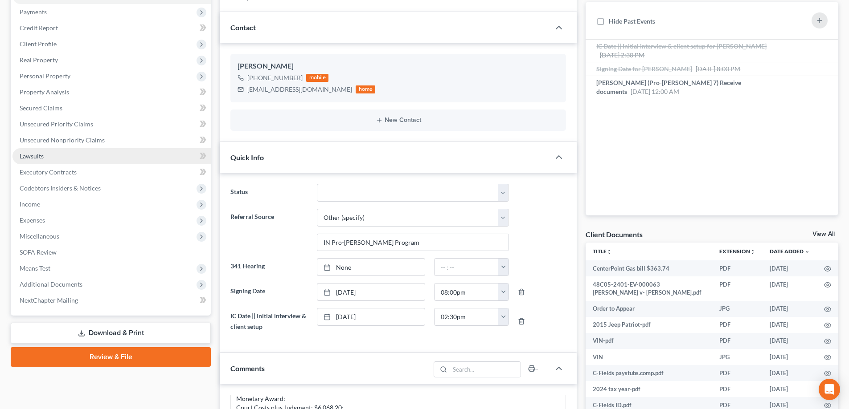
scroll to position [89, 0]
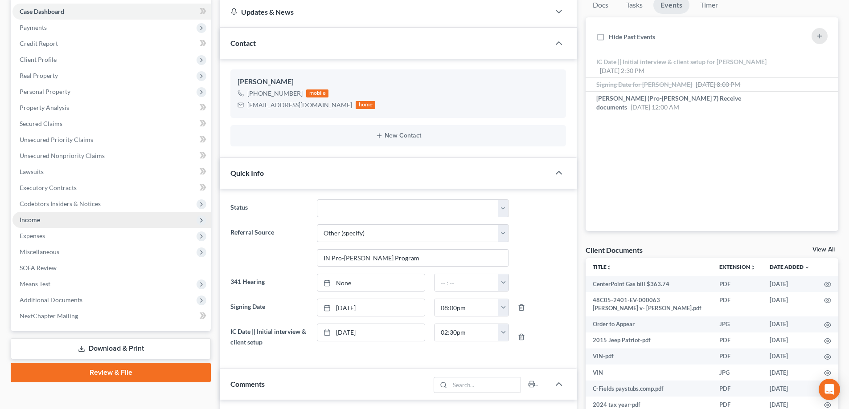
click at [54, 217] on span "Income" at bounding box center [111, 220] width 198 height 16
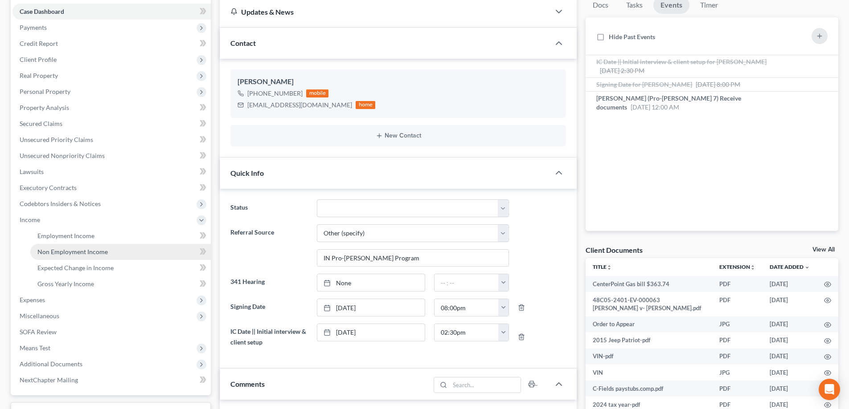
click at [78, 252] on span "Non Employment Income" at bounding box center [72, 252] width 70 height 8
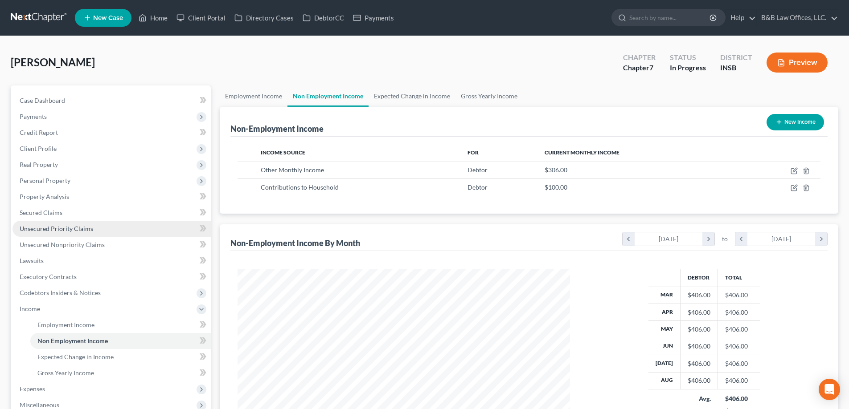
scroll to position [166, 350]
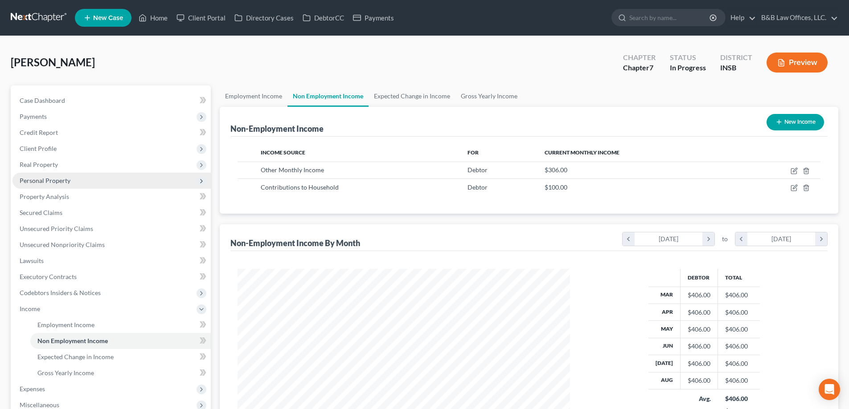
click at [72, 181] on span "Personal Property" at bounding box center [111, 181] width 198 height 16
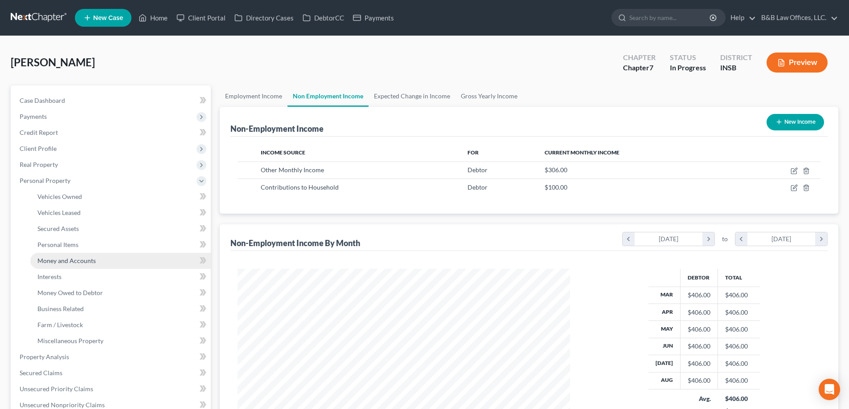
click at [84, 259] on span "Money and Accounts" at bounding box center [66, 261] width 58 height 8
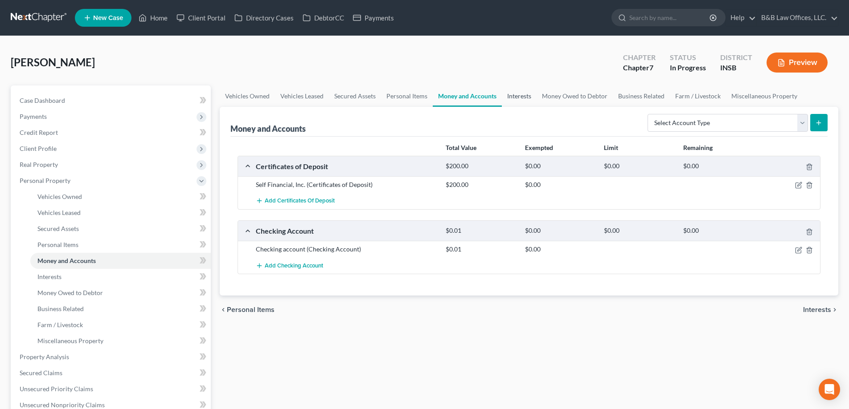
click at [514, 94] on link "Interests" at bounding box center [519, 96] width 35 height 21
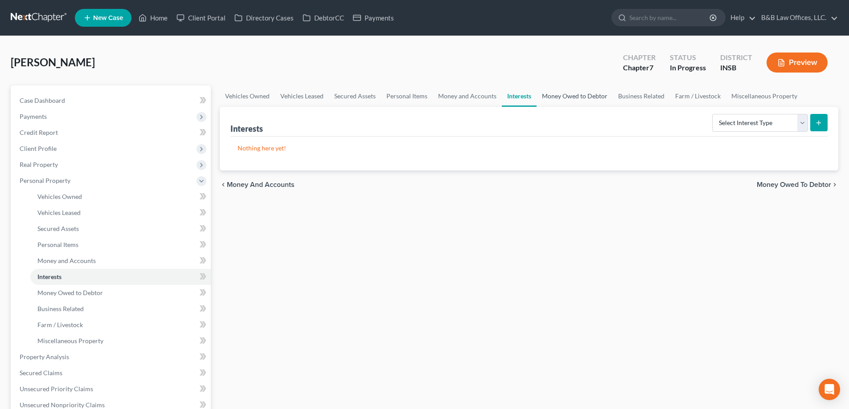
click at [586, 99] on link "Money Owed to Debtor" at bounding box center [574, 96] width 76 height 21
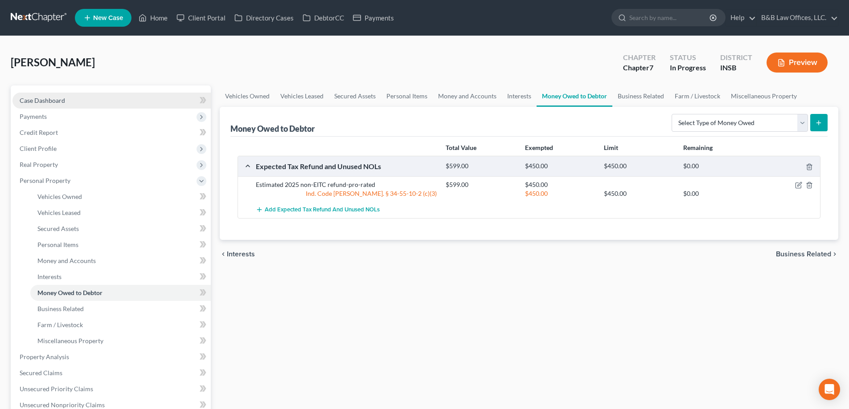
click at [49, 104] on link "Case Dashboard" at bounding box center [111, 101] width 198 height 16
select select "6"
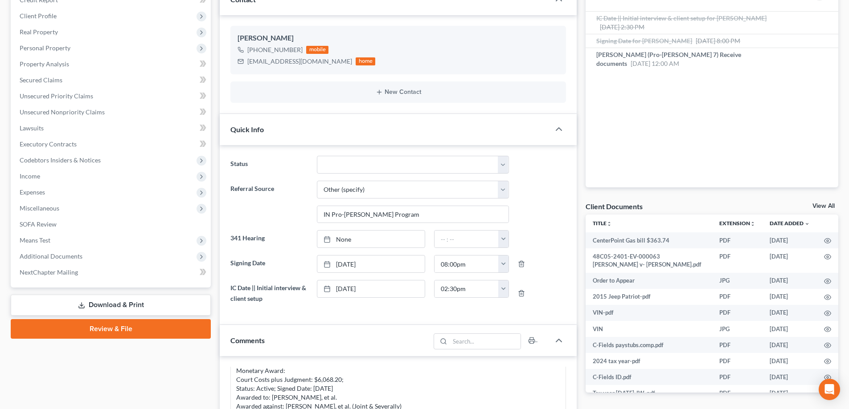
scroll to position [134, 0]
click at [829, 205] on link "View All" at bounding box center [823, 205] width 22 height 6
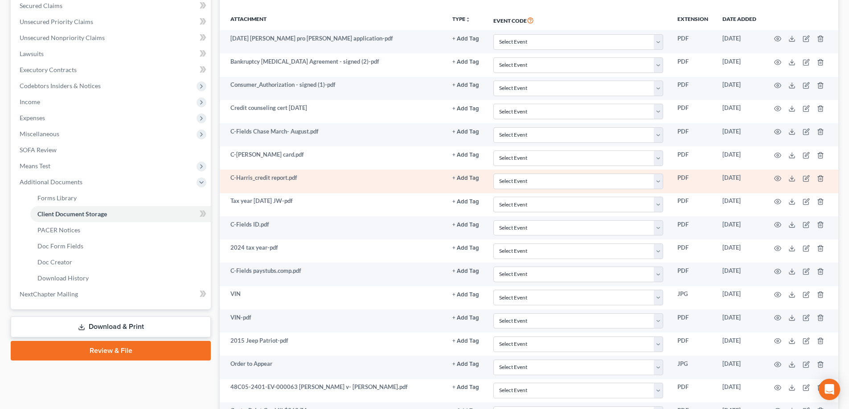
scroll to position [223, 0]
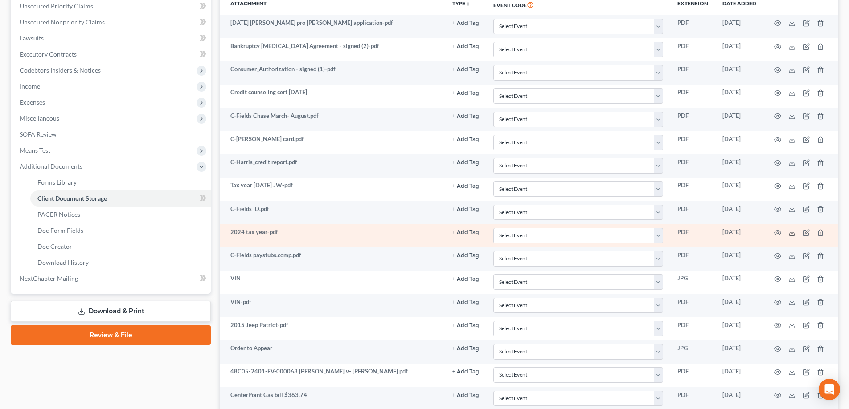
click at [792, 233] on polyline at bounding box center [791, 232] width 3 height 1
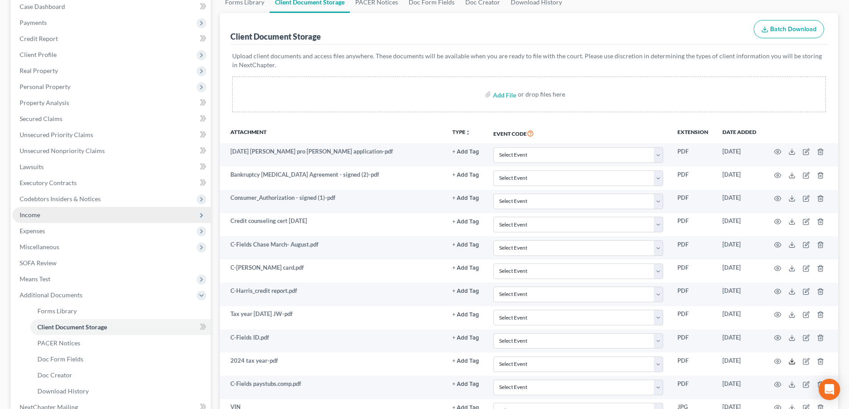
scroll to position [89, 0]
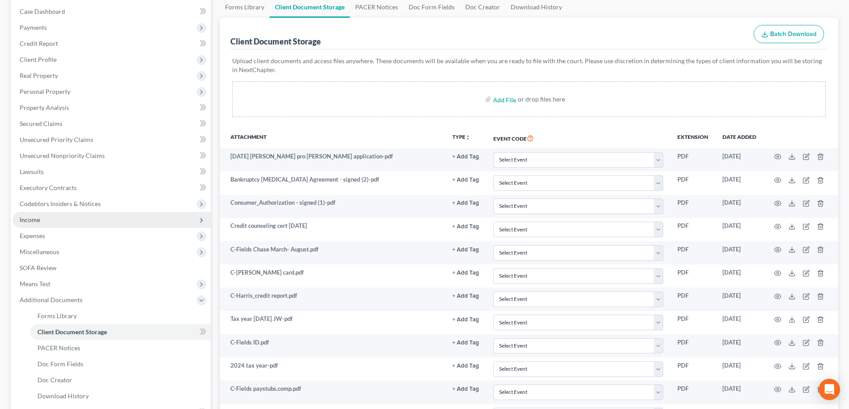
click at [50, 223] on span "Income" at bounding box center [111, 220] width 198 height 16
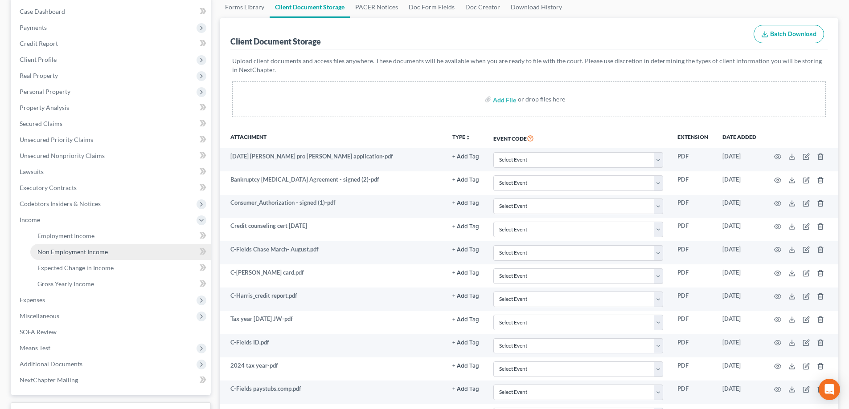
click at [64, 255] on span "Non Employment Income" at bounding box center [72, 252] width 70 height 8
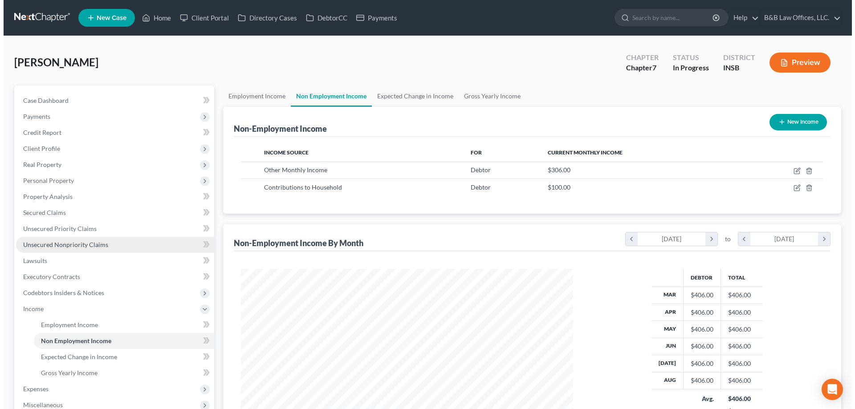
scroll to position [166, 350]
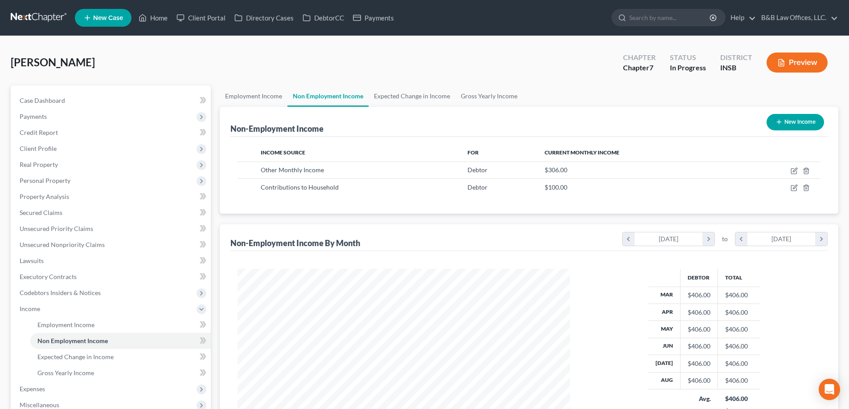
click at [802, 124] on button "New Income" at bounding box center [794, 122] width 57 height 16
select select "0"
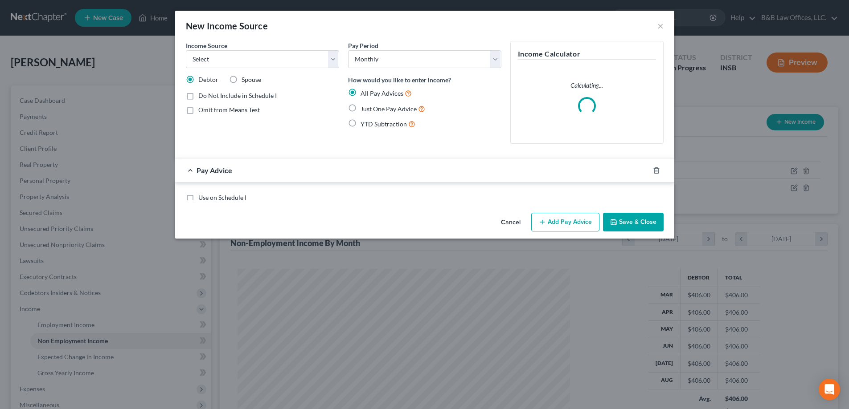
scroll to position [168, 353]
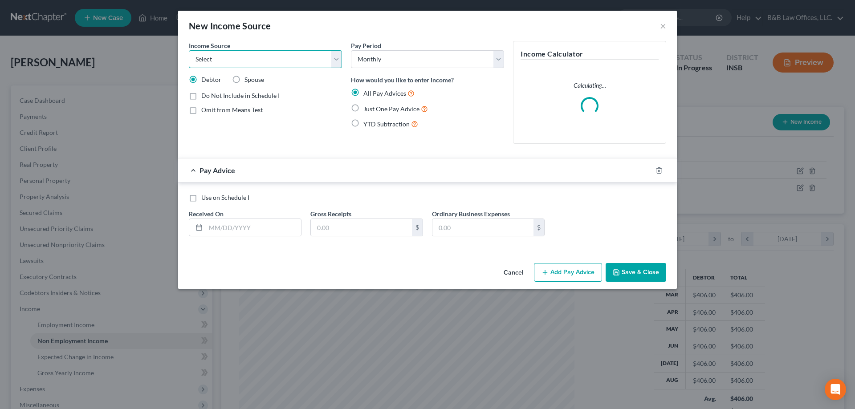
click at [221, 65] on select "Select Unemployment Disability (from employer) Pension Retirement Social Securi…" at bounding box center [265, 59] width 153 height 18
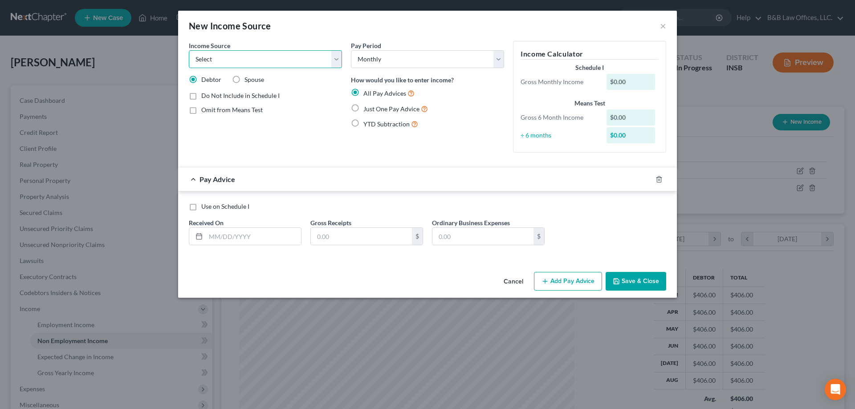
select select "5"
click at [189, 50] on select "Select Unemployment Disability (from employer) Pension Retirement Social Securi…" at bounding box center [265, 59] width 153 height 18
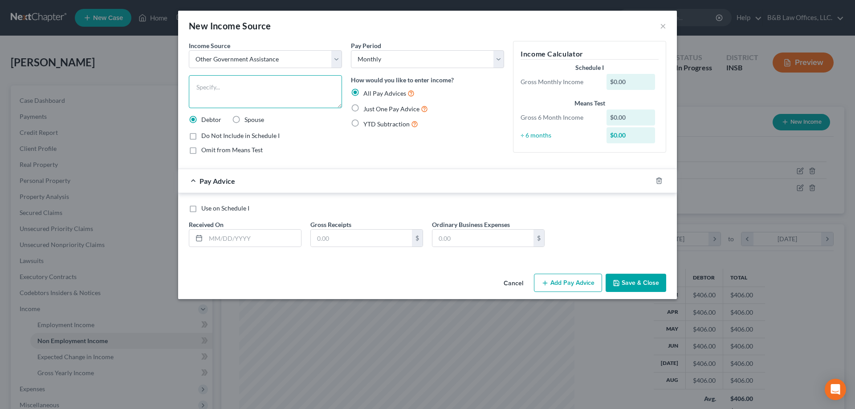
click at [241, 90] on textarea at bounding box center [265, 91] width 153 height 33
type textarea "A"
type textarea "Monthly average of 2024 Federal tax refund"
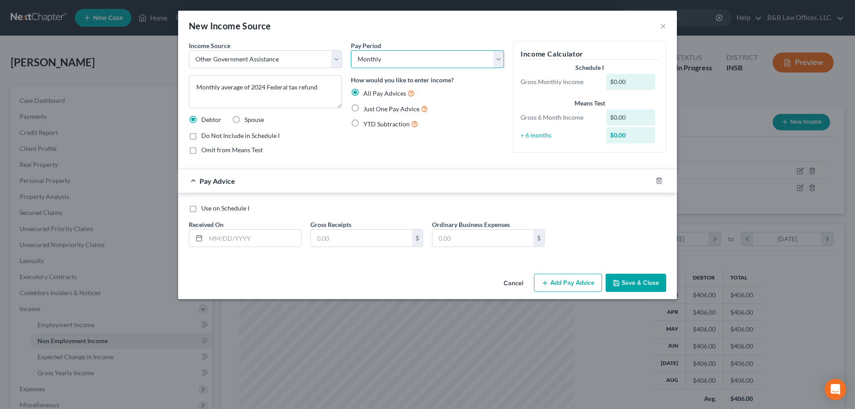
click at [408, 61] on select "Select Monthly Twice Monthly Every Other Week Weekly" at bounding box center [427, 59] width 153 height 18
click at [221, 241] on input "text" at bounding box center [253, 238] width 95 height 17
type input "01/01/2025"
type input "322.83"
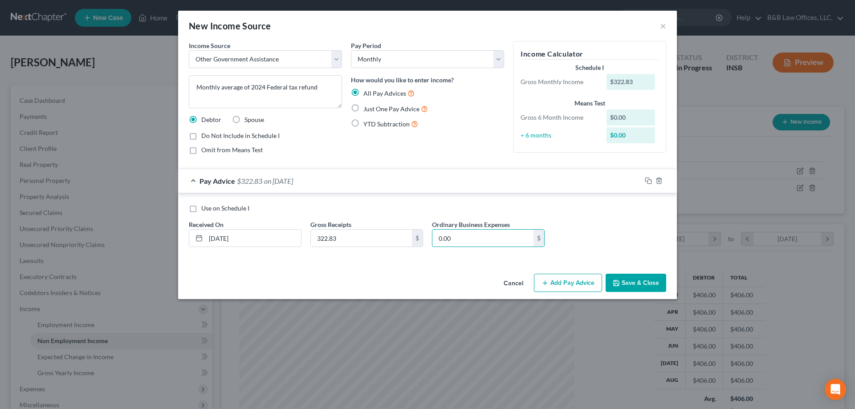
type input "0.00"
click at [632, 284] on button "Save & Close" at bounding box center [636, 283] width 61 height 19
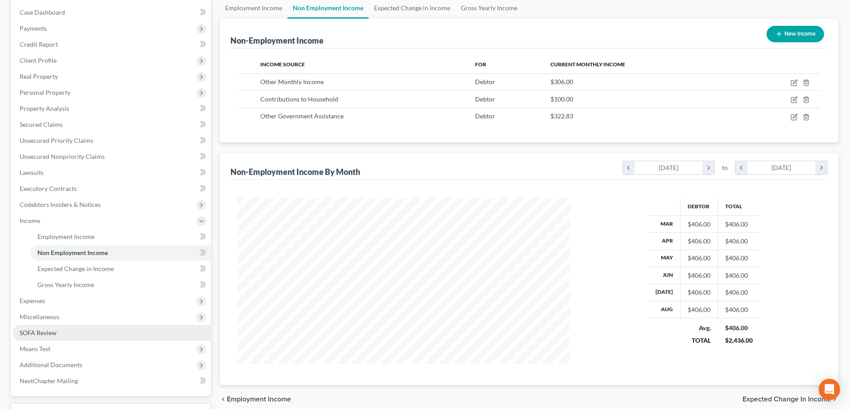
scroll to position [89, 0]
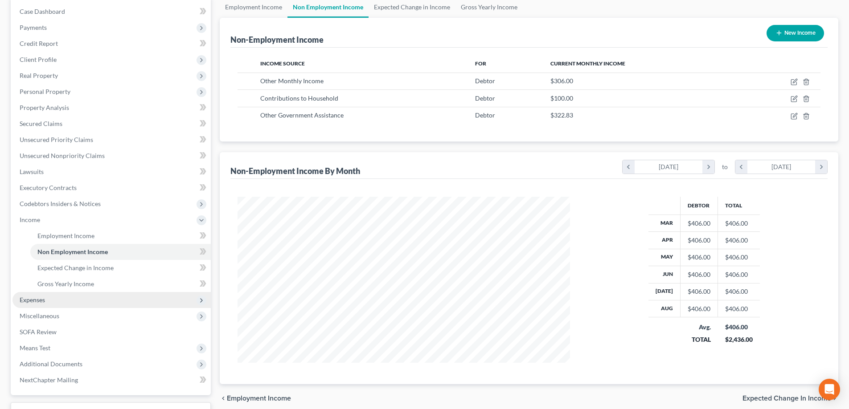
click at [65, 300] on span "Expenses" at bounding box center [111, 300] width 198 height 16
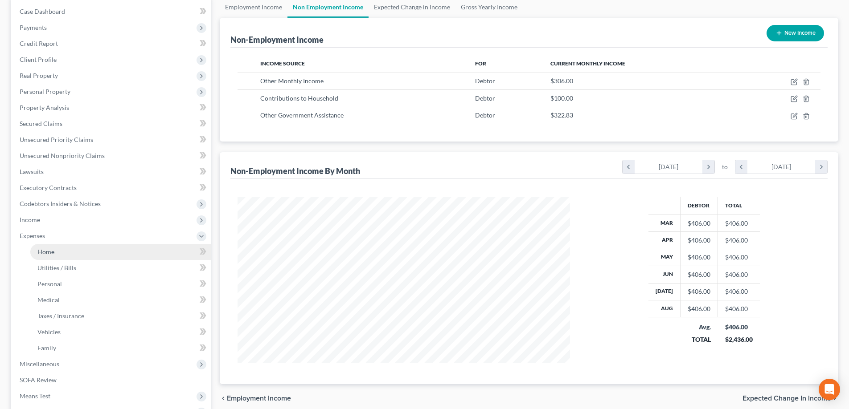
click at [81, 249] on link "Home" at bounding box center [120, 252] width 180 height 16
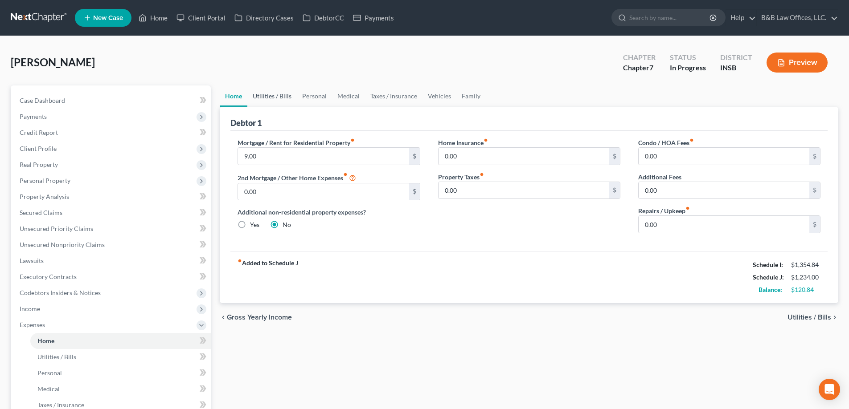
click at [266, 96] on link "Utilities / Bills" at bounding box center [271, 96] width 49 height 21
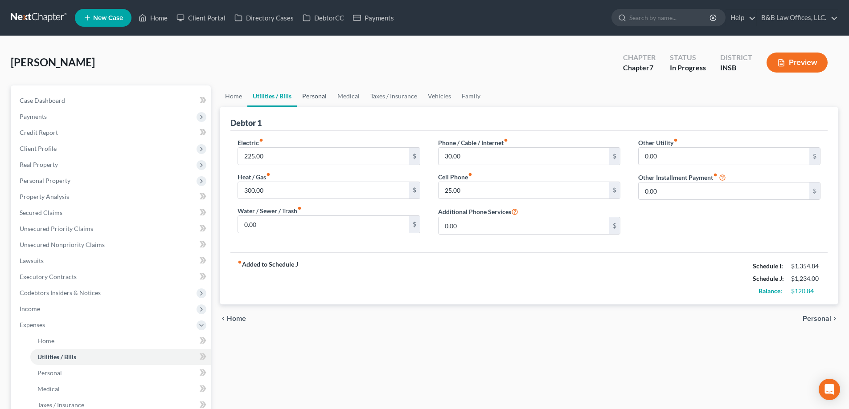
click at [318, 98] on link "Personal" at bounding box center [314, 96] width 35 height 21
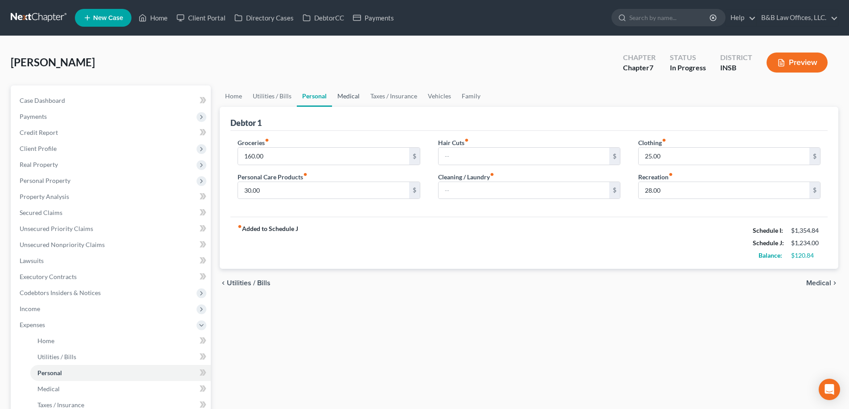
click at [351, 100] on link "Medical" at bounding box center [348, 96] width 33 height 21
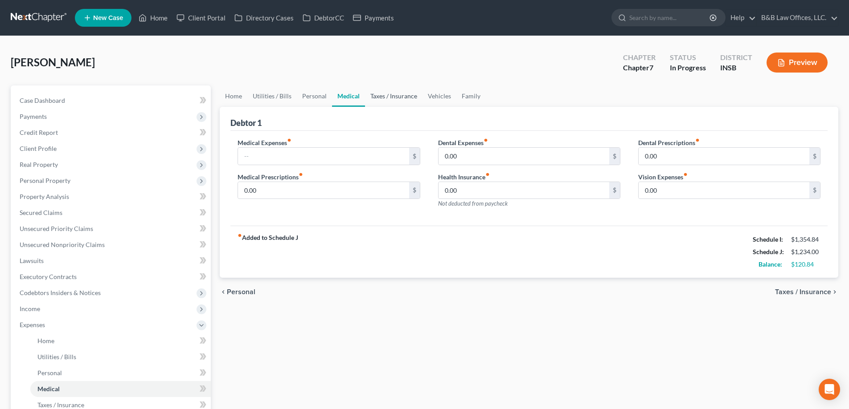
click at [388, 98] on link "Taxes / Insurance" at bounding box center [393, 96] width 57 height 21
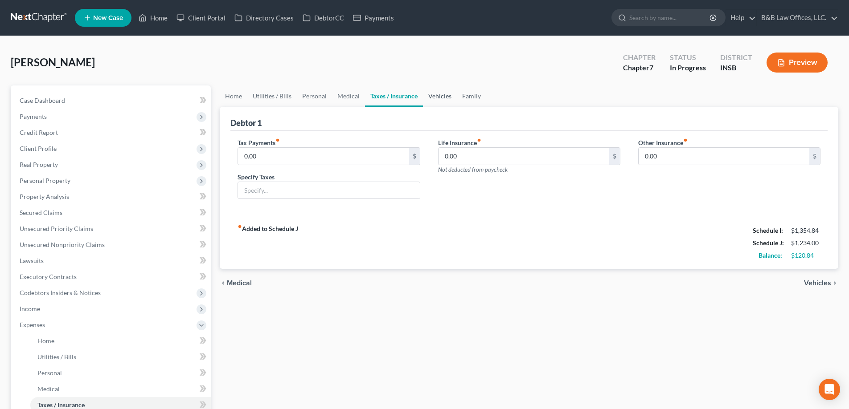
click at [442, 95] on link "Vehicles" at bounding box center [440, 96] width 34 height 21
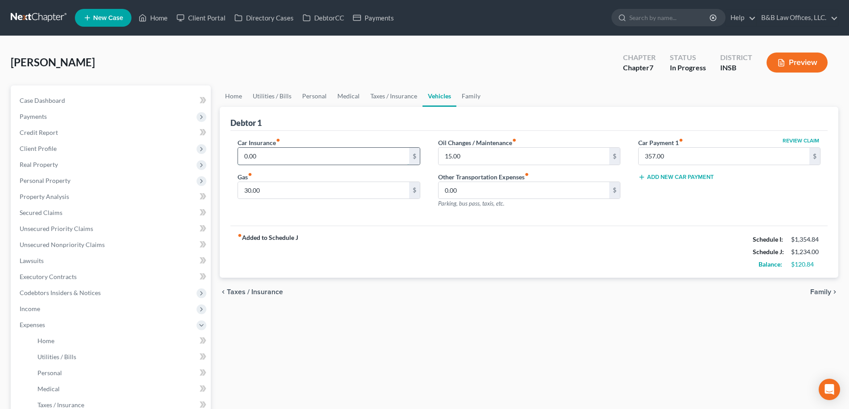
click at [311, 149] on input "0.00" at bounding box center [323, 156] width 171 height 17
type input "120.00"
click at [467, 97] on link "Family" at bounding box center [470, 96] width 29 height 21
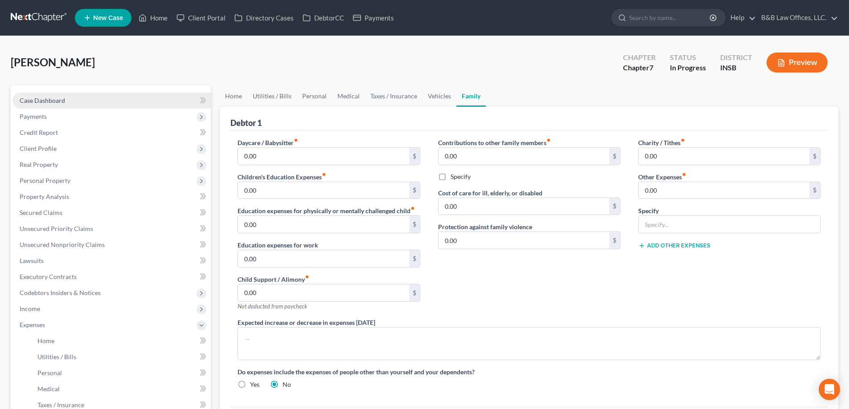
click at [67, 95] on link "Case Dashboard" at bounding box center [111, 101] width 198 height 16
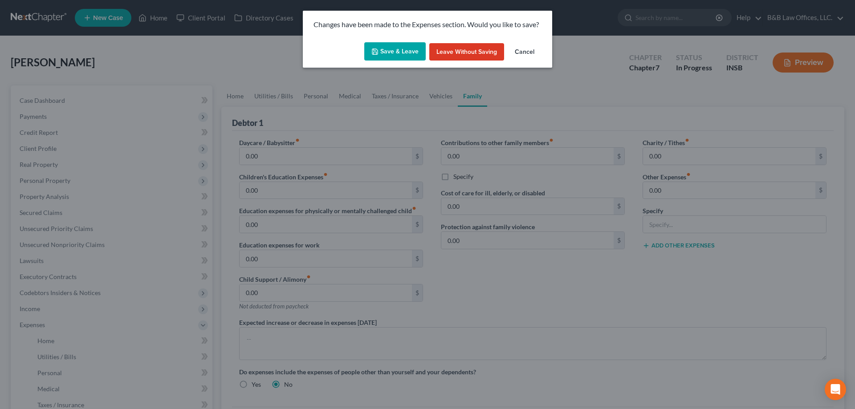
click at [378, 51] on icon "button" at bounding box center [374, 51] width 5 height 5
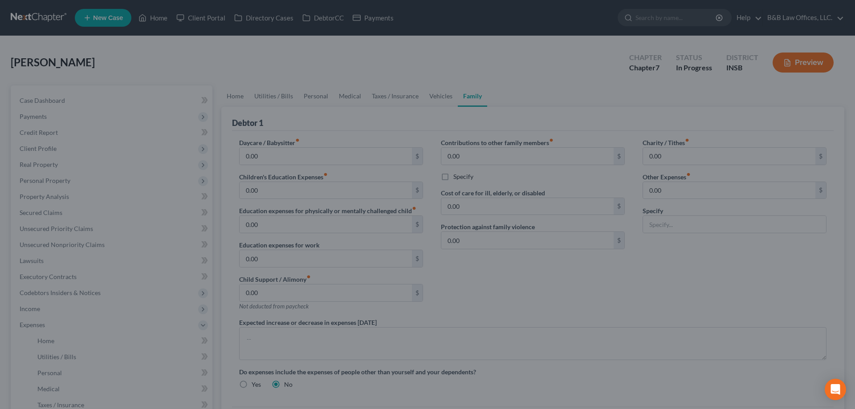
select select "6"
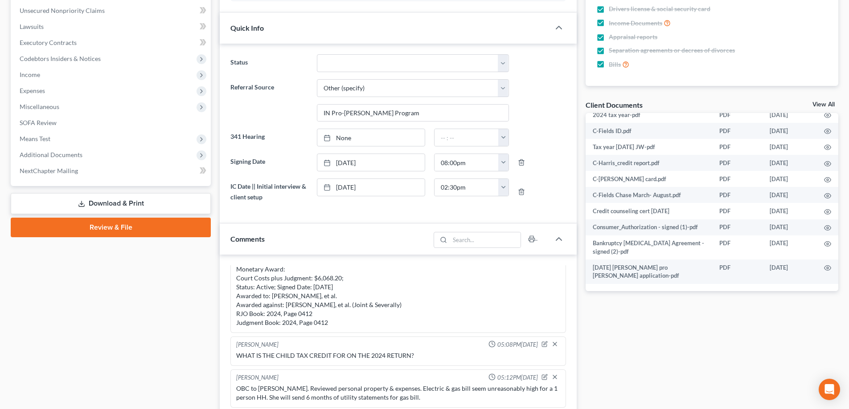
scroll to position [190, 0]
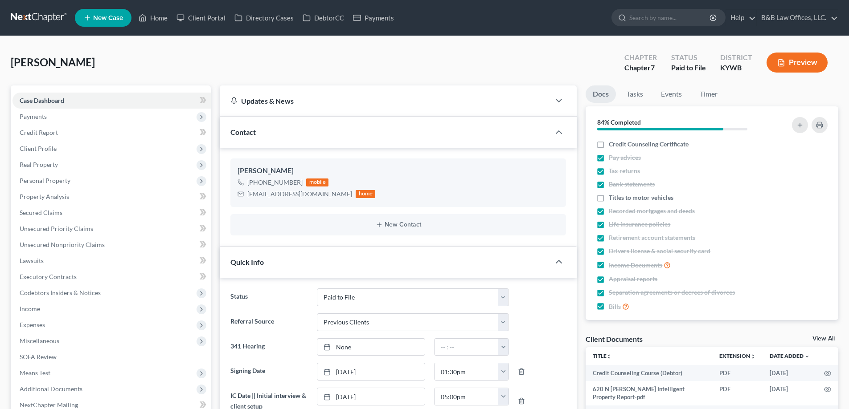
select select "12"
select select "1"
select select "0"
